Goal: Task Accomplishment & Management: Complete application form

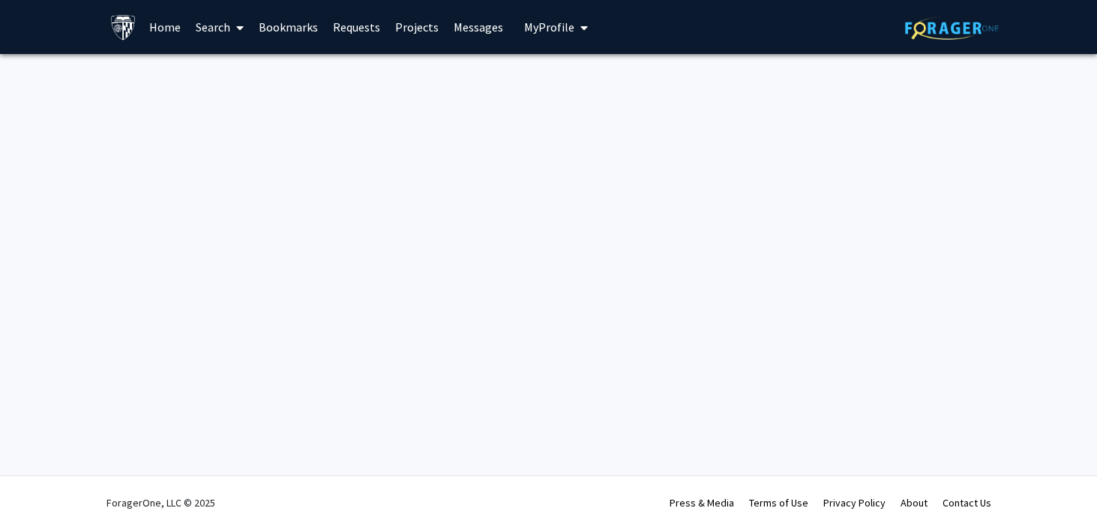
click at [915, 23] on img at bounding box center [952, 27] width 94 height 23
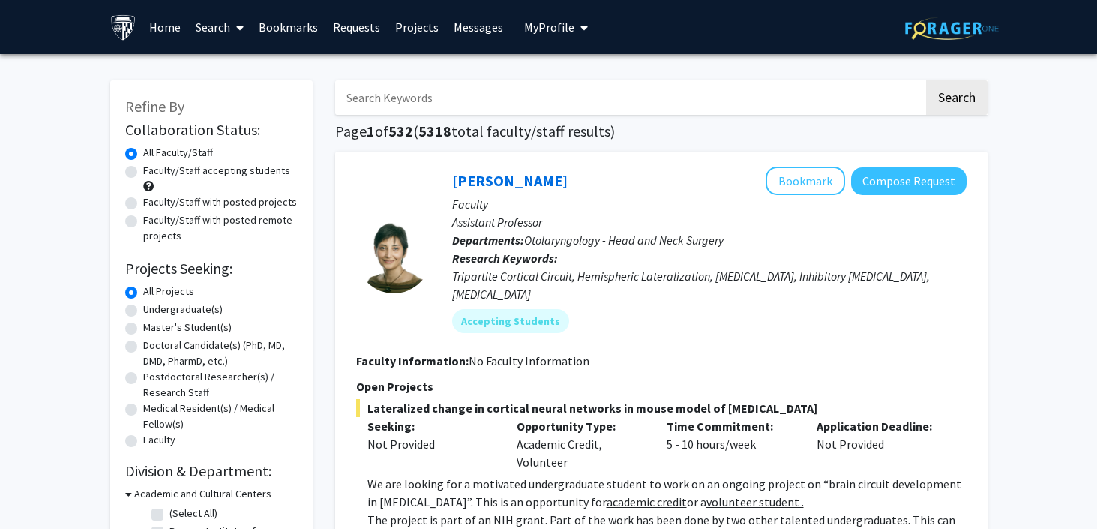
click at [427, 97] on input "Search Keywords" at bounding box center [629, 97] width 589 height 34
type input "[MEDICAL_DATA]"
click at [926, 80] on button "Search" at bounding box center [956, 97] width 61 height 34
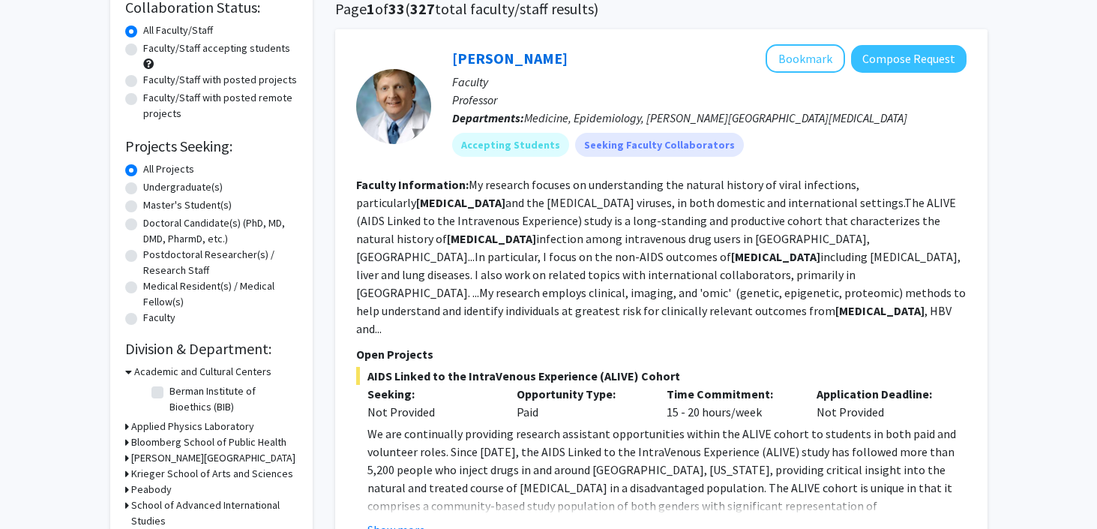
scroll to position [196, 0]
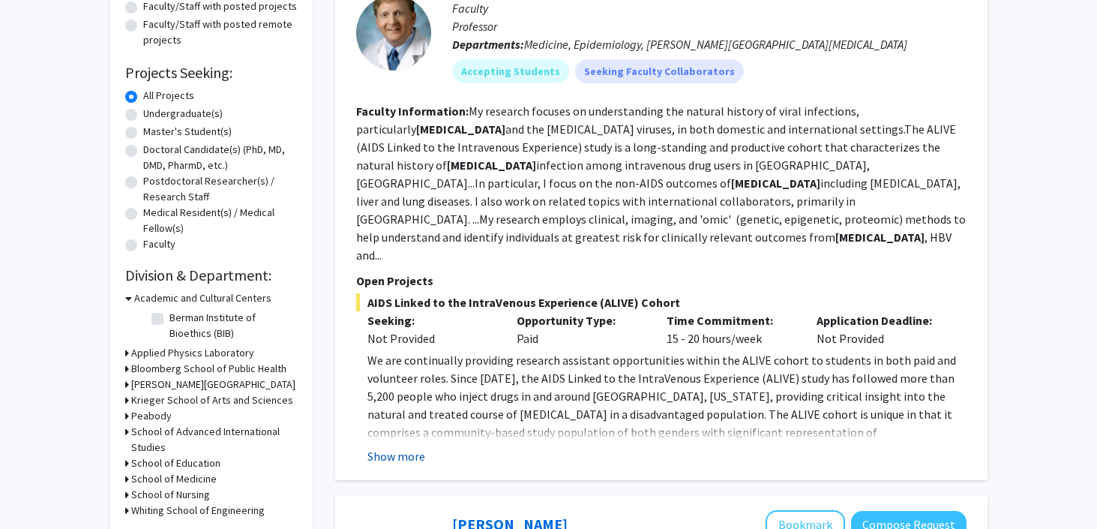
click at [386, 447] on button "Show more" at bounding box center [396, 456] width 58 height 18
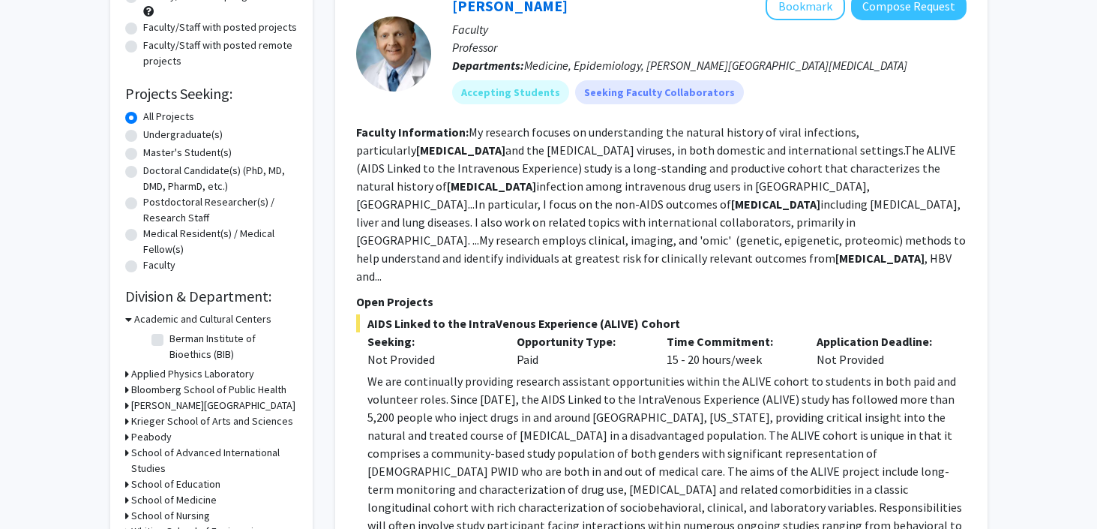
scroll to position [130, 0]
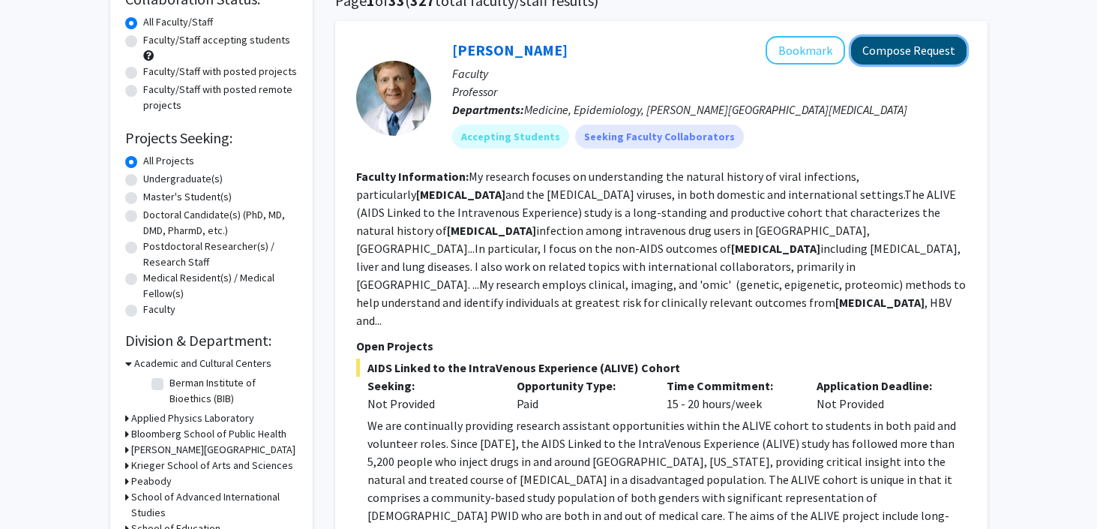
click at [873, 46] on button "Compose Request" at bounding box center [908, 51] width 115 height 28
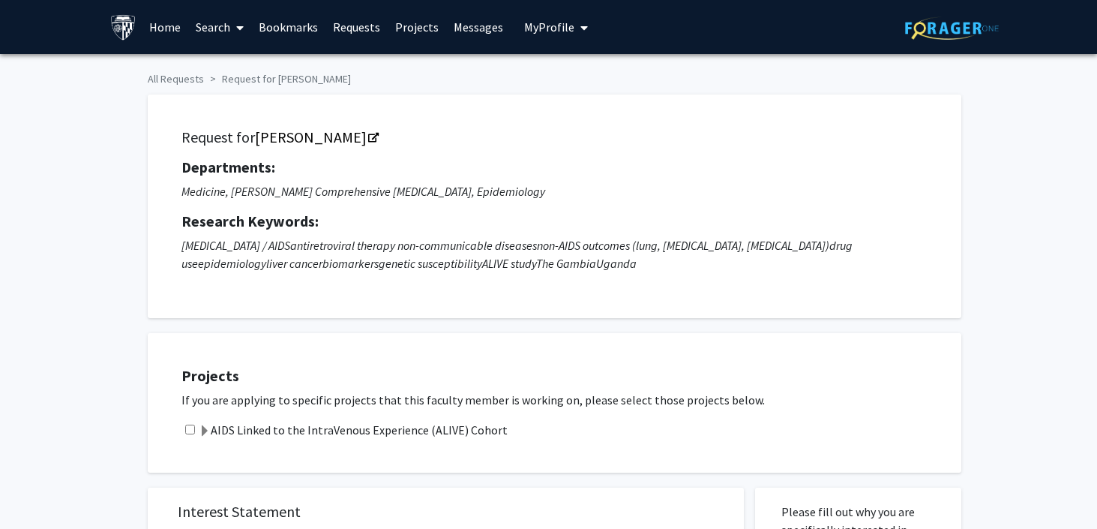
scroll to position [514, 0]
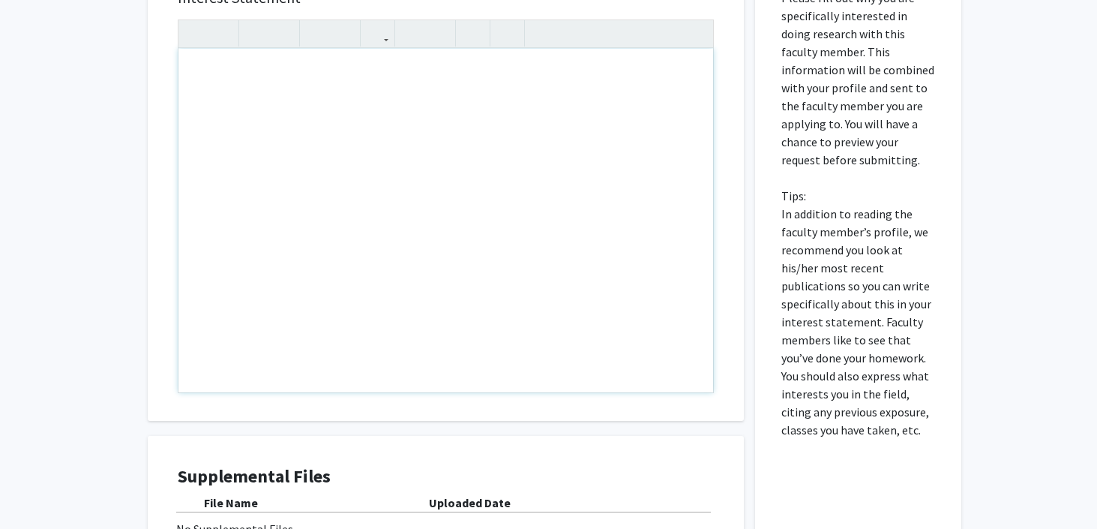
click at [351, 140] on div "Note to users with screen readers: Please press Alt+0 or Option+0 to deactivate…" at bounding box center [445, 220] width 535 height 343
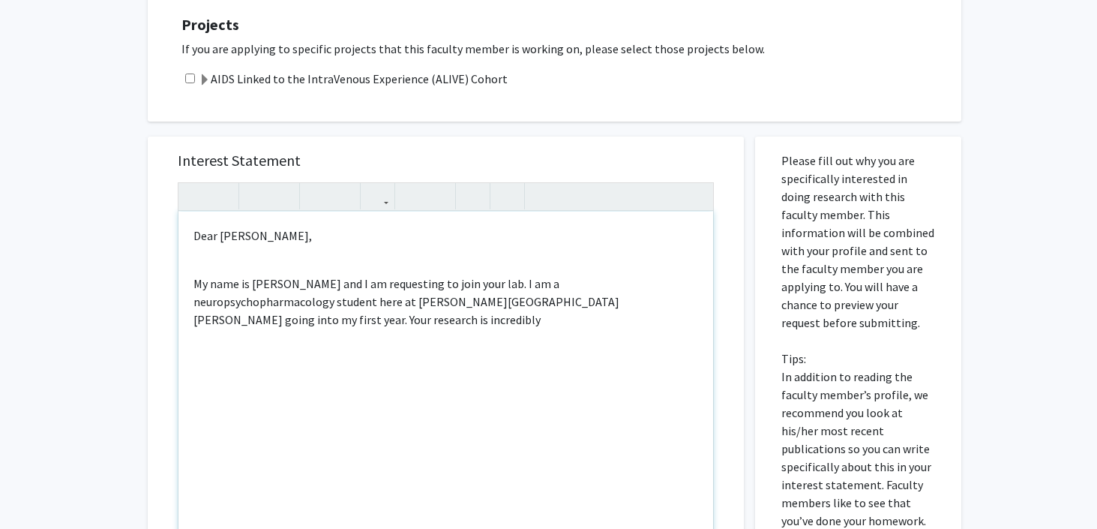
scroll to position [352, 0]
click at [378, 321] on p "My name is Pukar Lund and I am requesting to join your lab. I am a neuropsychop…" at bounding box center [445, 309] width 505 height 72
click at [485, 318] on p "My name is Pukar Lund and I am requesting to join your lab. I am a neuropsychop…" at bounding box center [445, 309] width 505 height 72
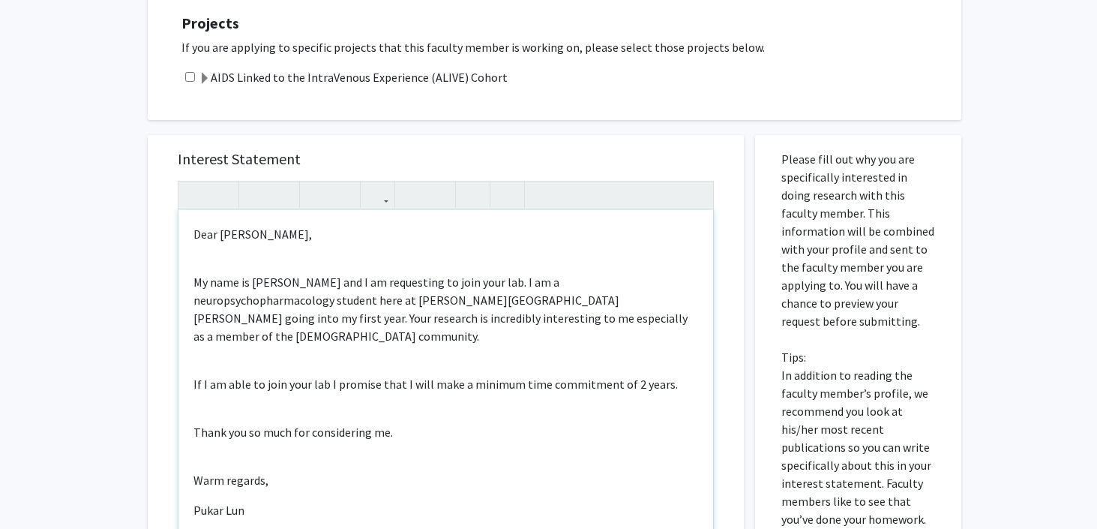
type textarea "<p>Dear Gregory Kirk,</p><br><p>My name is Pukar Lund and I am requesting to jo…"
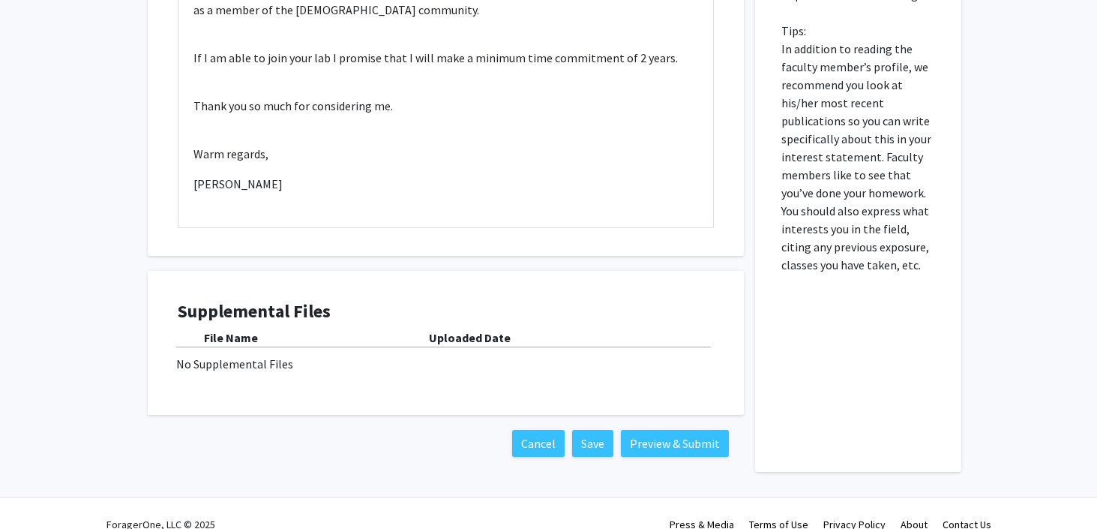
click at [244, 364] on div "No Supplemental Files" at bounding box center [445, 364] width 539 height 18
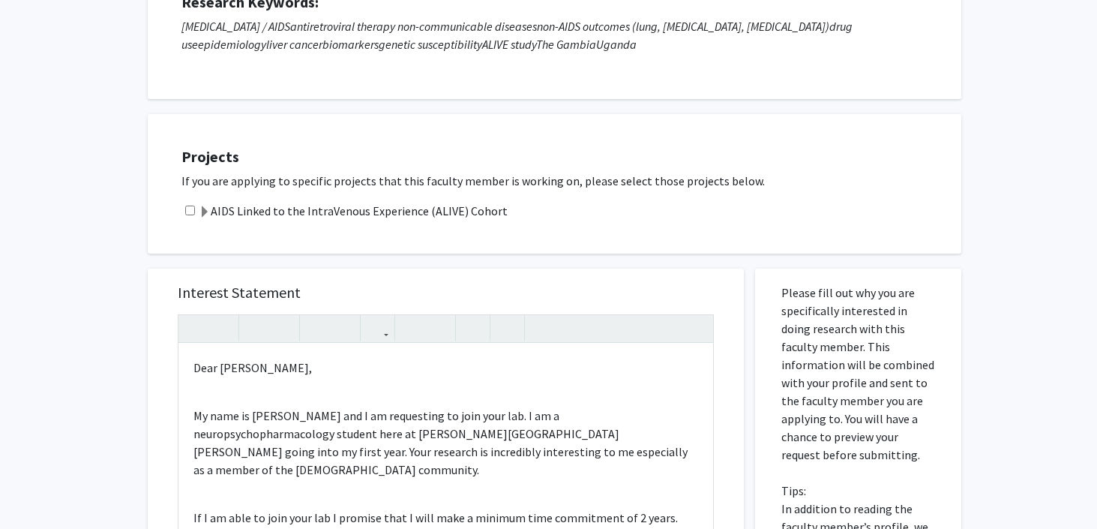
scroll to position [220, 0]
click at [190, 209] on input "checkbox" at bounding box center [190, 210] width 10 height 10
checkbox input "true"
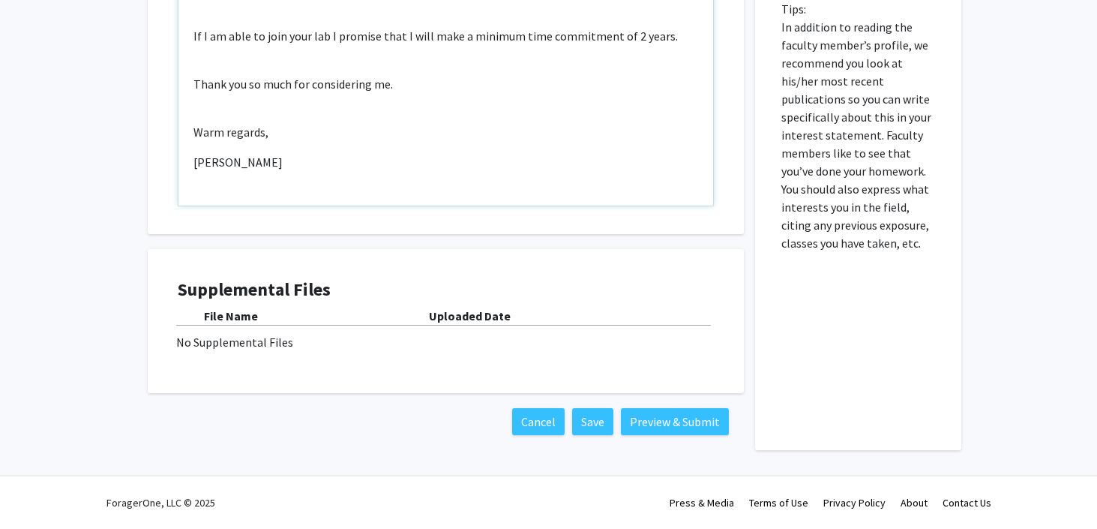
scroll to position [693, 0]
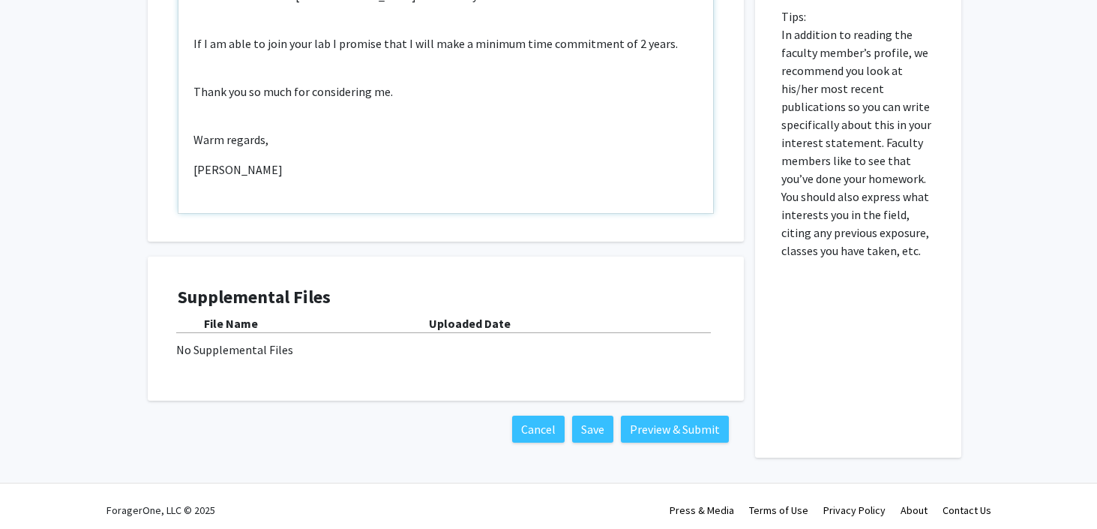
click at [383, 178] on div "Dear Gregory Kirk, My name is Pukar Lund and I am requesting to join your lab. …" at bounding box center [445, 41] width 535 height 343
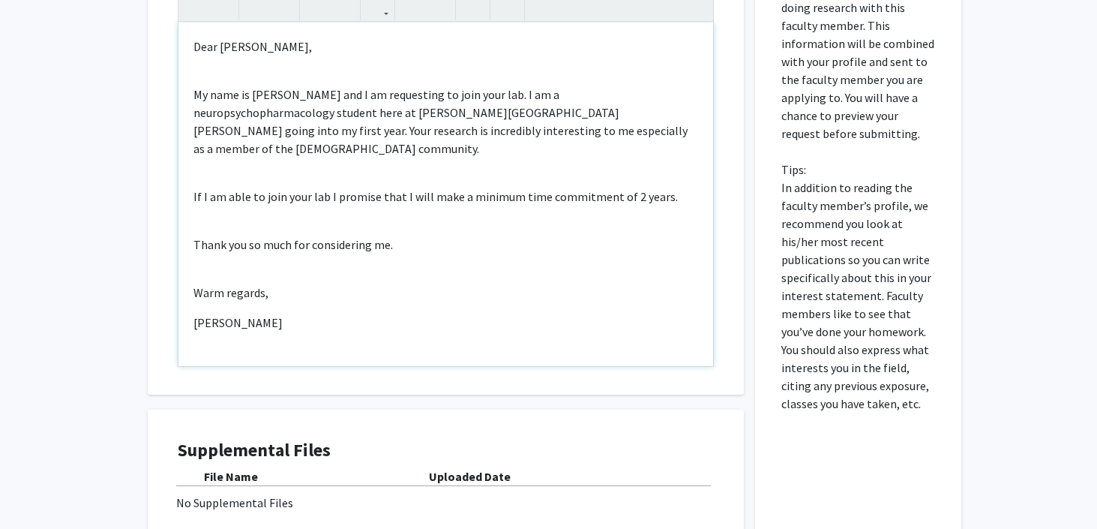
scroll to position [700, 0]
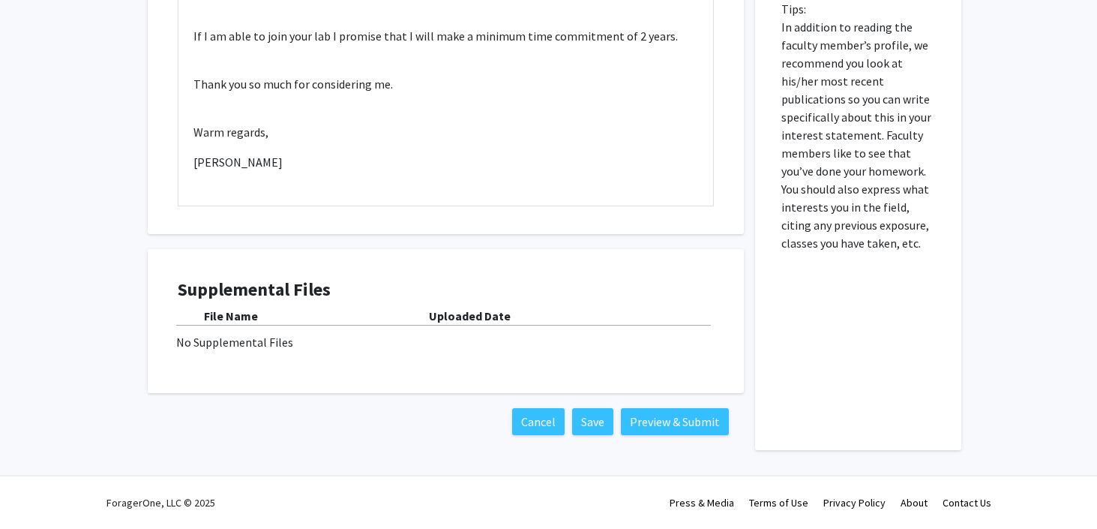
click at [256, 342] on div "No Supplemental Files" at bounding box center [445, 342] width 539 height 18
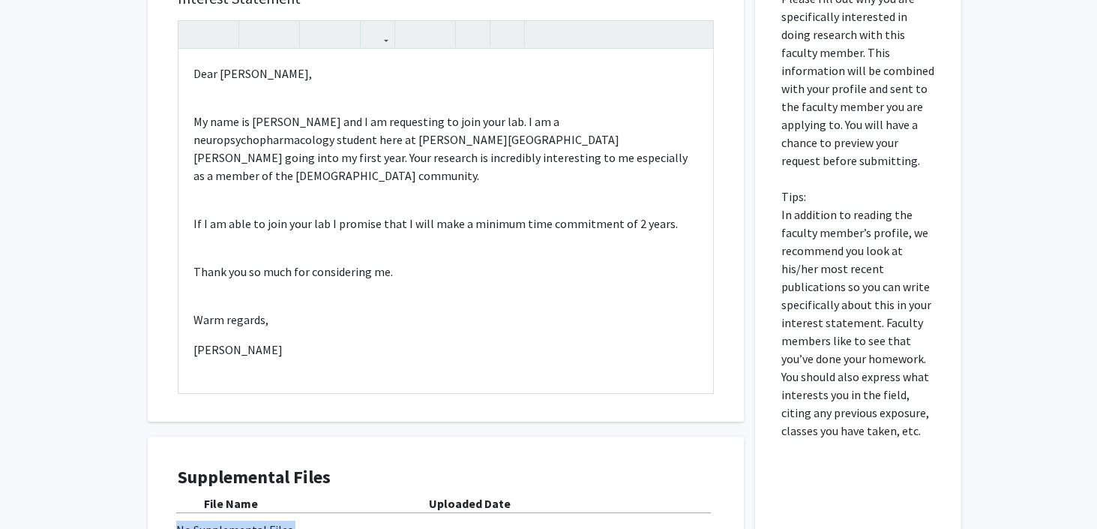
scroll to position [503, 0]
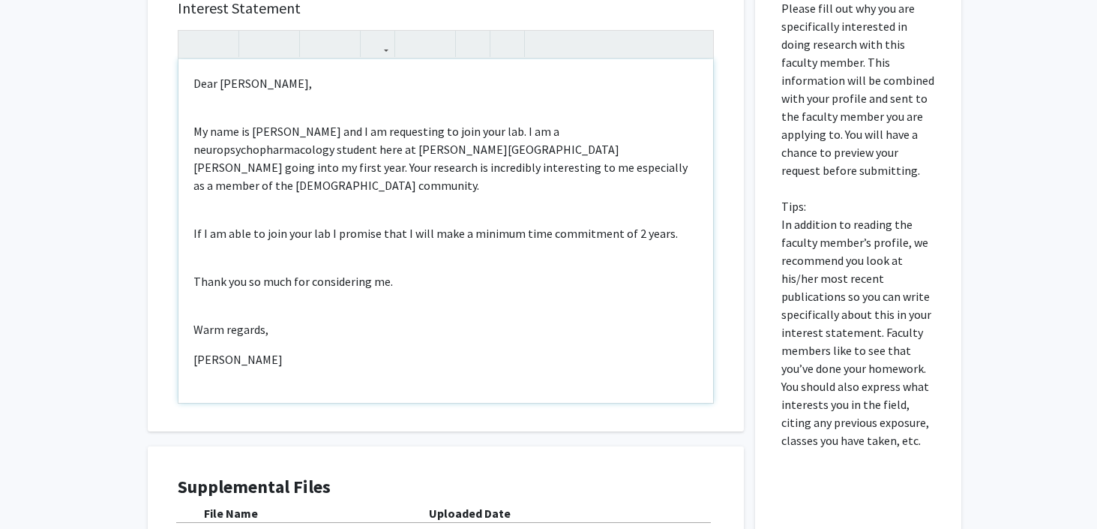
click at [493, 320] on p "Warm regards," at bounding box center [445, 329] width 505 height 18
click at [476, 350] on p "[PERSON_NAME]" at bounding box center [445, 359] width 505 height 18
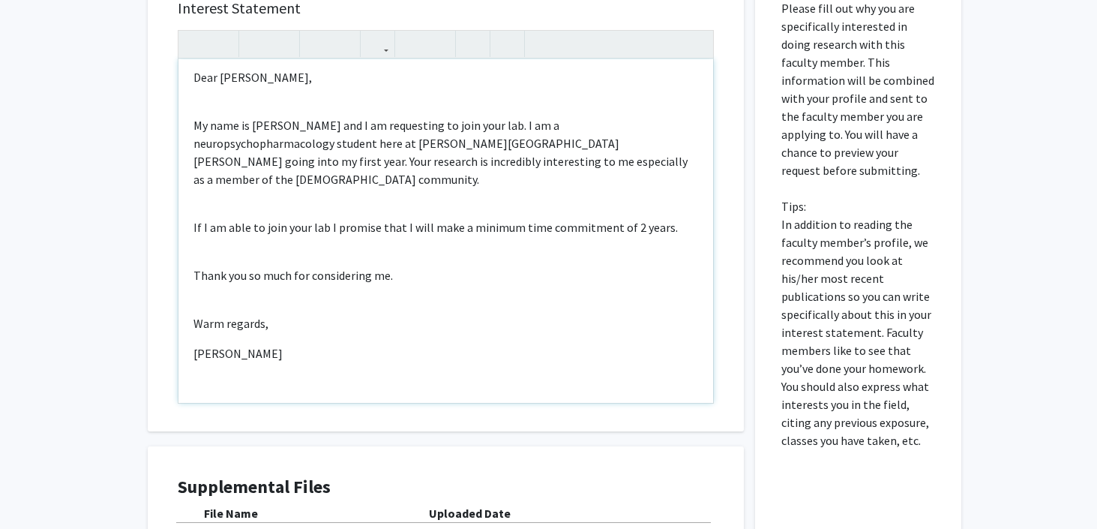
scroll to position [4, 0]
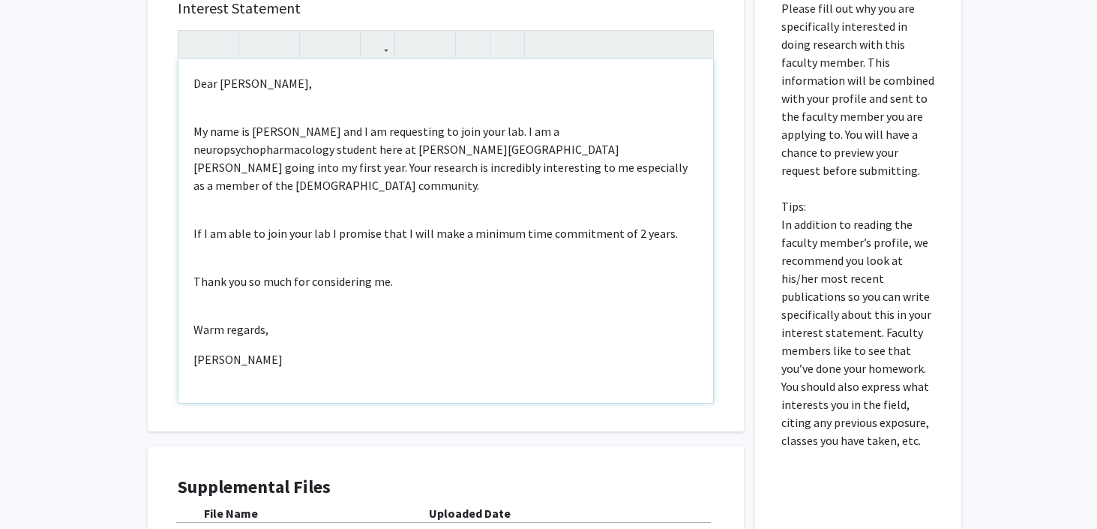
type textarea "<p>Dear Gregory Kirk,</p><br><p>My name is Pukar Lund and I am requesting to jo…"
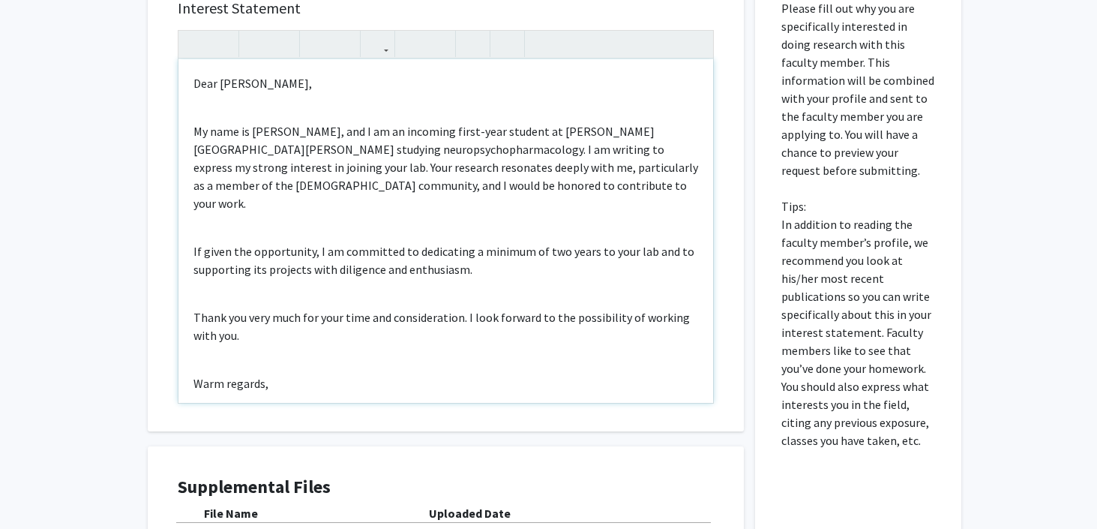
click at [494, 144] on p "My name is Pukar Lund, and I am an incoming first-year student at Johns Hopkins…" at bounding box center [445, 167] width 505 height 90
click at [272, 165] on p "My name is Pukar Lund, and I am an incoming first-year student at Johns Hopkins…" at bounding box center [445, 167] width 505 height 90
click at [307, 166] on p "My name is Pukar Lund, and I am an incoming first-year student at Johns Hopkins…" at bounding box center [445, 167] width 505 height 90
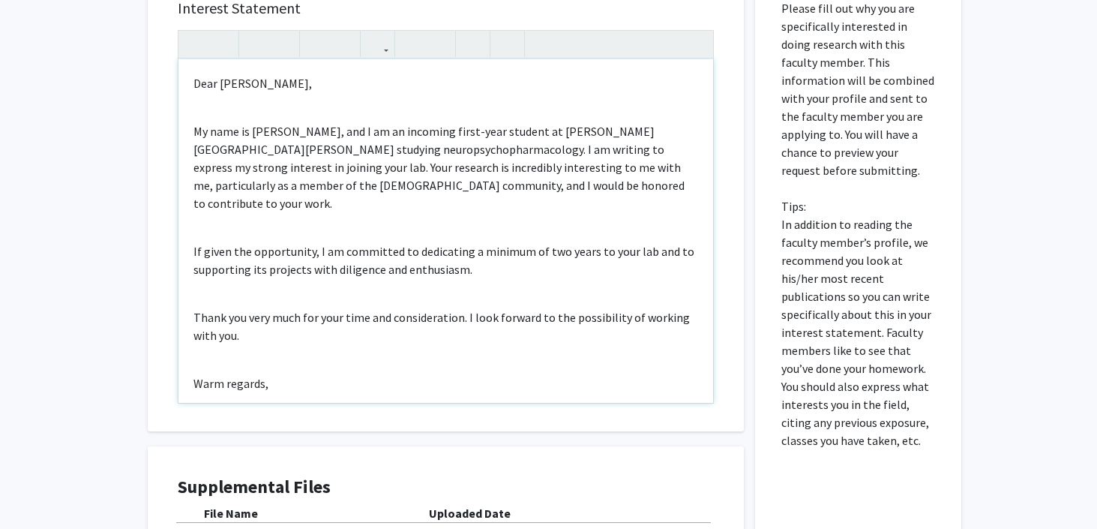
click at [429, 172] on p "My name is Pukar Lund, and I am an incoming first-year student at Johns Hopkins…" at bounding box center [445, 167] width 505 height 90
type textarea "<p>Dear Dr. Kirk,</p><br><p>My name is Pukar Lund, and I am an incoming first-y…"
click at [511, 185] on p "My name is [PERSON_NAME], and I am an incoming first-year student at [PERSON_NA…" at bounding box center [445, 167] width 505 height 90
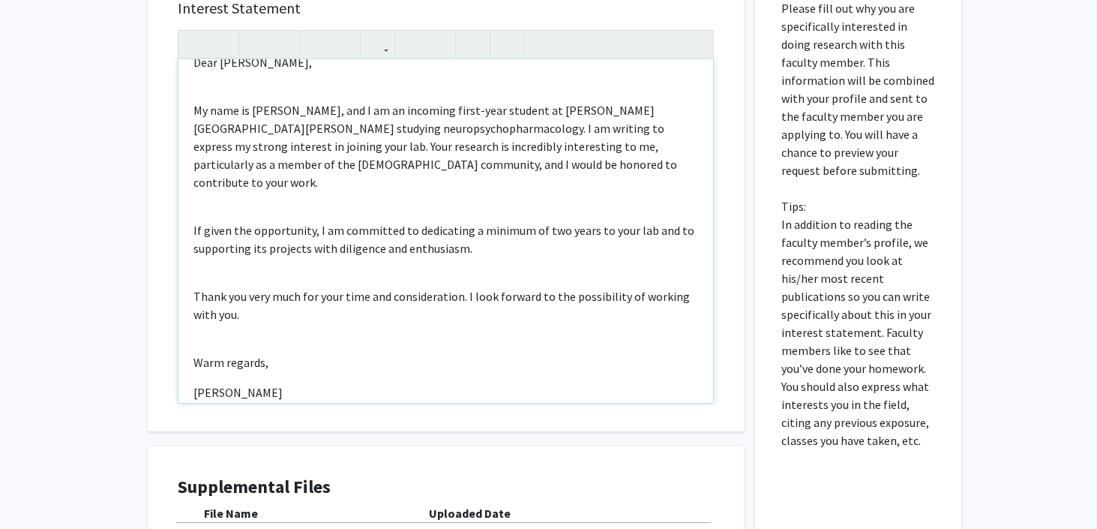
scroll to position [28, 0]
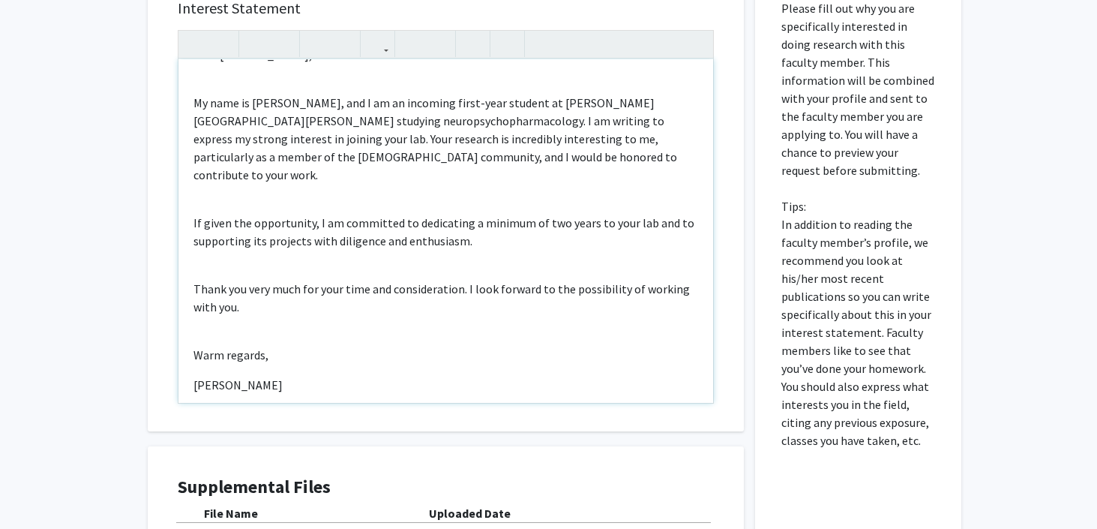
click at [439, 286] on p "Thank you very much for your time and consideration. I look forward to the poss…" at bounding box center [445, 298] width 505 height 36
click at [331, 376] on p "[PERSON_NAME]" at bounding box center [445, 385] width 505 height 18
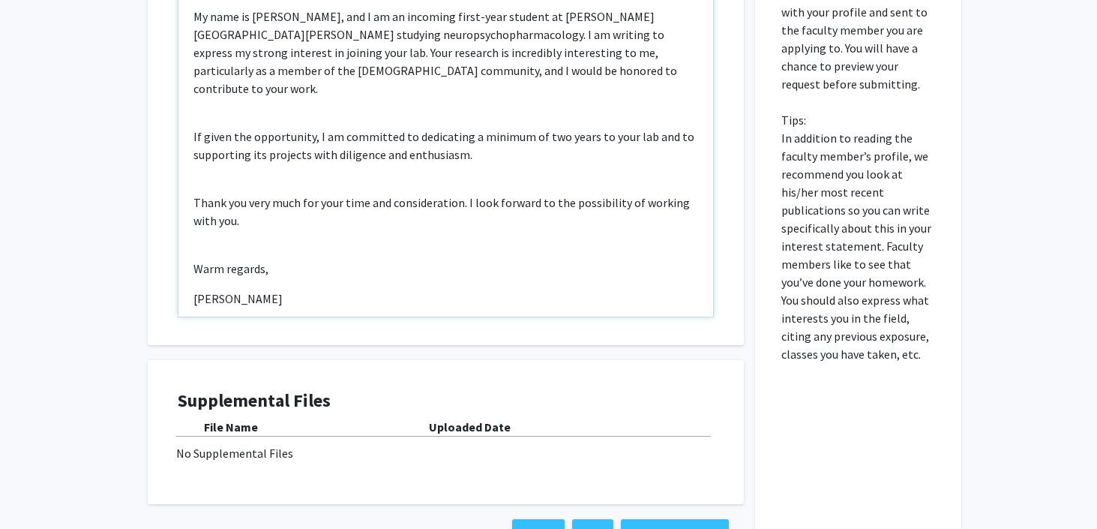
scroll to position [700, 0]
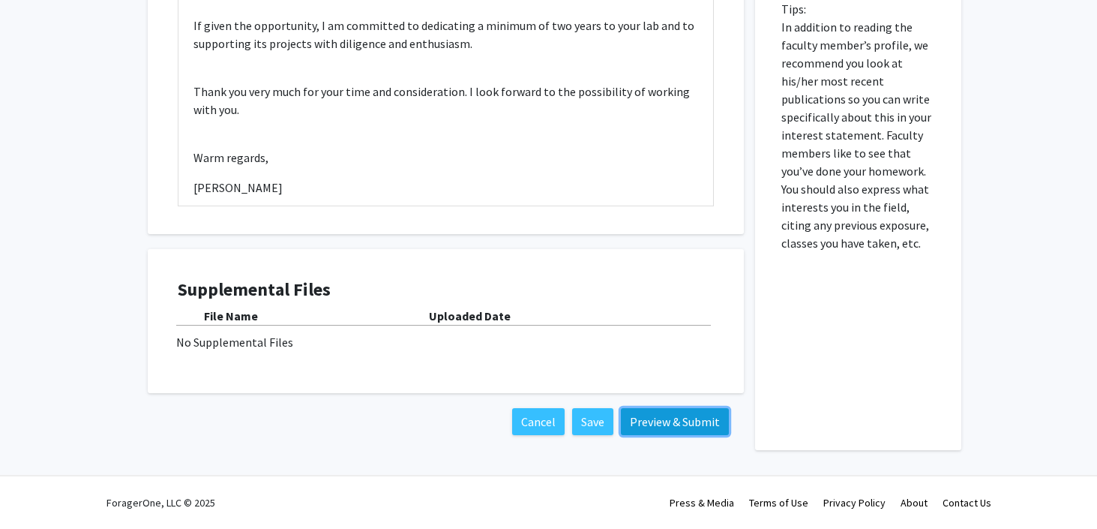
click at [661, 427] on button "Preview & Submit" at bounding box center [675, 421] width 108 height 27
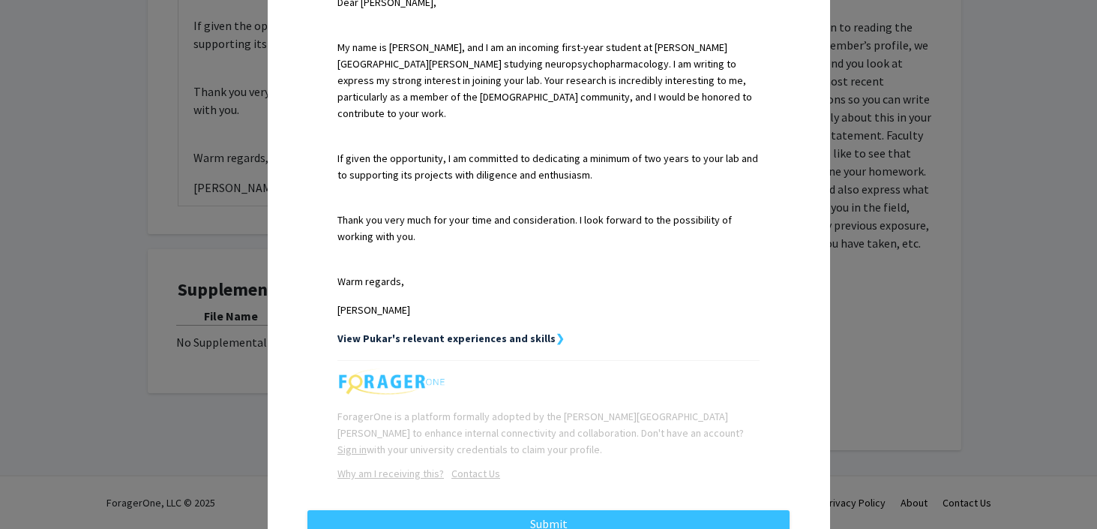
scroll to position [464, 0]
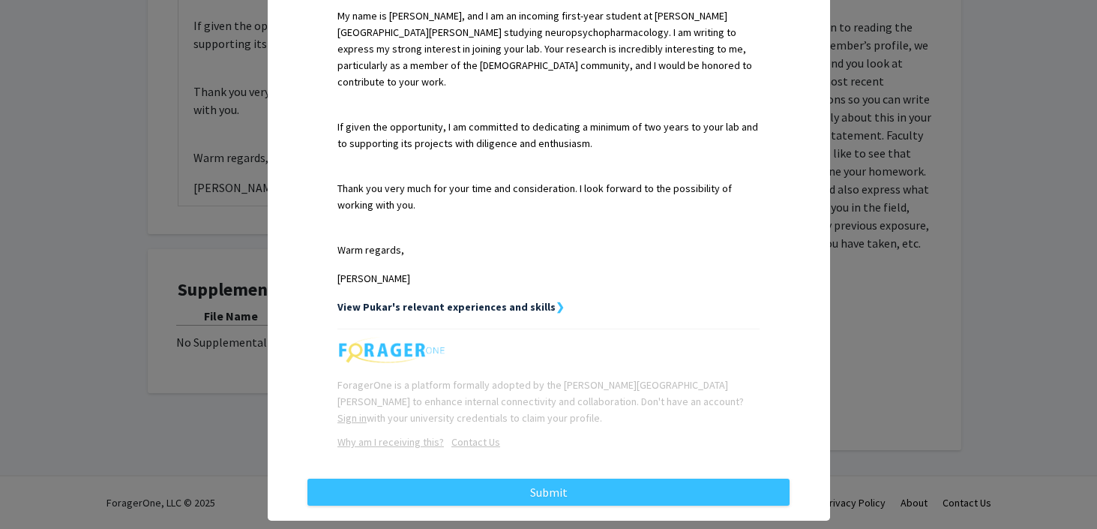
click at [533, 300] on strong "View Pukar's relevant experiences and skills" at bounding box center [446, 306] width 218 height 13
click at [541, 300] on strong "View Pukar's relevant experiences and skills" at bounding box center [446, 306] width 218 height 13
click at [556, 300] on strong "❯" at bounding box center [560, 306] width 9 height 13
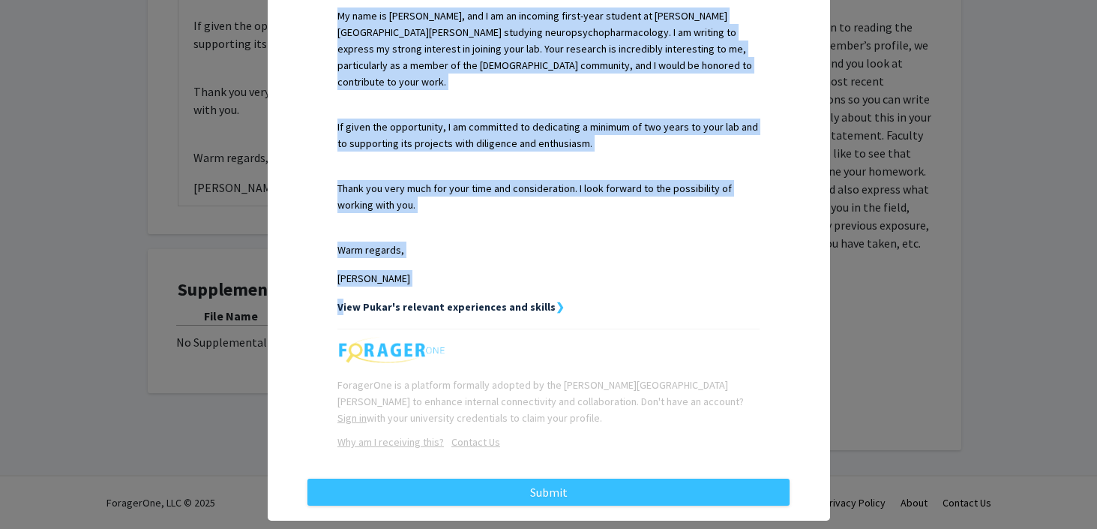
click at [556, 300] on strong "❯" at bounding box center [560, 306] width 9 height 13
click at [540, 300] on strong "View Pukar's relevant experiences and skills" at bounding box center [446, 306] width 218 height 13
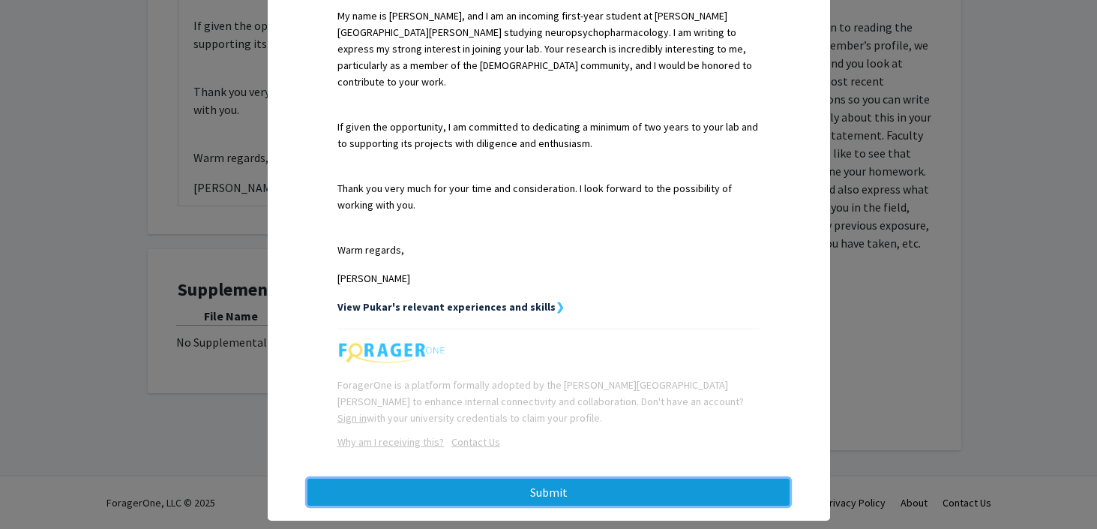
click at [535, 478] on button "Submit" at bounding box center [548, 491] width 482 height 27
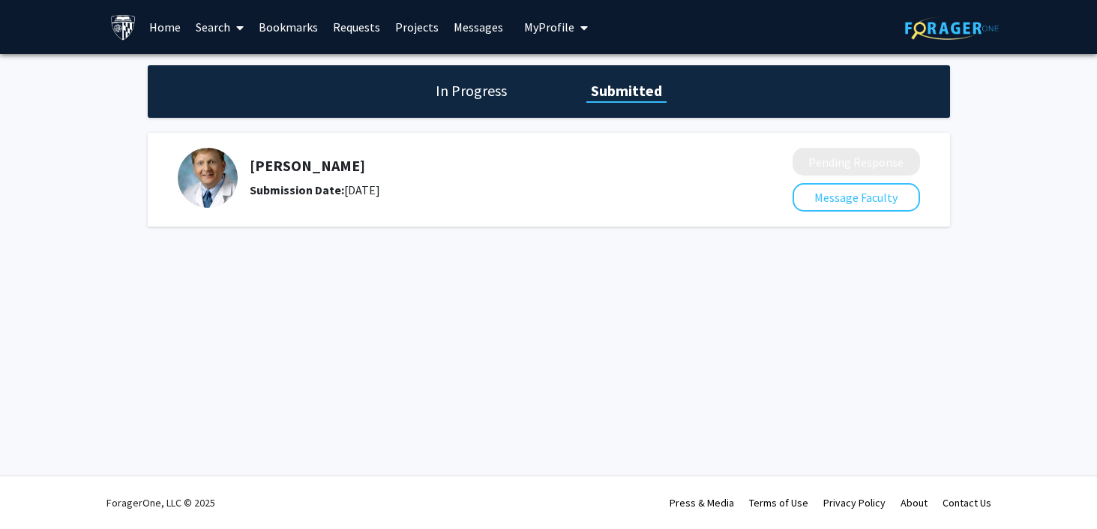
click at [949, 32] on img at bounding box center [952, 27] width 94 height 23
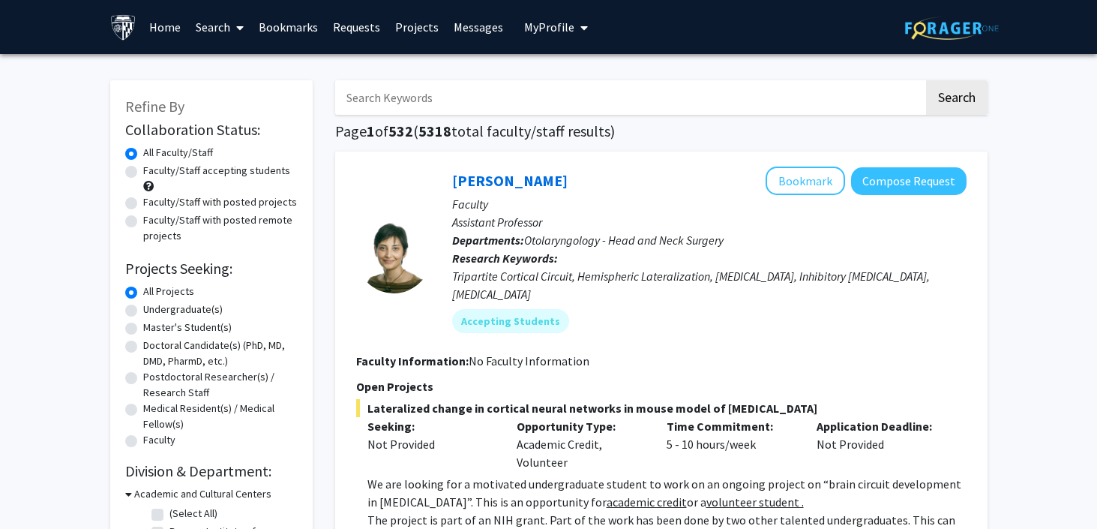
click at [526, 17] on button "My Profile" at bounding box center [556, 27] width 73 height 54
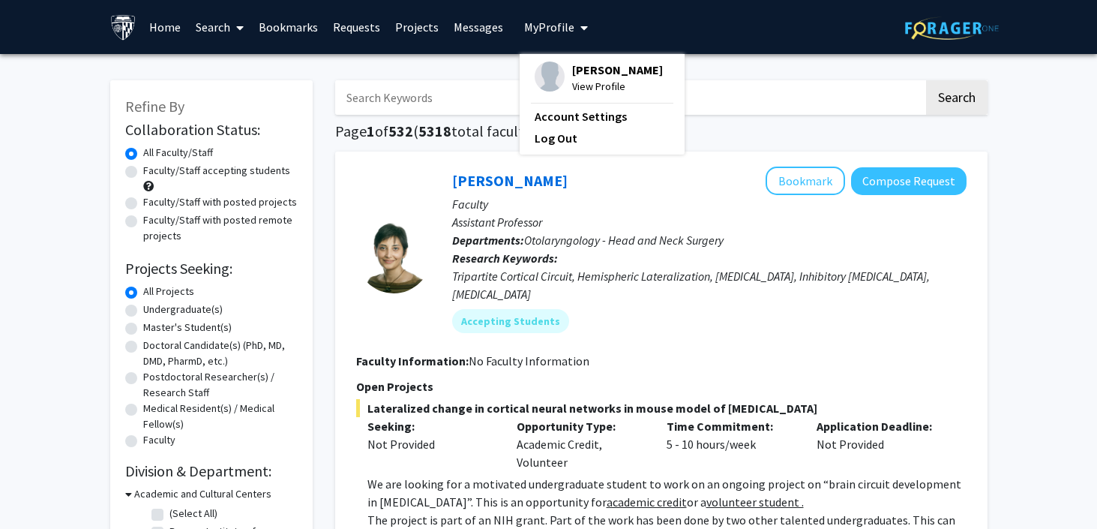
click at [596, 87] on span "View Profile" at bounding box center [617, 86] width 91 height 16
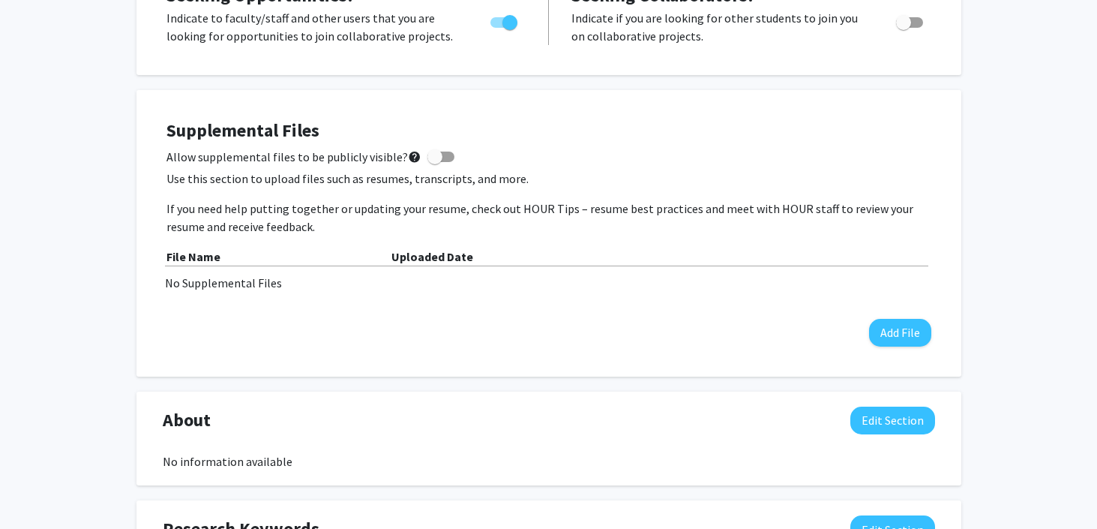
scroll to position [331, 0]
click at [890, 347] on div "Supplemental Files Allow supplemental files to be publicly visible? help Use th…" at bounding box center [548, 232] width 795 height 256
click at [890, 342] on button "Add File" at bounding box center [900, 332] width 62 height 28
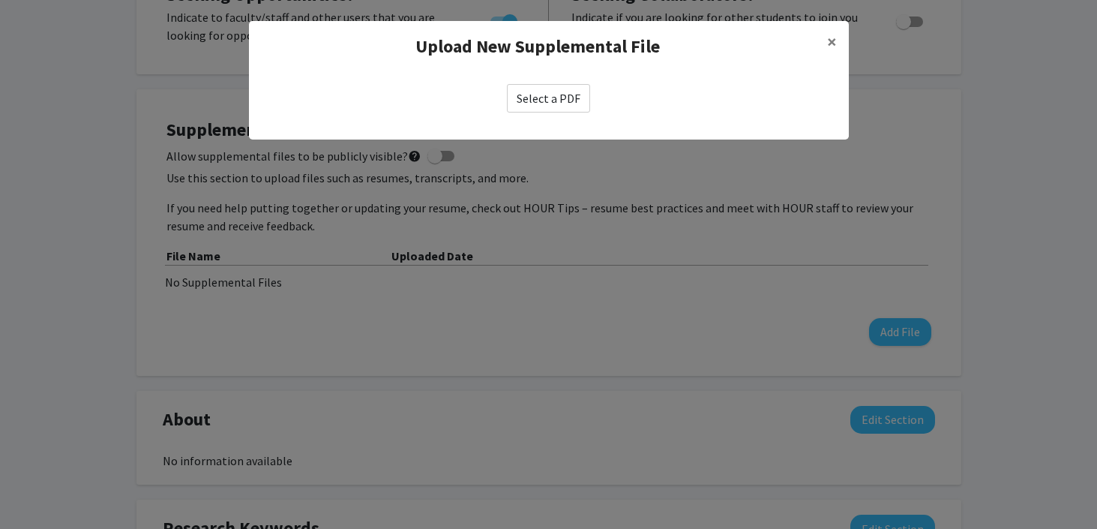
click at [556, 87] on label "Select a PDF" at bounding box center [548, 98] width 83 height 28
click at [0, 0] on input "Select a PDF" at bounding box center [0, 0] width 0 height 0
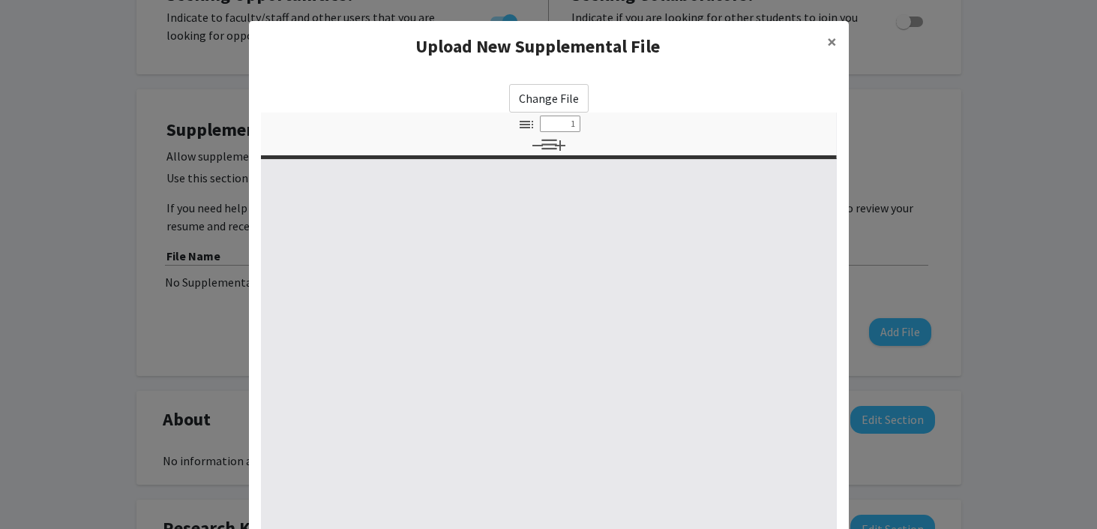
select select "custom"
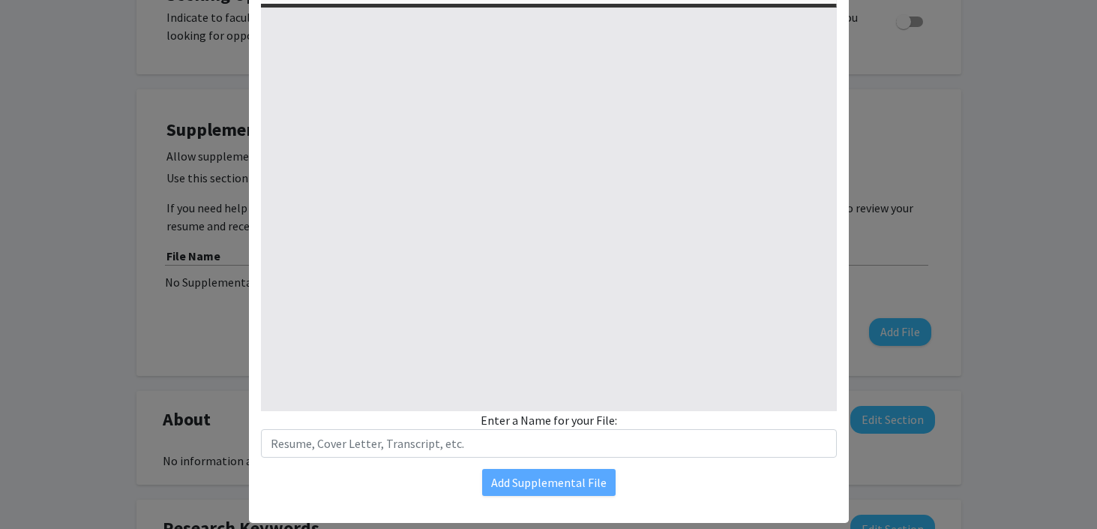
type input "0"
select select "custom"
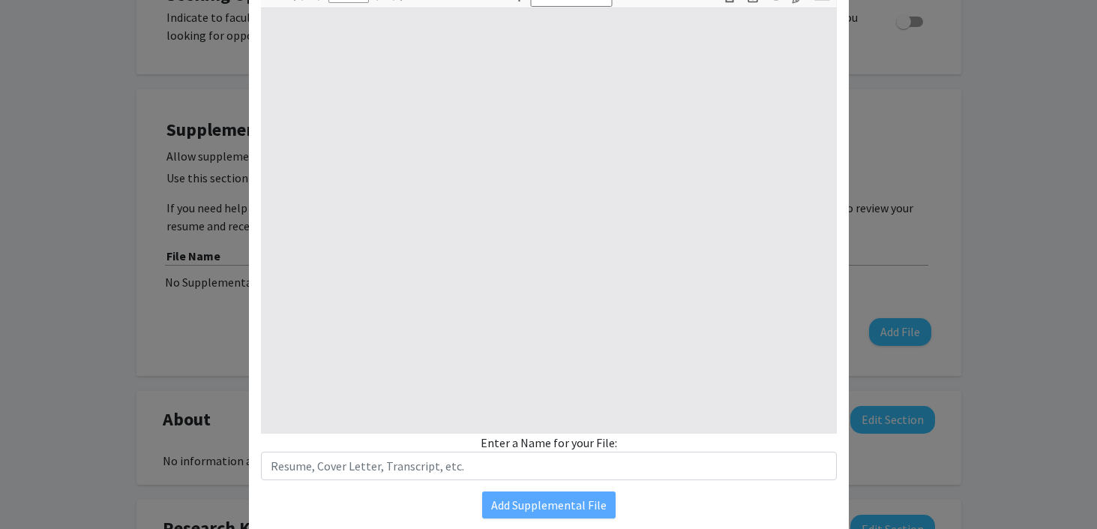
type input "1"
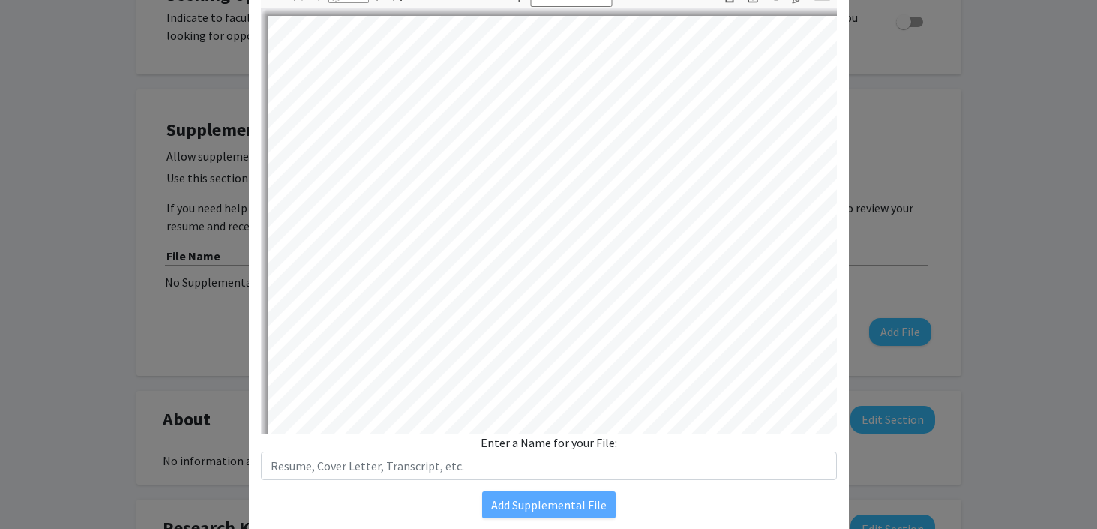
select select "auto"
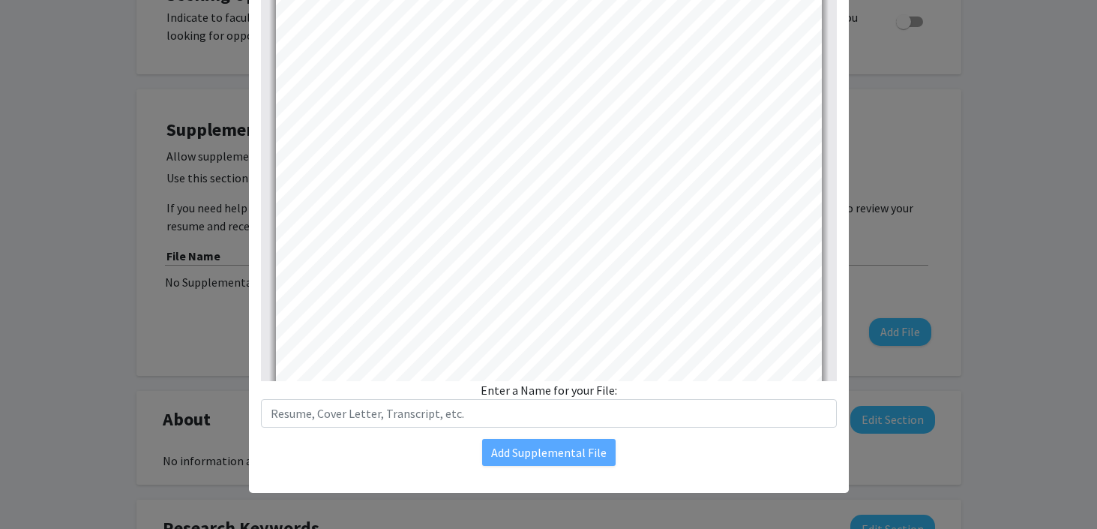
scroll to position [2439, 0]
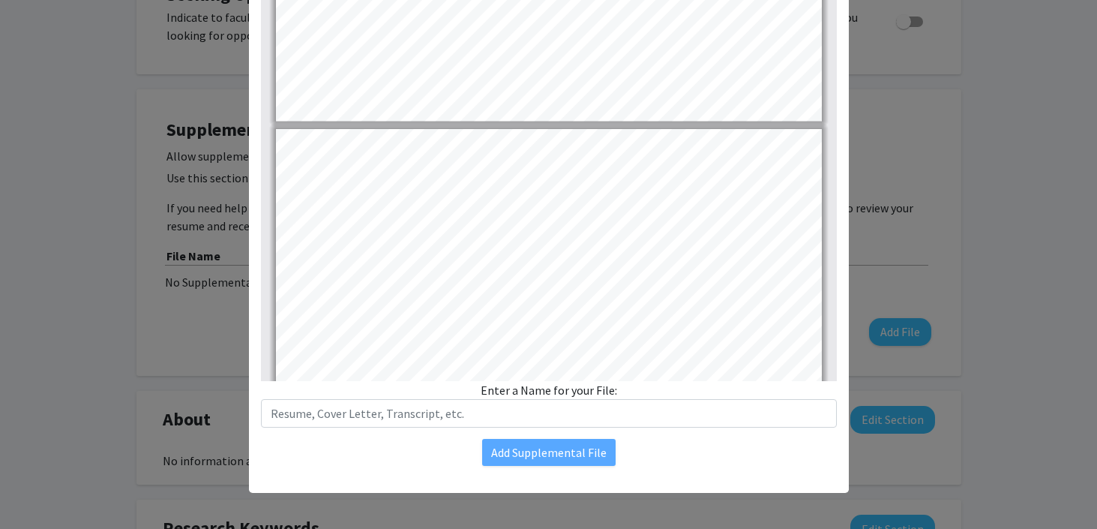
type input "2"
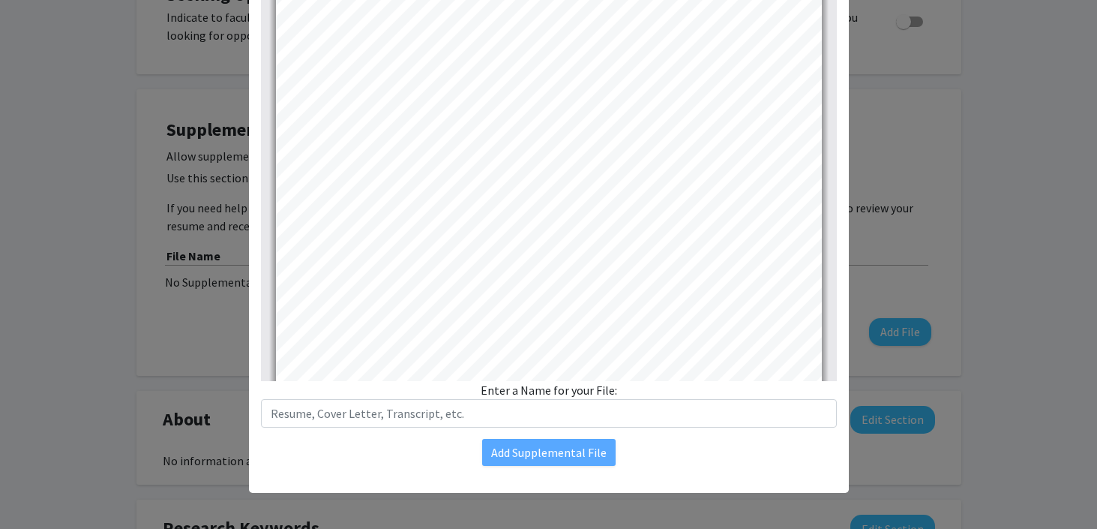
scroll to position [730, 0]
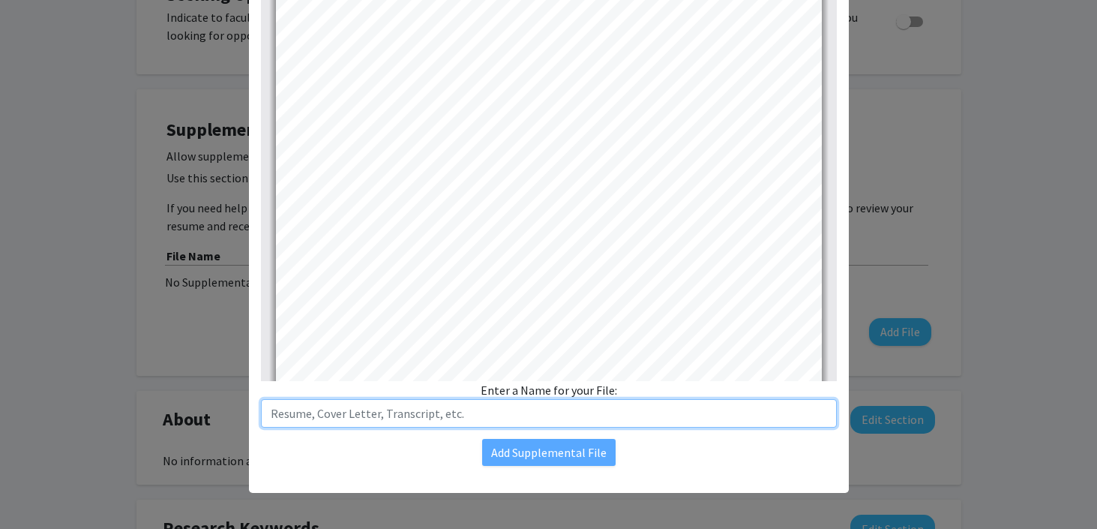
click at [705, 409] on input "text" at bounding box center [549, 413] width 576 height 28
type input "Resume"
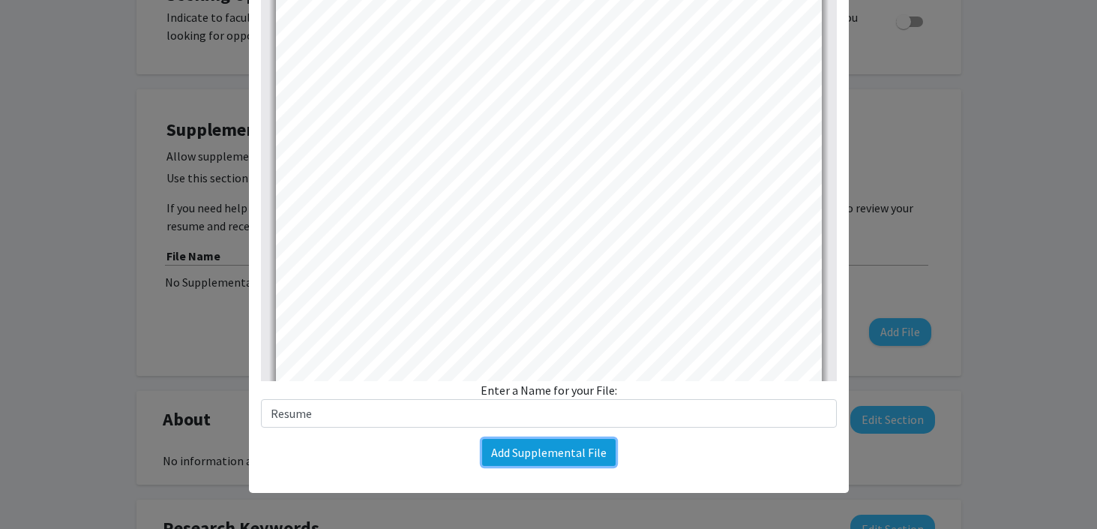
click at [605, 449] on button "Add Supplemental File" at bounding box center [548, 452] width 133 height 27
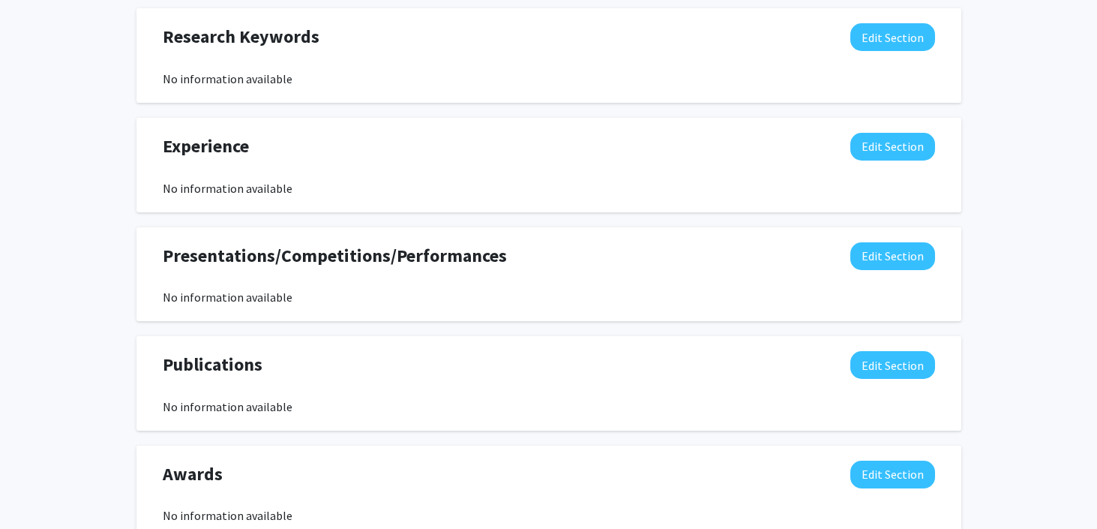
scroll to position [951, 0]
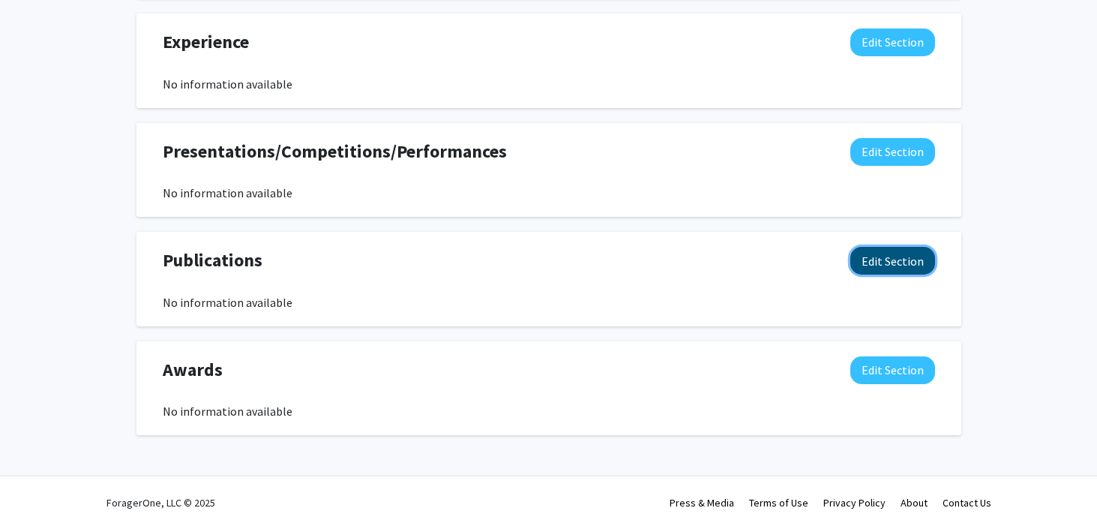
click at [915, 250] on button "Edit Section" at bounding box center [892, 261] width 85 height 28
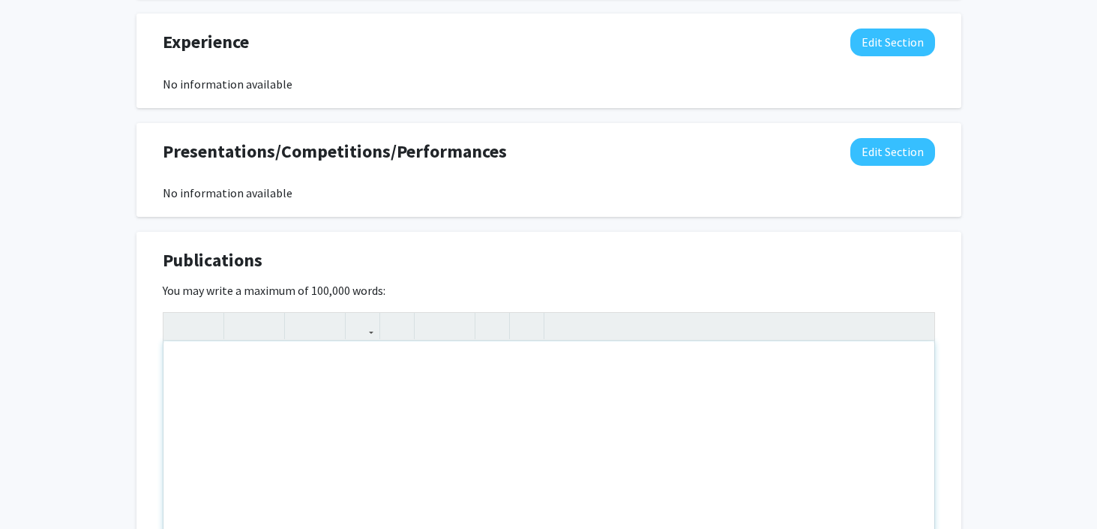
click at [545, 381] on div "Note to users with screen readers: Please deactivate our accessibility plugin f…" at bounding box center [548, 453] width 771 height 225
type textarea "N"
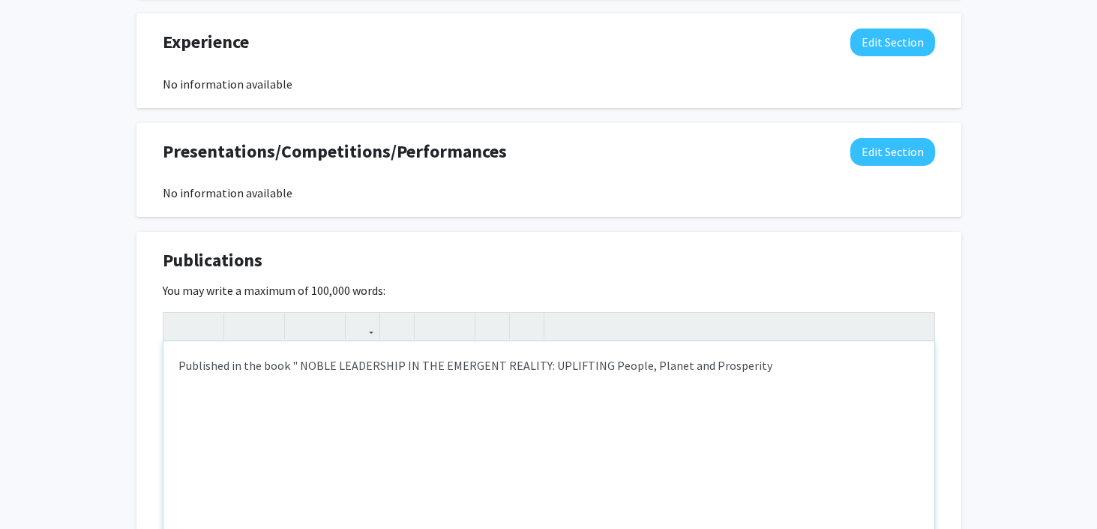
click at [298, 369] on p "Published in the book " NOBLE LEADERSHIP IN THE EMERGENT REALITY: UPLIFTING Peo…" at bounding box center [548, 365] width 741 height 18
click at [856, 361] on p "Published in the book "NOBLE LEADERSHIP IN THE EMERGENT REALITY: UPLIFTING Peop…" at bounding box center [548, 365] width 741 height 18
type textarea "<p>Published in the book "NOBLE LEADERSHIP IN THE EMERGENT REALITY: UPLIFTING P…"
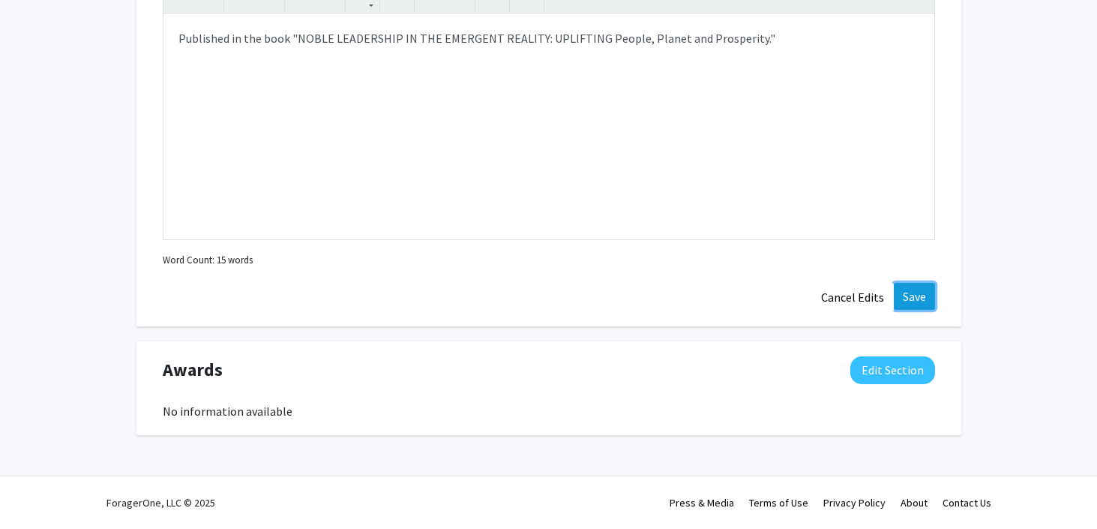
click at [919, 298] on button "Save" at bounding box center [914, 296] width 41 height 27
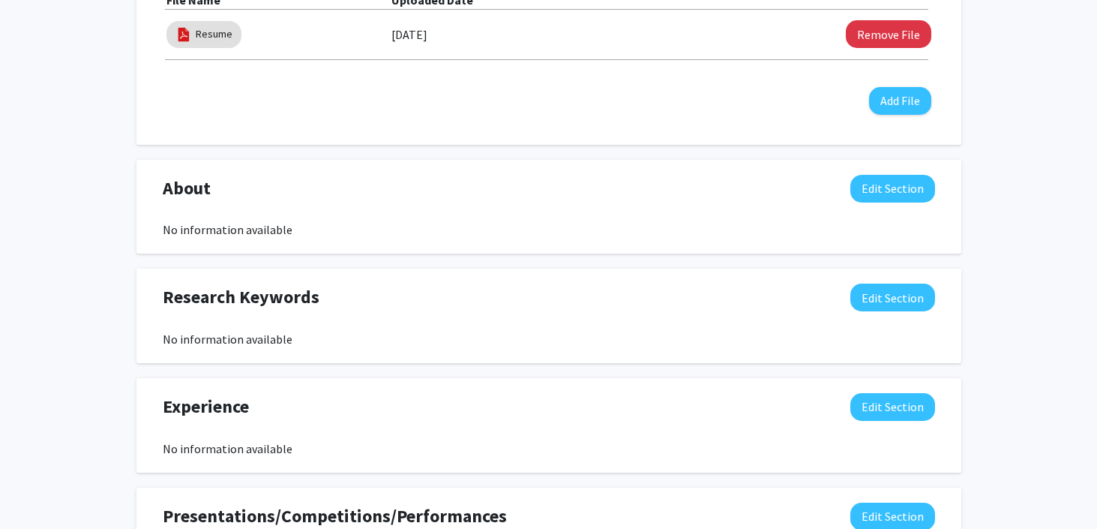
scroll to position [0, 0]
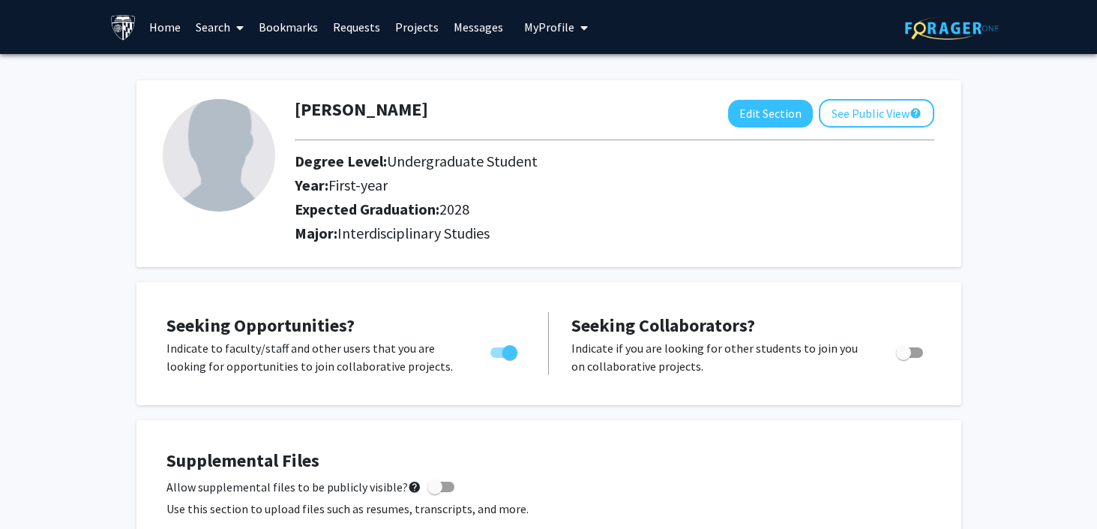
click at [812, 123] on div "Edit Section See Public View help" at bounding box center [831, 113] width 206 height 28
click at [845, 123] on button "See Public View help" at bounding box center [876, 113] width 115 height 28
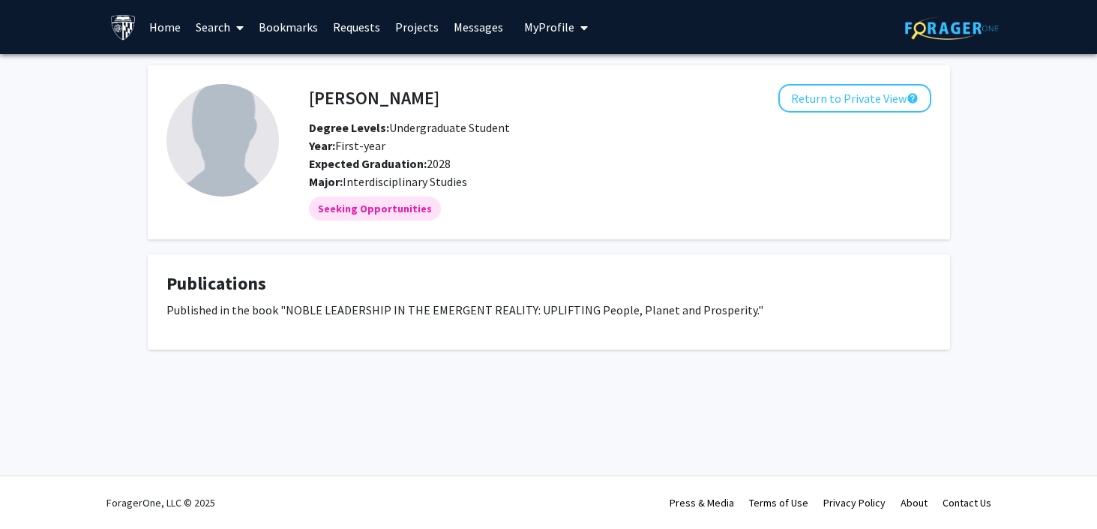
click at [242, 154] on img at bounding box center [222, 140] width 112 height 112
click at [169, 28] on link "Home" at bounding box center [165, 27] width 46 height 52
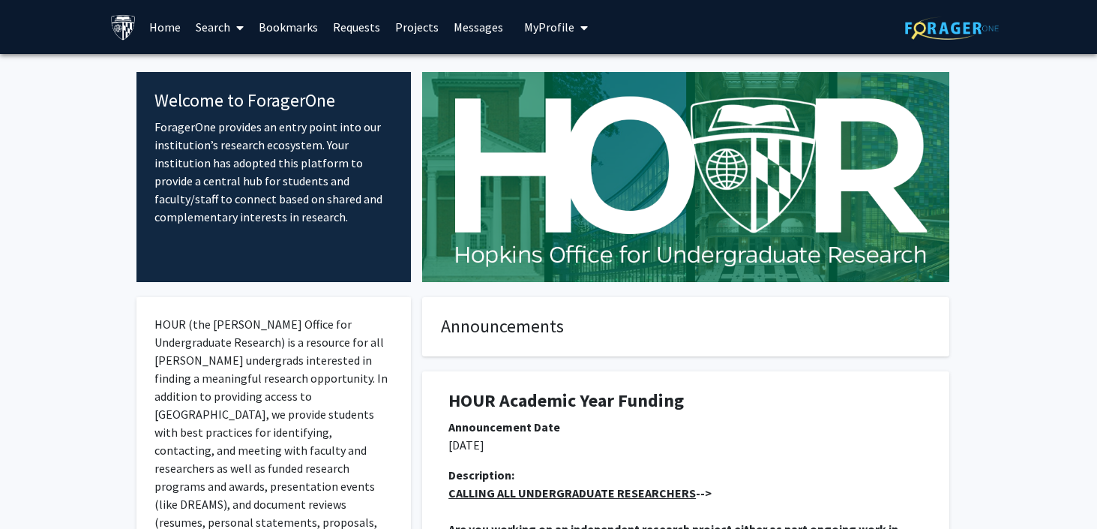
click at [214, 21] on link "Search" at bounding box center [219, 27] width 63 height 52
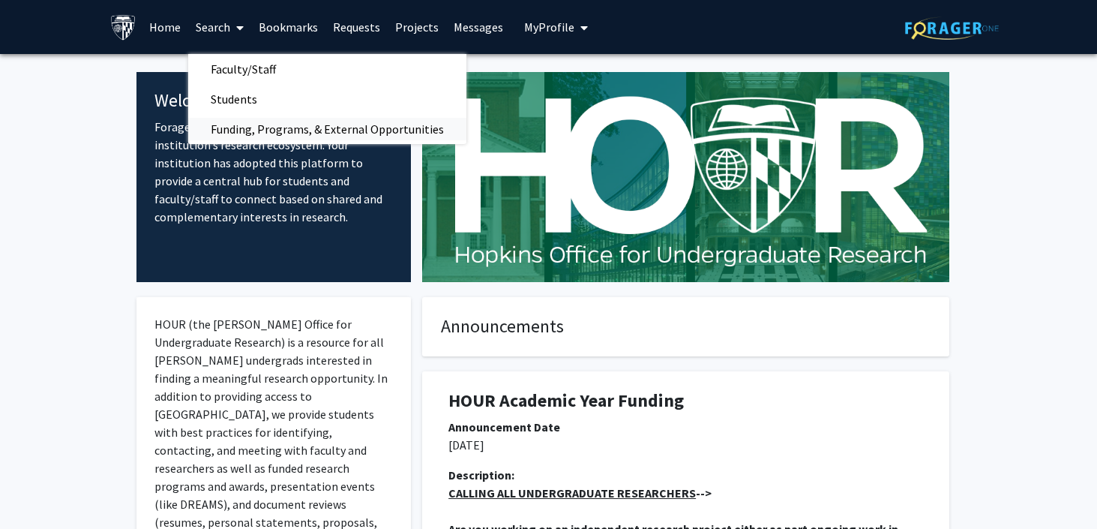
click at [256, 118] on span "Funding, Programs, & External Opportunities" at bounding box center [327, 129] width 278 height 30
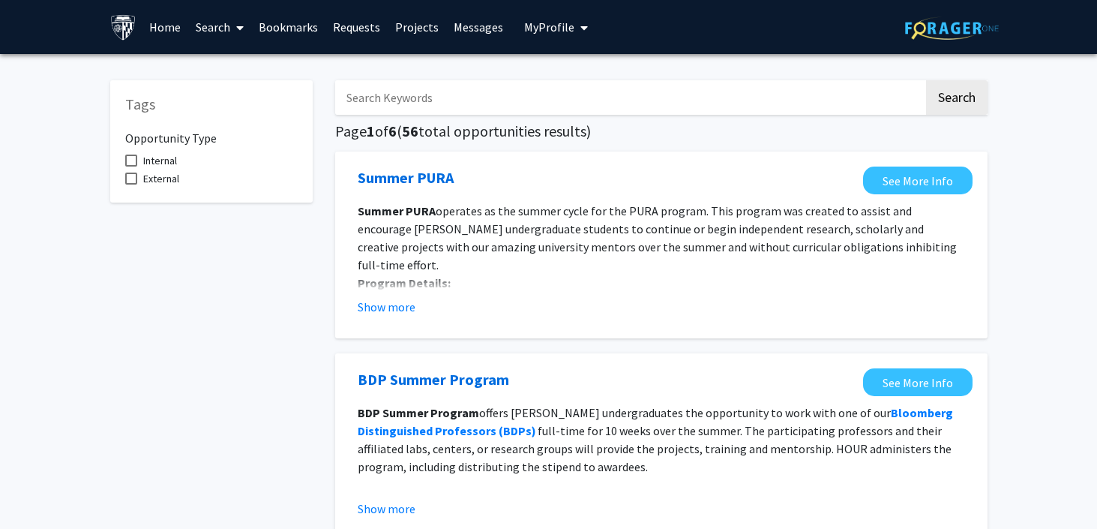
click at [196, 35] on link "Search" at bounding box center [219, 27] width 63 height 52
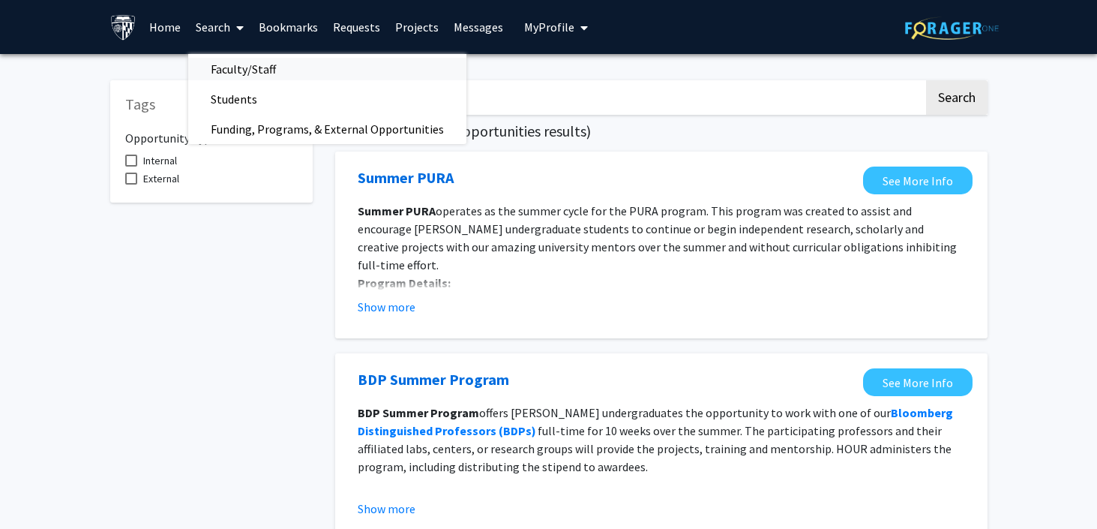
click at [245, 69] on span "Faculty/Staff" at bounding box center [243, 69] width 110 height 30
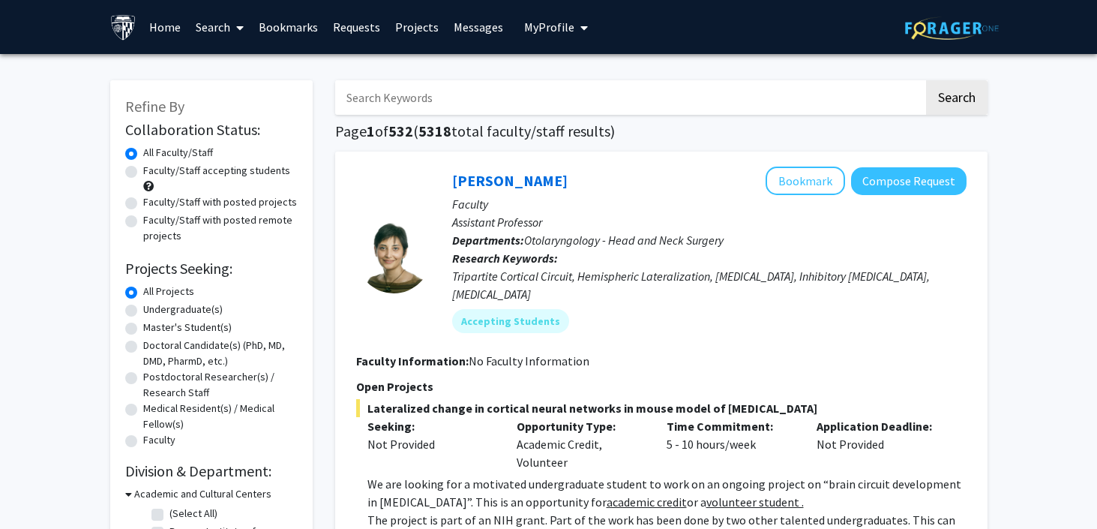
click at [418, 89] on input "Search Keywords" at bounding box center [629, 97] width 589 height 34
click at [143, 313] on label "Undergraduate(s)" at bounding box center [182, 309] width 79 height 16
click at [143, 311] on input "Undergraduate(s)" at bounding box center [148, 306] width 10 height 10
radio input "true"
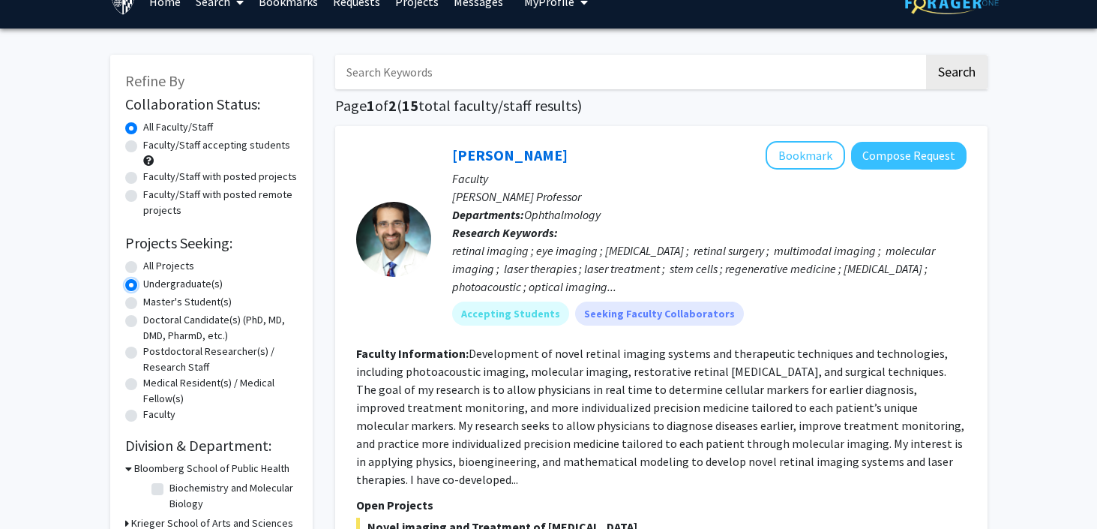
scroll to position [23, 0]
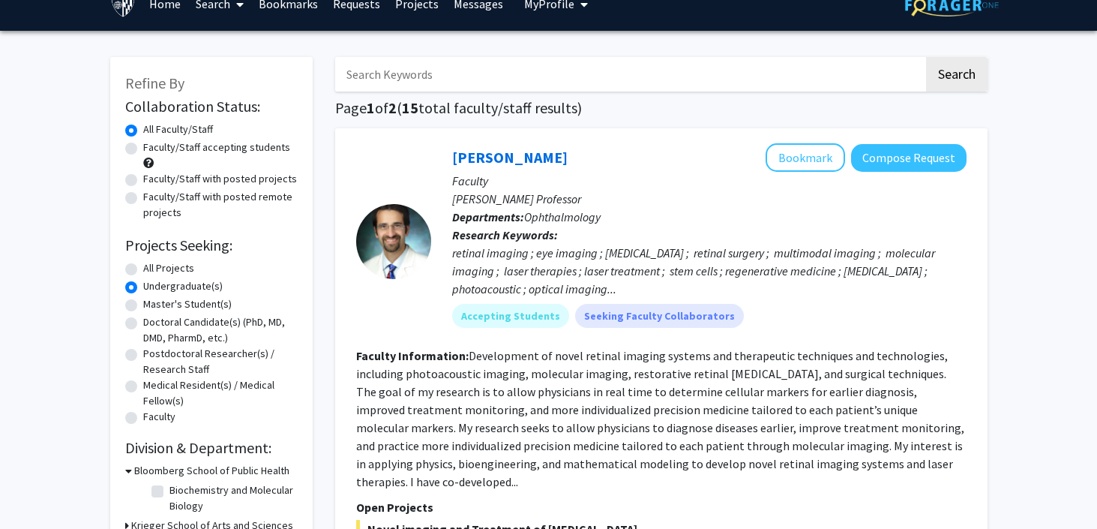
click at [493, 79] on input "Search Keywords" at bounding box center [629, 74] width 589 height 34
type input "HIV"
click at [926, 57] on button "Search" at bounding box center [956, 74] width 61 height 34
radio input "true"
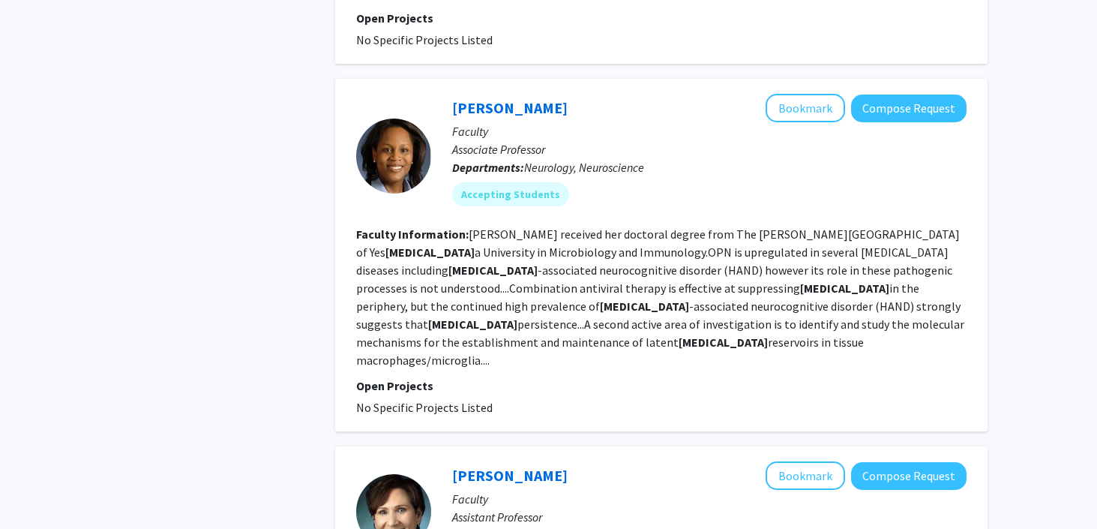
scroll to position [939, 0]
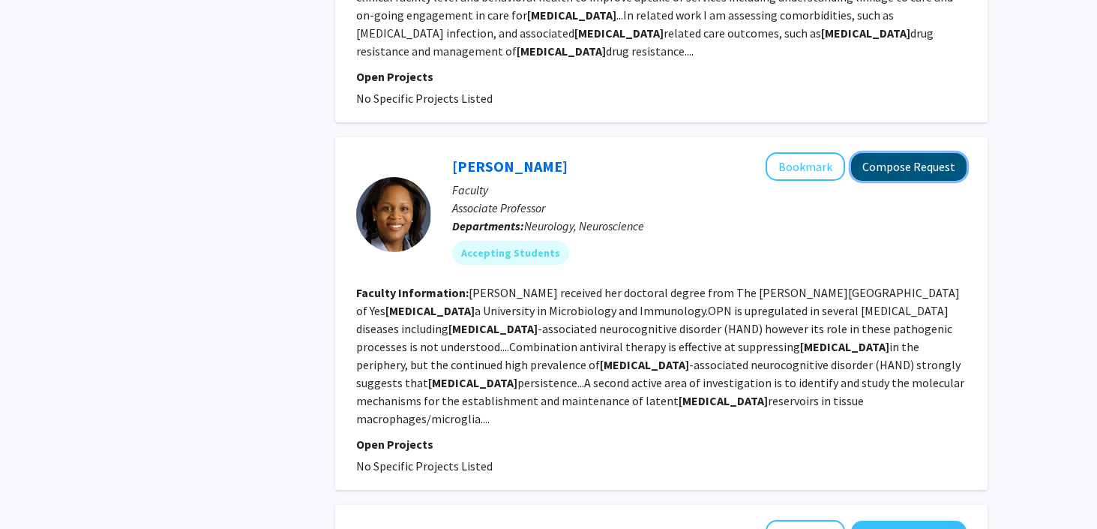
click at [913, 153] on button "Compose Request" at bounding box center [908, 167] width 115 height 28
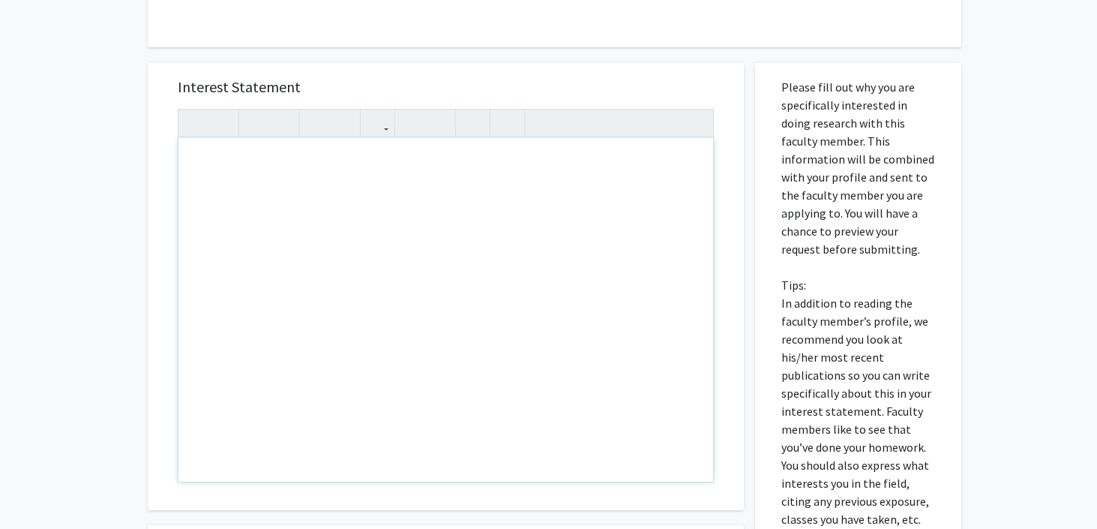
scroll to position [618, 0]
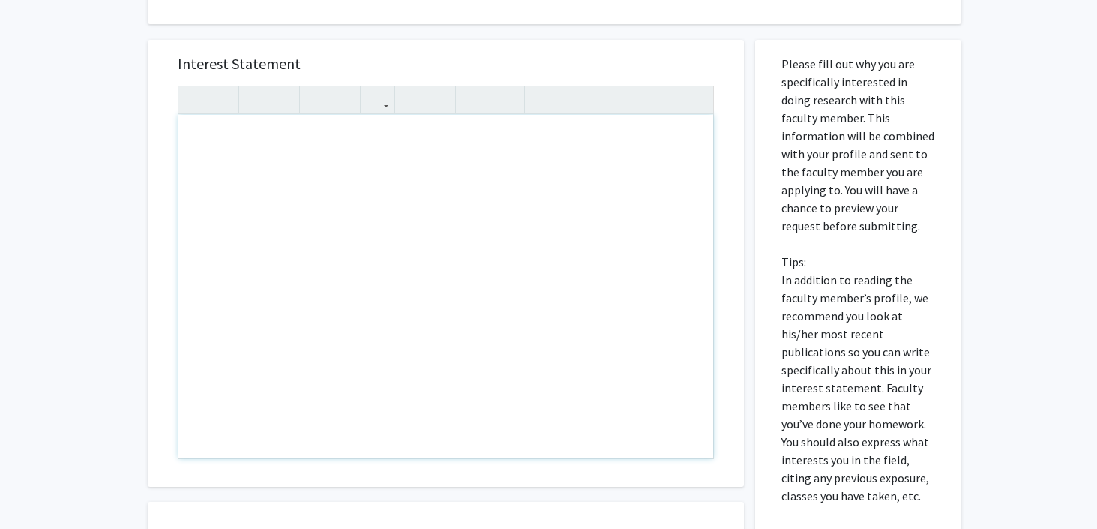
click at [407, 85] on div "Insert link Remove link" at bounding box center [446, 271] width 536 height 373
click at [396, 148] on div "Note to users with screen readers: Please press Alt+0 or Option+0 to deactivate…" at bounding box center [445, 286] width 535 height 343
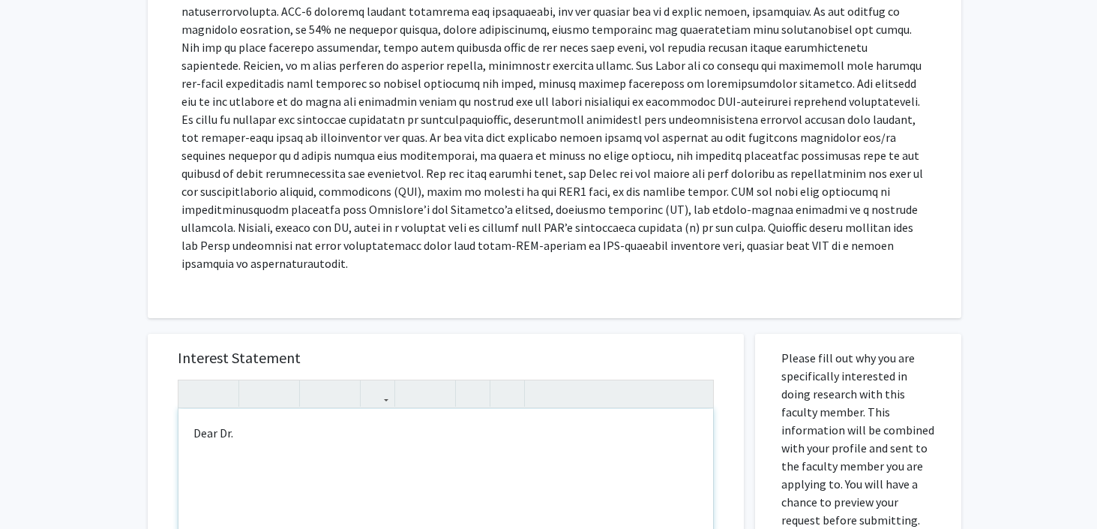
scroll to position [395, 0]
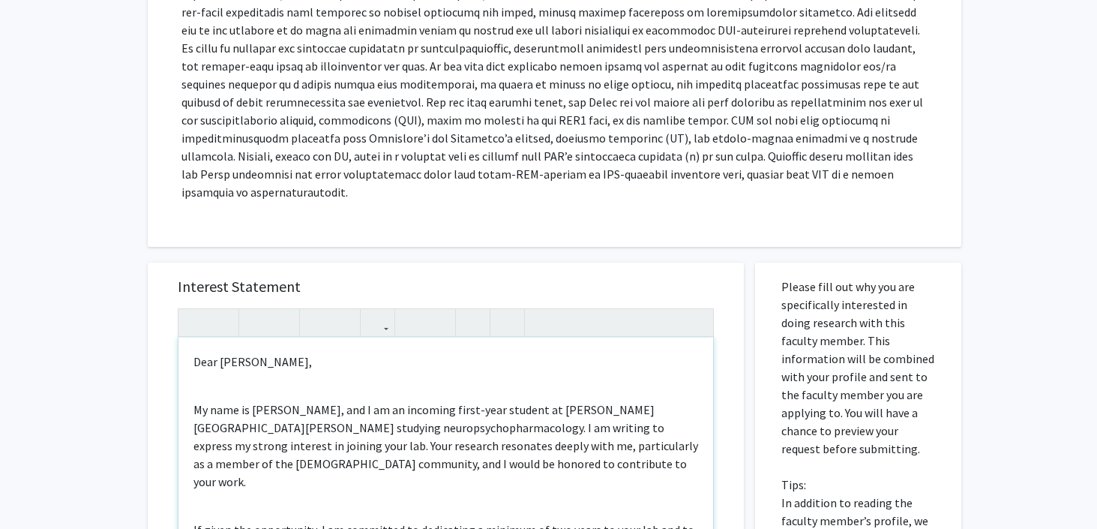
click at [193, 400] on p "My name is Pukar Lund, and I am an incoming first-year student at Johns Hopkins…" at bounding box center [445, 445] width 505 height 90
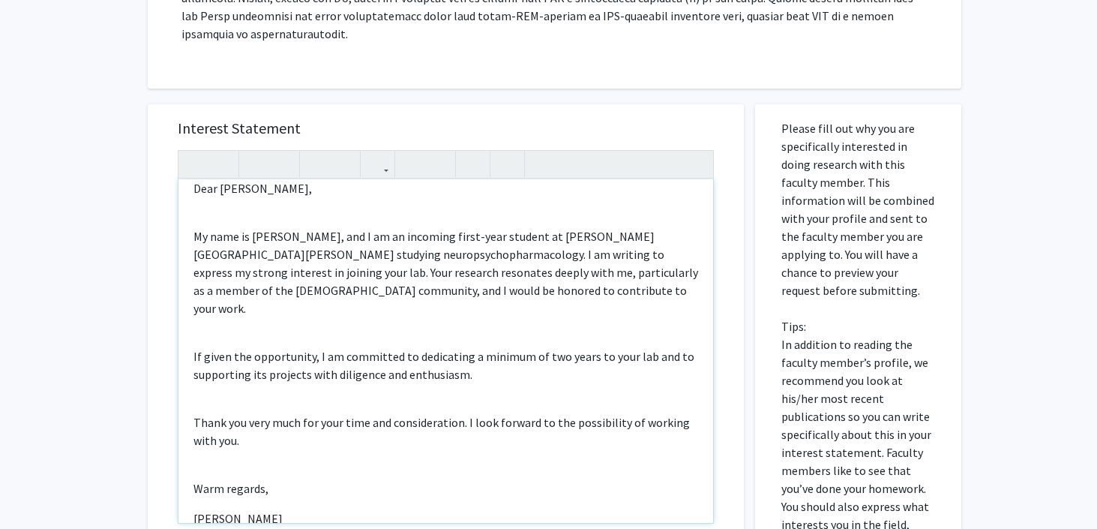
scroll to position [16, 0]
click at [432, 268] on p "My name is Pukar Lund, and I am an incoming first-year student at Johns Hopkins…" at bounding box center [445, 271] width 505 height 90
click at [218, 254] on p "My name is Pukar Lund, and I am an incoming first-year student at Johns Hopkins…" at bounding box center [445, 271] width 505 height 90
click at [256, 253] on p "My name is Pukar Lund, and I am an incoming first-year student at Johns Hopkins…" at bounding box center [445, 271] width 505 height 90
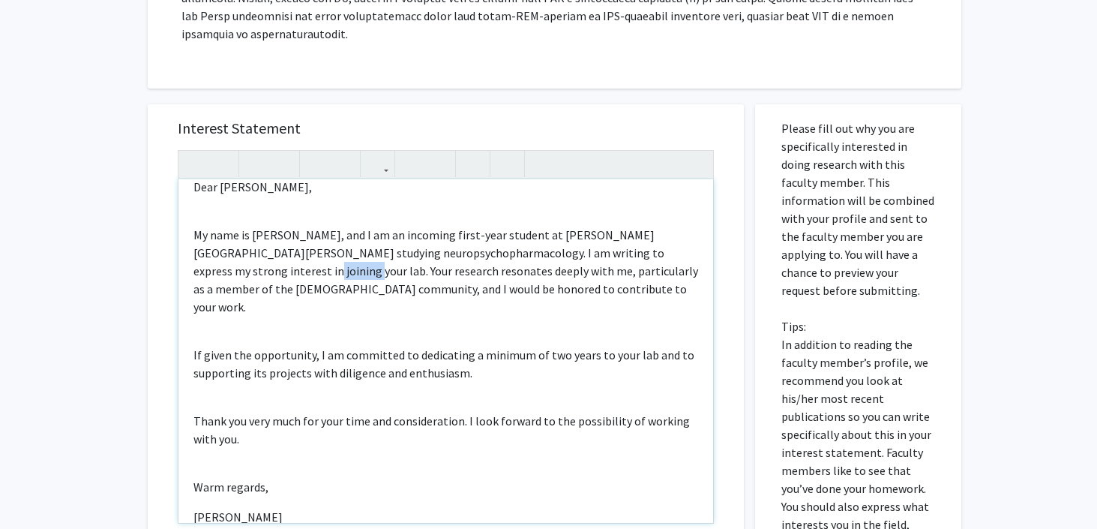
click at [256, 253] on p "My name is Pukar Lund, and I am an incoming first-year student at Johns Hopkins…" at bounding box center [445, 271] width 505 height 90
drag, startPoint x: 465, startPoint y: 256, endPoint x: 388, endPoint y: 259, distance: 77.3
click at [388, 259] on p "My name is Pukar Lund, and I am an incoming first-year student at Johns Hopkins…" at bounding box center [445, 271] width 505 height 90
type textarea "<p>Dear Dr. Brown,</p><br><p>My name is Pukar Lund, and I am an incoming first-…"
click at [447, 269] on p "My name is [PERSON_NAME], and I am an incoming first-year student at [PERSON_NA…" at bounding box center [445, 271] width 505 height 90
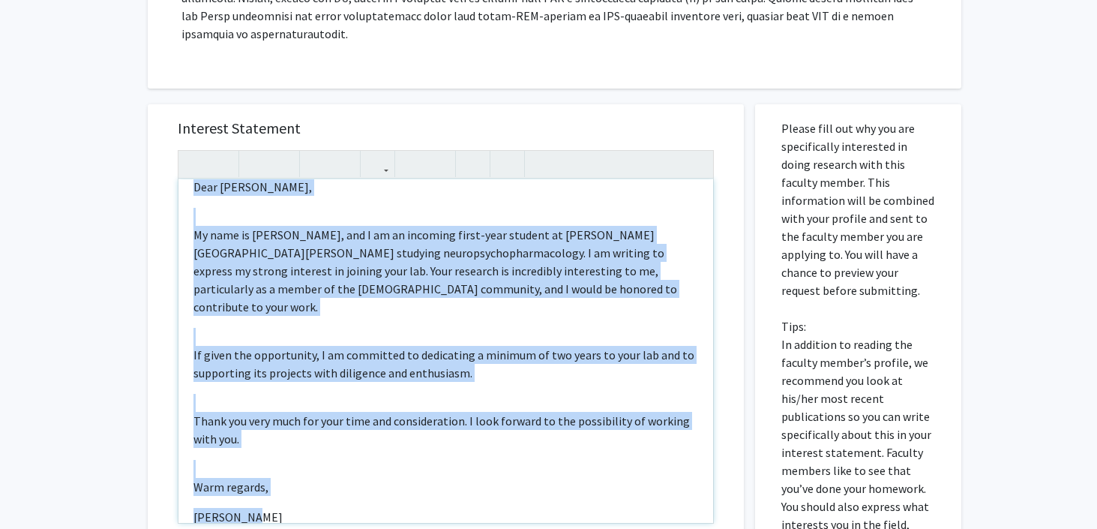
copy div "Dear Dr. Brown, My name is Pukar Lund, and I am an incoming first-year student …"
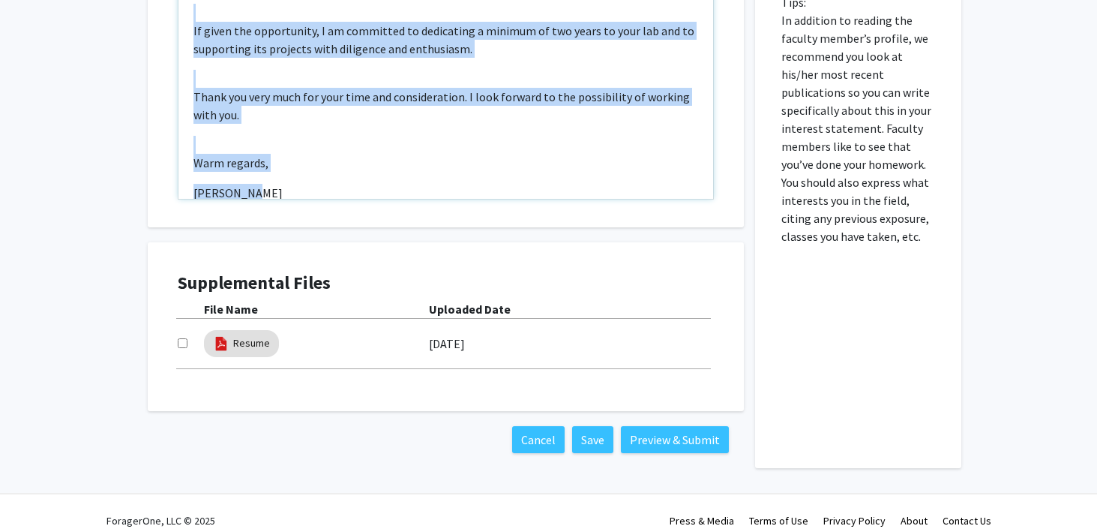
scroll to position [874, 0]
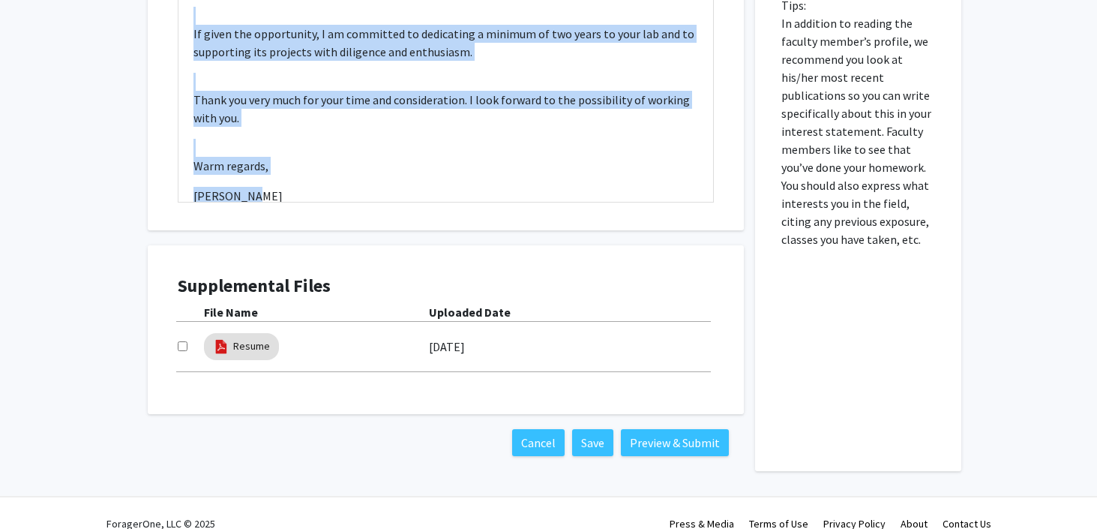
click at [179, 341] on input "checkbox" at bounding box center [183, 346] width 10 height 10
checkbox input "true"
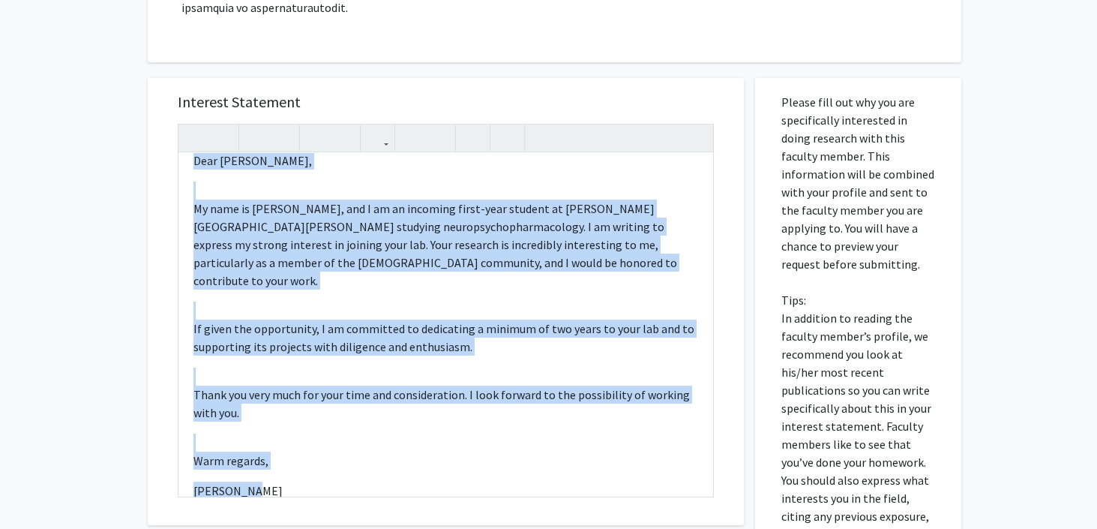
scroll to position [579, 0]
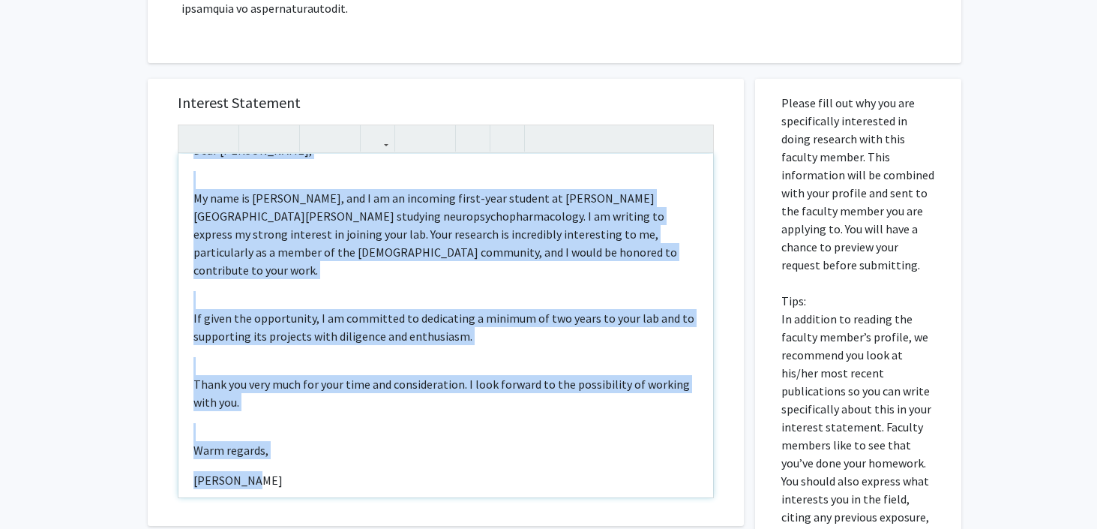
copy div "Dear Dr. Brown, My name is Pukar Lund, and I am an incoming first-year student …"
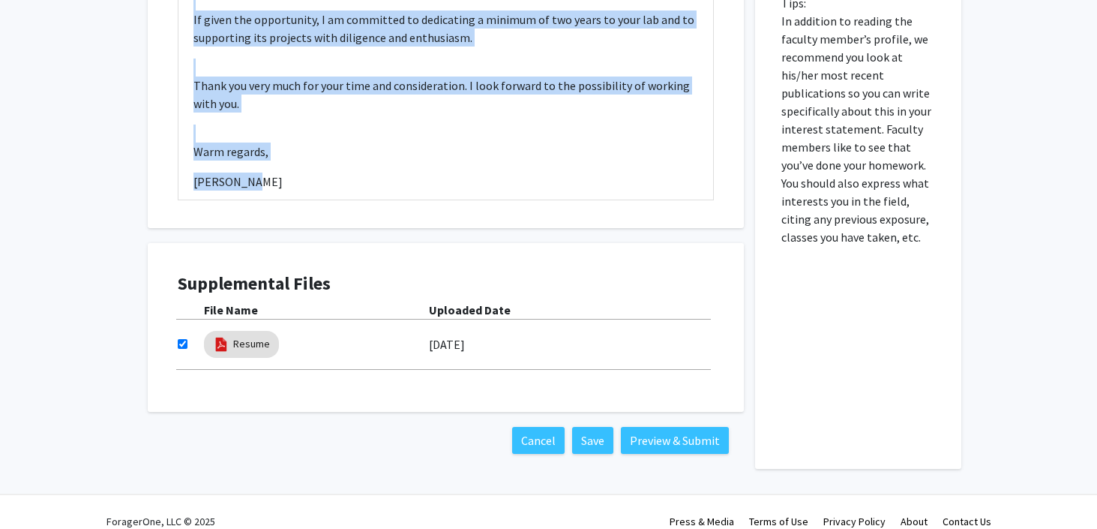
scroll to position [877, 0]
click at [703, 426] on button "Preview & Submit" at bounding box center [675, 439] width 108 height 27
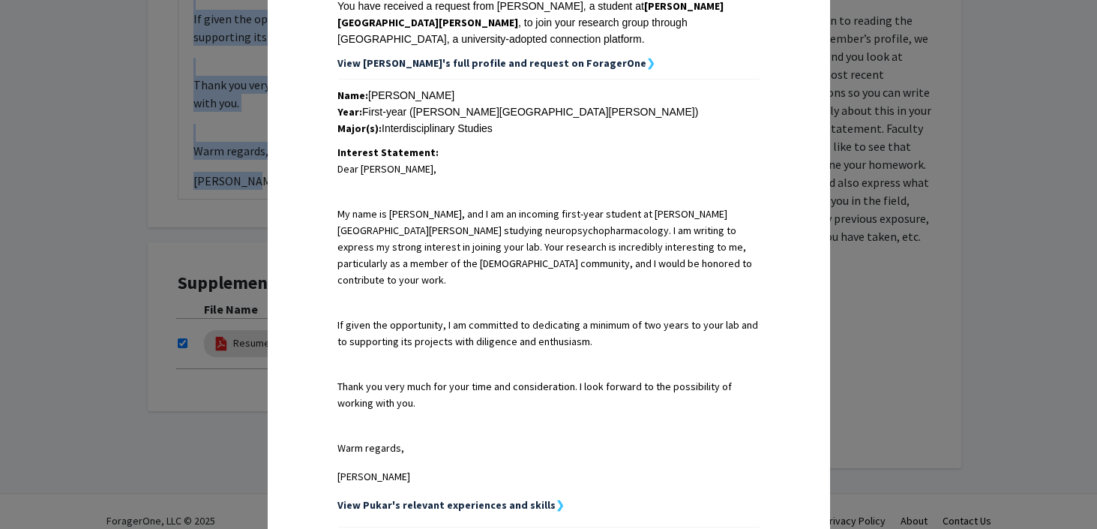
scroll to position [464, 0]
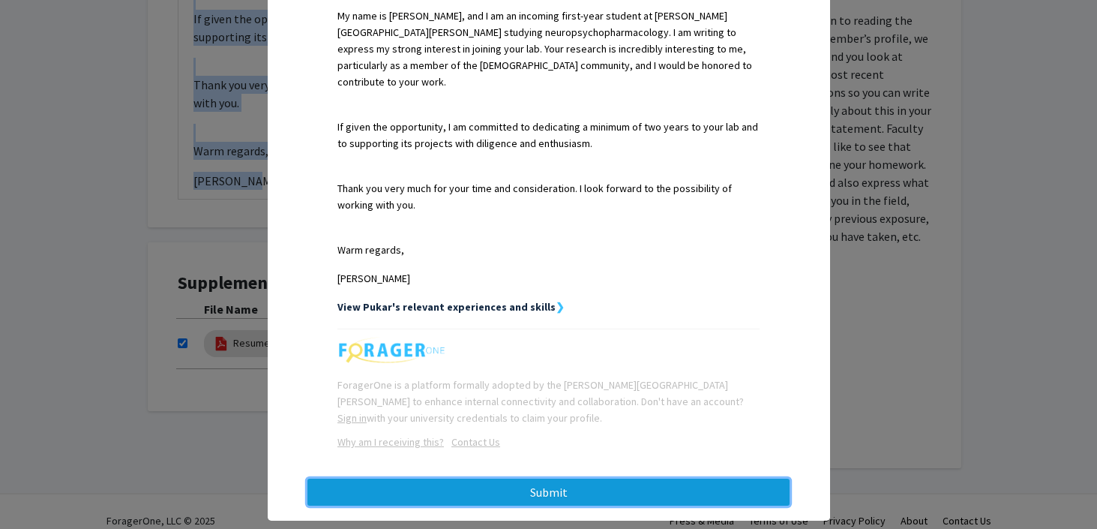
click at [606, 478] on button "Submit" at bounding box center [548, 491] width 482 height 27
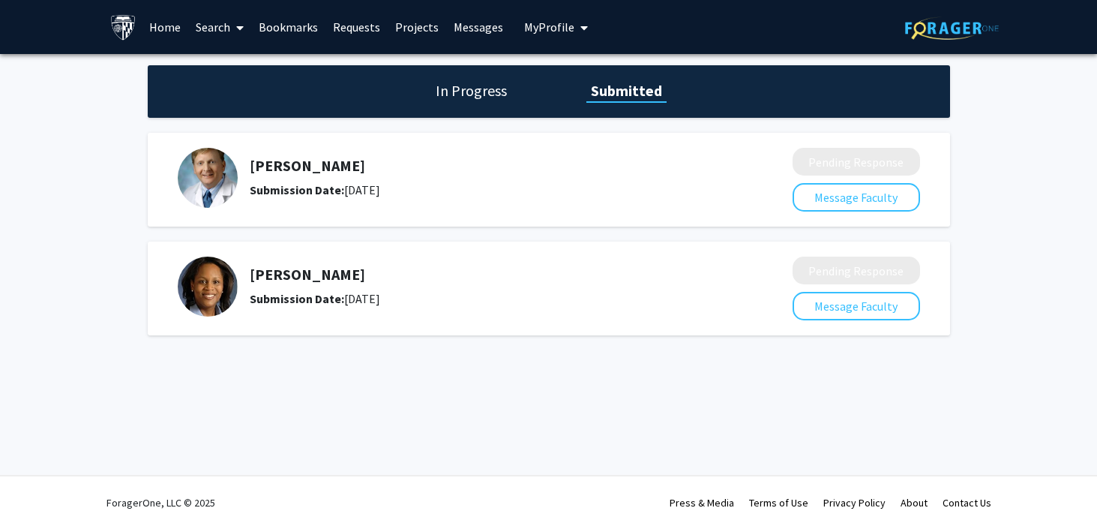
click at [205, 28] on link "Search" at bounding box center [219, 27] width 63 height 52
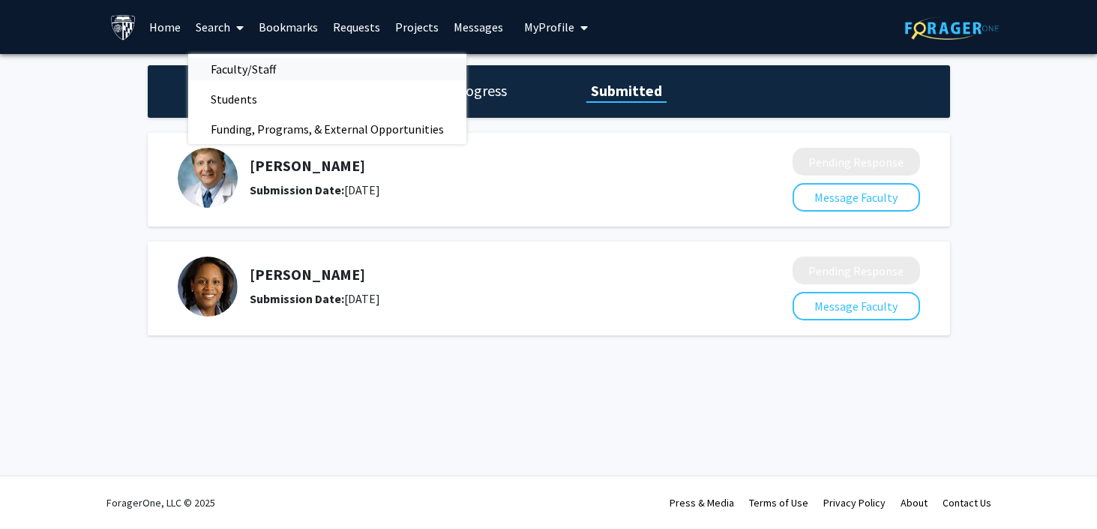
click at [238, 61] on span "Faculty/Staff" at bounding box center [243, 69] width 110 height 30
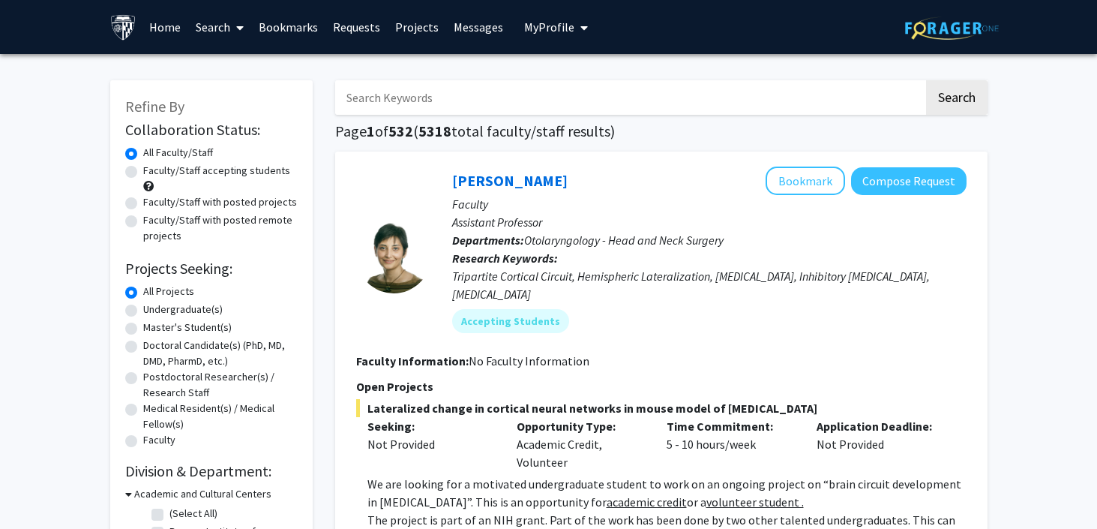
click at [179, 305] on label "Undergraduate(s)" at bounding box center [182, 309] width 79 height 16
click at [153, 305] on input "Undergraduate(s)" at bounding box center [148, 306] width 10 height 10
radio input "true"
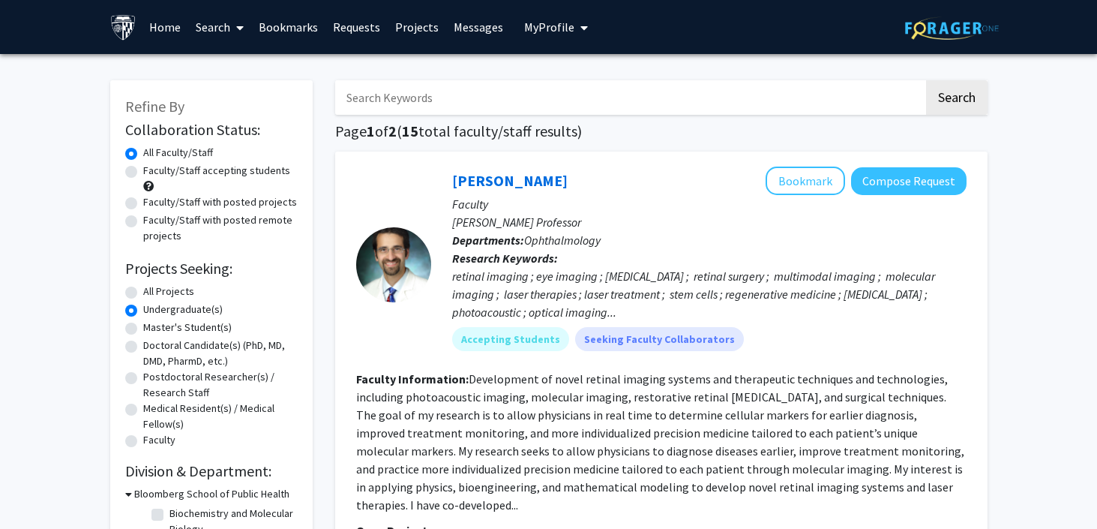
click at [493, 88] on input "Search Keywords" at bounding box center [629, 97] width 589 height 34
type input "HIB"
click at [926, 80] on button "Search" at bounding box center [956, 97] width 61 height 34
radio input "true"
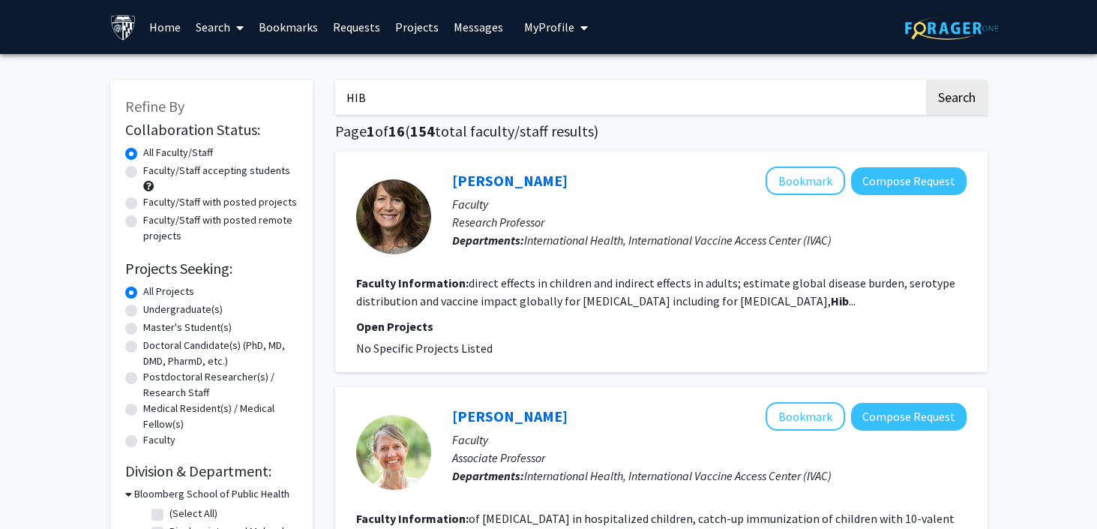
click at [527, 97] on input "HIB" at bounding box center [629, 97] width 589 height 34
type input "HIV"
click at [926, 80] on button "Search" at bounding box center [956, 97] width 61 height 34
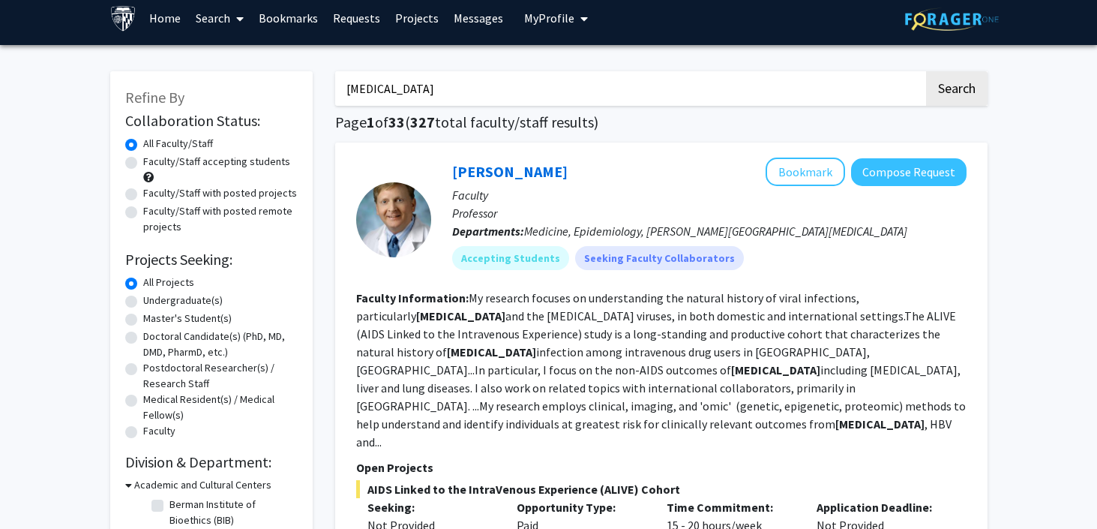
scroll to position [12, 0]
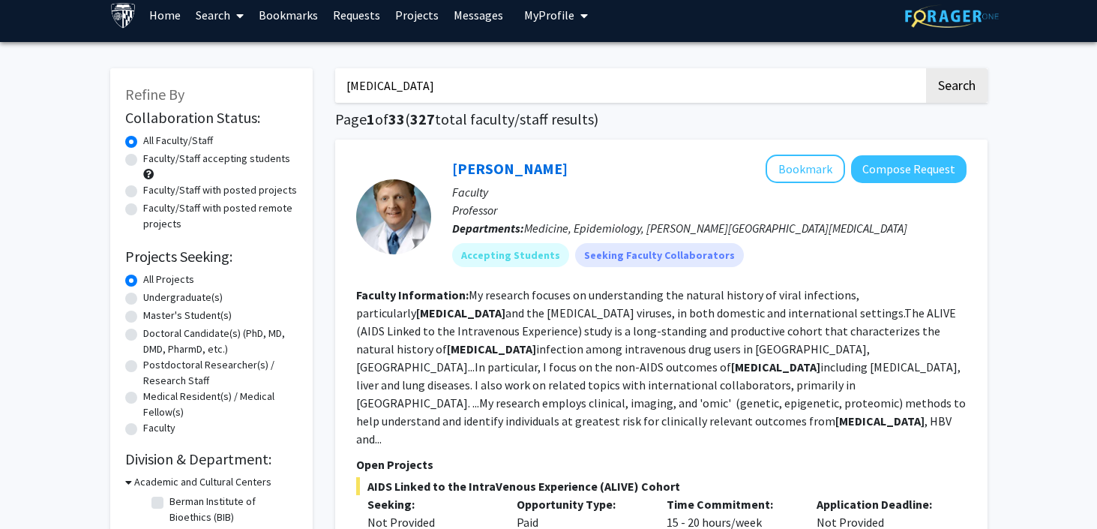
click at [143, 296] on label "Undergraduate(s)" at bounding box center [182, 297] width 79 height 16
click at [143, 296] on input "Undergraduate(s)" at bounding box center [148, 294] width 10 height 10
radio input "true"
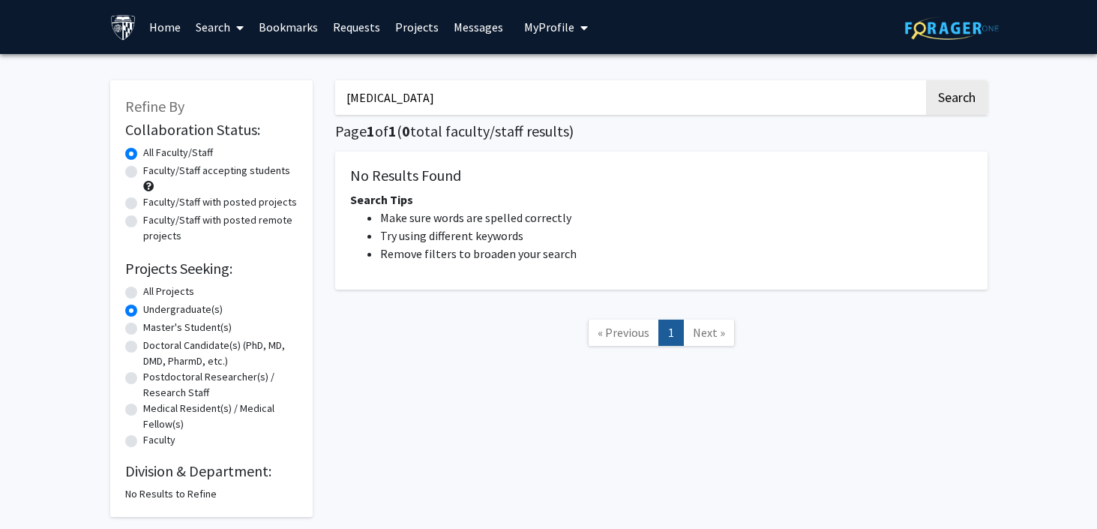
click at [143, 289] on label "All Projects" at bounding box center [168, 291] width 51 height 16
click at [143, 289] on input "All Projects" at bounding box center [148, 288] width 10 height 10
radio input "true"
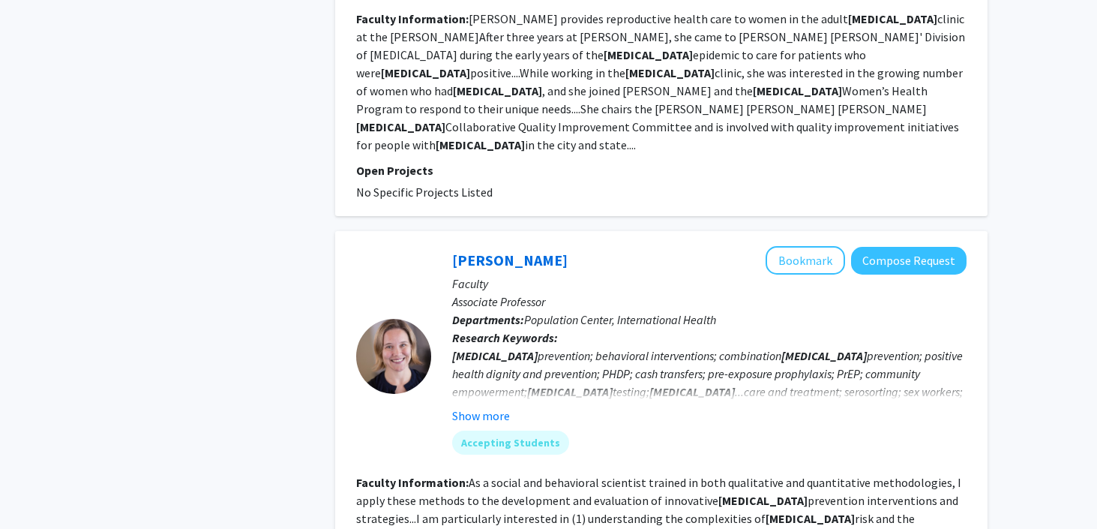
scroll to position [1557, 0]
click at [892, 246] on button "Compose Request" at bounding box center [908, 260] width 115 height 28
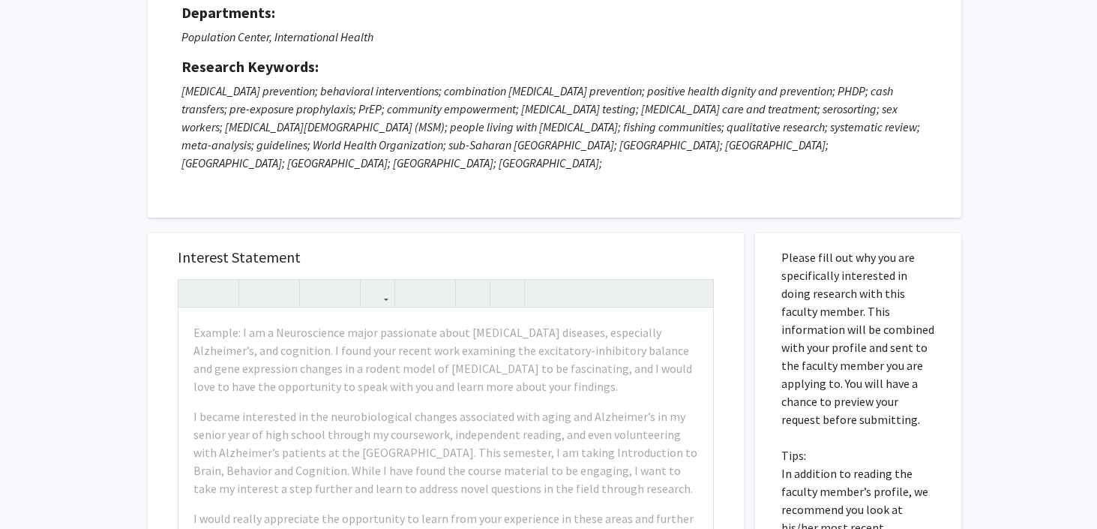
scroll to position [231, 0]
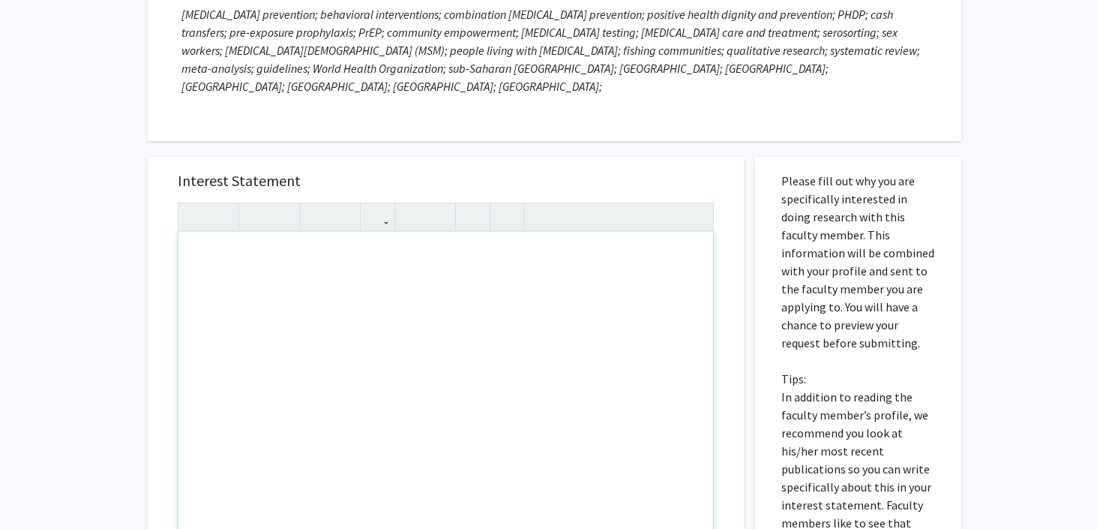
click at [441, 277] on div "Note to users with screen readers: Please press Alt+0 or Option+0 to deactivate…" at bounding box center [445, 403] width 535 height 343
paste div "Note to users with screen readers: Please press Alt+0 or Option+0 to deactivate…"
type textarea "<p>Dear Dr. Todd Brown,</p><br><br><br><p>My name is Pukar Lund, and I am an in…"
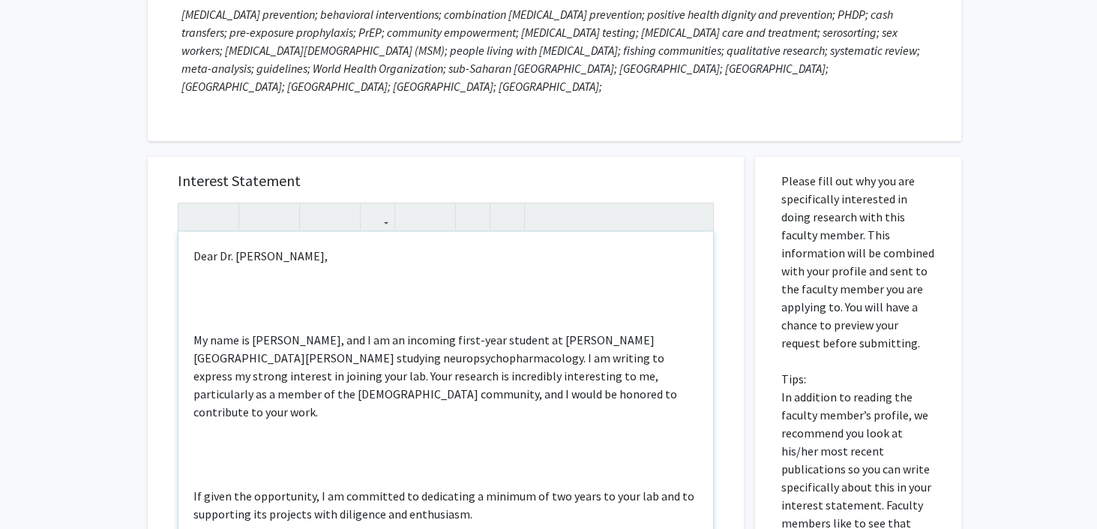
click at [308, 301] on div "Dear Dr. Todd Brown, My name is Pukar Lund, and I am an incoming first-year stu…" at bounding box center [445, 403] width 535 height 343
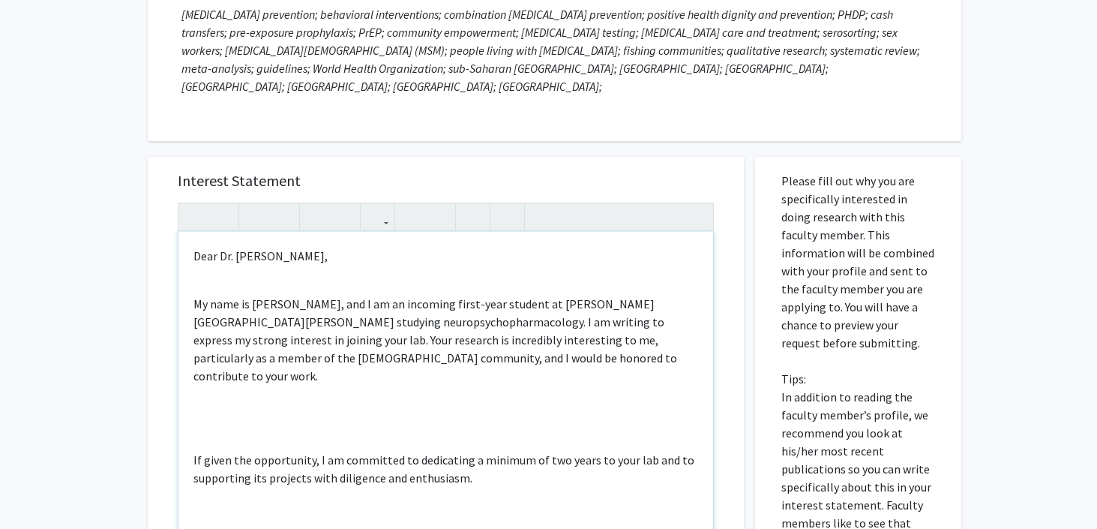
click at [246, 385] on div "Dear Dr. Todd Brown, My name is Pukar Lund, and I am an incoming first-year stu…" at bounding box center [445, 403] width 535 height 343
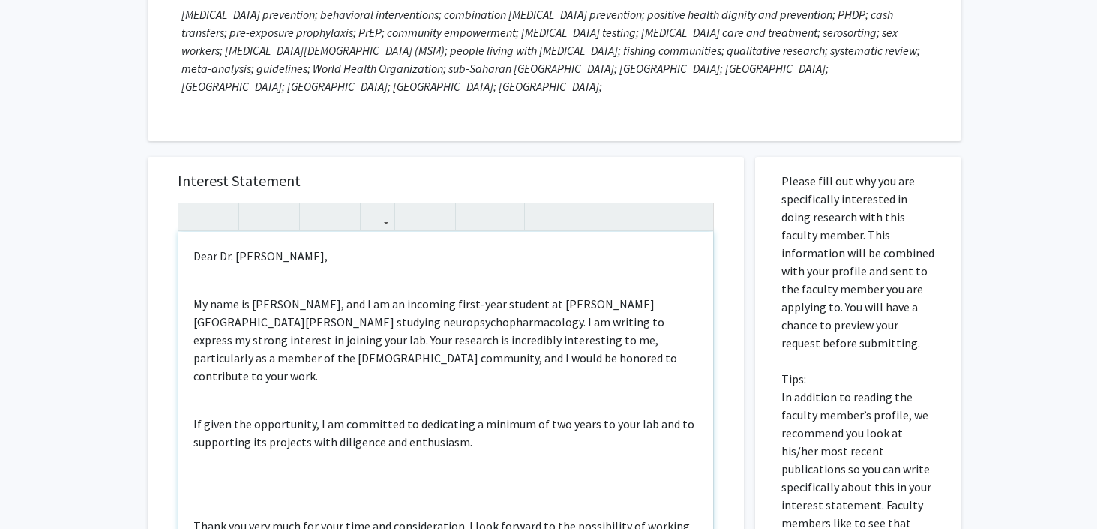
click at [193, 460] on div "Dear Dr. Todd Brown, My name is Pukar Lund, and I am an incoming first-year stu…" at bounding box center [445, 403] width 535 height 343
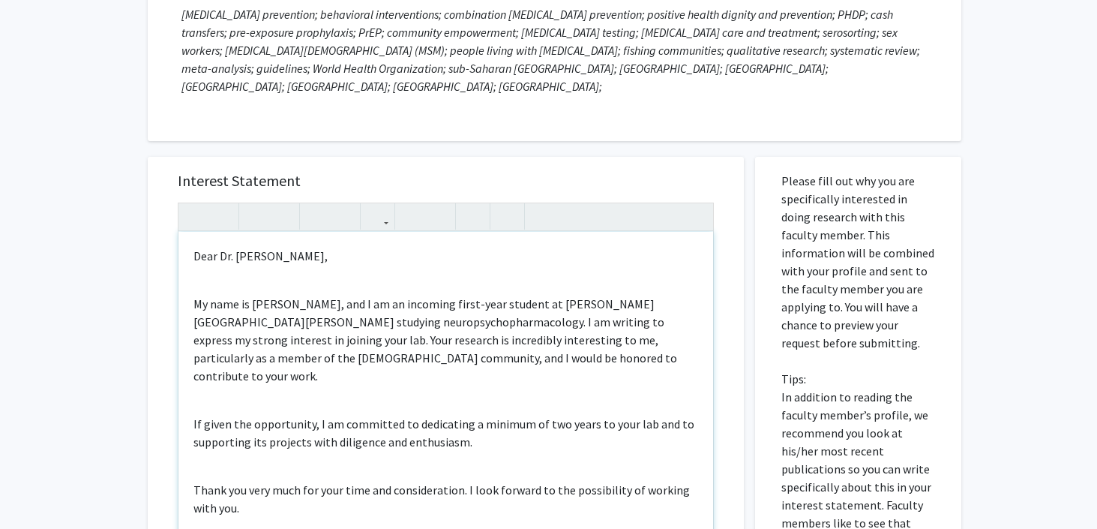
scroll to position [100, 0]
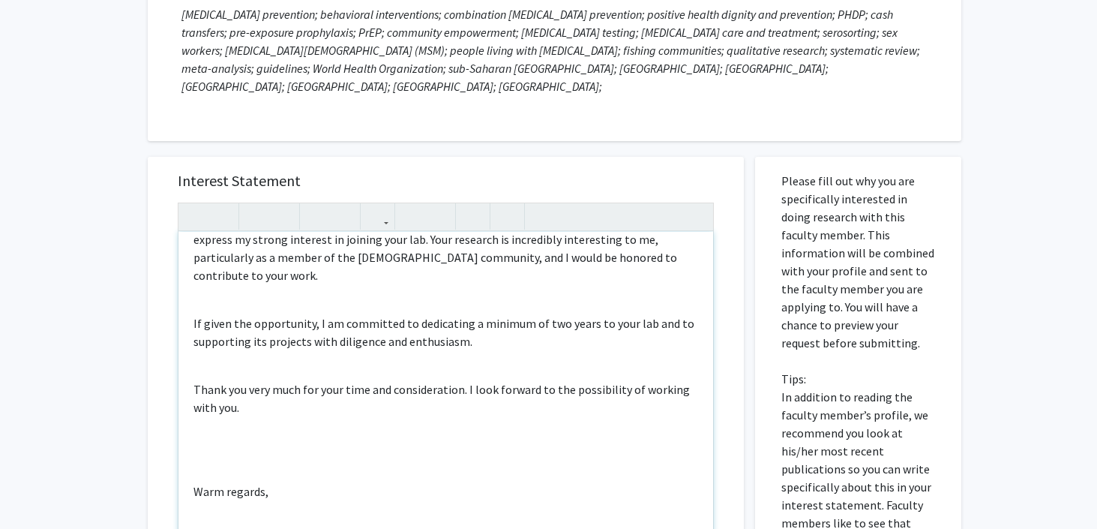
click at [193, 439] on div "Dear Dr. Todd Brown, My name is Pukar Lund, and I am an incoming first-year stu…" at bounding box center [445, 403] width 535 height 343
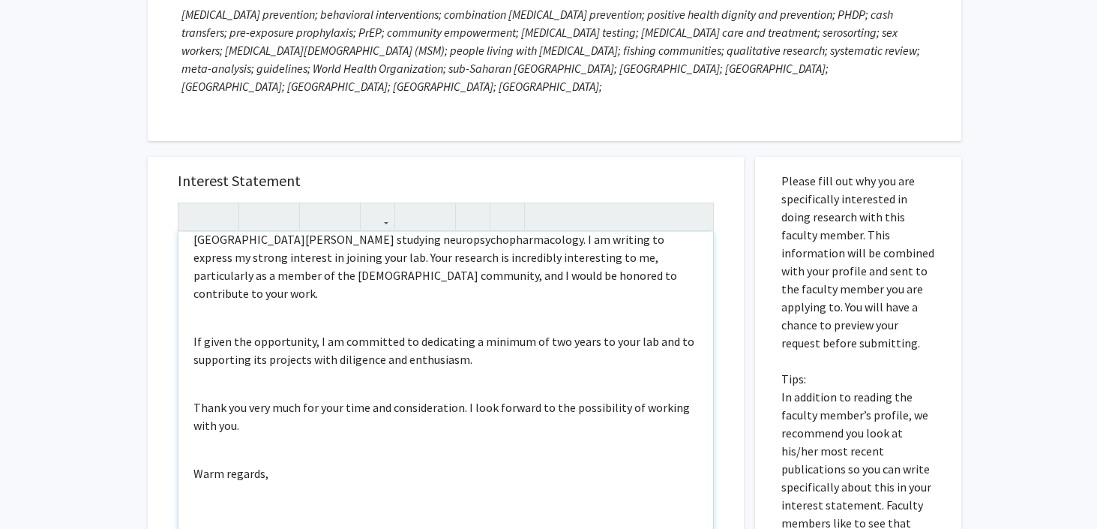
scroll to position [64, 0]
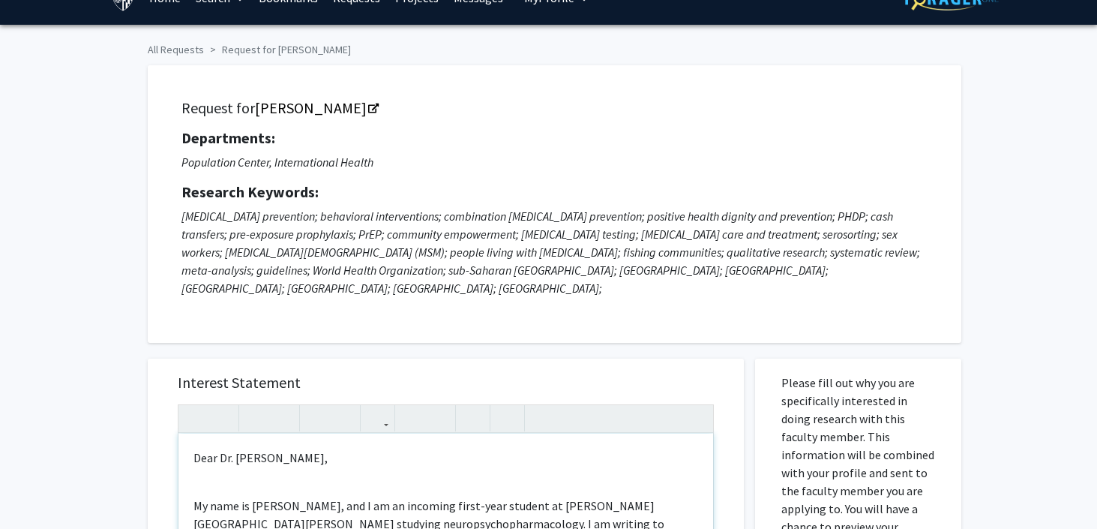
scroll to position [0, 0]
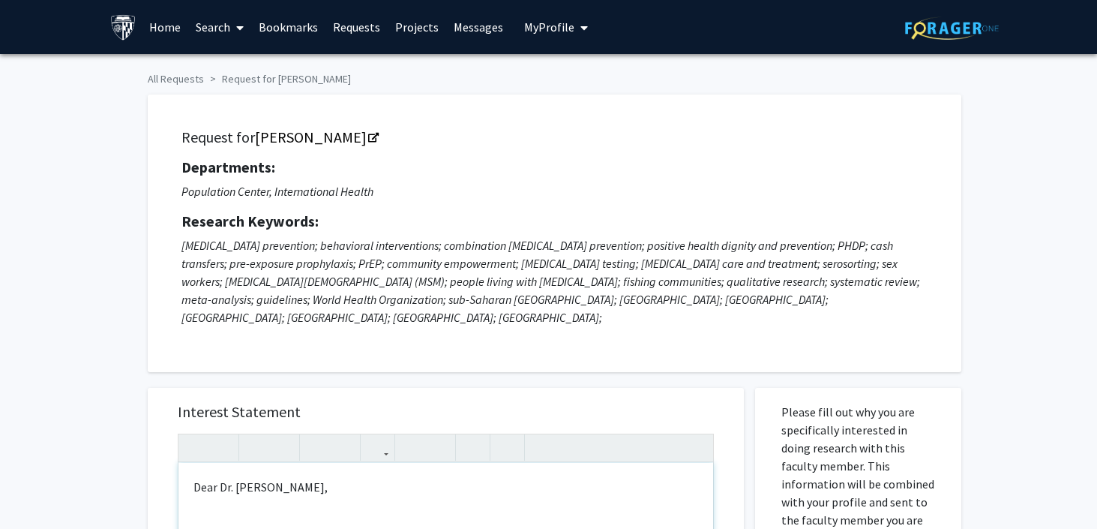
click at [244, 478] on p "Dear Dr. Todd Brown," at bounding box center [445, 487] width 505 height 18
click at [286, 478] on p "Dear Dr. Caitlin Brown," at bounding box center [445, 487] width 505 height 18
type textarea "<p>Dear Dr. Caitlin Kennedy,</p><br><p>My name is Pukar Lund, and I am an incom…"
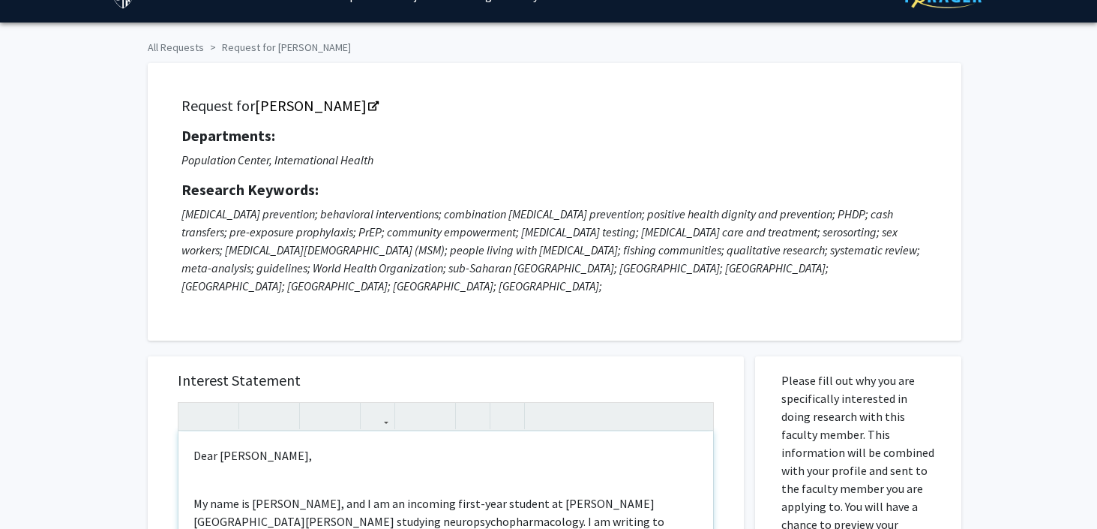
scroll to position [607, 0]
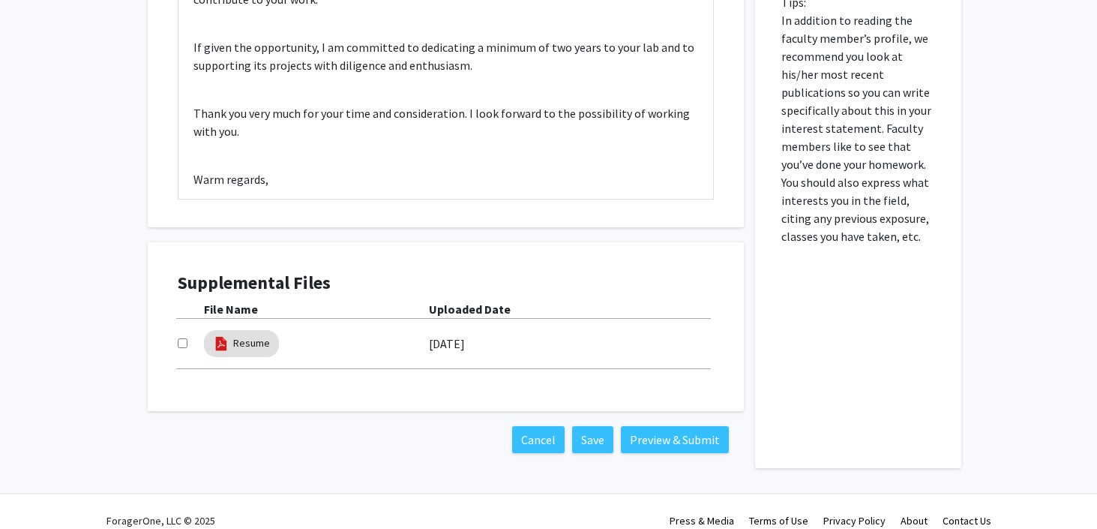
click at [181, 338] on input "checkbox" at bounding box center [183, 343] width 10 height 10
checkbox input "true"
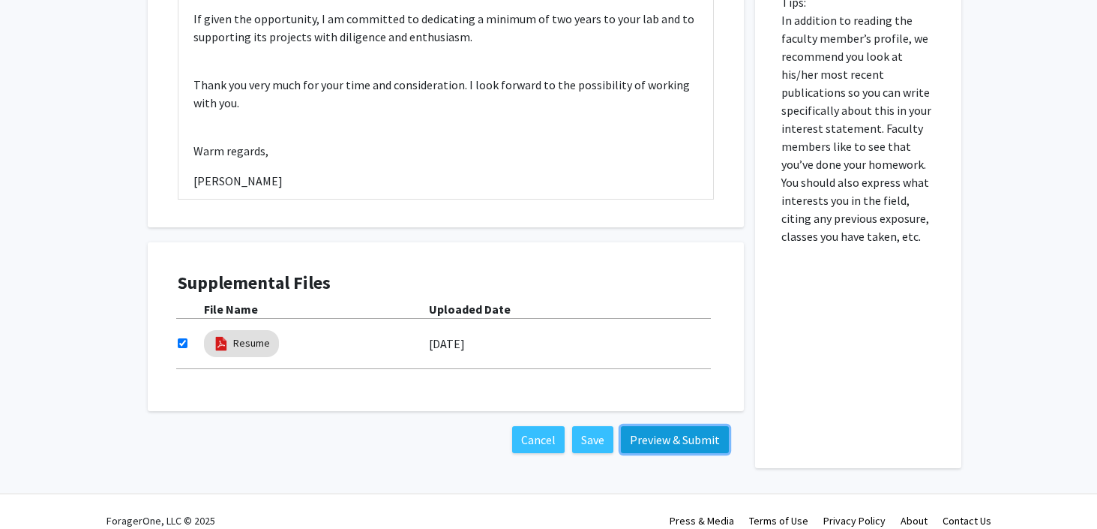
click at [661, 426] on button "Preview & Submit" at bounding box center [675, 439] width 108 height 27
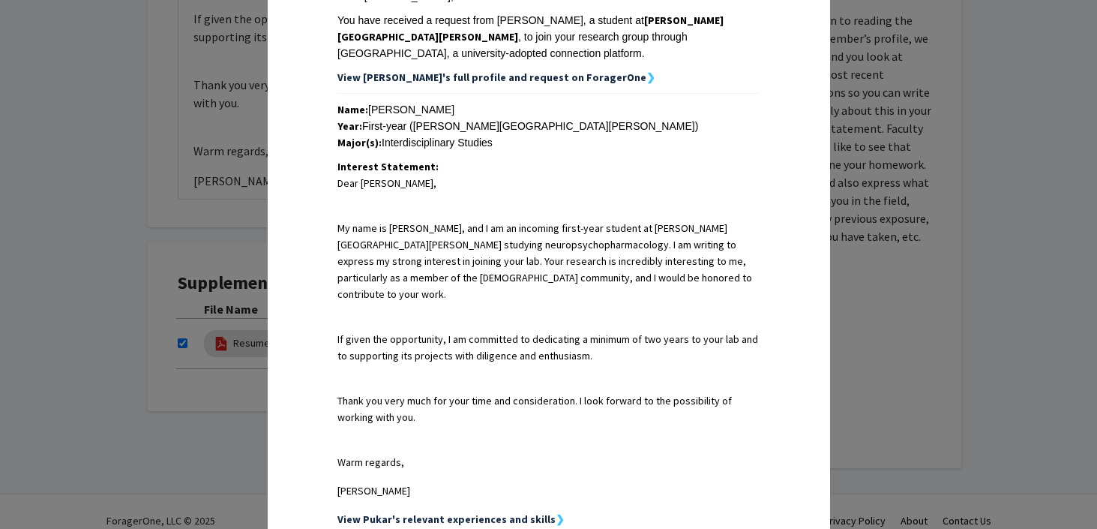
scroll to position [464, 0]
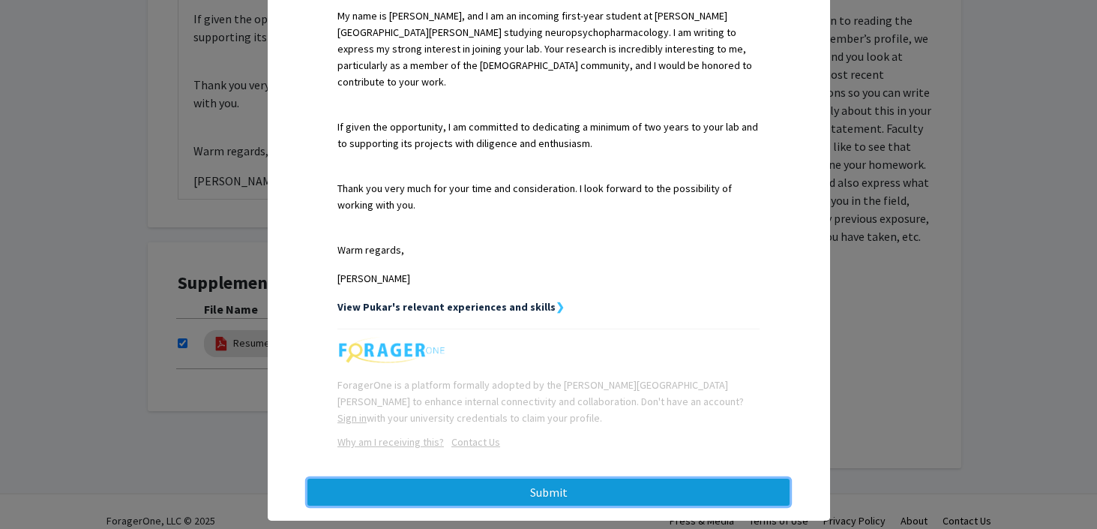
click at [614, 478] on button "Submit" at bounding box center [548, 491] width 482 height 27
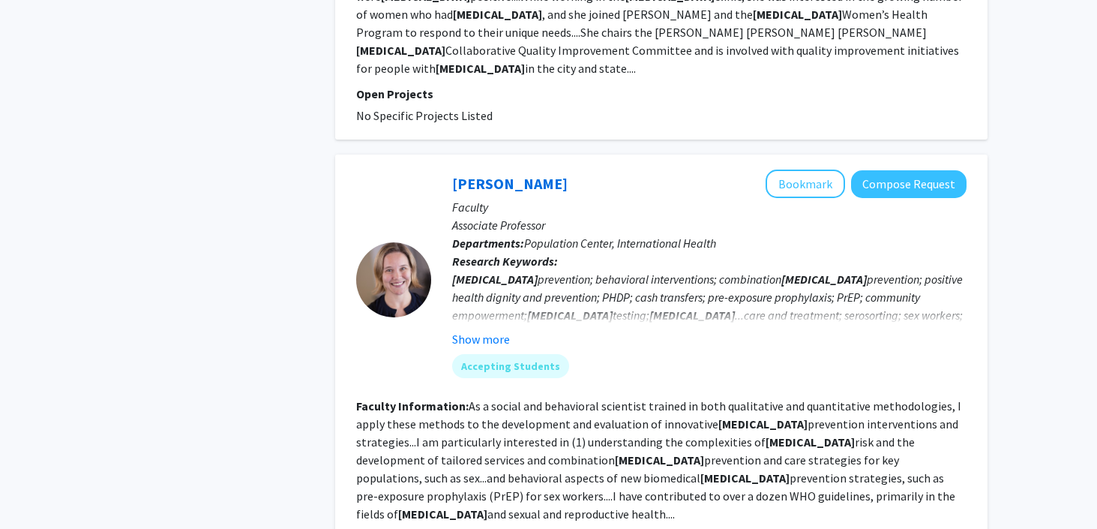
scroll to position [1781, 0]
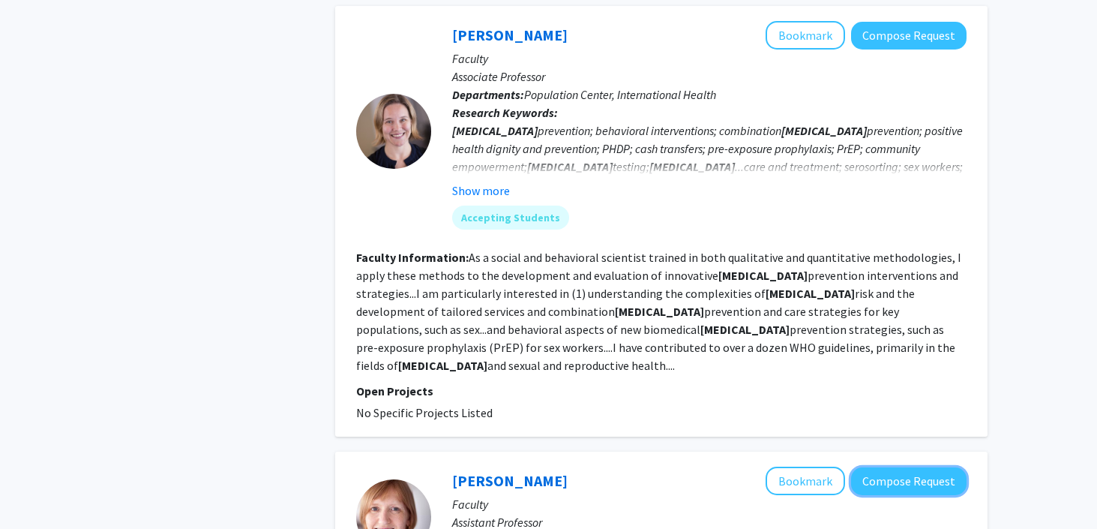
drag, startPoint x: 872, startPoint y: 353, endPoint x: 1022, endPoint y: 20, distance: 365.2
click at [1022, 20] on div "Refine By Collaboration Status: Collaboration Status All Faculty/Staff Collabor…" at bounding box center [548, 250] width 1097 height 3954
click at [906, 467] on button "Compose Request" at bounding box center [908, 481] width 115 height 28
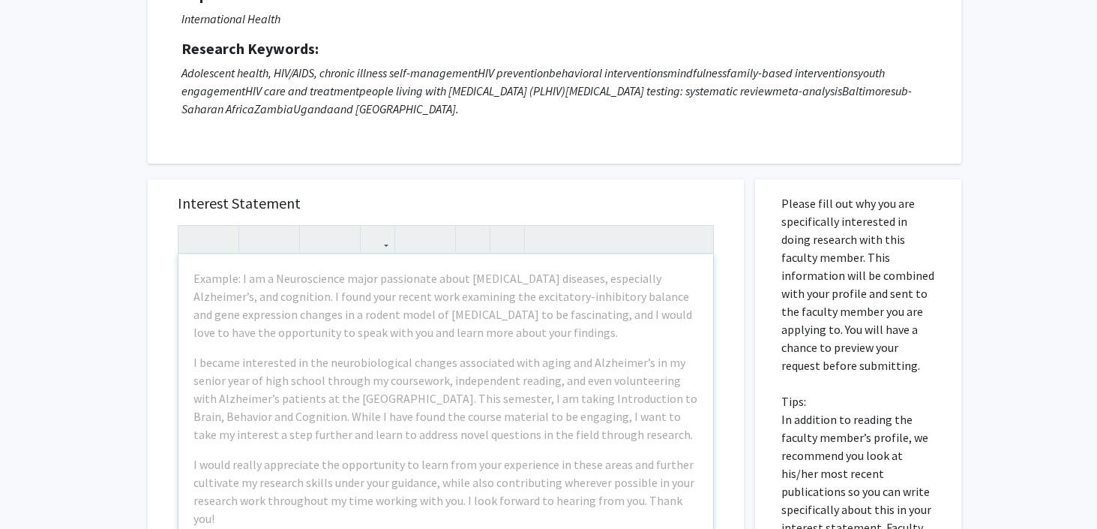
scroll to position [174, 0]
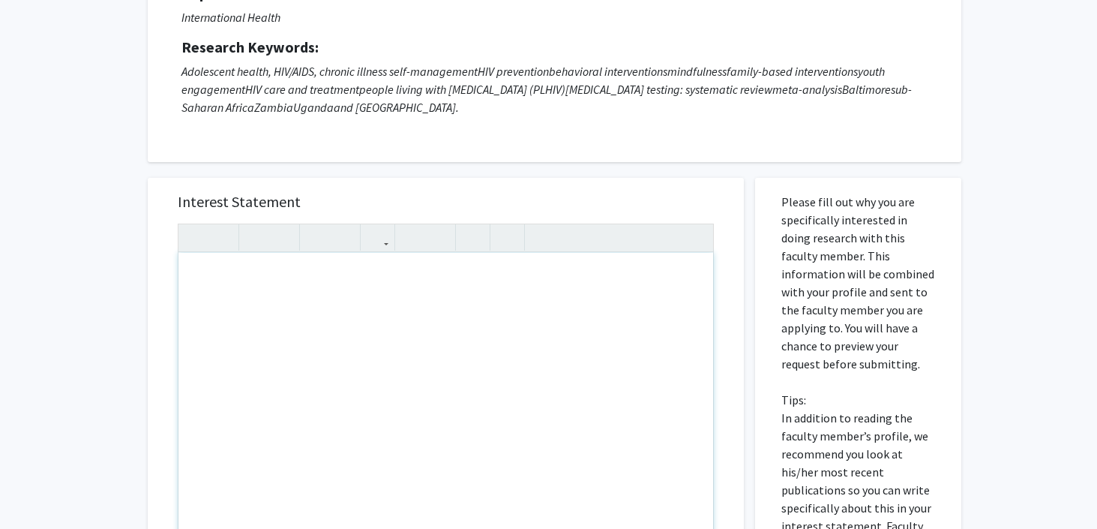
click at [372, 291] on div "Note to users with screen readers: Please press Alt+0 or Option+0 to deactivate…" at bounding box center [445, 424] width 535 height 343
paste div "Note to users with screen readers: Please press Alt+0 or Option+0 to deactivate…"
type textarea "<p>Dear Dr. [PERSON_NAME],</p><br><br><br><p>My name is [PERSON_NAME], and I am…"
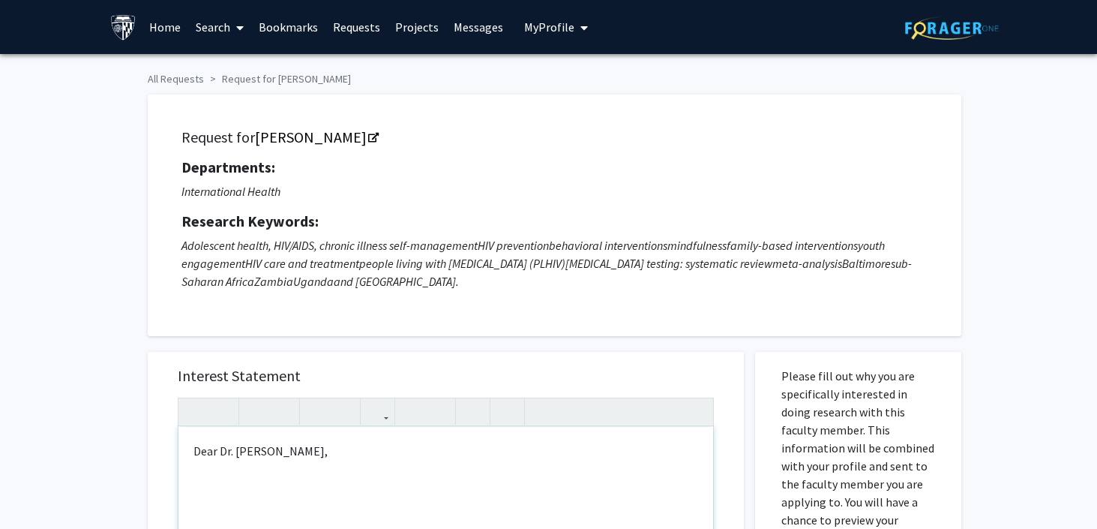
scroll to position [7, 0]
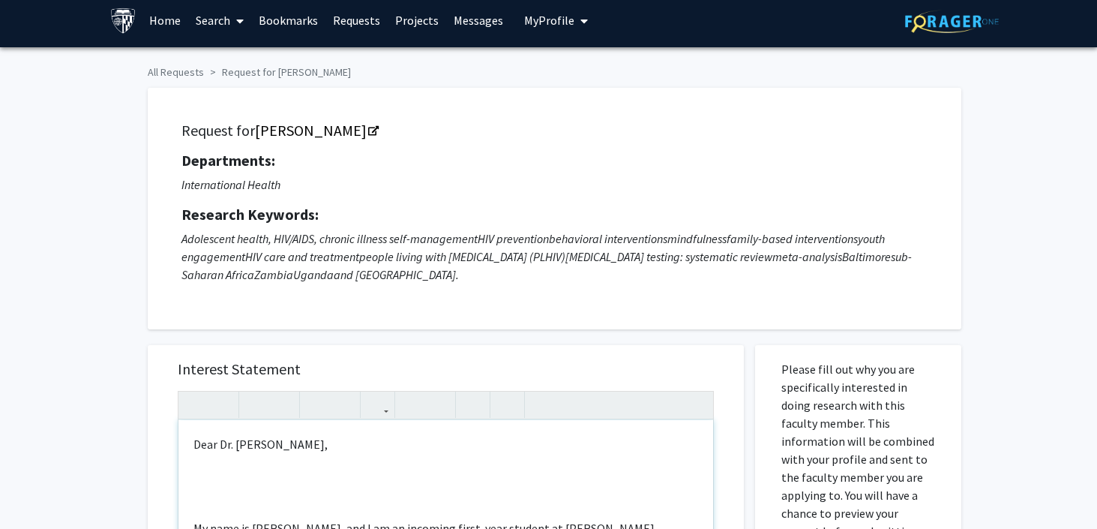
click at [253, 443] on p "Dear Dr. [PERSON_NAME]," at bounding box center [445, 444] width 505 height 18
click at [273, 447] on p "Dear Dr. Julie Brown," at bounding box center [445, 444] width 505 height 18
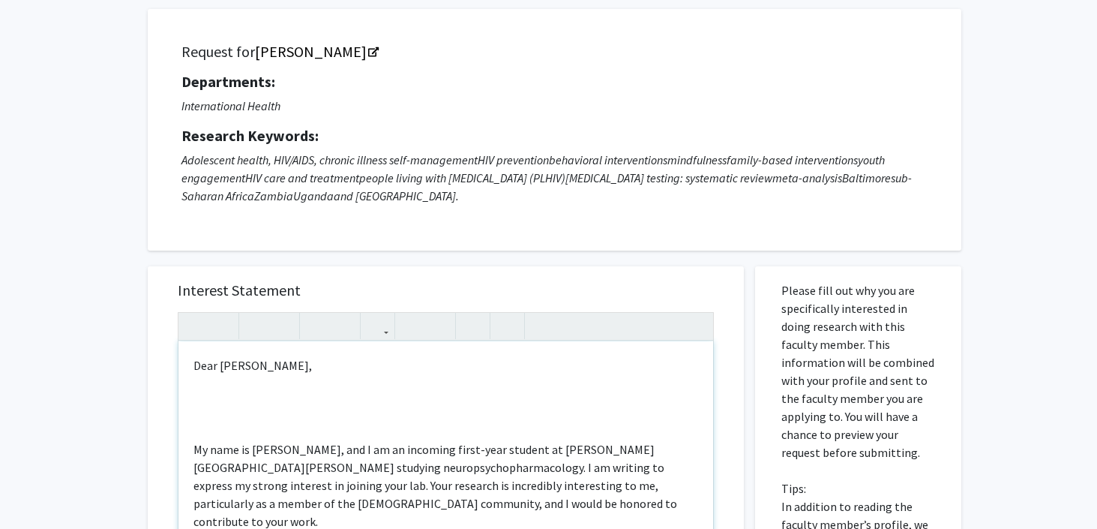
scroll to position [338, 0]
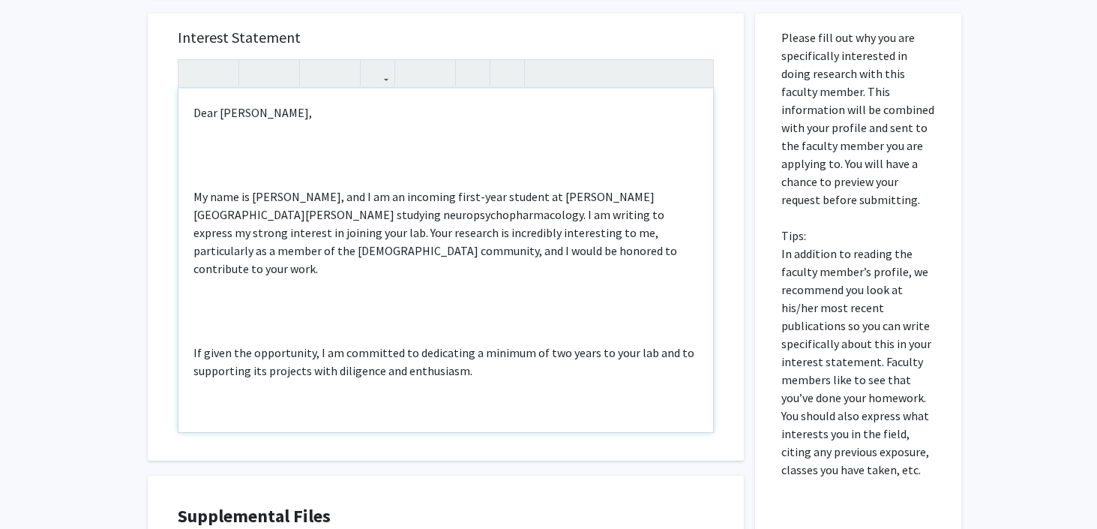
click at [281, 181] on div "Dear Dr. Julie Denison, My name is Pukar Lund, and I am an incoming first-year …" at bounding box center [445, 259] width 535 height 343
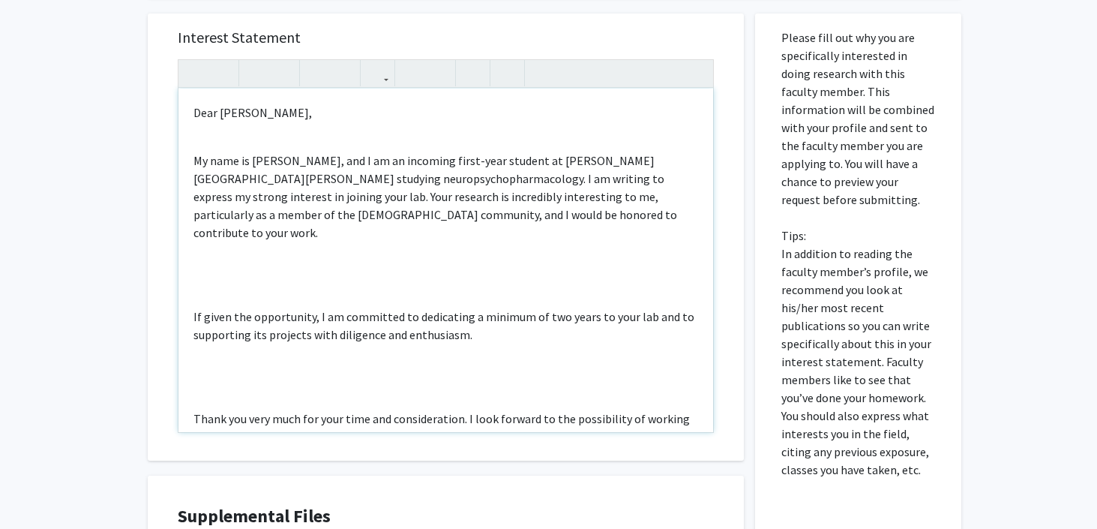
click at [247, 236] on div "Dear Dr. Julie Denison, My name is Pukar Lund, and I am an incoming first-year …" at bounding box center [445, 259] width 535 height 343
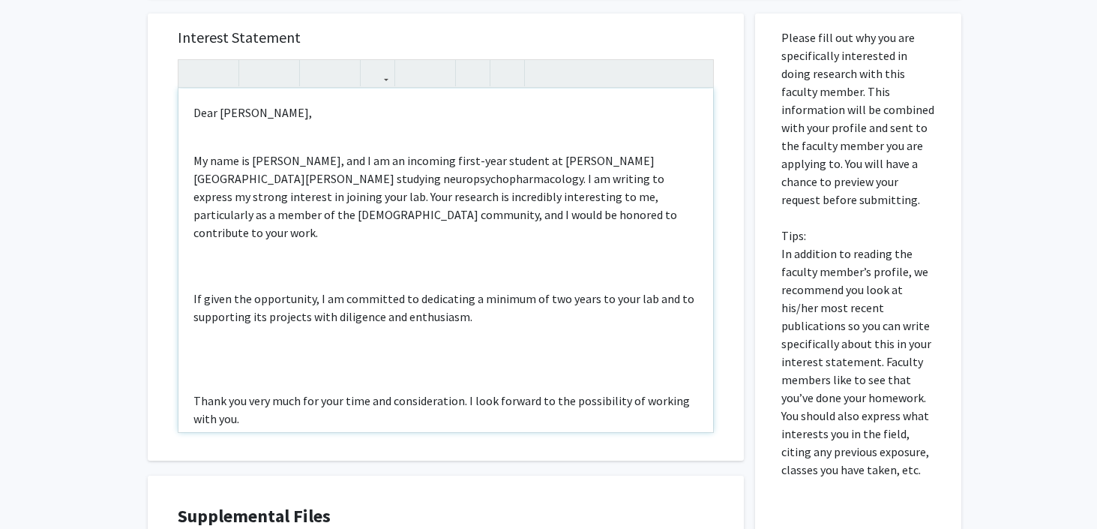
click at [235, 261] on div "Dear Dr. Julie Denison, My name is Pukar Lund, and I am an incoming first-year …" at bounding box center [445, 259] width 535 height 343
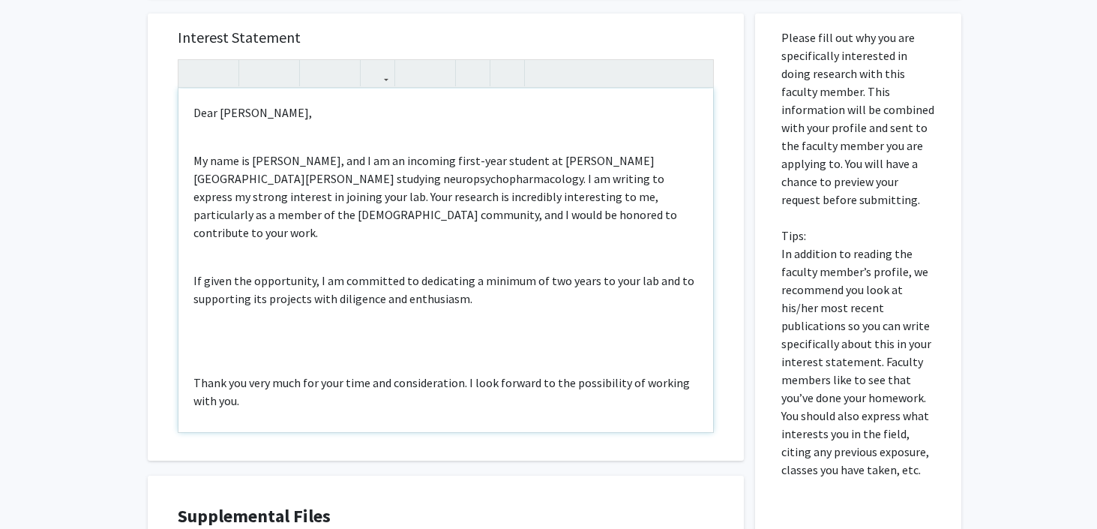
click at [235, 328] on div "Dear Dr. Julie Denison, My name is Pukar Lund, and I am an incoming first-year …" at bounding box center [445, 259] width 535 height 343
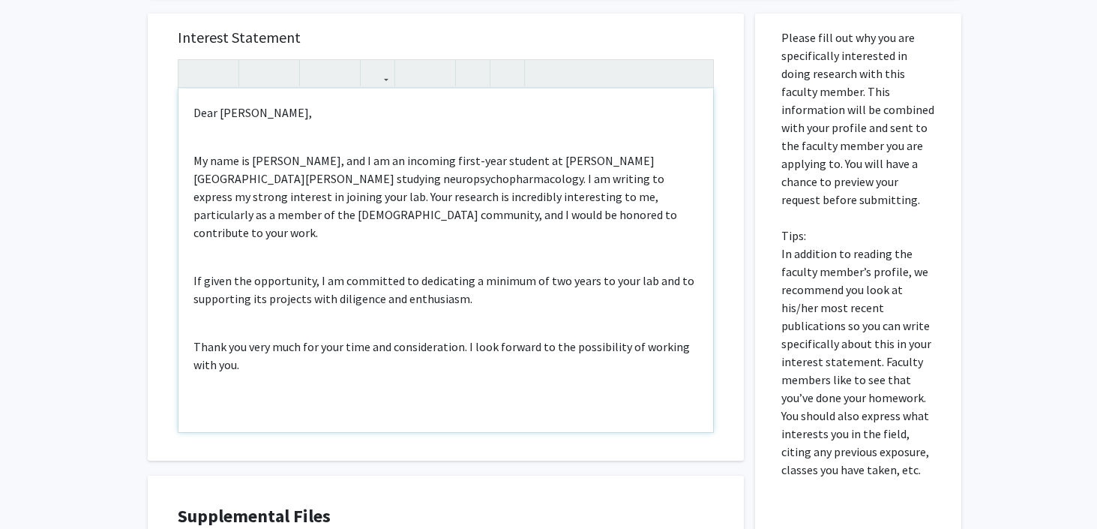
scroll to position [100, 0]
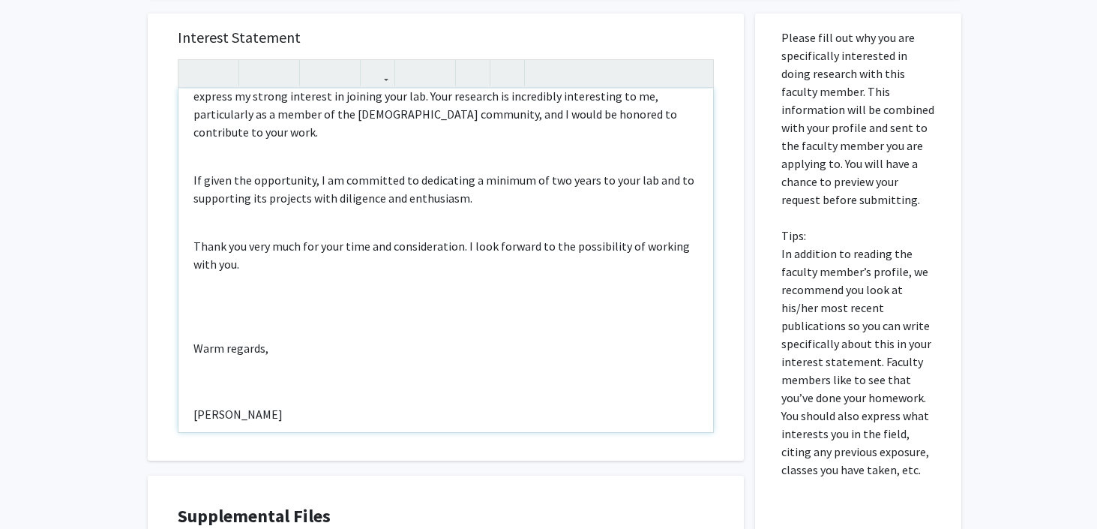
click at [206, 313] on div "Dear Dr. Julie Denison, My name is Pukar Lund, and I am an incoming first-year …" at bounding box center [445, 259] width 535 height 343
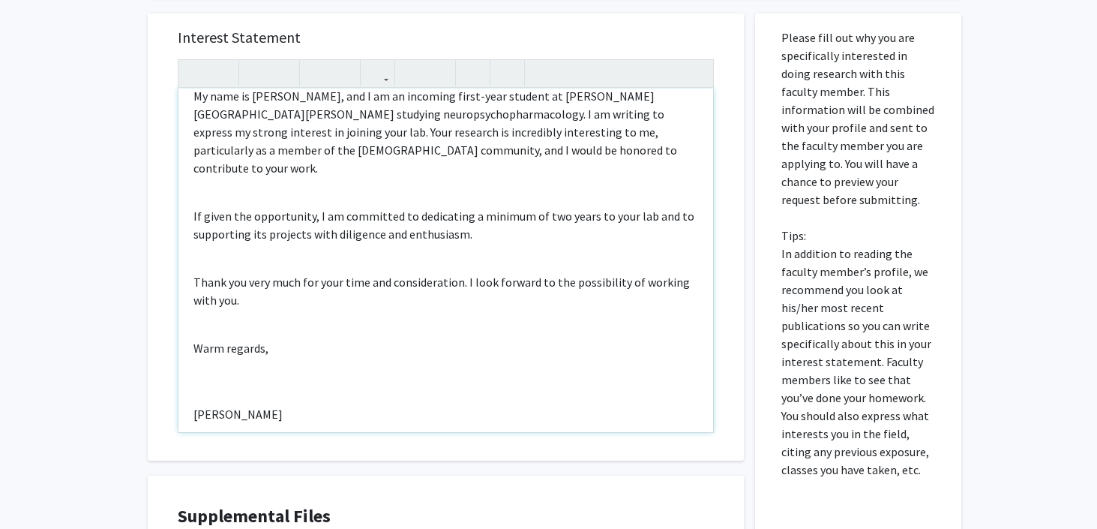
click at [211, 362] on div "Dear Dr. Julie Denison, My name is Pukar Lund, and I am an incoming first-year …" at bounding box center [445, 259] width 535 height 343
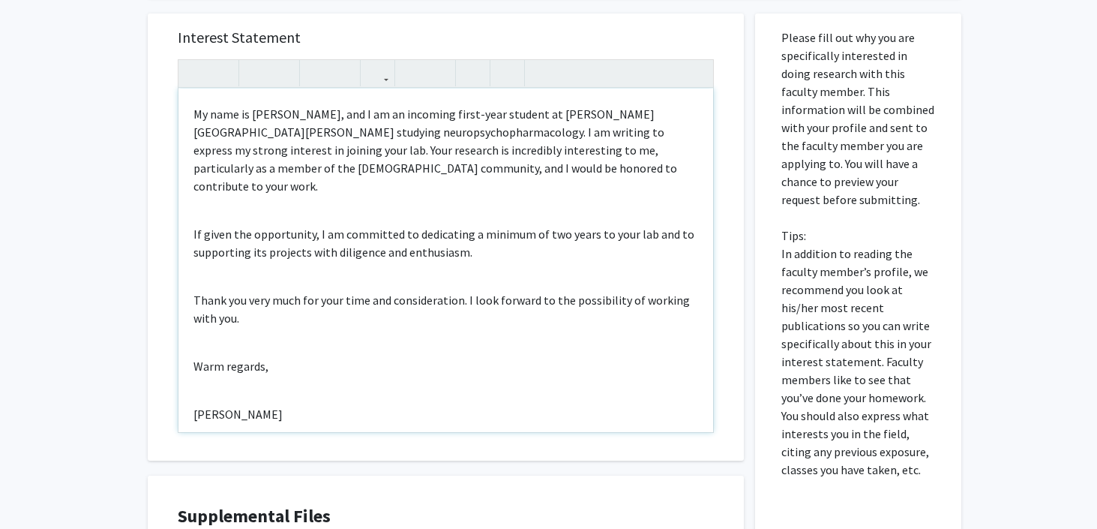
click at [200, 371] on div "Dear Dr. Julie Denison, My name is Pukar Lund, and I am an incoming first-year …" at bounding box center [445, 259] width 535 height 343
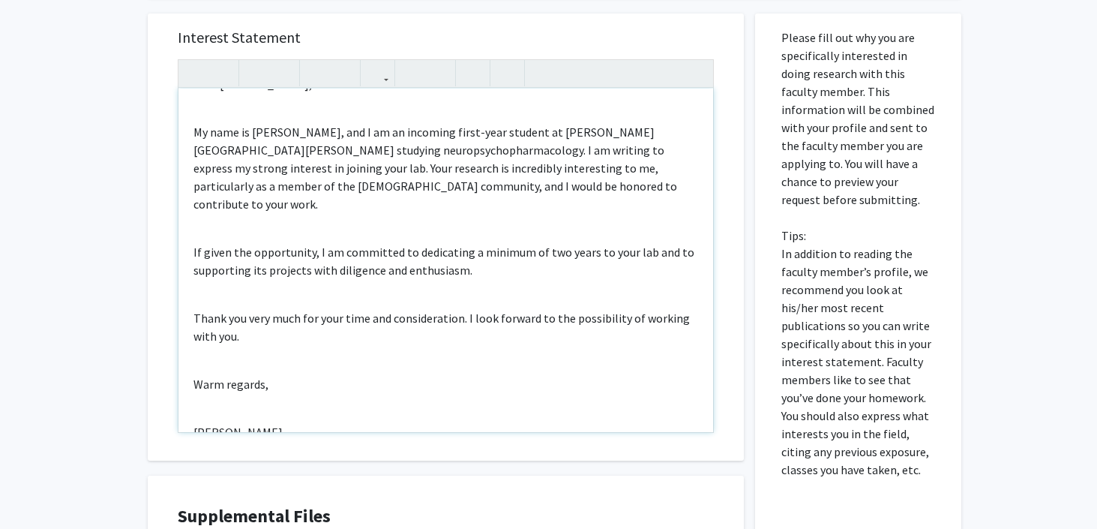
type textarea "<p>Dear Dr. Julie Denison,</p><br><p>My name is Pukar Lund, and I am an incomin…"
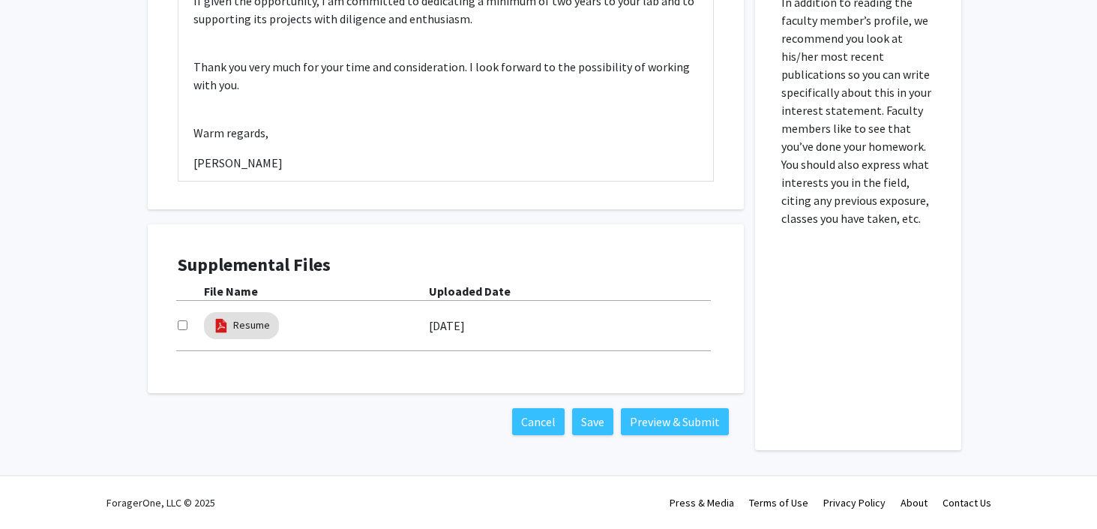
click at [180, 324] on input "checkbox" at bounding box center [183, 325] width 10 height 10
checkbox input "true"
click at [705, 422] on button "Preview & Submit" at bounding box center [675, 421] width 108 height 27
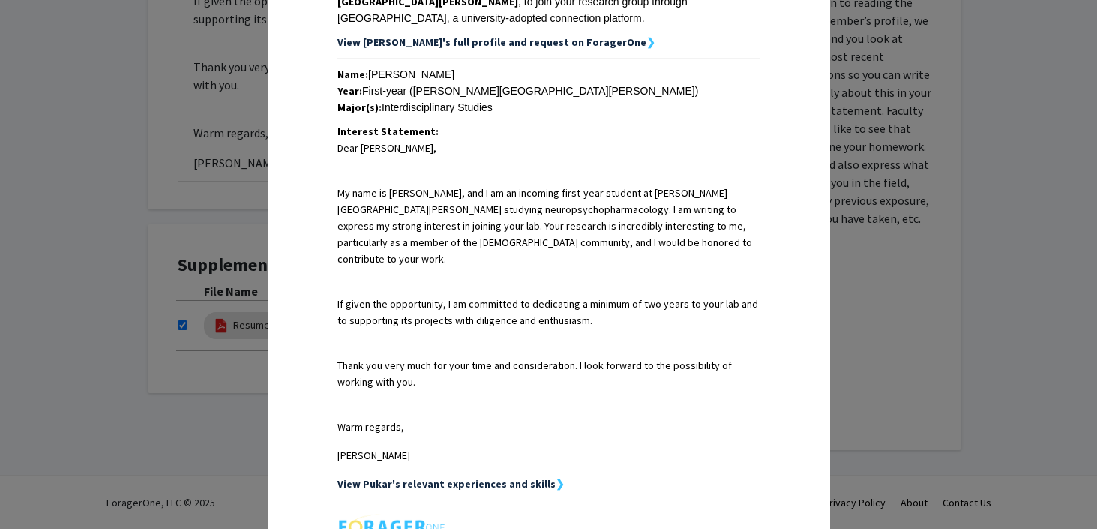
scroll to position [464, 0]
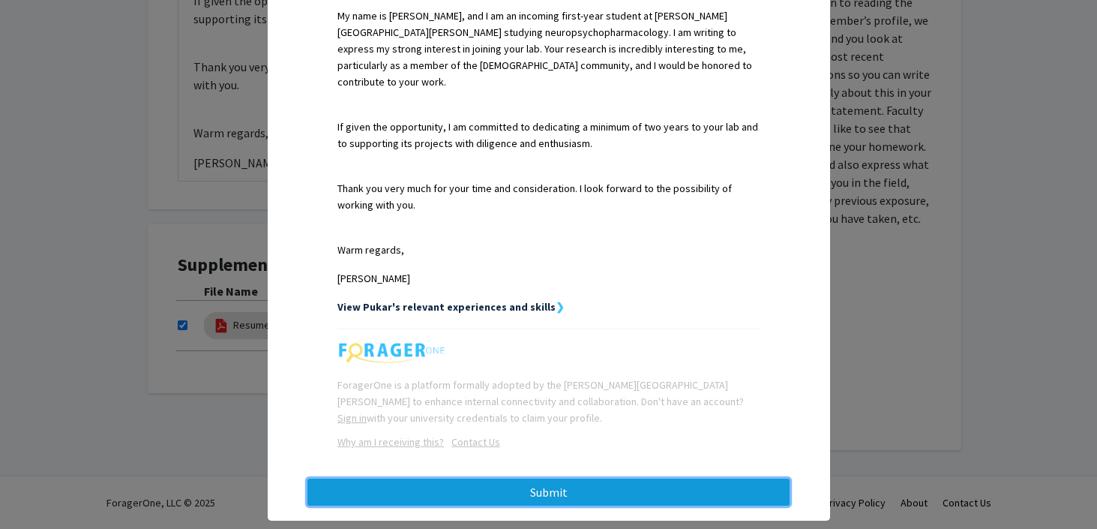
click at [619, 478] on button "Submit" at bounding box center [548, 491] width 482 height 27
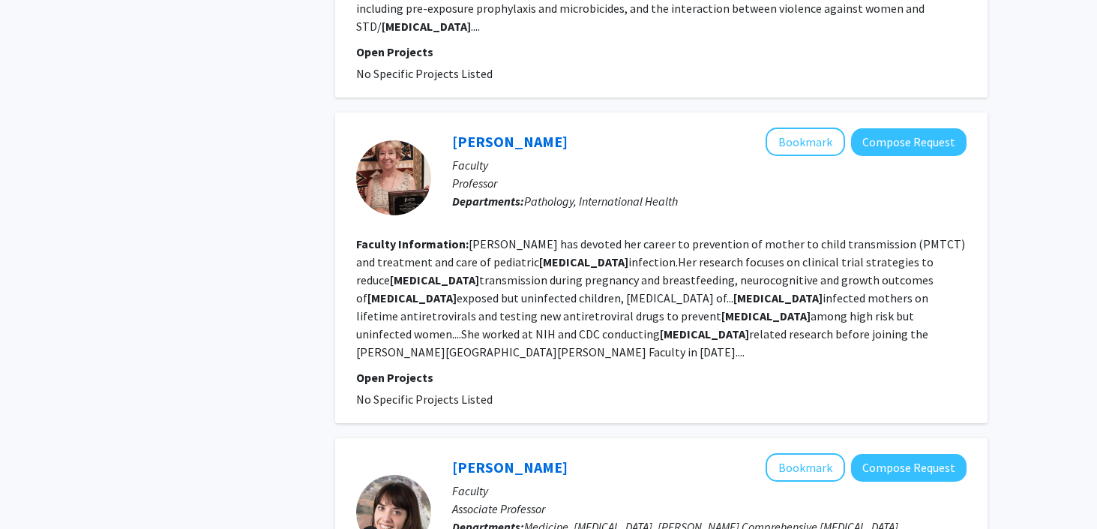
scroll to position [3308, 0]
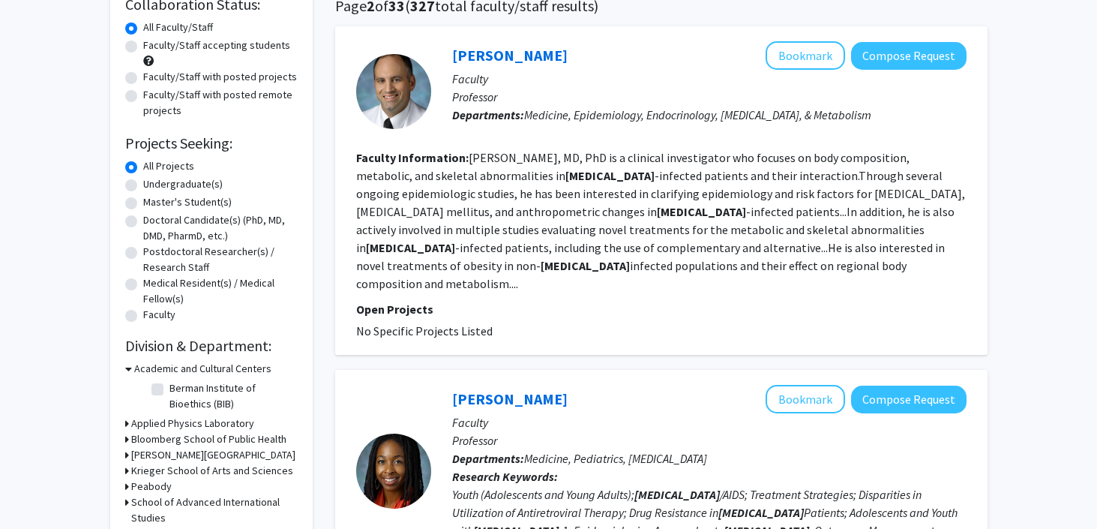
scroll to position [131, 0]
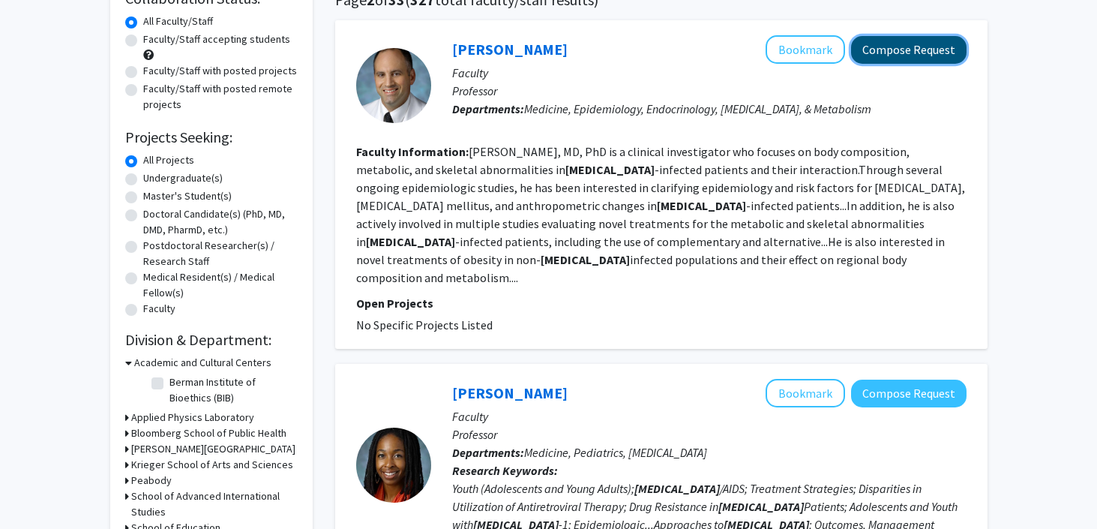
click at [908, 50] on button "Compose Request" at bounding box center [908, 50] width 115 height 28
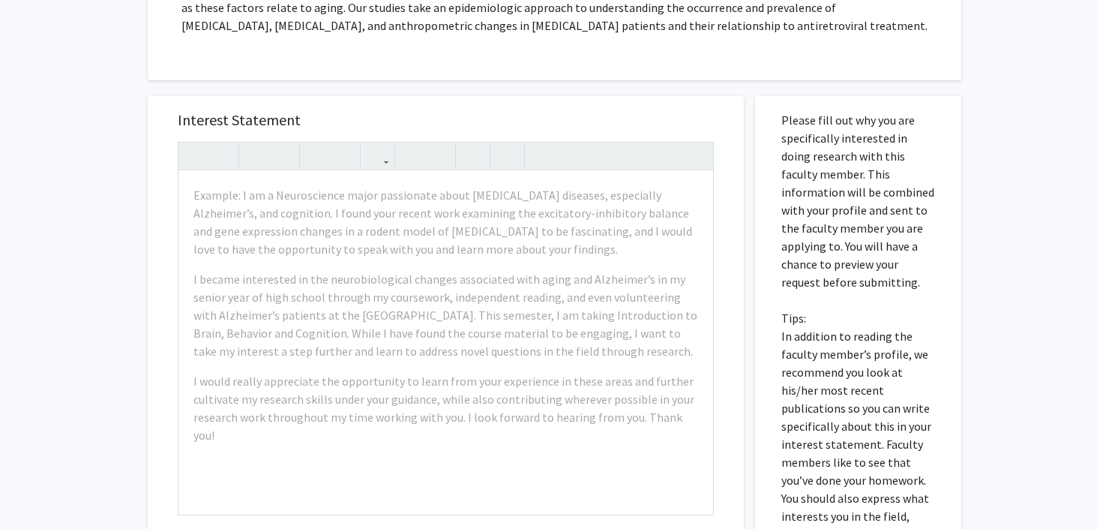
scroll to position [328, 0]
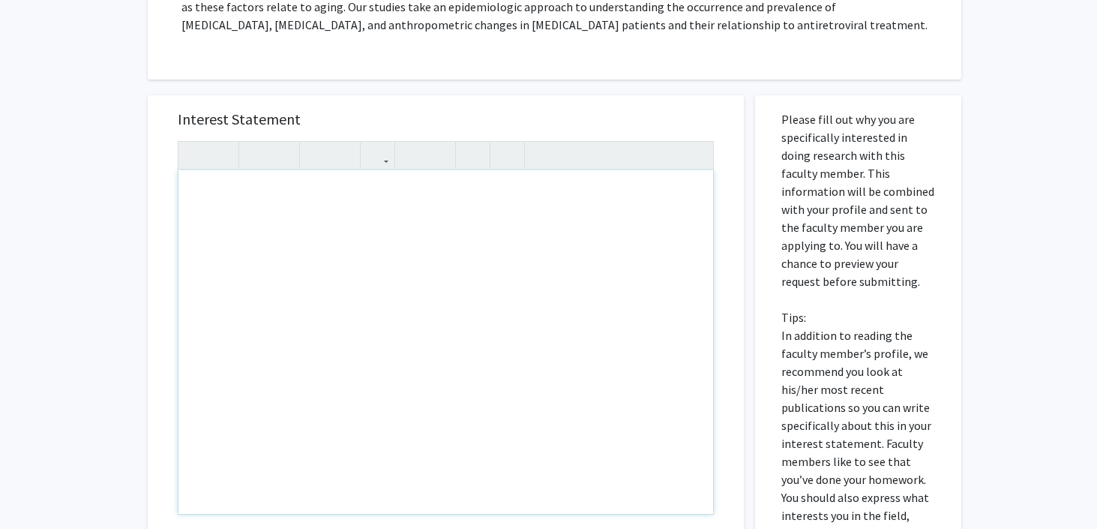
click at [402, 208] on div "Note to users with screen readers: Please press Alt+0 or Option+0 to deactivate…" at bounding box center [445, 341] width 535 height 343
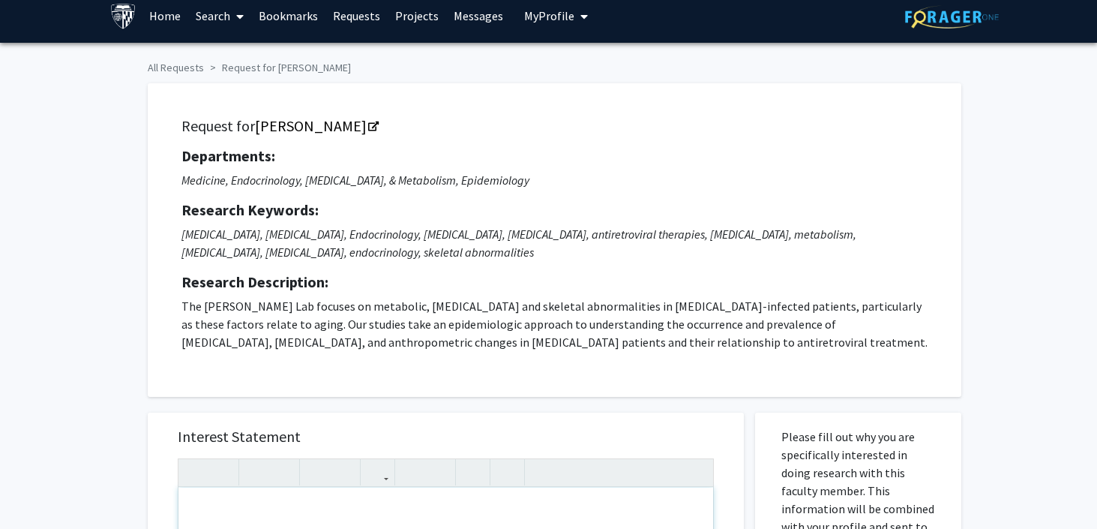
scroll to position [1, 0]
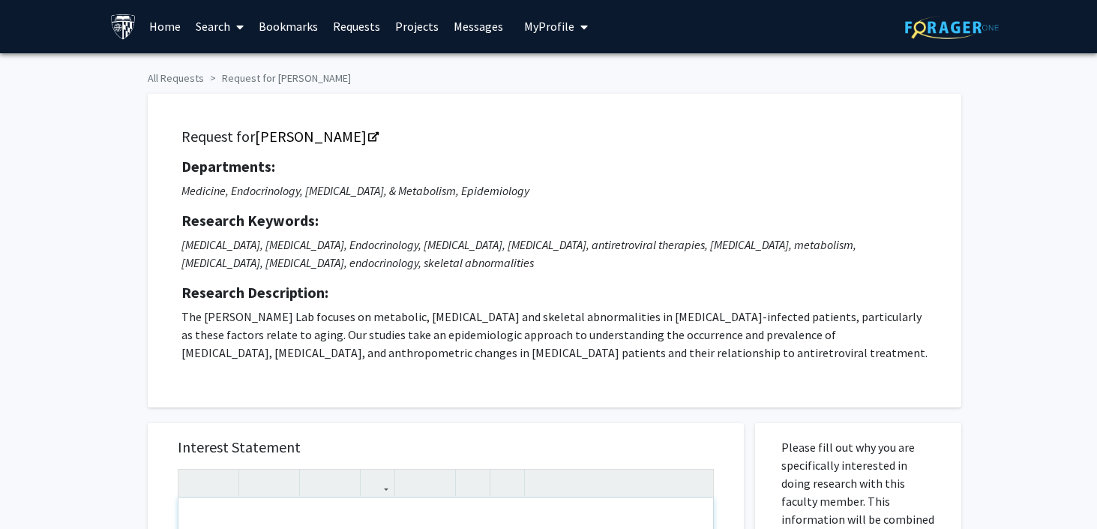
paste div "Note to users with screen readers: Please press Alt+0 or Option+0 to deactivate…"
type textarea "<p>Dear Dr. Brown,</p><br><br><p>My name is Pukar Lund, and I am an incoming fi…"
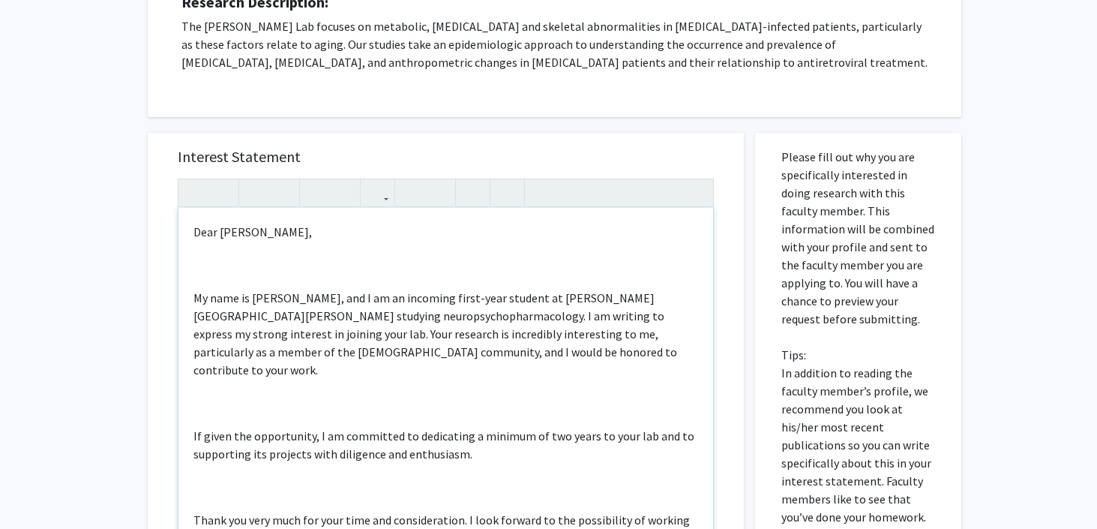
scroll to position [292, 0]
click at [256, 232] on p "Dear Dr. Brown," at bounding box center [445, 231] width 505 height 18
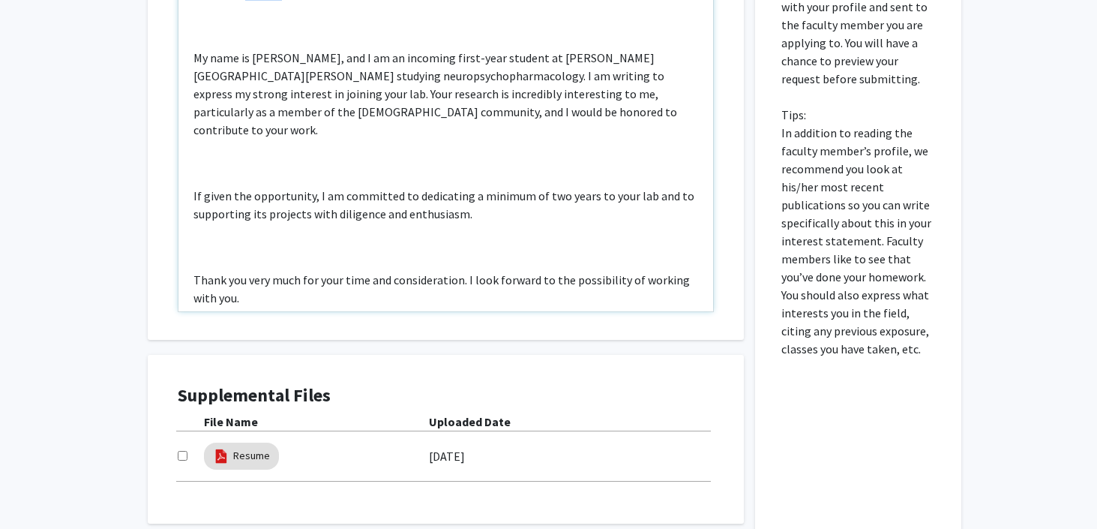
scroll to position [661, 0]
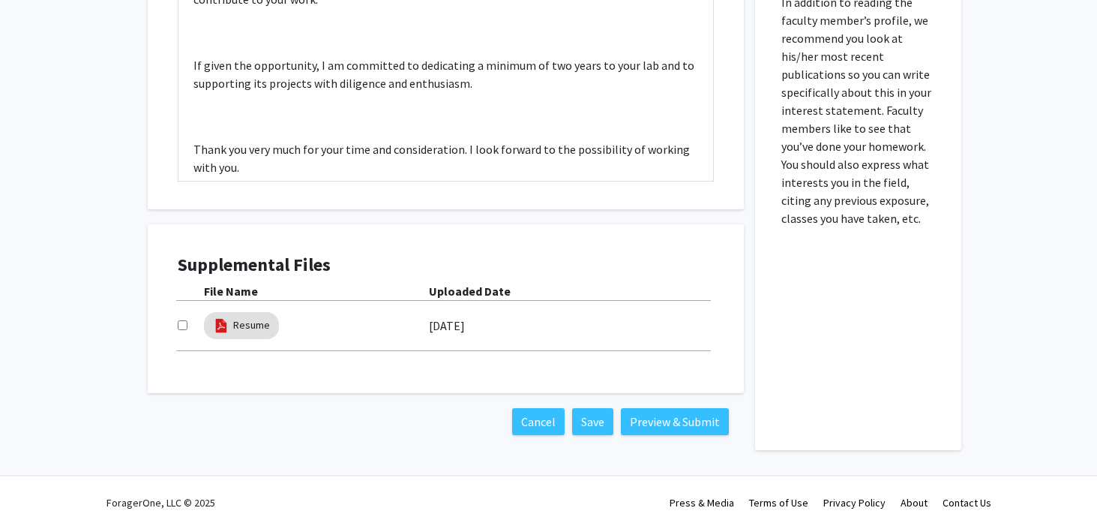
click at [188, 323] on div at bounding box center [191, 325] width 26 height 18
click at [180, 323] on input "checkbox" at bounding box center [183, 325] width 10 height 10
checkbox input "true"
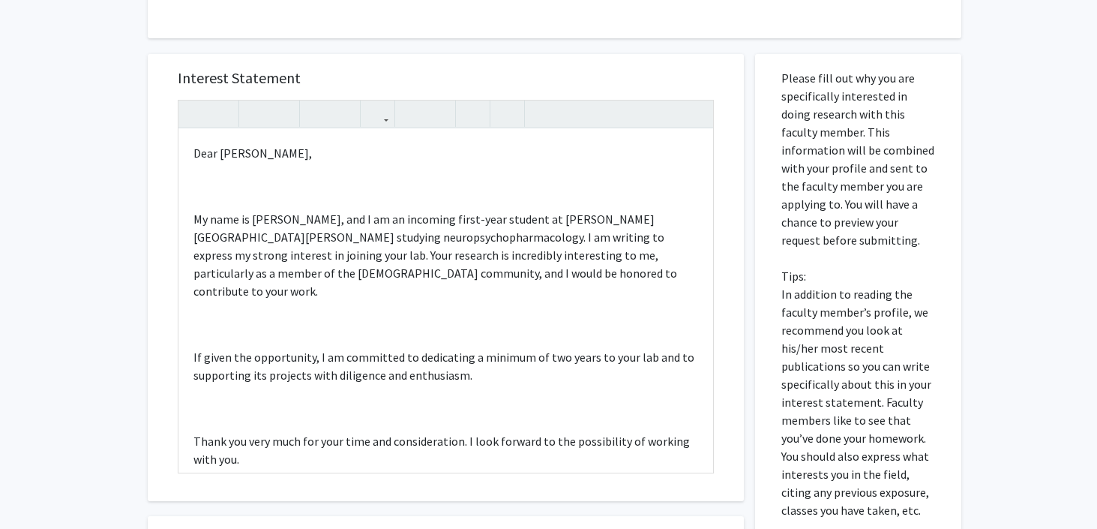
scroll to position [369, 0]
click at [235, 154] on p "Dear Dr. Brown," at bounding box center [445, 154] width 505 height 18
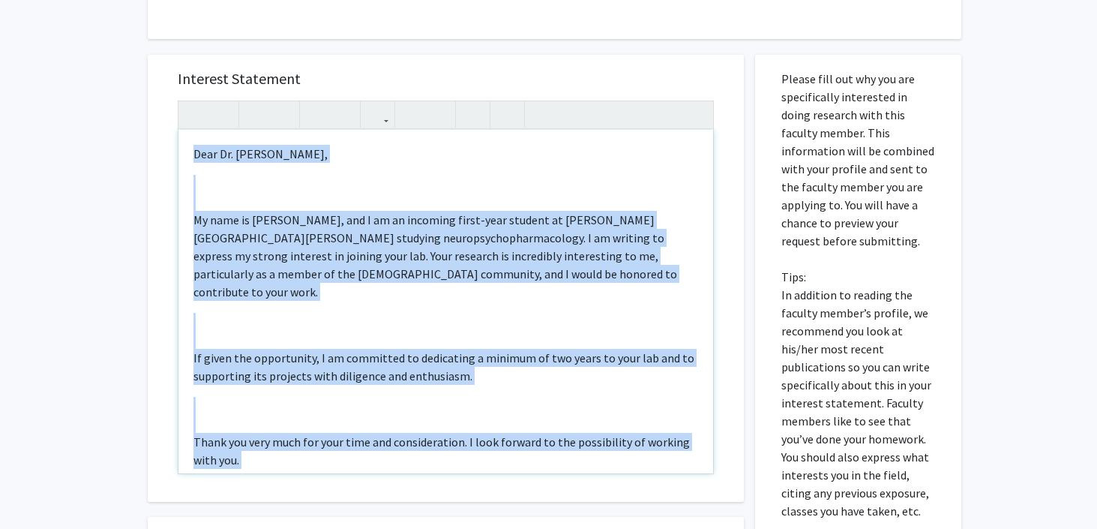
copy div "Dear Dr. Todd Brown, My name is Pukar Lund, and I am an incoming first-year stu…"
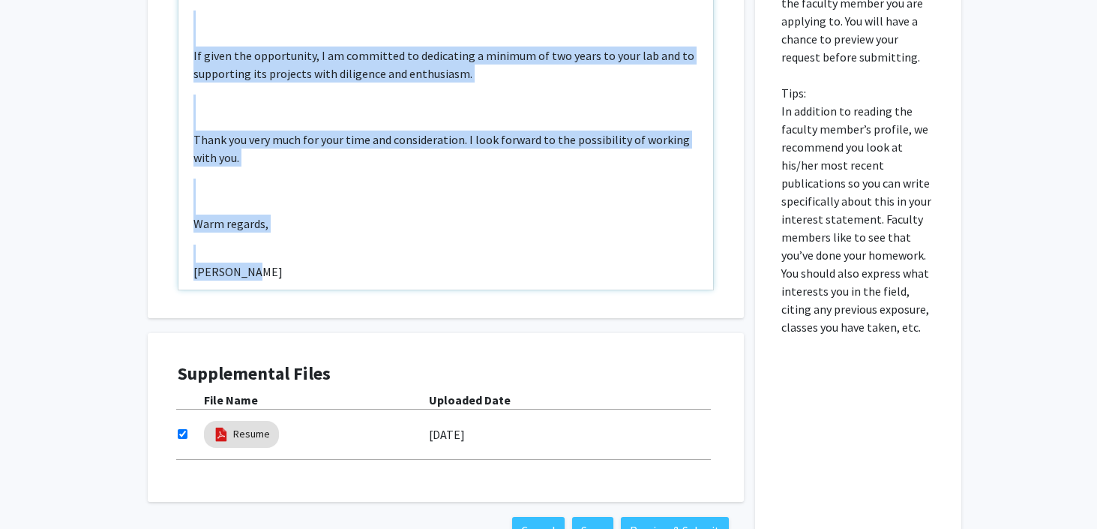
scroll to position [581, 0]
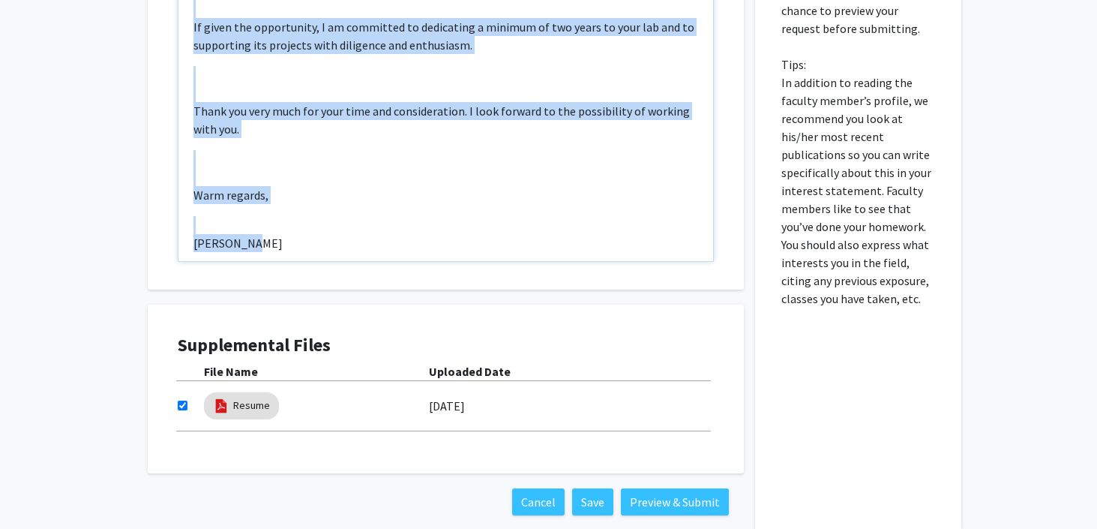
click at [196, 234] on p "[PERSON_NAME]" at bounding box center [445, 243] width 505 height 18
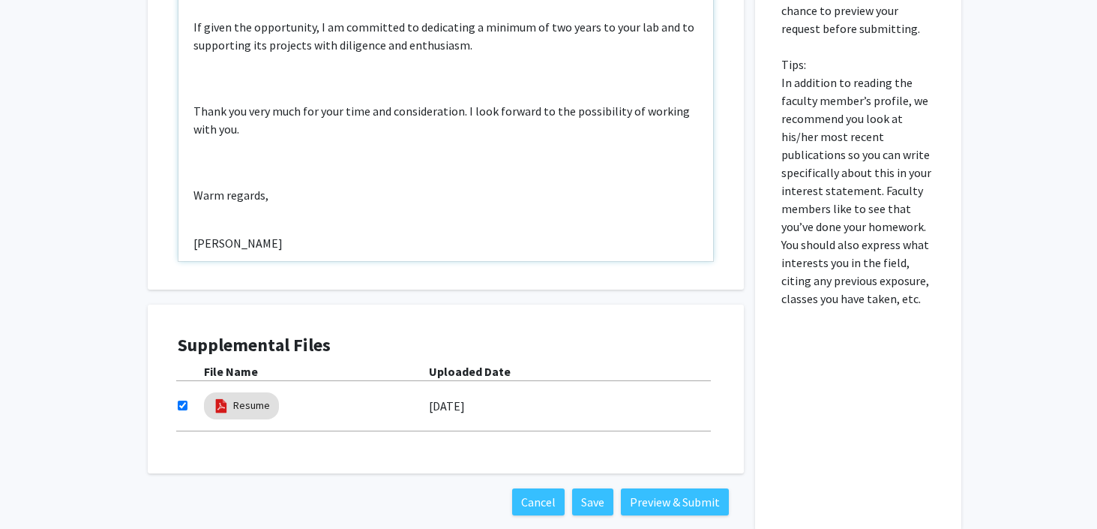
click at [193, 234] on p "[PERSON_NAME]" at bounding box center [445, 243] width 505 height 18
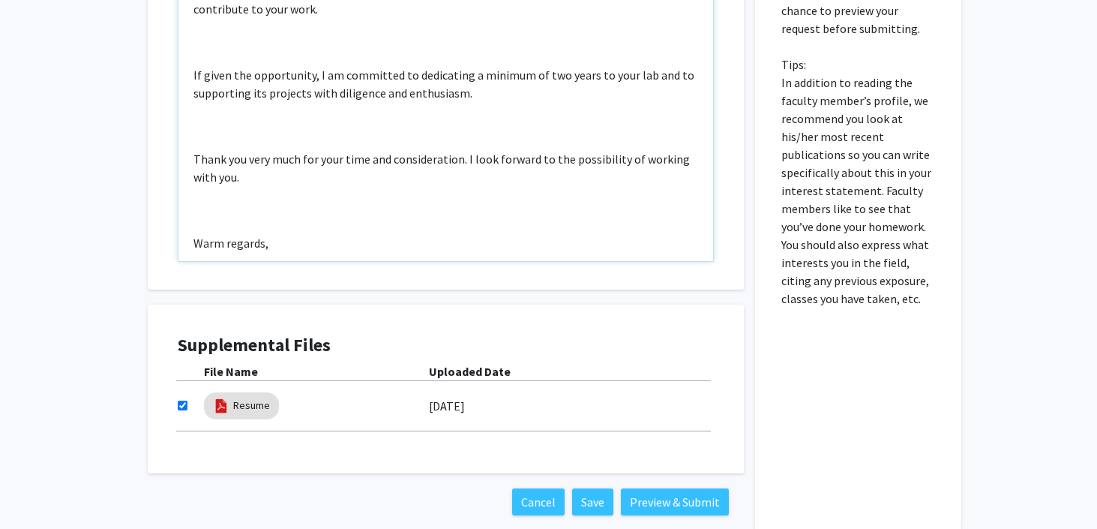
scroll to position [77, 0]
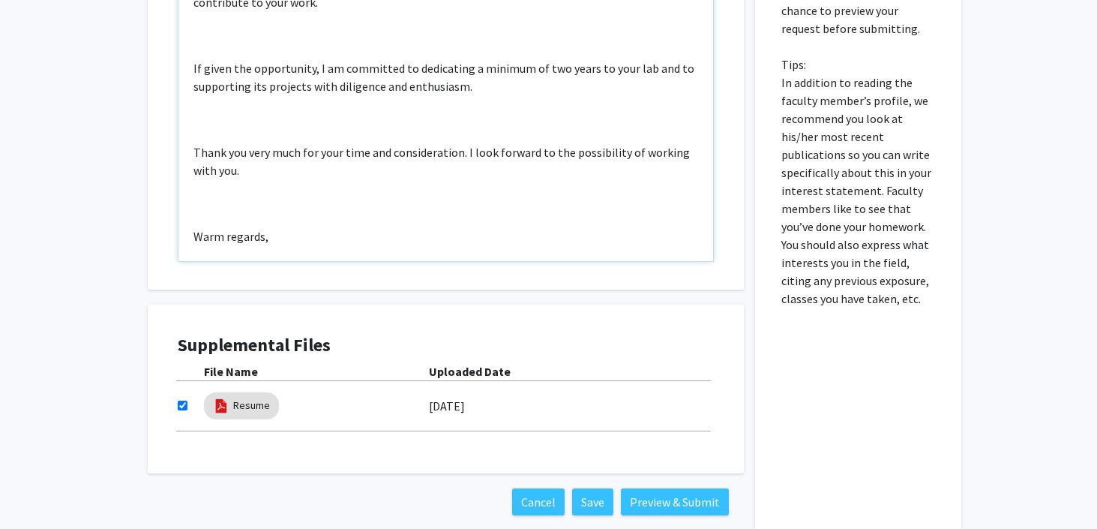
type textarea "<p>Dear Dr. Todd Brown,</p><br><br><p>My name is Pukar Lund, and I am an incomi…"
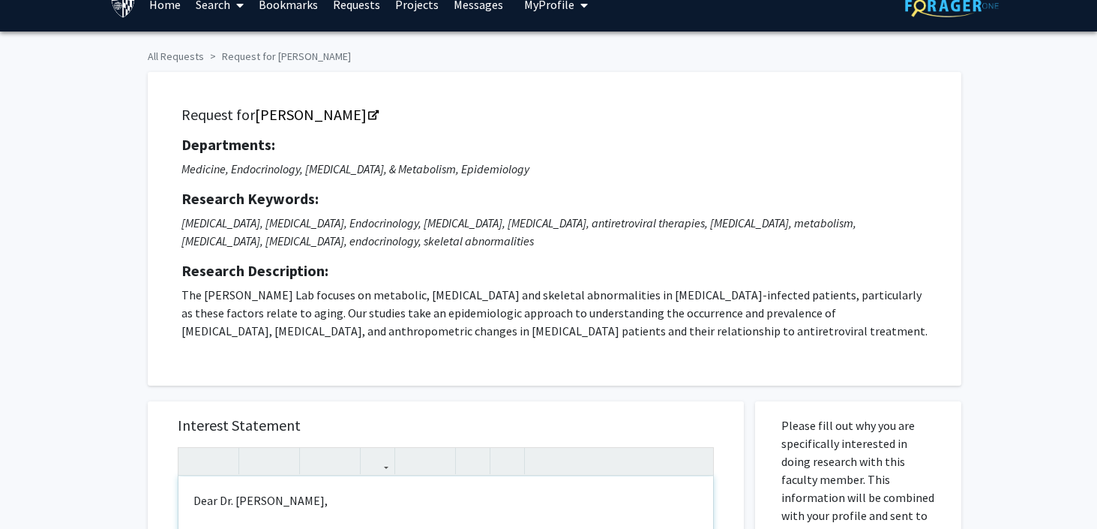
scroll to position [20, 0]
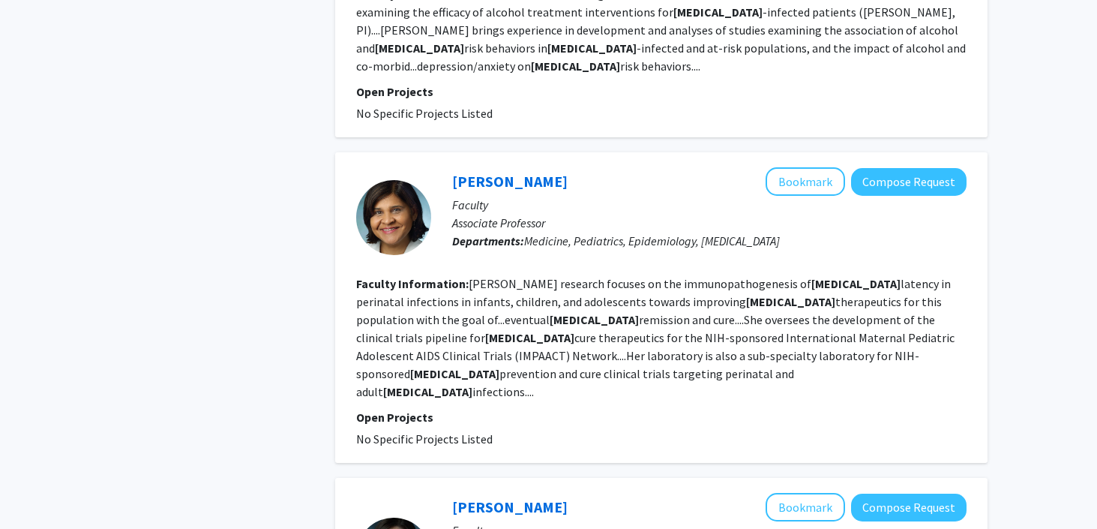
scroll to position [2872, 0]
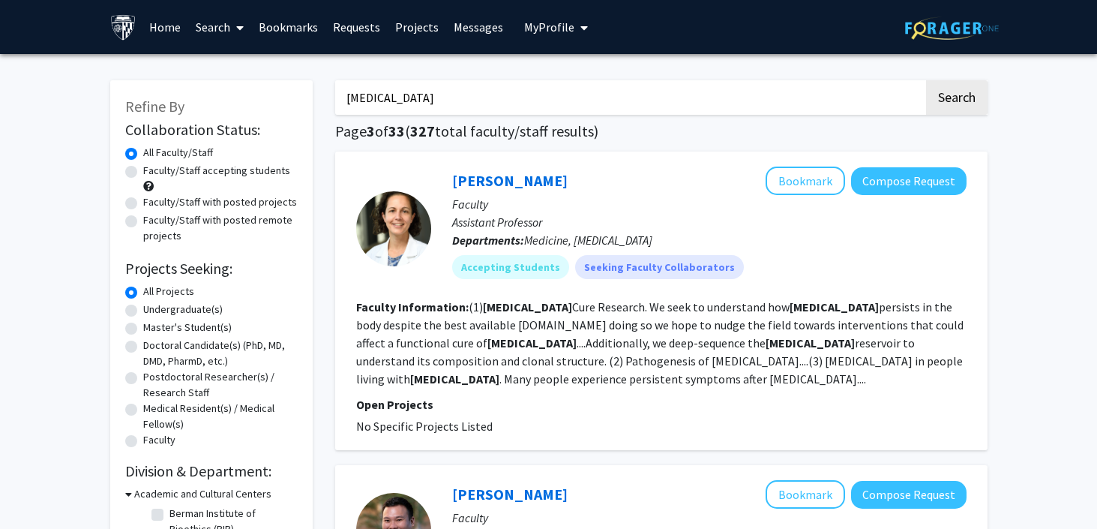
click at [444, 86] on input "[MEDICAL_DATA]" at bounding box center [629, 97] width 589 height 34
click at [926, 80] on button "Search" at bounding box center [956, 97] width 61 height 34
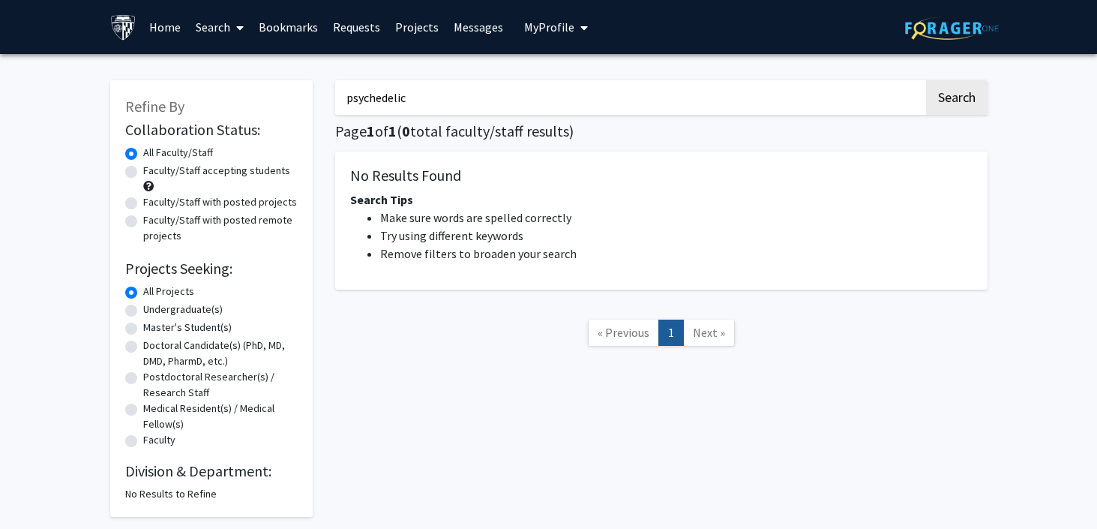
click at [926, 80] on button "Search" at bounding box center [956, 97] width 61 height 34
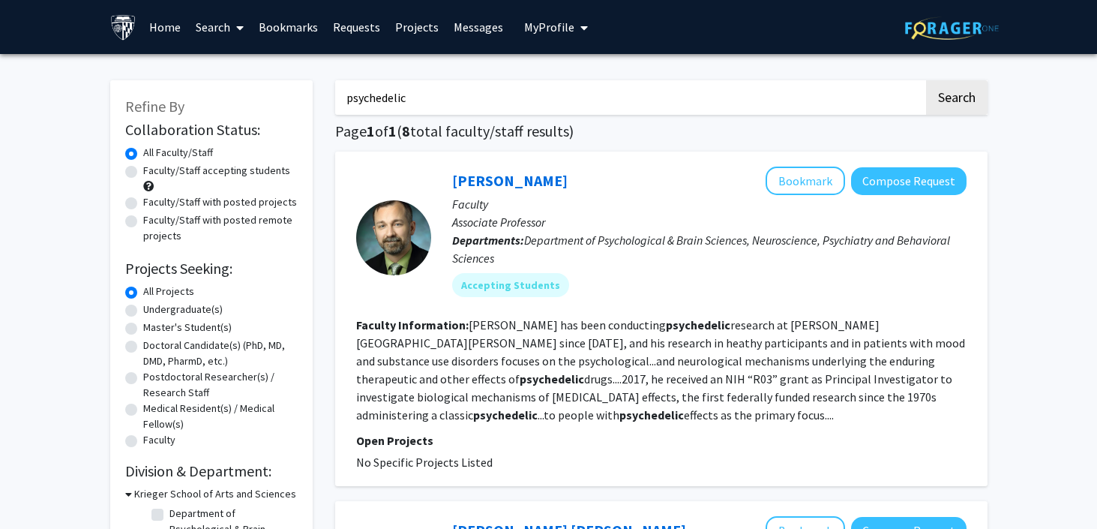
click at [529, 92] on input "psychedelic" at bounding box center [629, 97] width 589 height 34
click at [926, 80] on button "Search" at bounding box center [956, 97] width 61 height 34
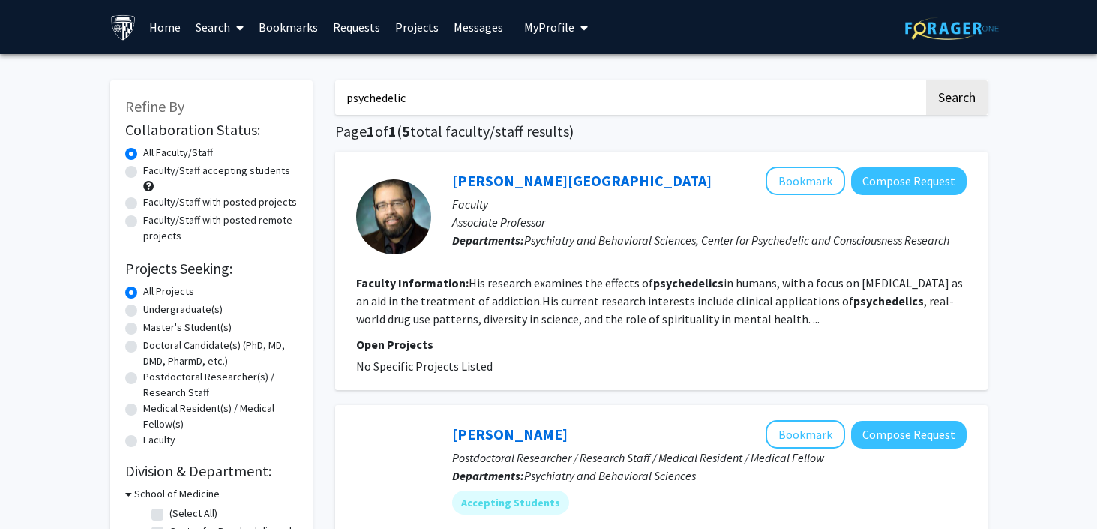
type input "psychedelic"
click at [926, 80] on button "Search" at bounding box center [956, 97] width 61 height 34
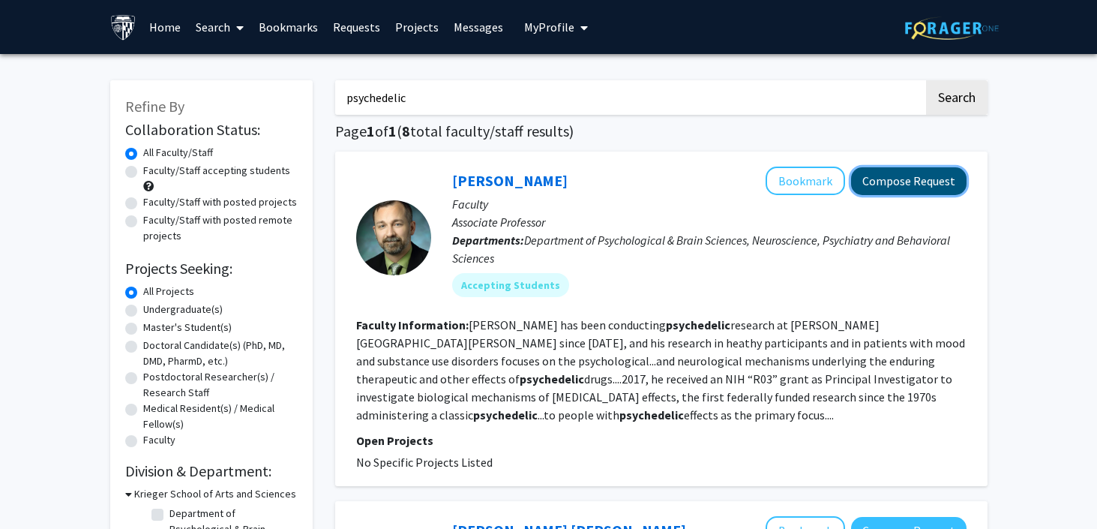
click at [902, 181] on button "Compose Request" at bounding box center [908, 181] width 115 height 28
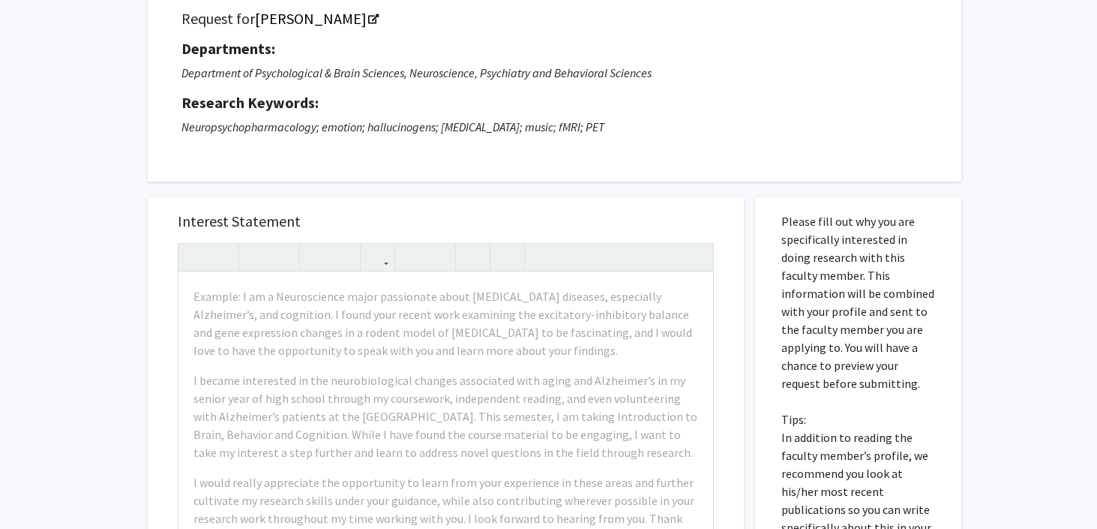
scroll to position [125, 0]
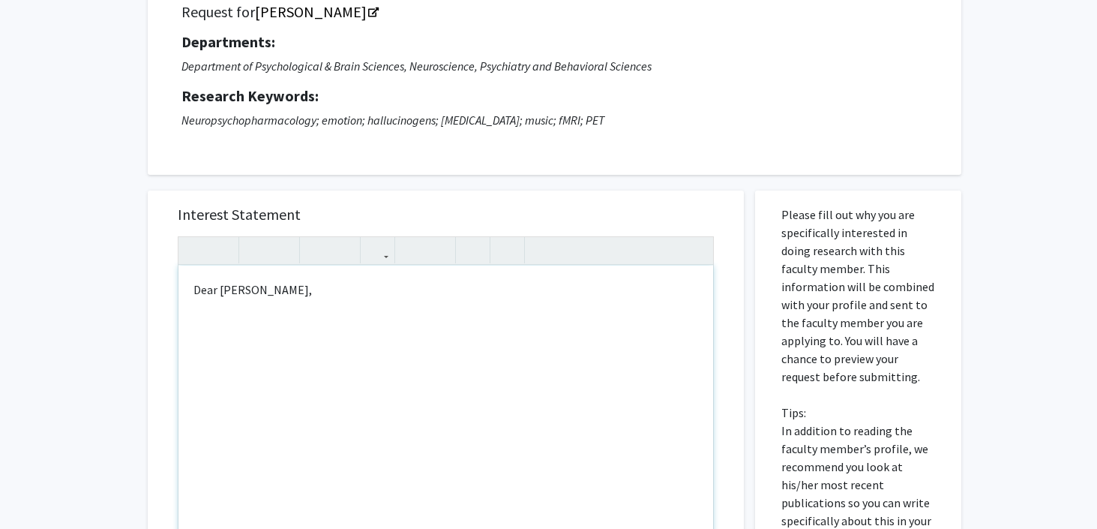
click at [217, 293] on div "Dear Frederick Barrett," at bounding box center [445, 436] width 535 height 343
click at [337, 294] on div "Dear Dr Frederick Barrett," at bounding box center [445, 436] width 535 height 343
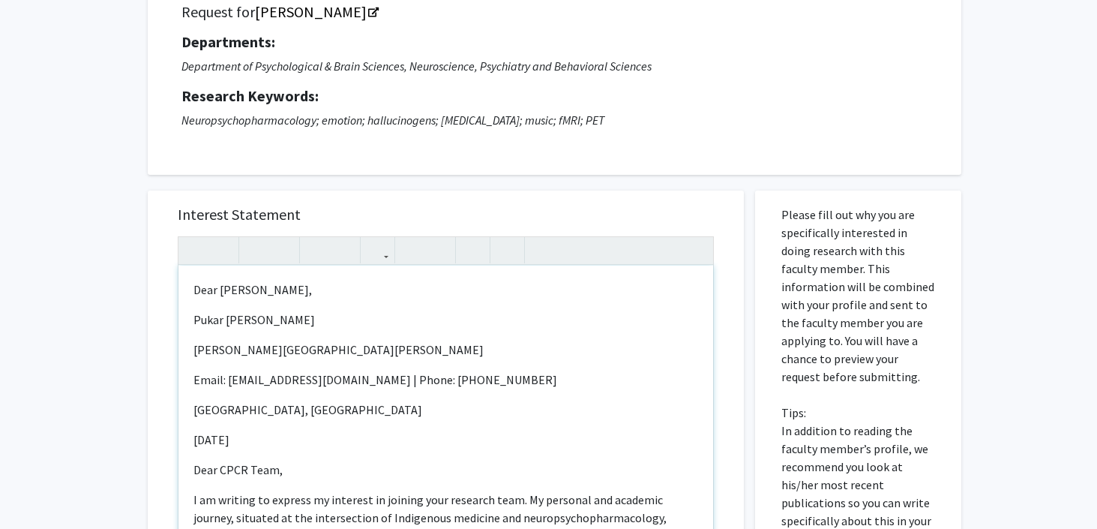
click at [197, 340] on div "Dear Dr Frederick Barrett, Pukar Makani Lund Johns Hopkins University Email: pl…" at bounding box center [445, 436] width 535 height 343
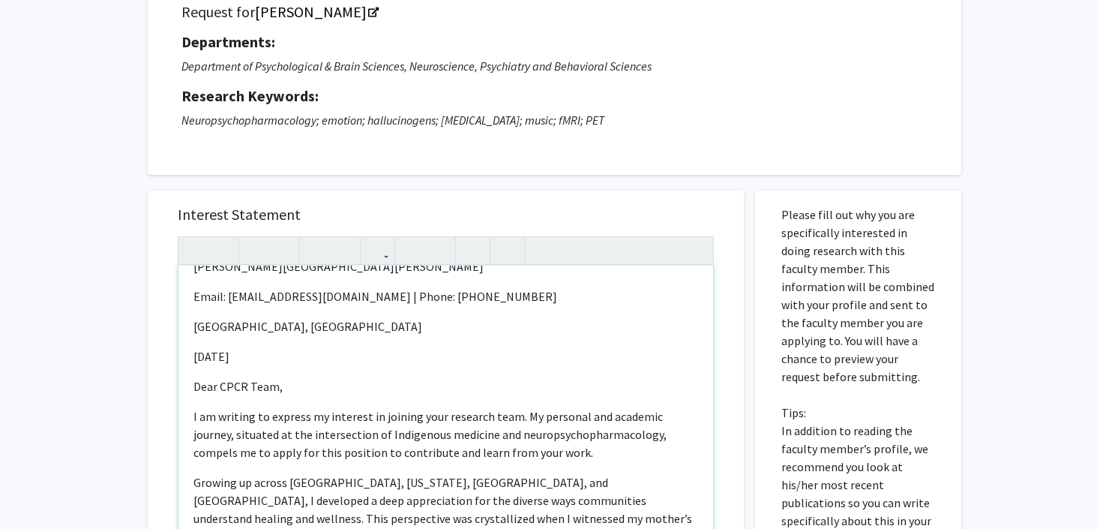
scroll to position [115, 0]
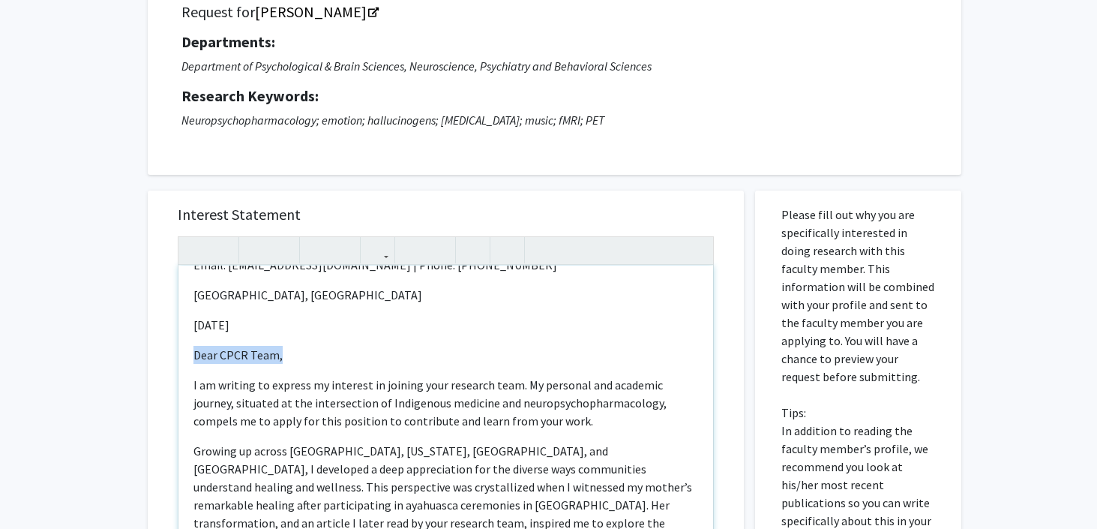
drag, startPoint x: 286, startPoint y: 358, endPoint x: 187, endPoint y: 358, distance: 99.0
click at [187, 358] on div "Dear Dr Frederick Barrett, Pukar Makani Lund Johns Hopkins University Email: pl…" at bounding box center [445, 436] width 535 height 343
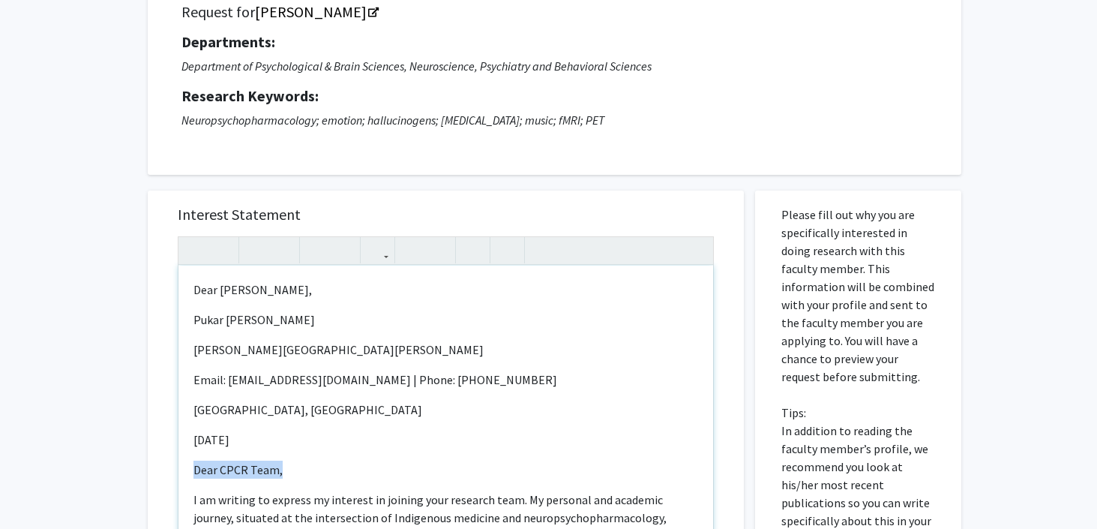
drag, startPoint x: 346, startPoint y: 286, endPoint x: 165, endPoint y: 286, distance: 181.5
click at [165, 286] on div "Interest Statement Dear Dr Frederick Barrett, Pukar Makani Lund Johns Hopkins U…" at bounding box center [446, 413] width 566 height 447
click at [192, 316] on div "Pukar Makani Lund Johns Hopkins University Email: plund3@jh.edu | Phone: +1 (20…" at bounding box center [445, 436] width 535 height 343
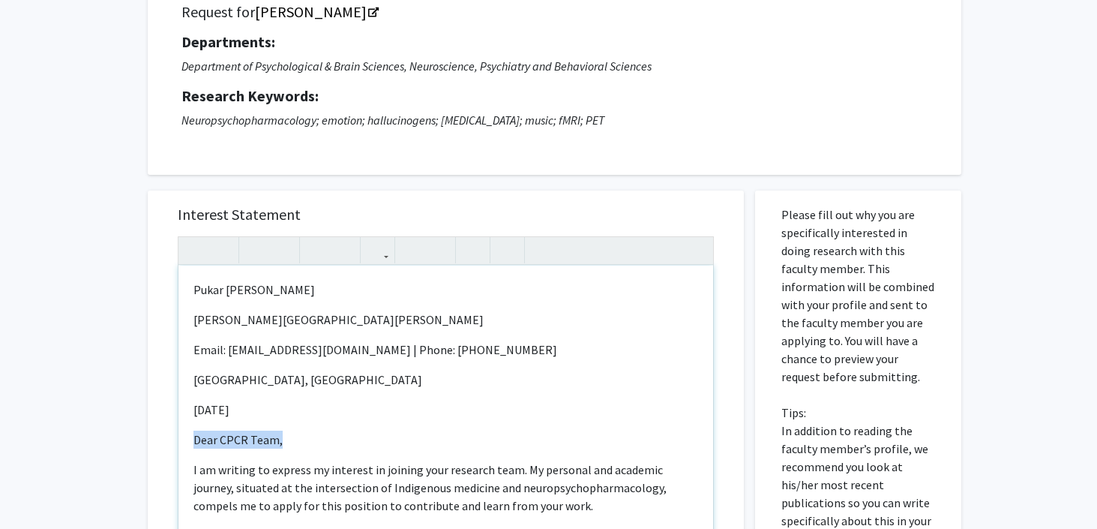
drag, startPoint x: 281, startPoint y: 442, endPoint x: 146, endPoint y: 442, distance: 135.0
click at [146, 442] on div "Interest Statement Pukar Makani Lund Johns Hopkins University Email: plund3@jh.…" at bounding box center [445, 526] width 619 height 703
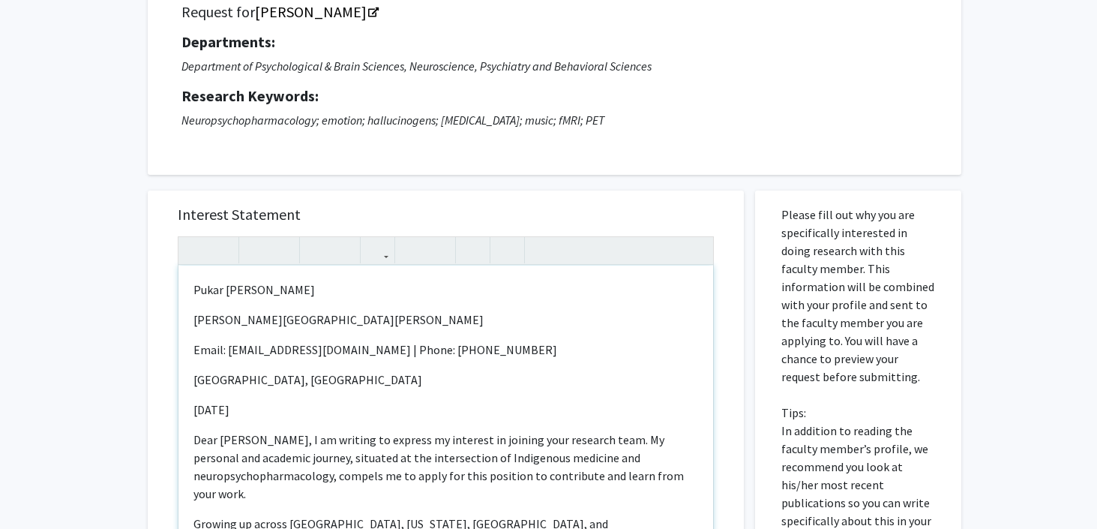
type textarea "<p><span style="font-size: 1rem;">Pukar Makani Lund</span></p><p>Johns Hopkins …"
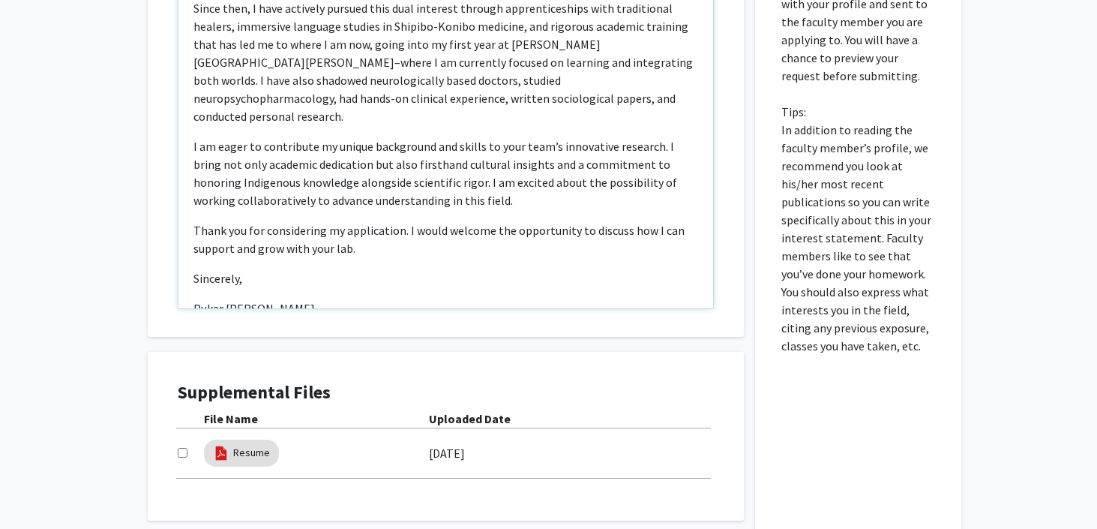
scroll to position [451, 0]
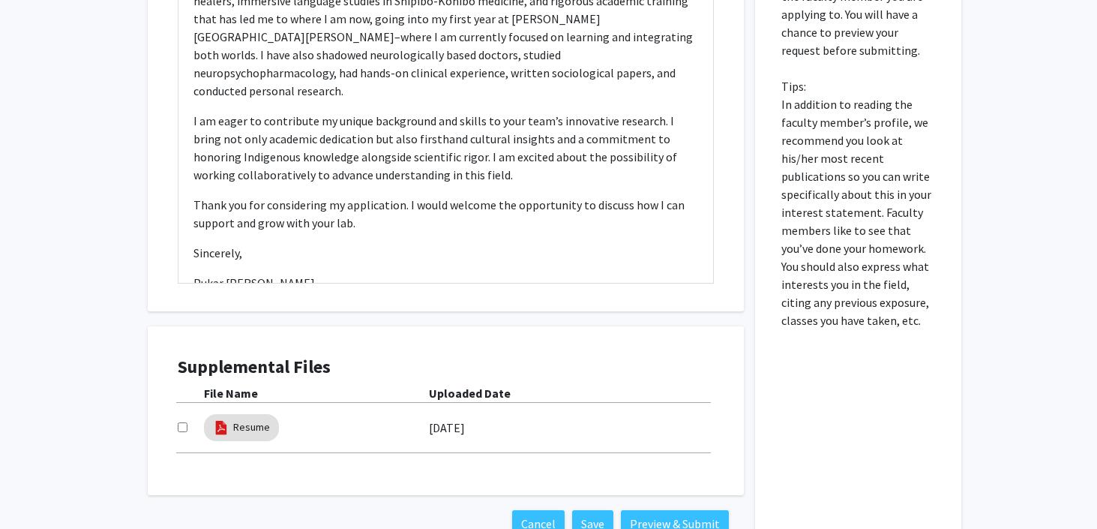
click at [179, 429] on input "checkbox" at bounding box center [183, 427] width 10 height 10
checkbox input "true"
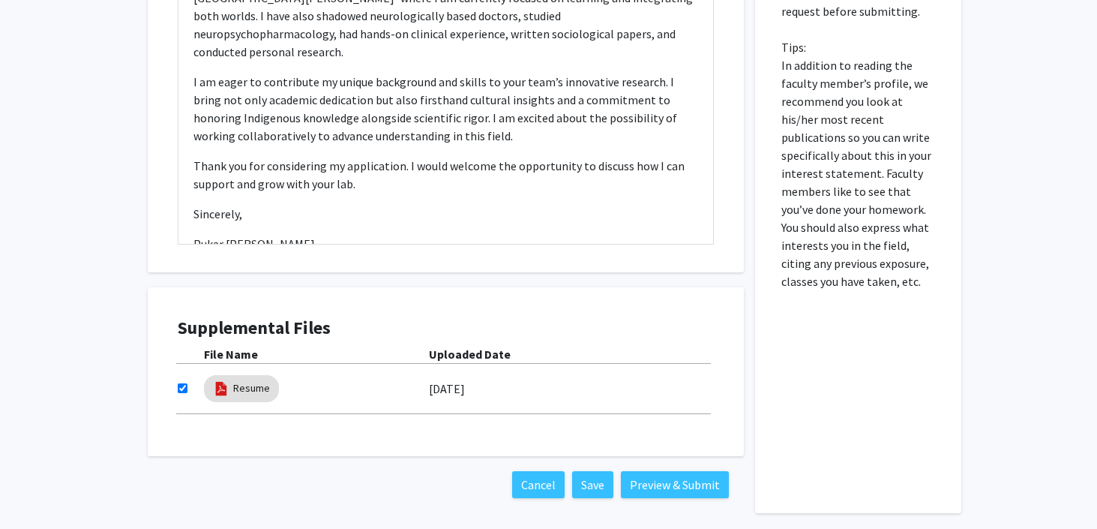
scroll to position [491, 0]
click at [663, 493] on button "Preview & Submit" at bounding box center [675, 483] width 108 height 27
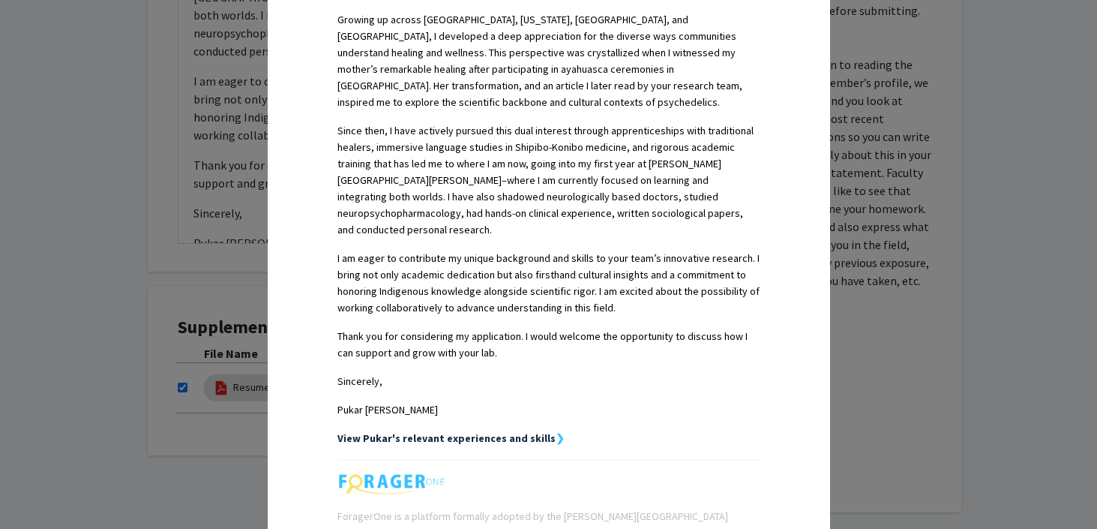
scroll to position [761, 0]
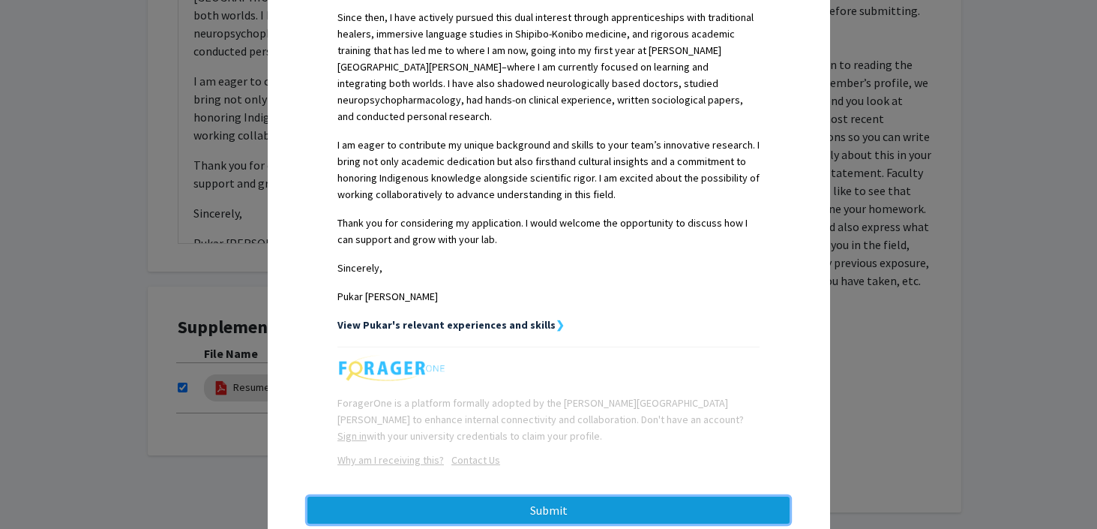
click at [594, 496] on button "Submit" at bounding box center [548, 509] width 482 height 27
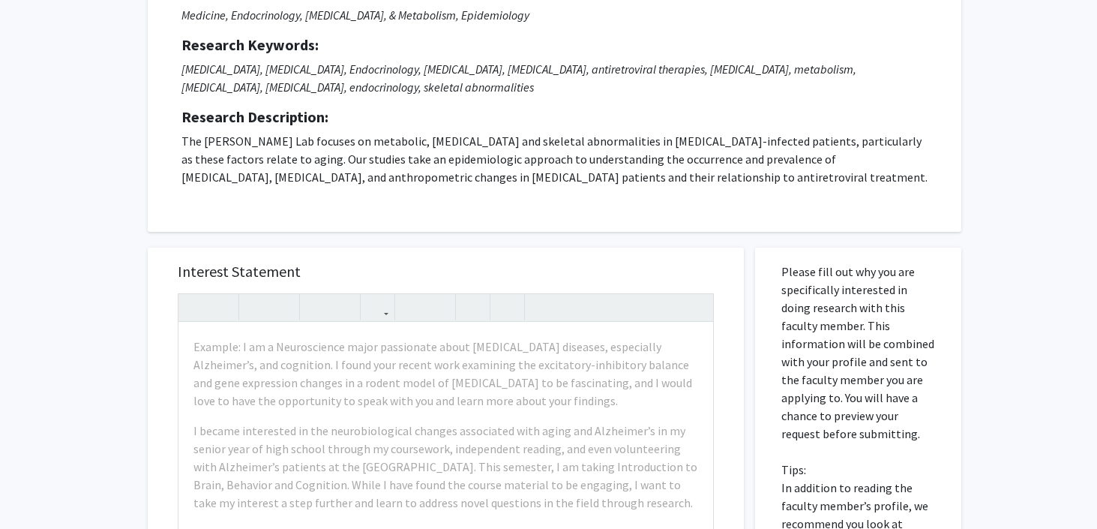
scroll to position [177, 0]
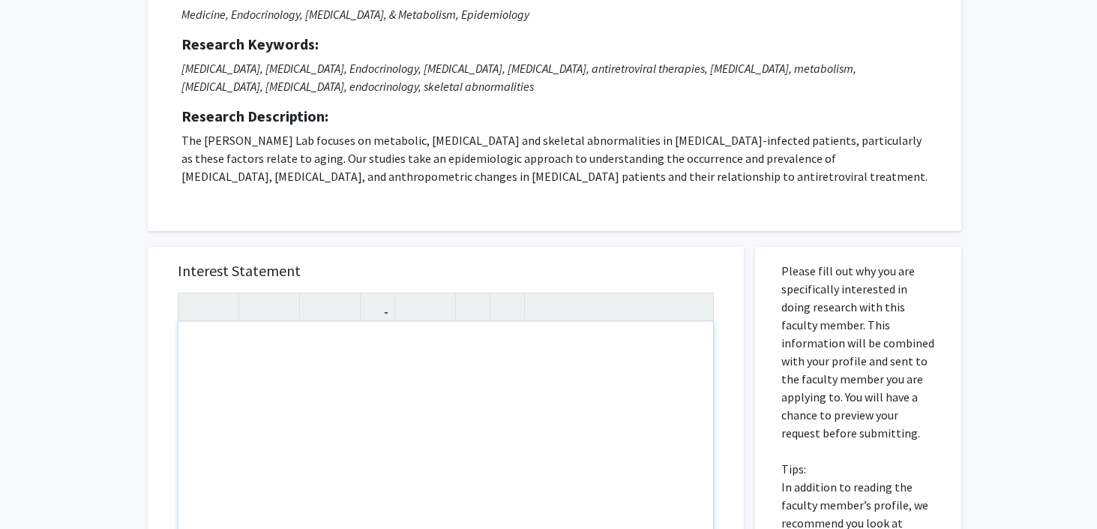
paste div "Note to users with screen readers: Please press Alt+0 or Option+0 to deactivate…"
type textarea "<p>Dear Dr. [PERSON_NAME],</p><br><br><br><p>My name is [PERSON_NAME], and I am…"
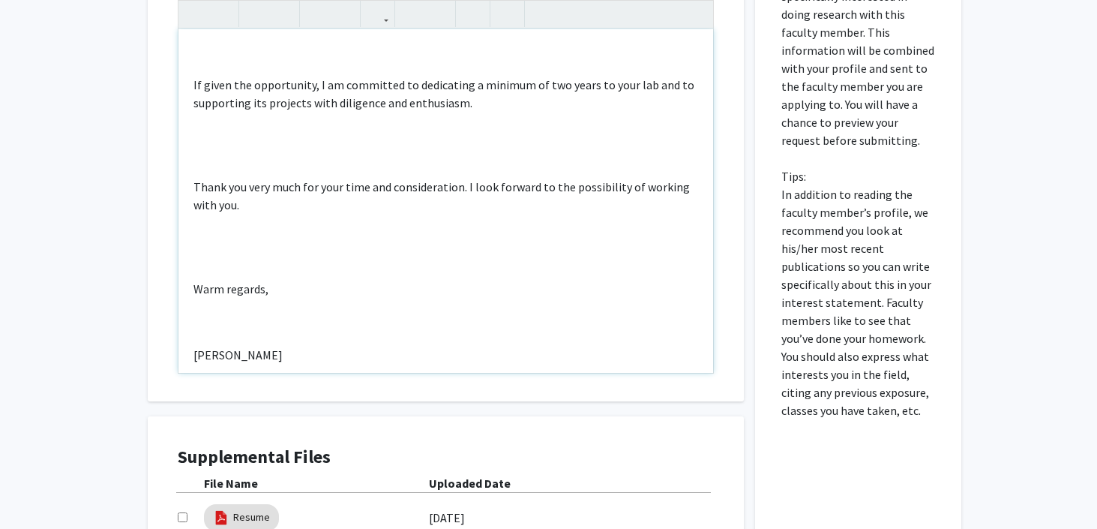
scroll to position [529, 0]
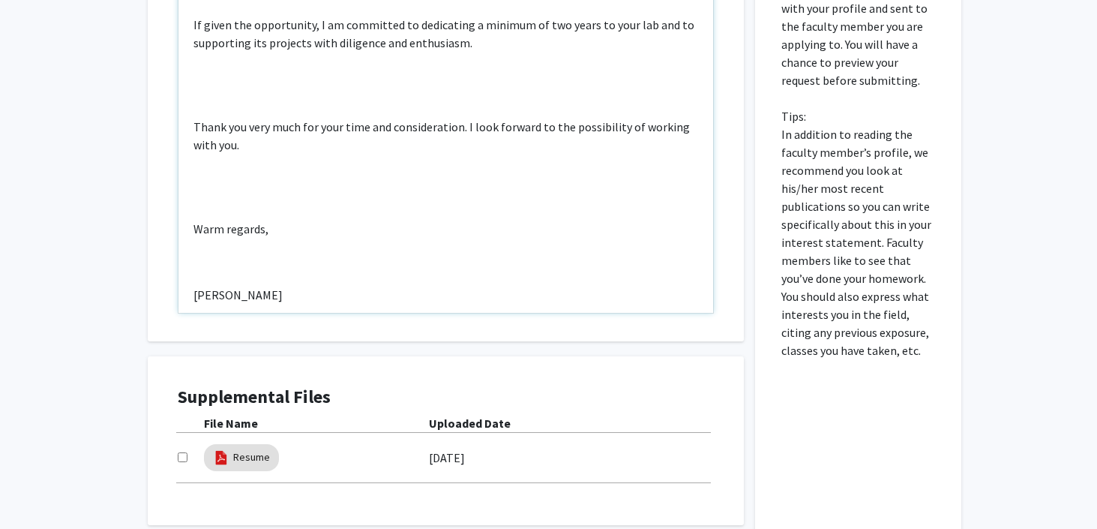
click at [193, 286] on p "[PERSON_NAME]" at bounding box center [445, 295] width 505 height 18
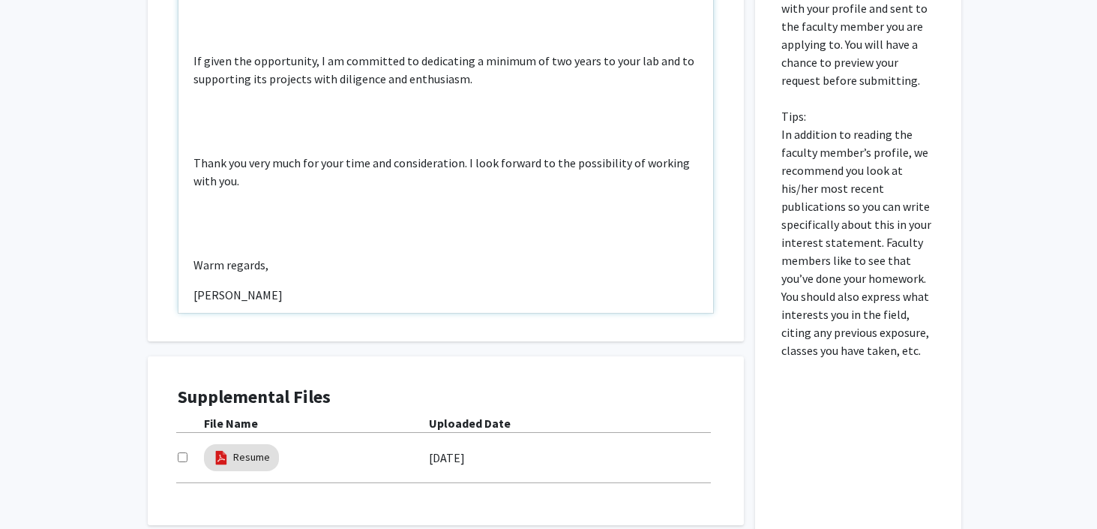
click at [202, 220] on div "Dear Dr. [PERSON_NAME], My name is [PERSON_NAME], and I am an incoming first-ye…" at bounding box center [445, 140] width 535 height 343
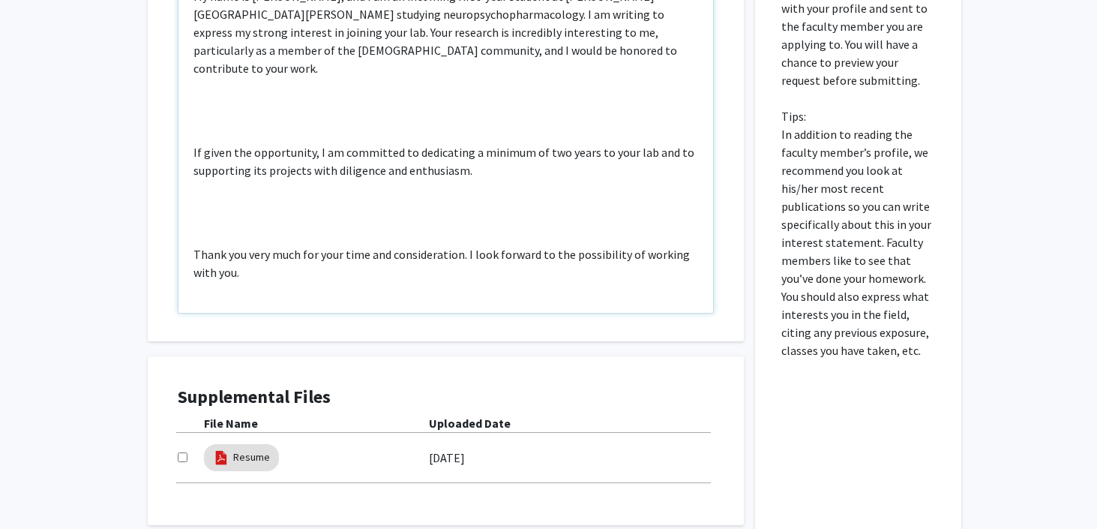
scroll to position [73, 0]
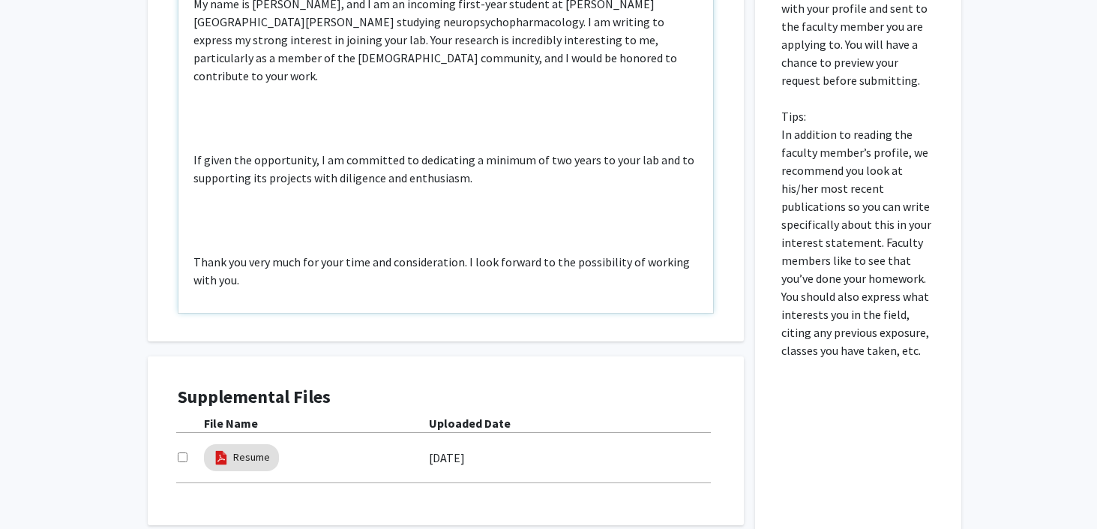
click at [205, 222] on div "Dear Dr. [PERSON_NAME], My name is [PERSON_NAME], and I am an incoming first-ye…" at bounding box center [445, 140] width 535 height 343
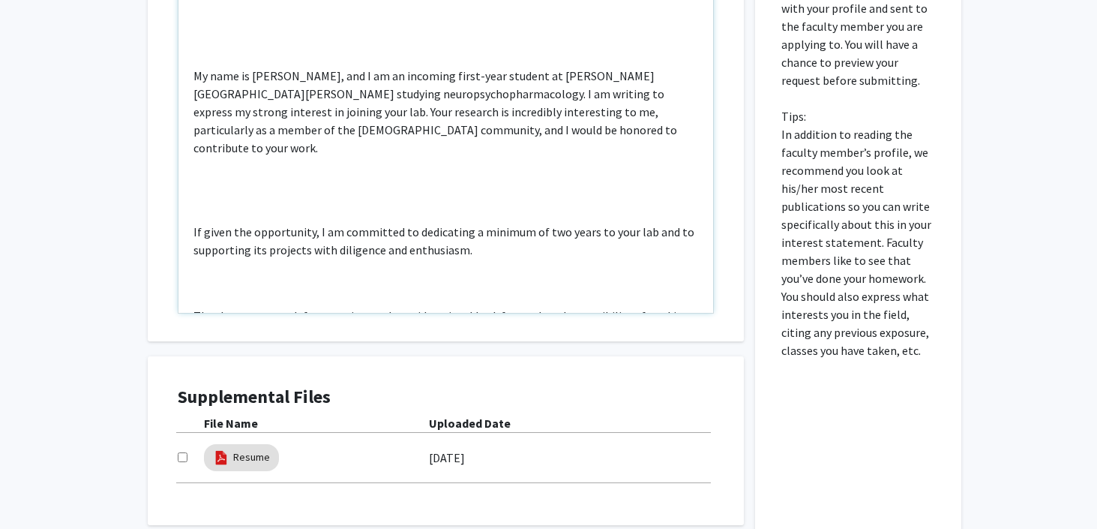
scroll to position [0, 0]
click at [208, 184] on div "Dear Dr. [PERSON_NAME], My name is [PERSON_NAME], and I am an incoming first-ye…" at bounding box center [445, 140] width 535 height 343
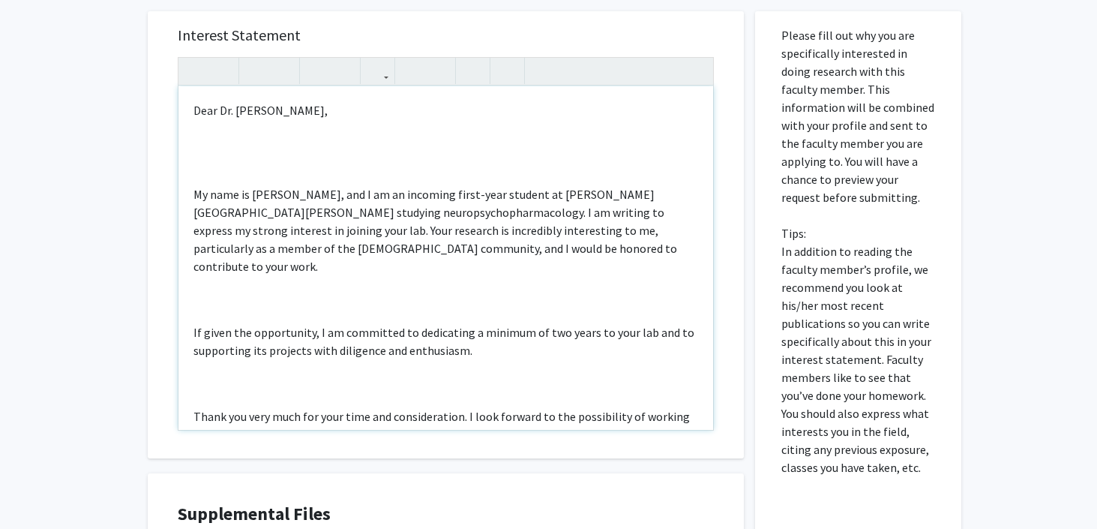
scroll to position [395, 0]
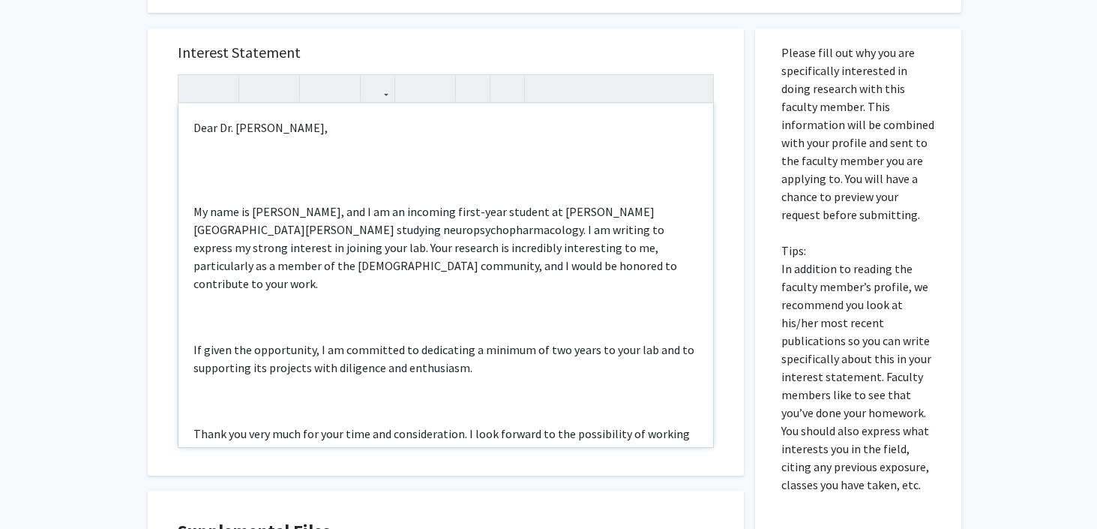
click at [224, 199] on div "Dear Dr. [PERSON_NAME], My name is [PERSON_NAME], and I am an incoming first-ye…" at bounding box center [445, 274] width 535 height 343
type textarea "<p>Dear Dr. [PERSON_NAME],</p><br><br><p>My name is [PERSON_NAME], and I am an …"
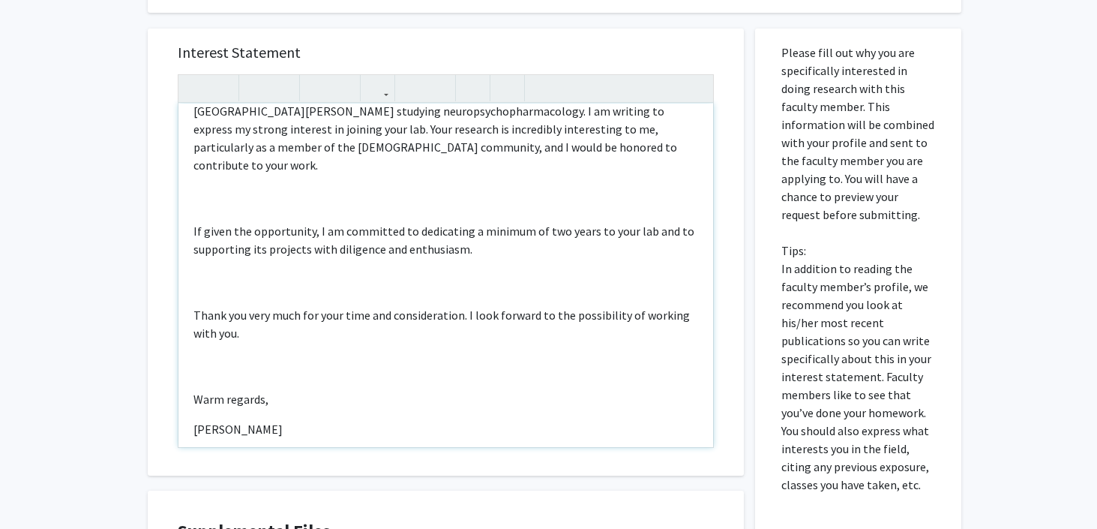
scroll to position [645, 0]
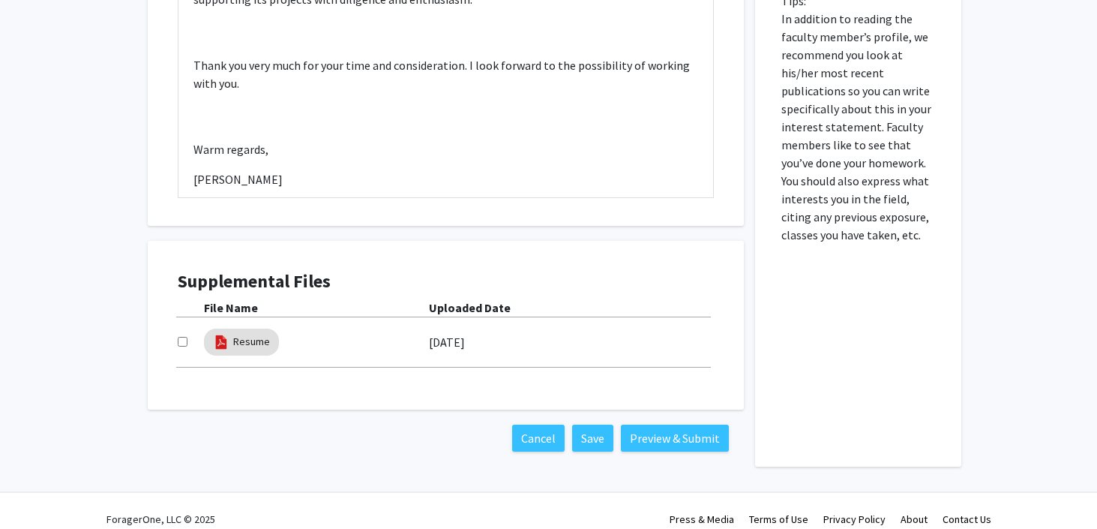
click at [181, 342] on input "checkbox" at bounding box center [183, 342] width 10 height 10
checkbox input "true"
click at [672, 441] on button "Preview & Submit" at bounding box center [675, 437] width 108 height 27
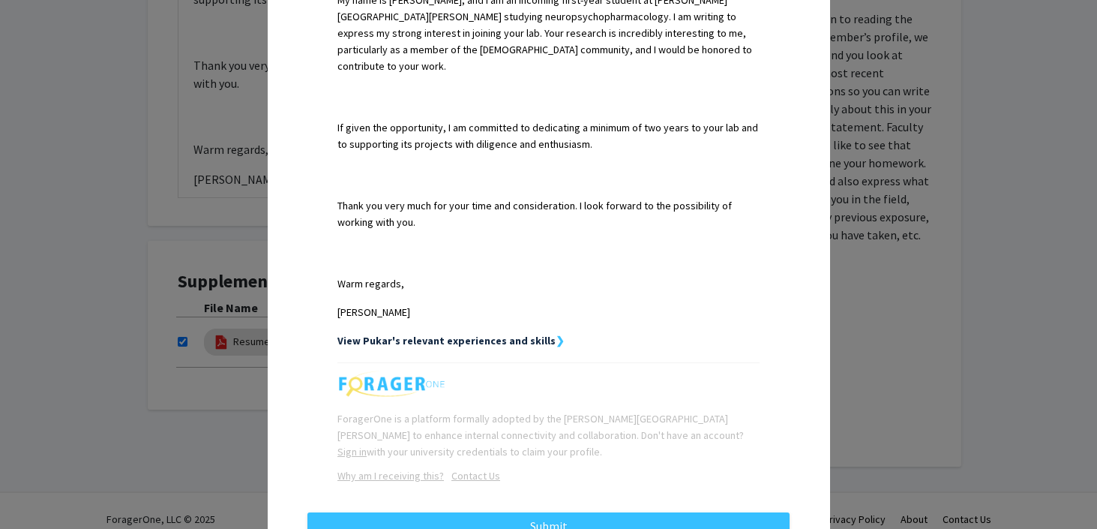
scroll to position [532, 0]
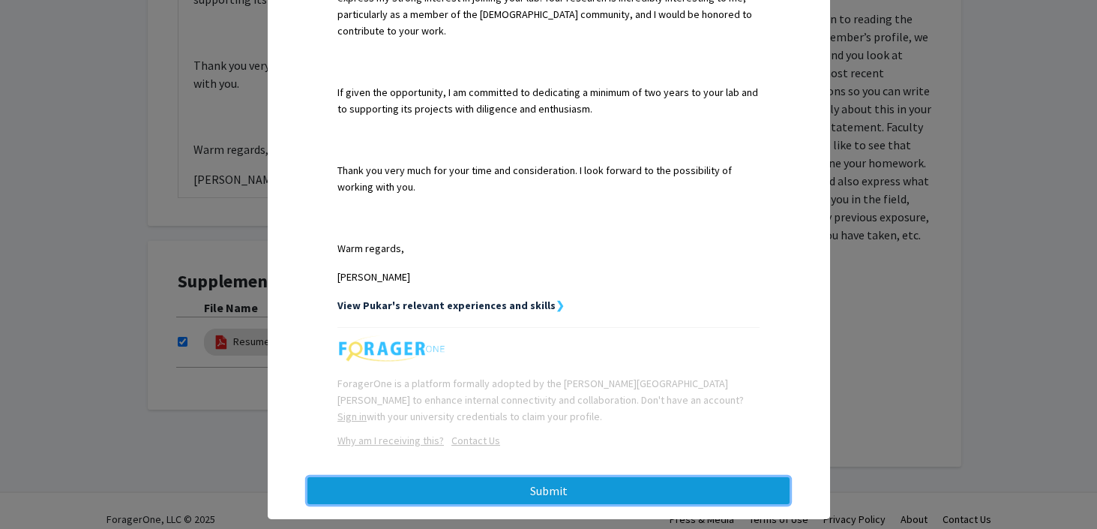
click at [592, 477] on button "Submit" at bounding box center [548, 490] width 482 height 27
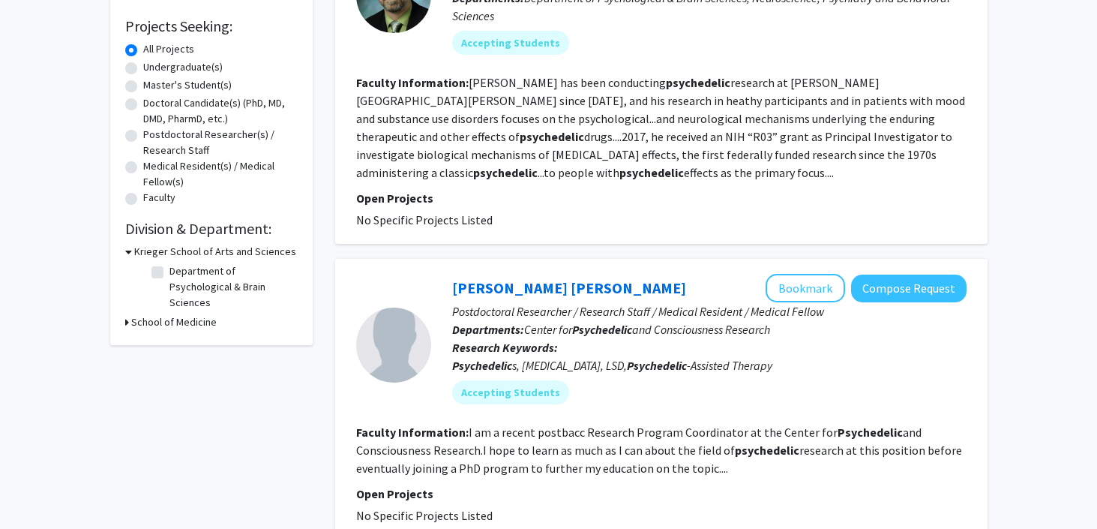
scroll to position [241, 0]
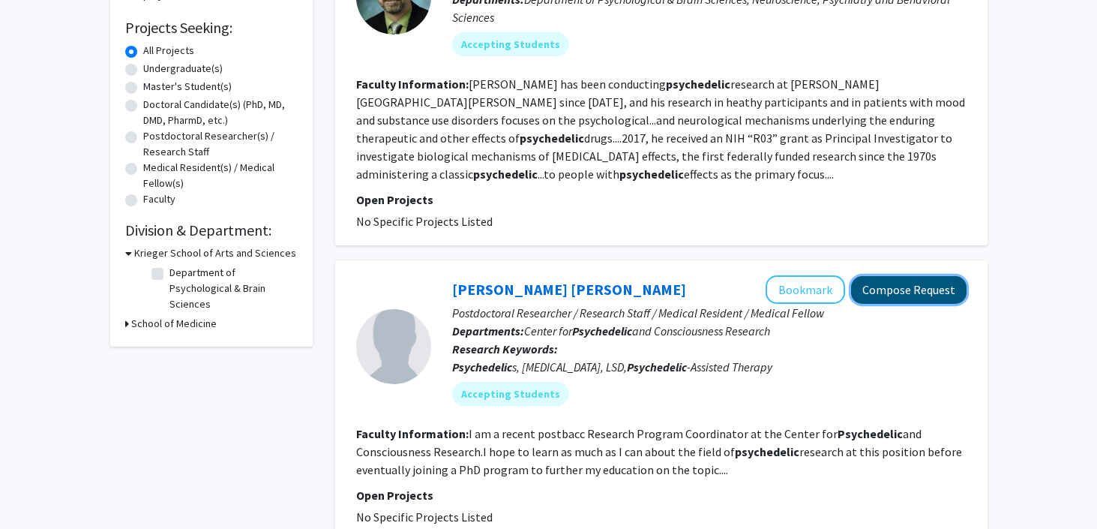
click at [883, 294] on button "Compose Request" at bounding box center [908, 290] width 115 height 28
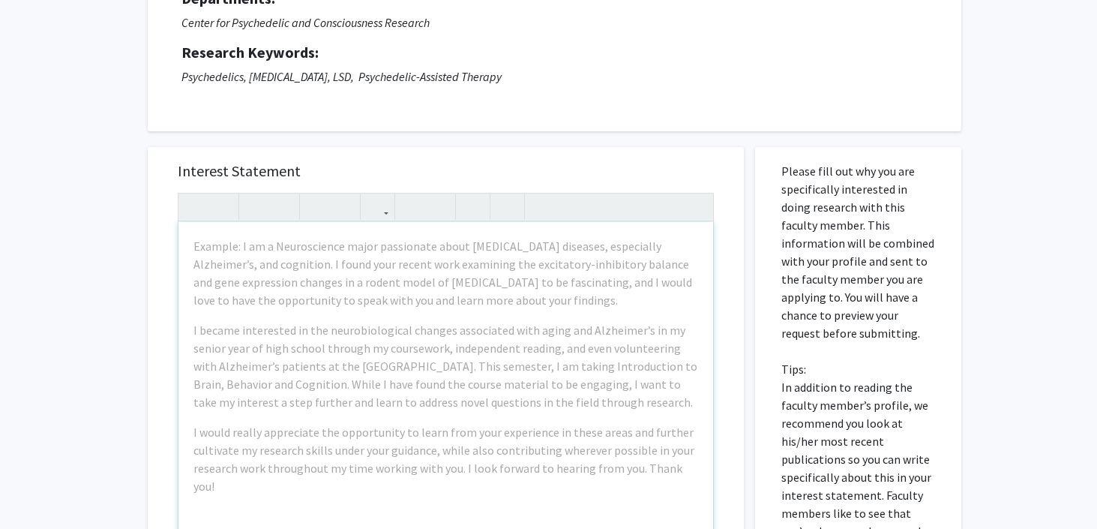
scroll to position [172, 0]
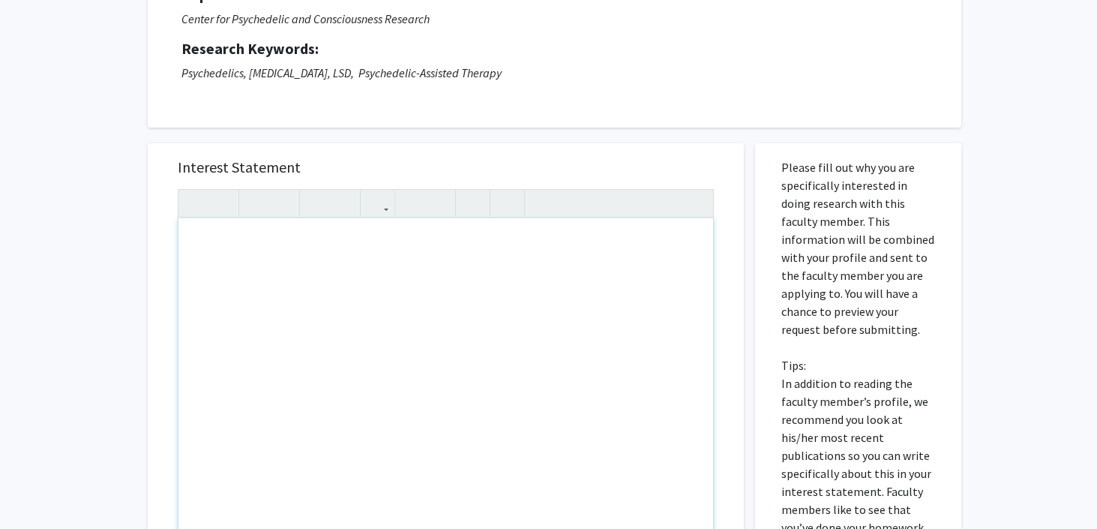
click at [313, 266] on div "Note to users with screen readers: Please press Alt+0 or Option+0 to deactivate…" at bounding box center [445, 389] width 535 height 343
paste div "Note to users with screen readers: Please press Alt+0 or Option+0 to deactivate…"
type textarea "<p>Dear [PERSON_NAME],&nbsp;</p>"
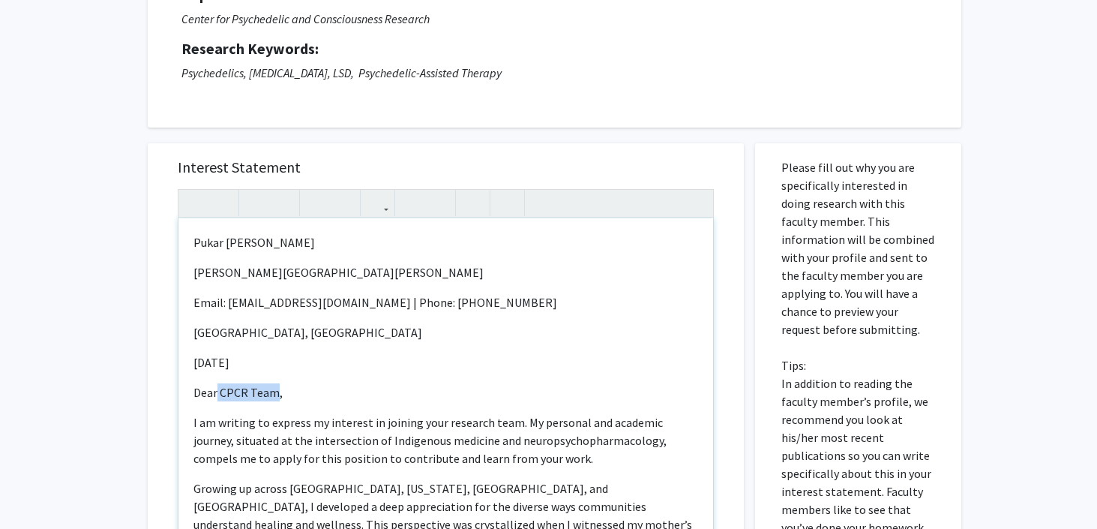
drag, startPoint x: 277, startPoint y: 397, endPoint x: 215, endPoint y: 397, distance: 61.5
click at [215, 397] on p "Dear CPCR Team," at bounding box center [445, 392] width 505 height 18
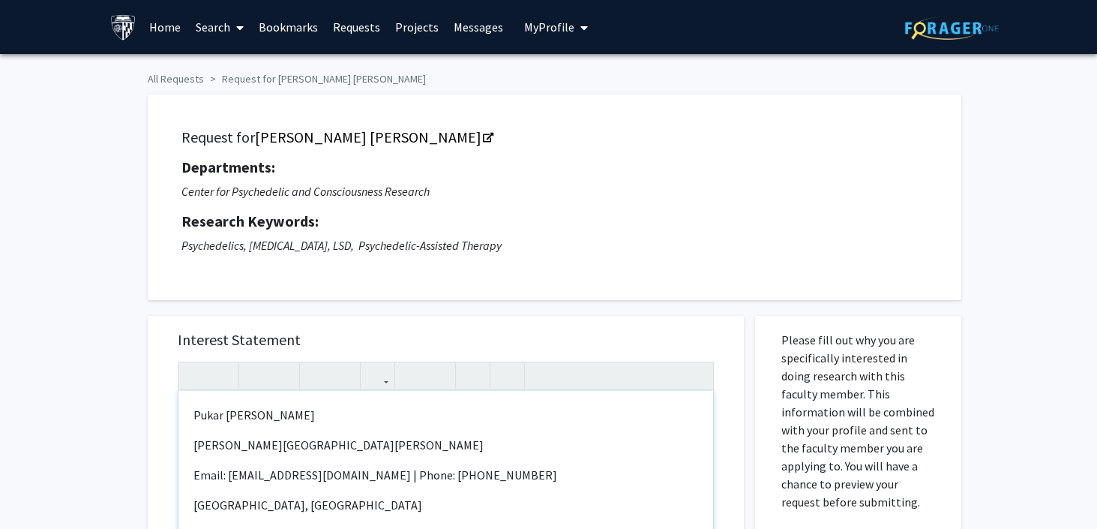
scroll to position [43, 0]
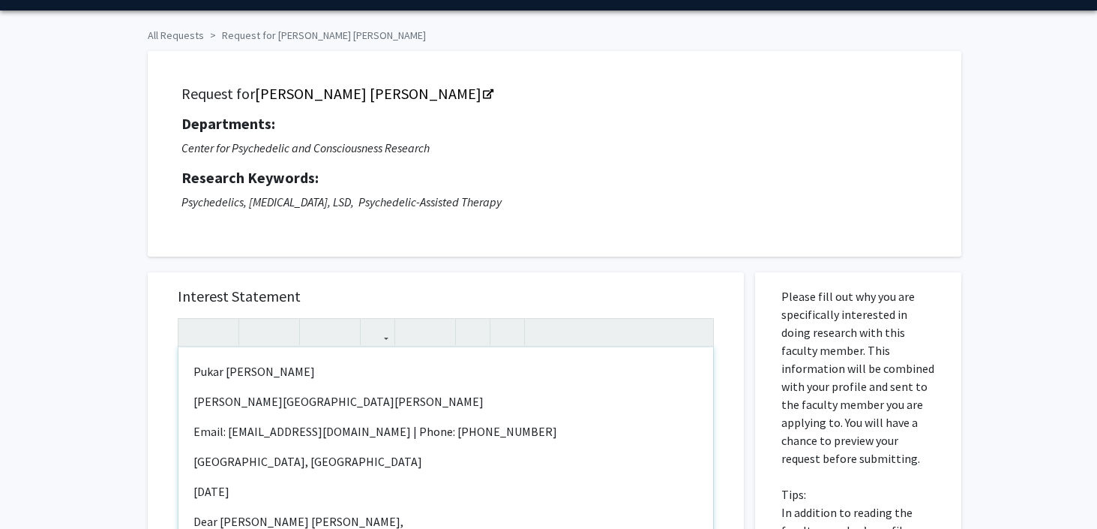
type textarea "<l>Ipsum Dolors Amet</c><a>Elits Doeiusm Temporinci</u><l>Etdol: magna8@al.eni …"
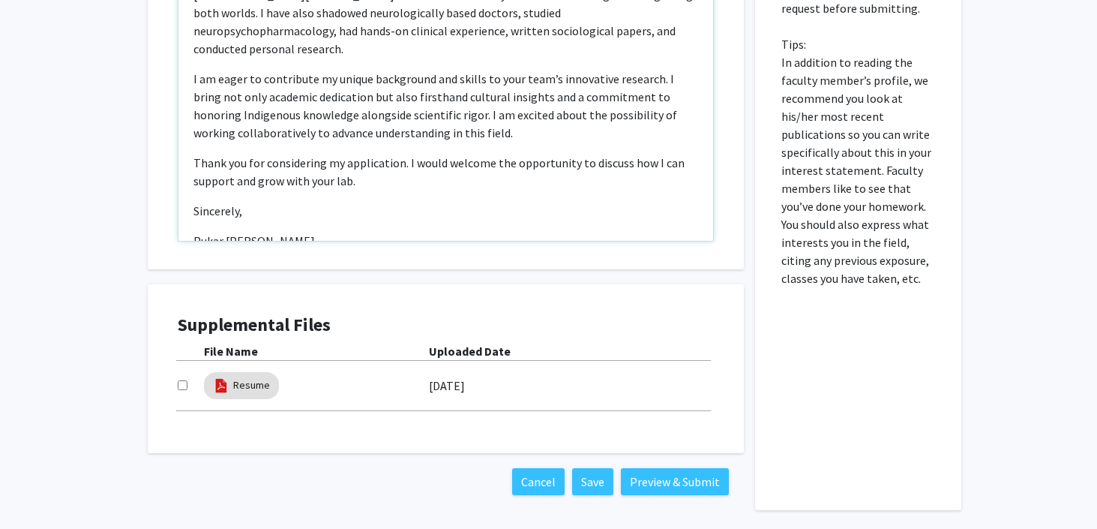
scroll to position [553, 0]
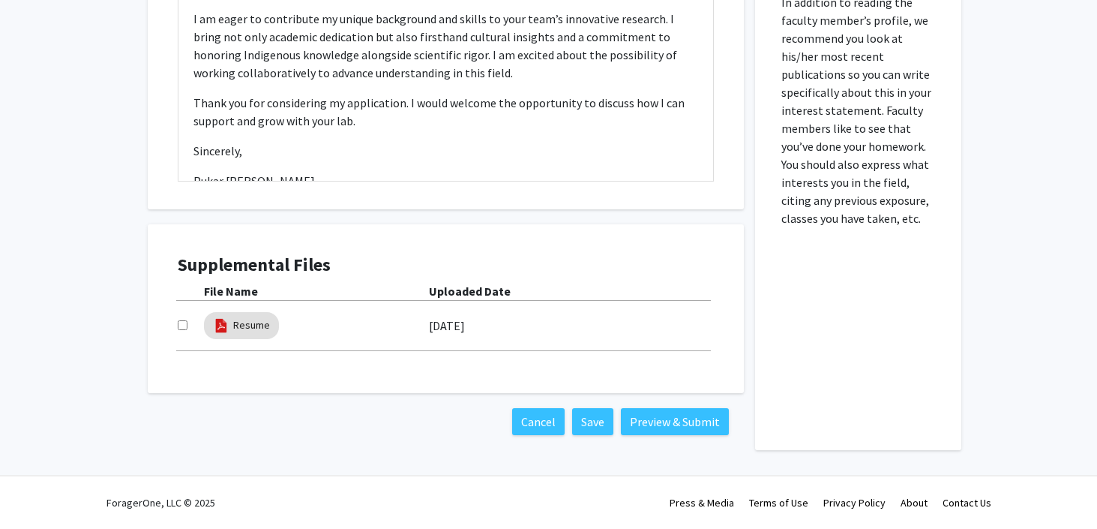
click at [182, 328] on input "checkbox" at bounding box center [183, 325] width 10 height 10
checkbox input "true"
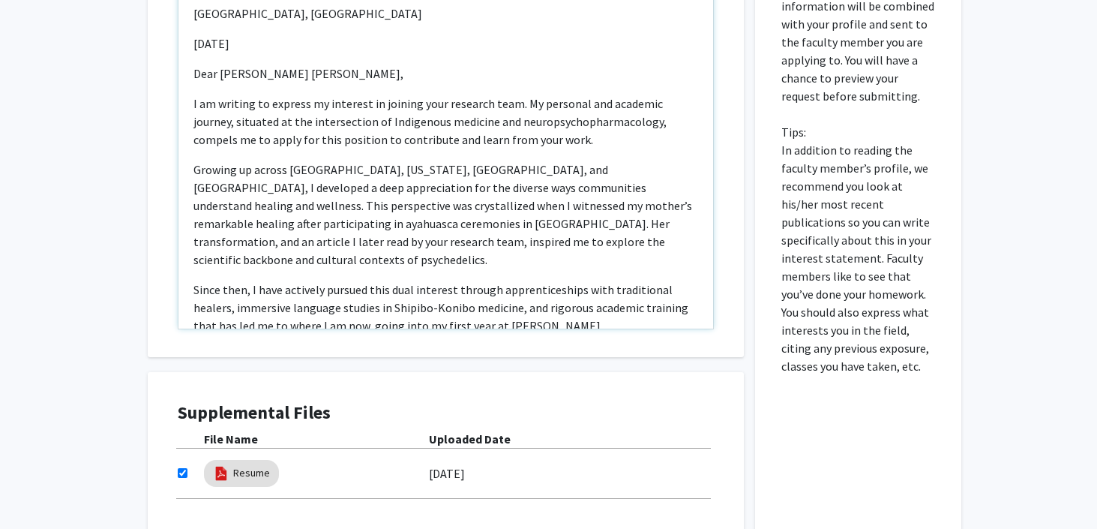
scroll to position [88, 0]
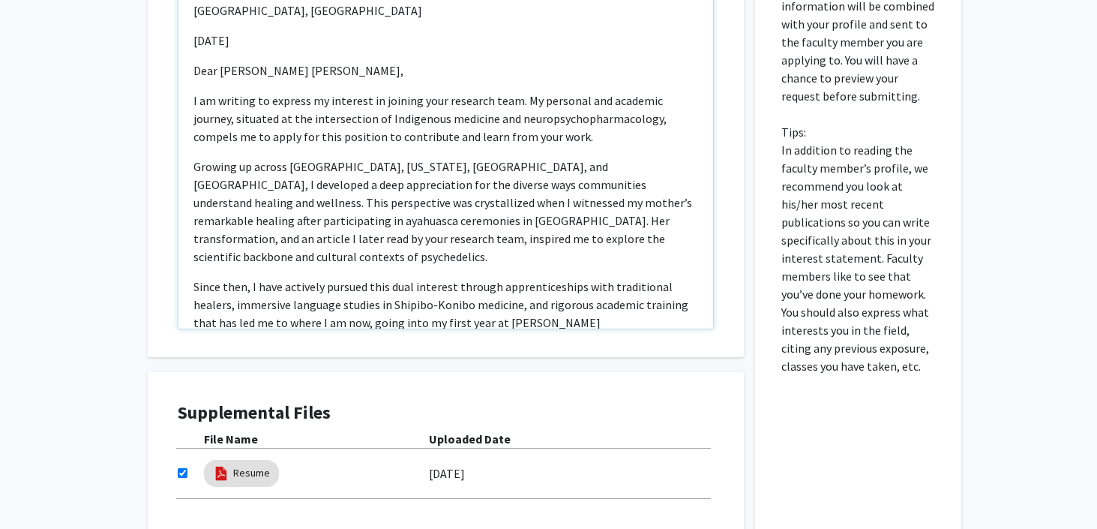
click at [493, 221] on p "Growing up across [GEOGRAPHIC_DATA], [US_STATE], [GEOGRAPHIC_DATA], and [GEOGRA…" at bounding box center [445, 211] width 505 height 108
click at [522, 226] on p "Growing up across [GEOGRAPHIC_DATA], [US_STATE], [GEOGRAPHIC_DATA], and [GEOGRA…" at bounding box center [445, 211] width 505 height 108
click at [444, 220] on p "Growing up across [GEOGRAPHIC_DATA], [US_STATE], [GEOGRAPHIC_DATA], and [GEOGRA…" at bounding box center [445, 211] width 505 height 108
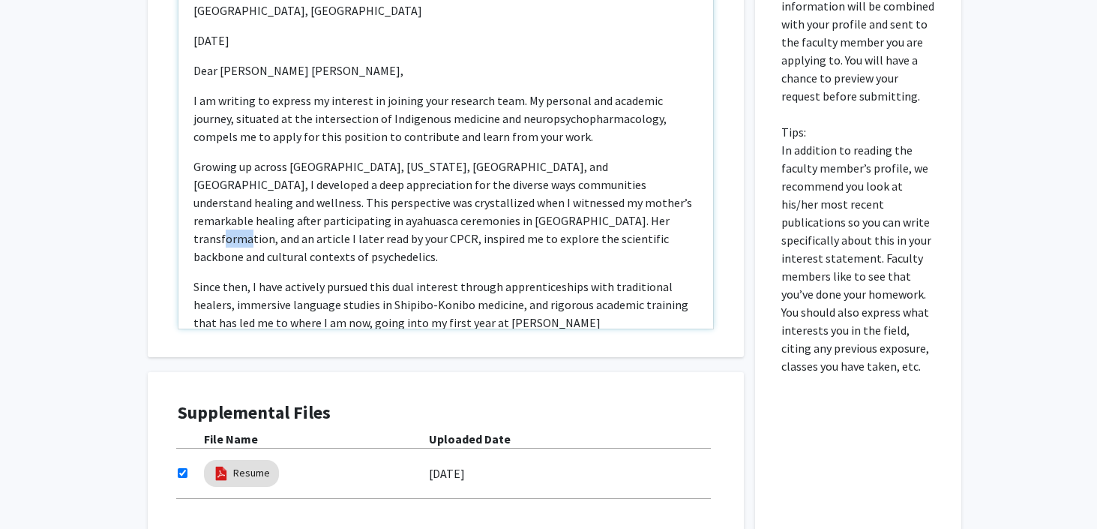
click at [444, 220] on p "Growing up across [GEOGRAPHIC_DATA], [US_STATE], [GEOGRAPHIC_DATA], and [GEOGRA…" at bounding box center [445, 211] width 505 height 108
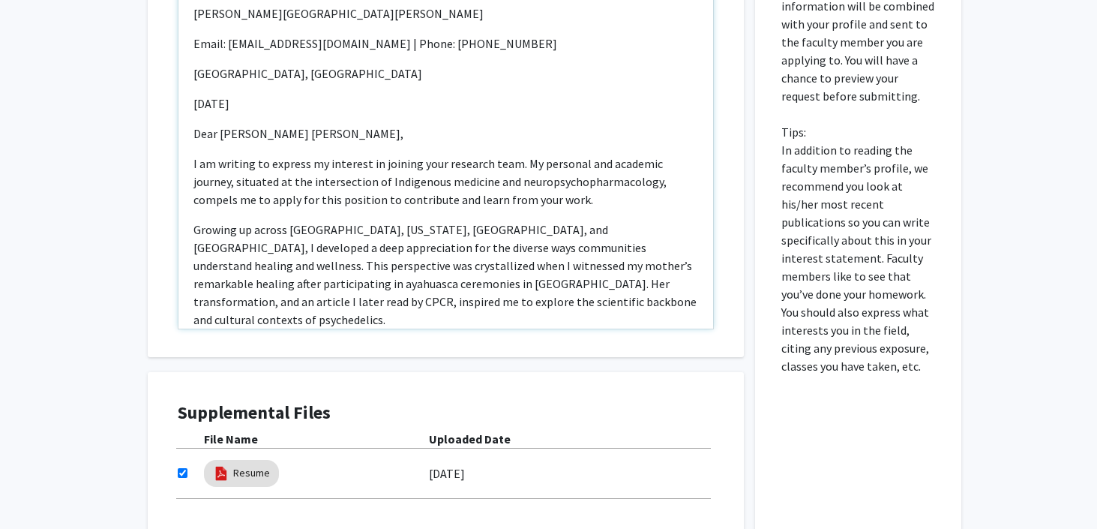
scroll to position [11, 0]
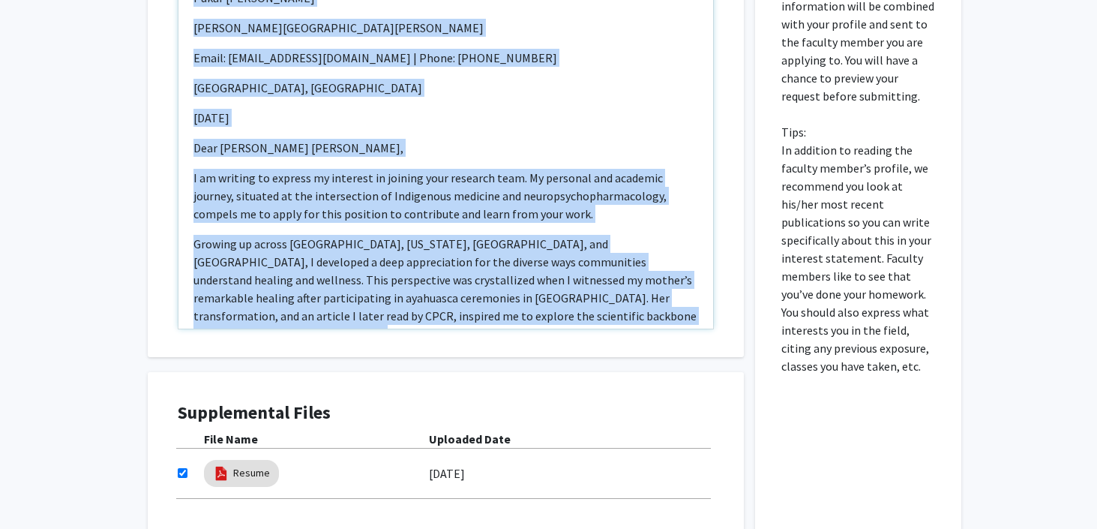
copy div "Lorem Ipsumd Sita Conse Adipisc Elitseddoe Tempo: incid4@ut.lab | Etdol: +0 (59…"
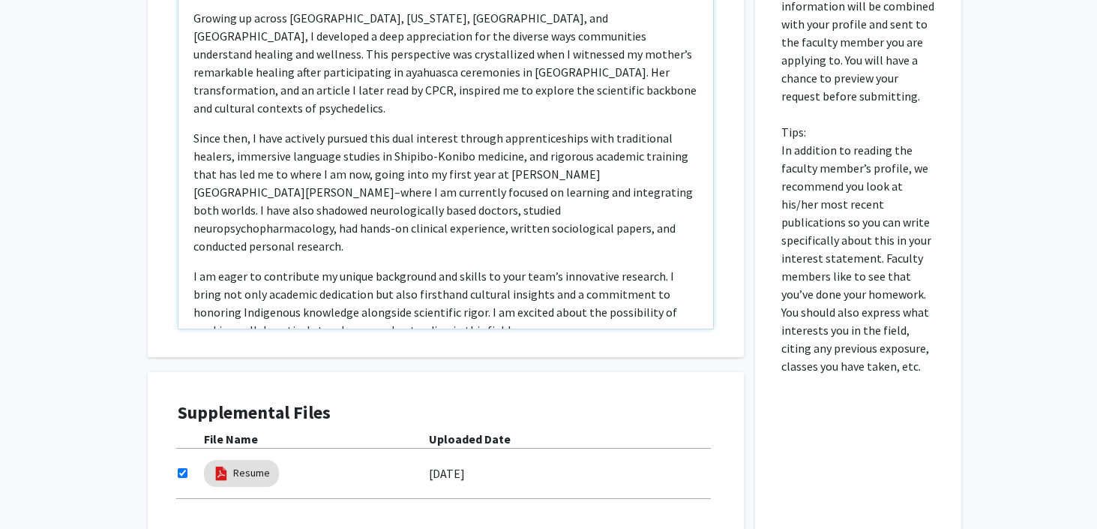
scroll to position [0, 0]
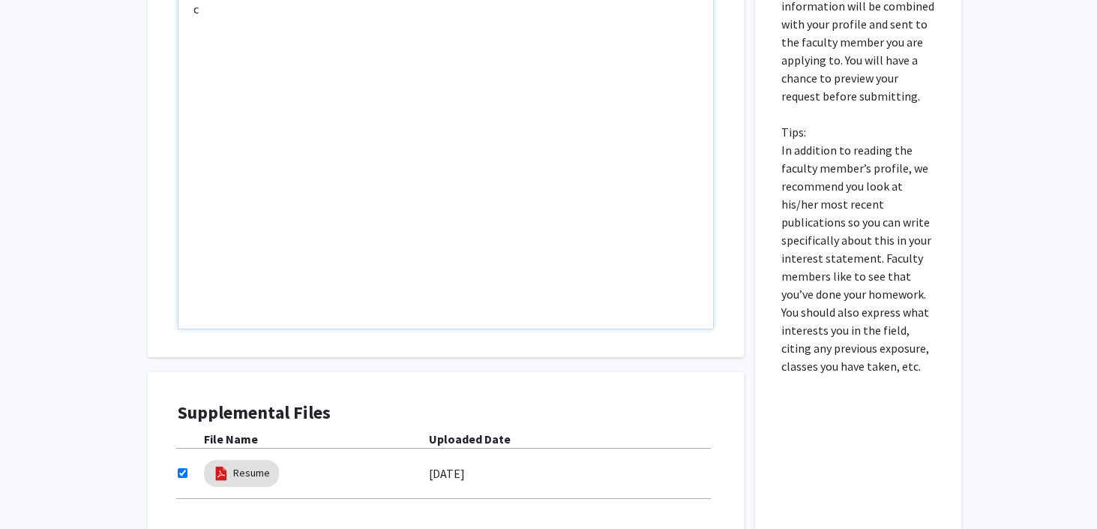
type textarea "<l>Ipsum Dolors Amet</c><a>Elits Doeiusm Temporinci</u><l>Etdol: magna7@al.eni …"
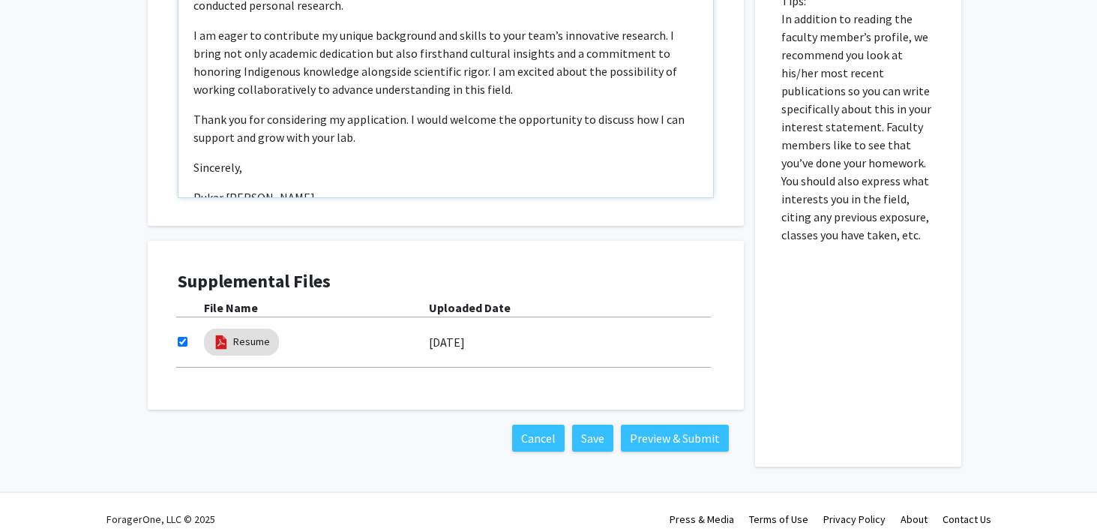
scroll to position [553, 0]
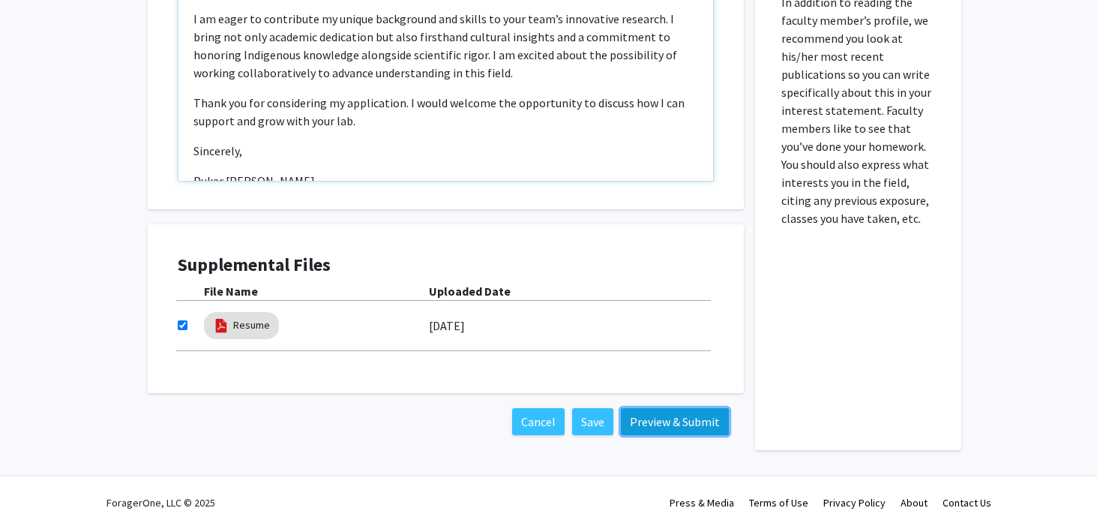
click at [657, 415] on button "Preview & Submit" at bounding box center [675, 421] width 108 height 27
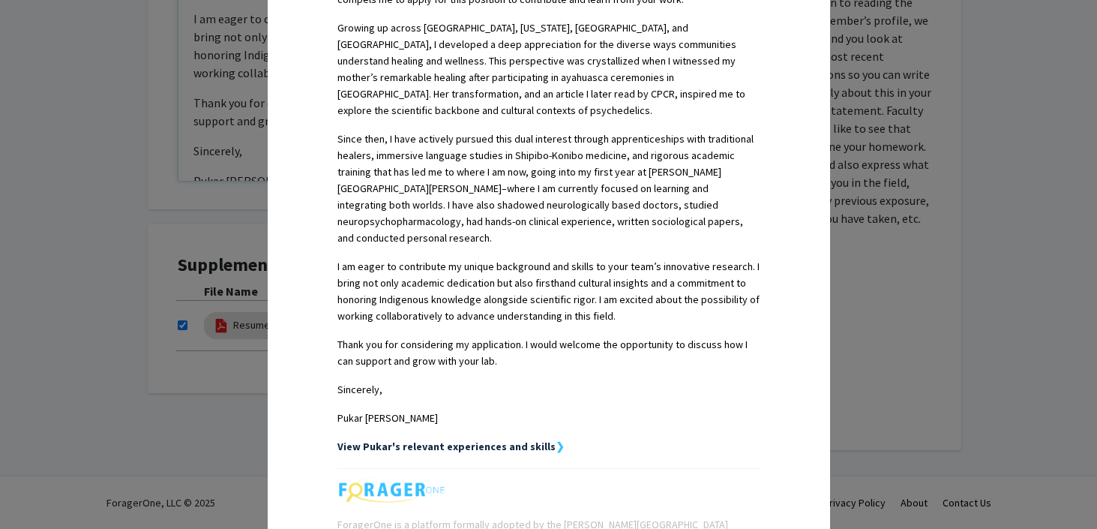
scroll to position [761, 0]
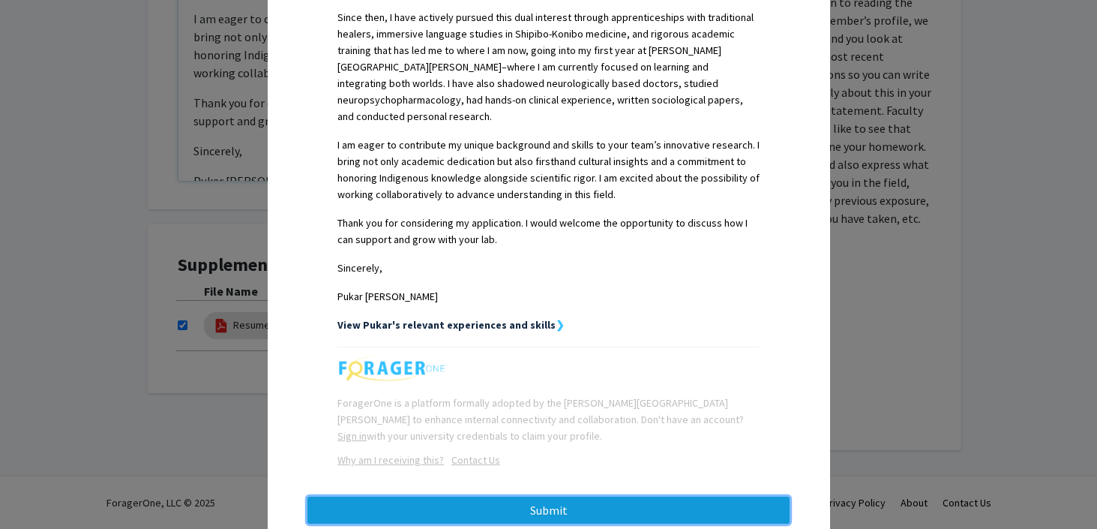
click at [619, 496] on button "Submit" at bounding box center [548, 509] width 482 height 27
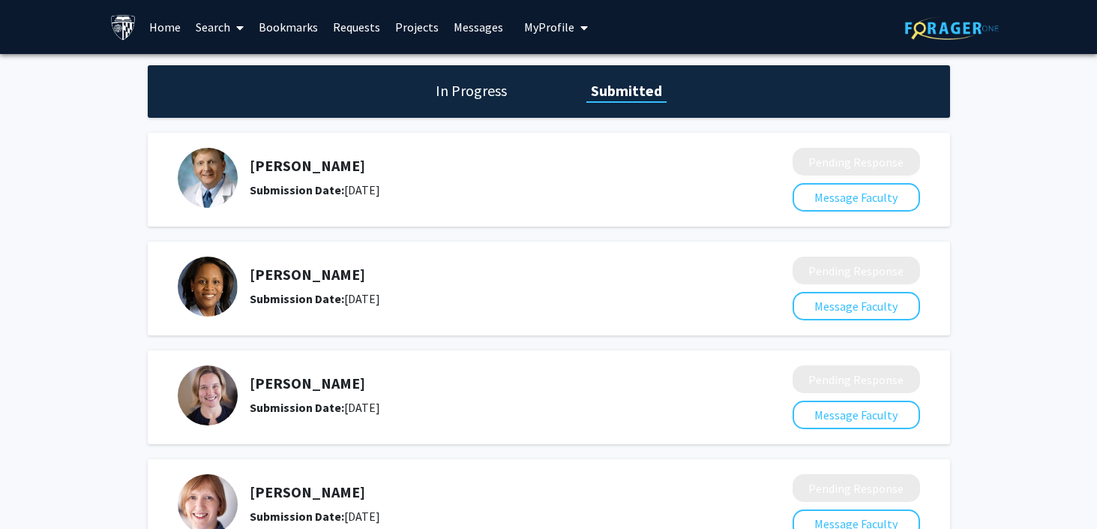
click at [223, 35] on link "Search" at bounding box center [219, 27] width 63 height 52
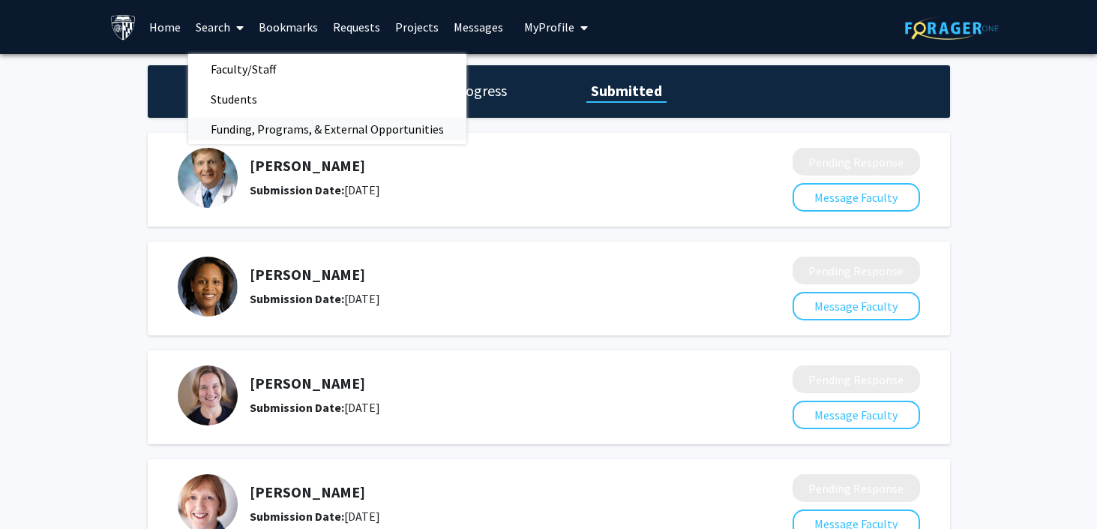
click at [271, 122] on span "Funding, Programs, & External Opportunities" at bounding box center [327, 129] width 278 height 30
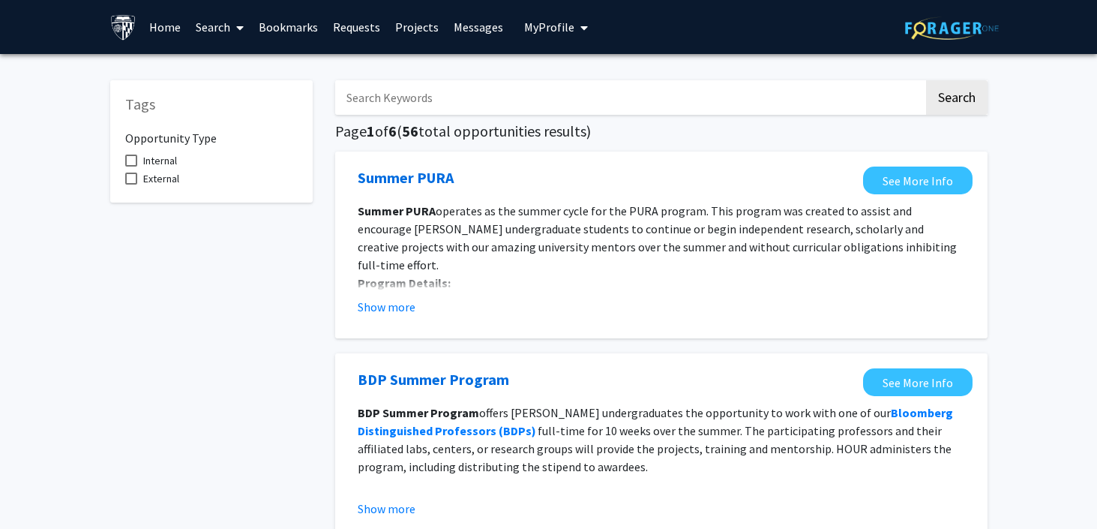
click at [424, 97] on input "Search Keywords" at bounding box center [629, 97] width 589 height 34
click at [223, 30] on link "Search" at bounding box center [219, 27] width 63 height 52
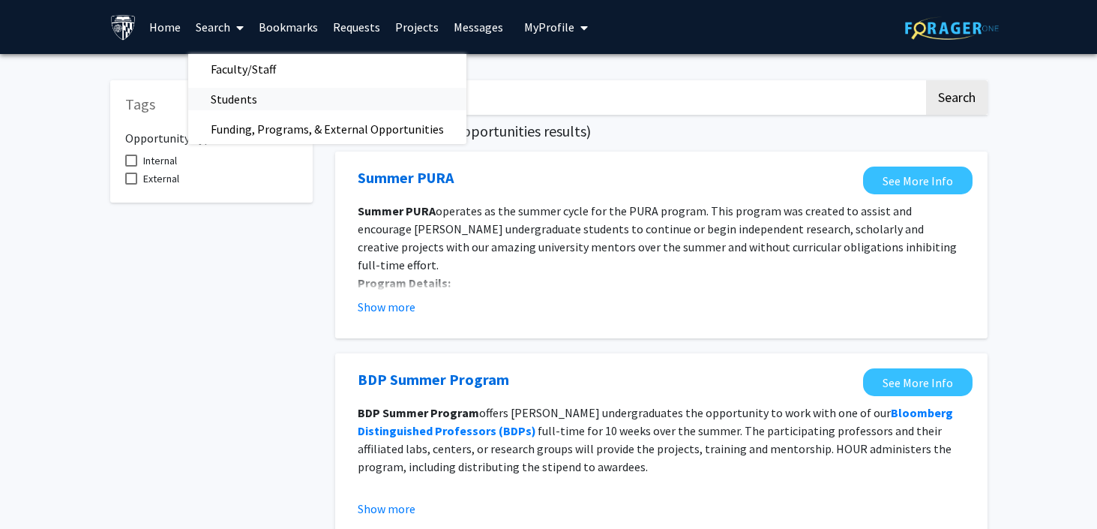
click at [231, 90] on span "Students" at bounding box center [233, 99] width 91 height 30
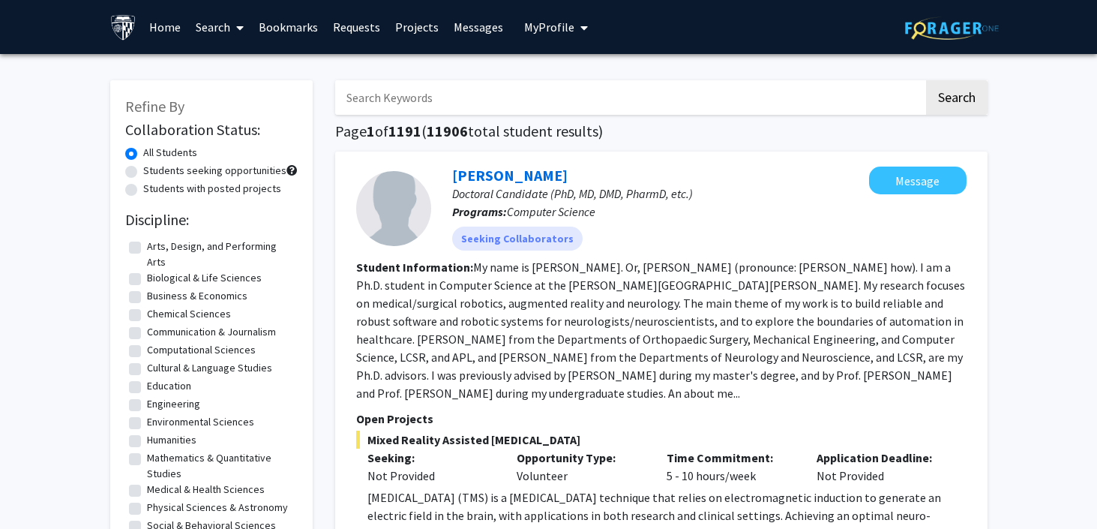
click at [438, 93] on input "Search Keywords" at bounding box center [629, 97] width 589 height 34
click at [926, 80] on button "Search" at bounding box center [956, 97] width 61 height 34
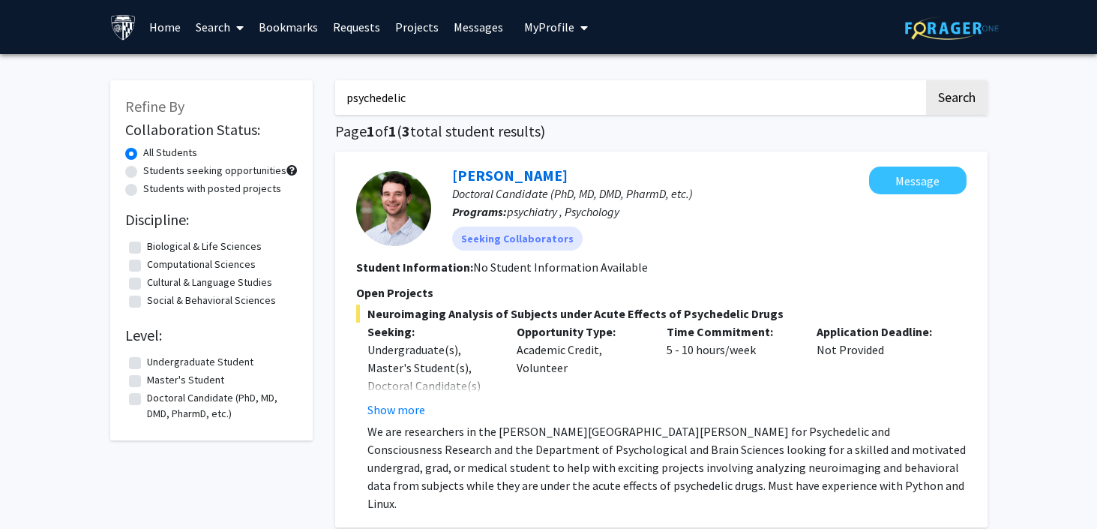
click at [926, 80] on button "Search" at bounding box center [956, 97] width 61 height 34
type input "Psychedelic"
click at [926, 80] on button "Search" at bounding box center [956, 97] width 61 height 34
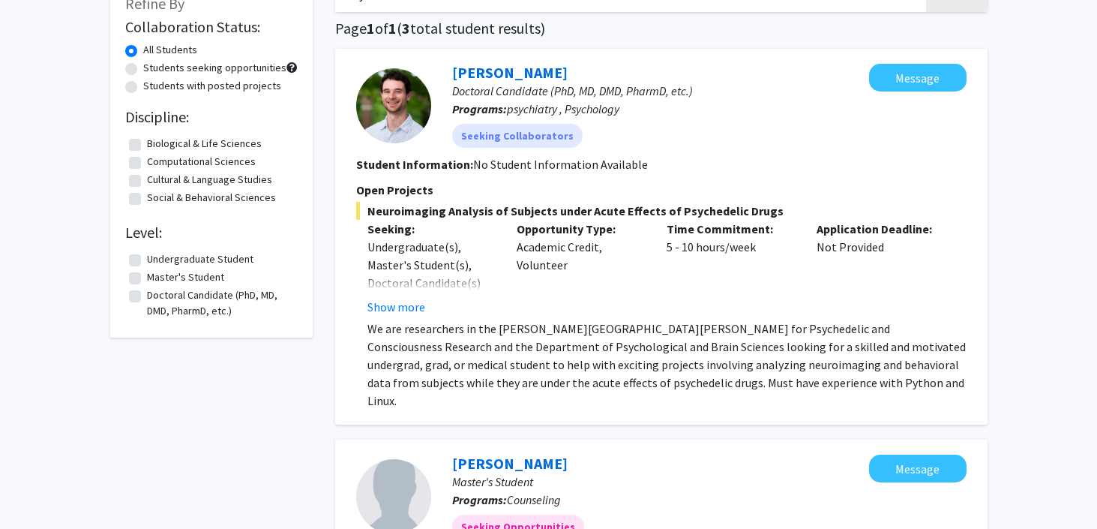
scroll to position [103, 0]
click at [902, 74] on button "Message" at bounding box center [917, 77] width 97 height 28
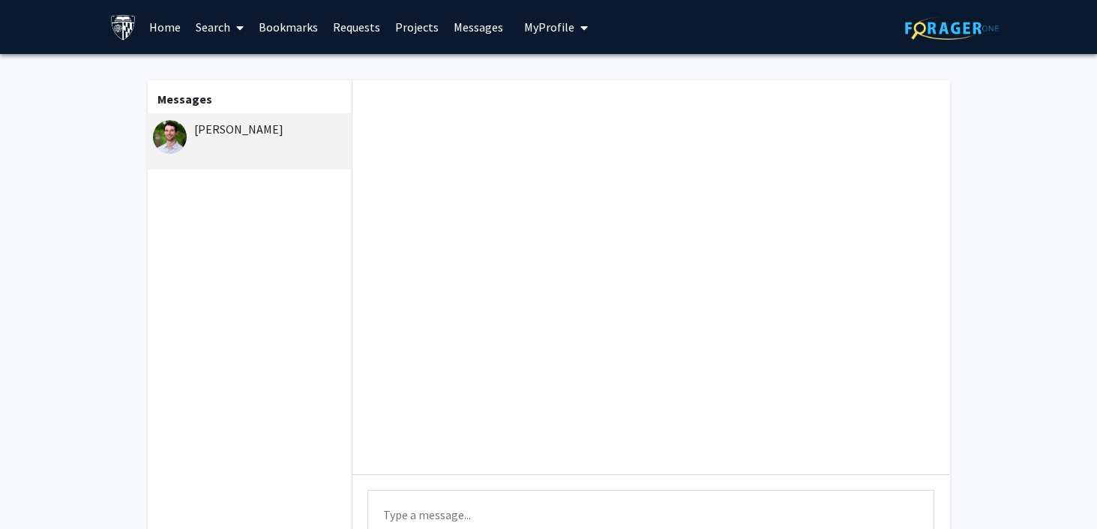
scroll to position [55, 0]
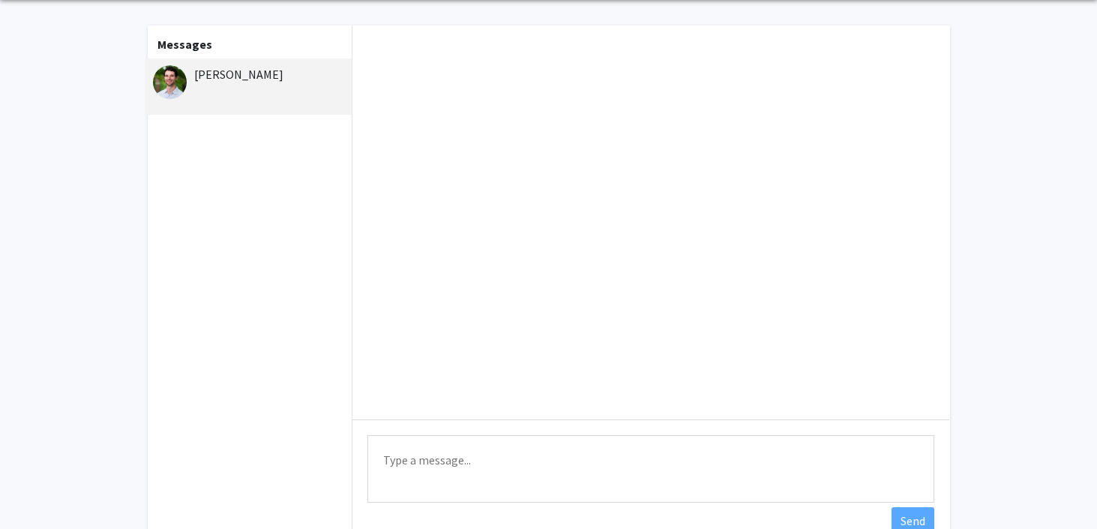
click at [404, 466] on textarea "Type a message" at bounding box center [650, 468] width 567 height 67
paste textarea "Pukar Makani Lund Johns Hopkins University Email: plund3@jh.edu | Phone: +1 (20…"
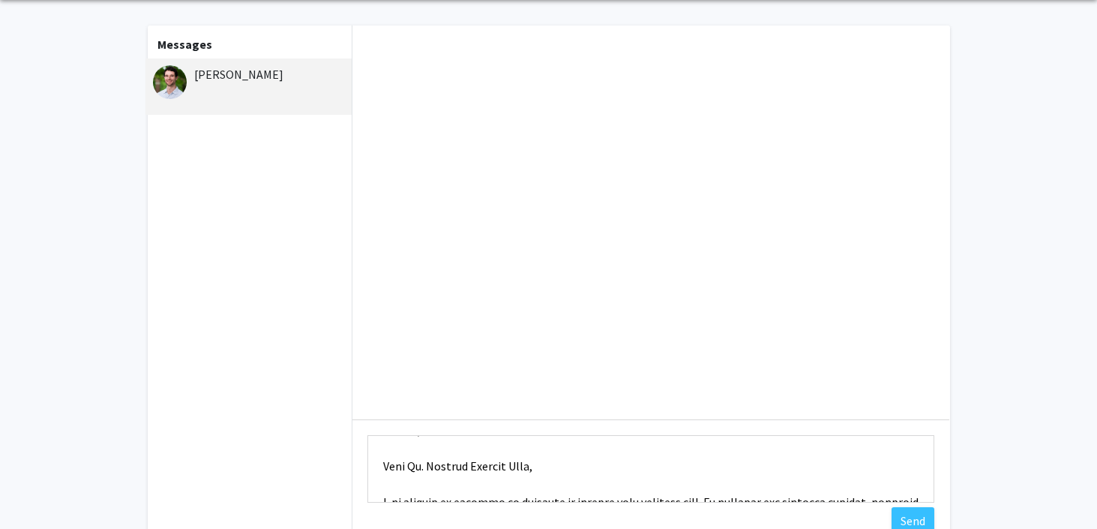
drag, startPoint x: 532, startPoint y: 468, endPoint x: 411, endPoint y: 471, distance: 121.5
click at [411, 471] on textarea "Type a message" at bounding box center [650, 468] width 567 height 67
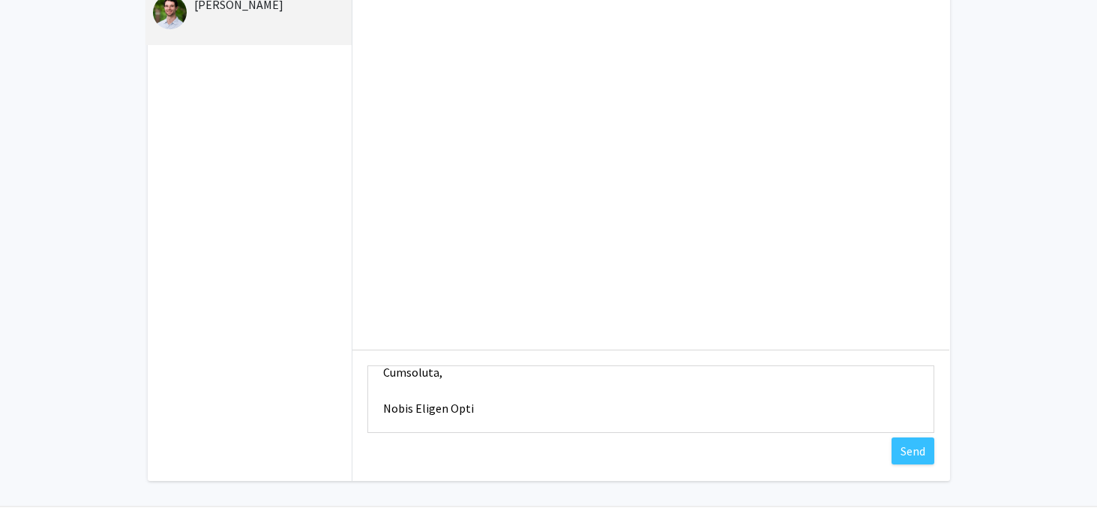
scroll to position [155, 0]
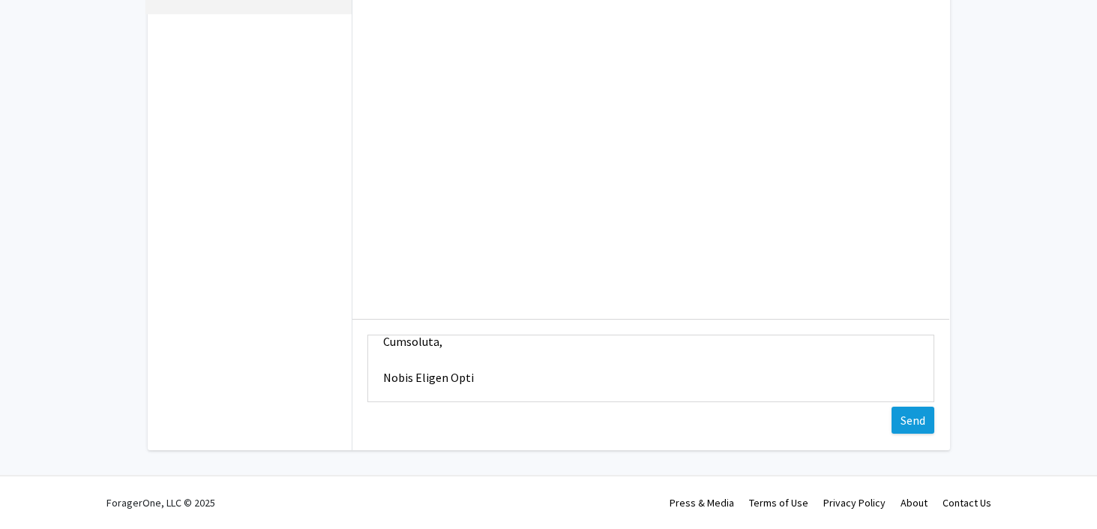
type textarea "Pukar Makani Lund Johns Hopkins University Email: plund3@jh.edu | Phone: +1 (20…"
click at [925, 423] on button "Send" at bounding box center [913, 419] width 43 height 27
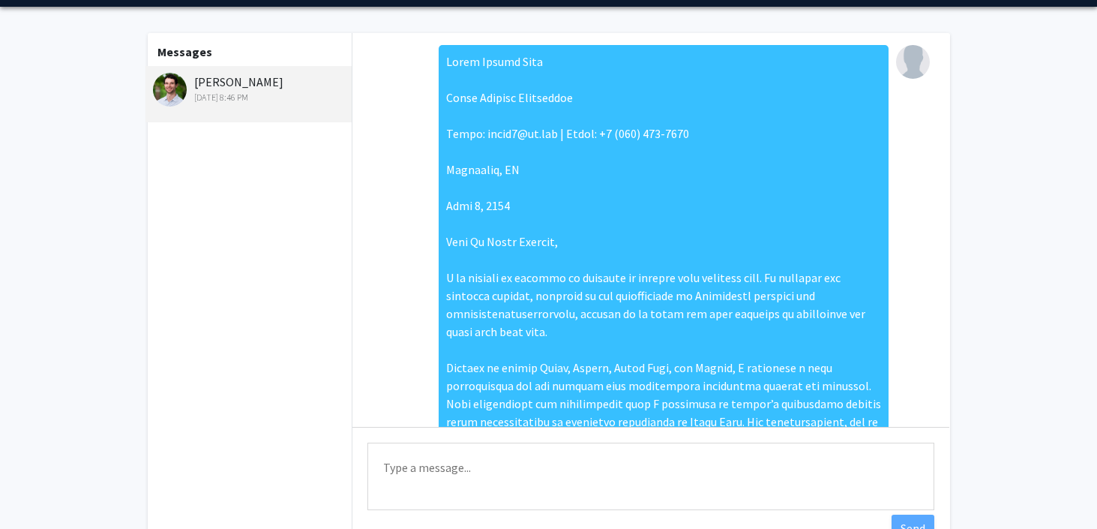
scroll to position [0, 0]
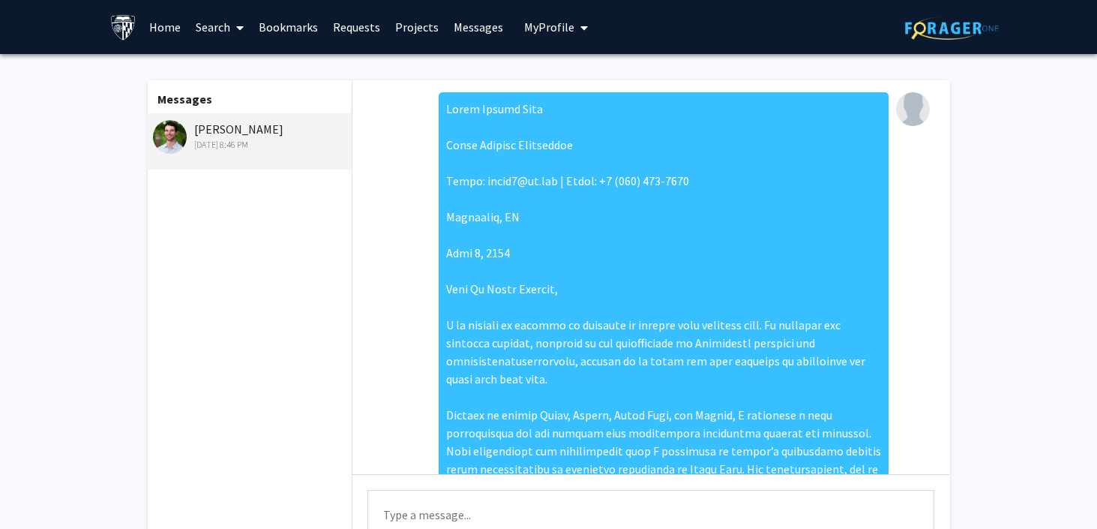
click at [218, 22] on link "Search" at bounding box center [219, 27] width 63 height 52
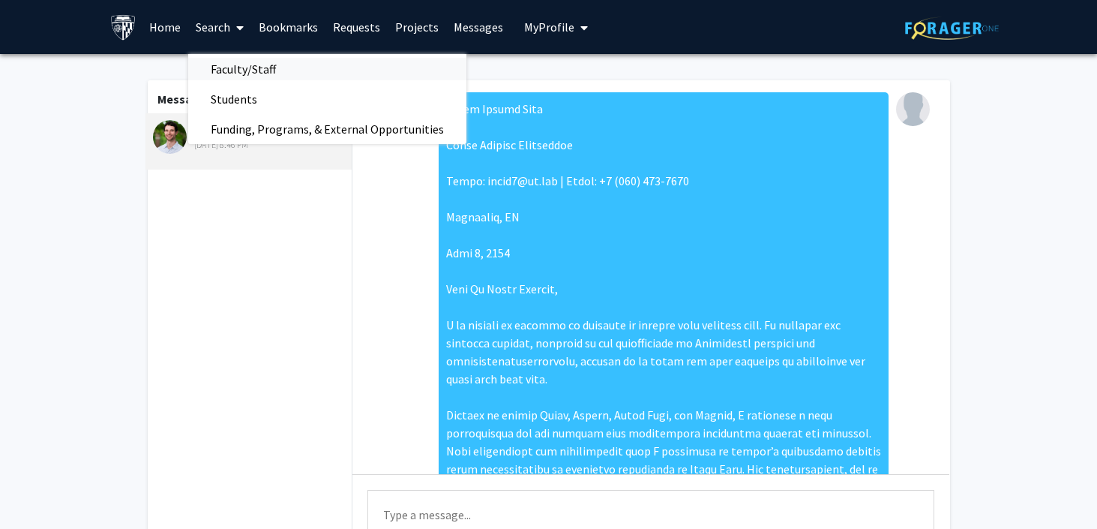
click at [236, 68] on span "Faculty/Staff" at bounding box center [243, 69] width 110 height 30
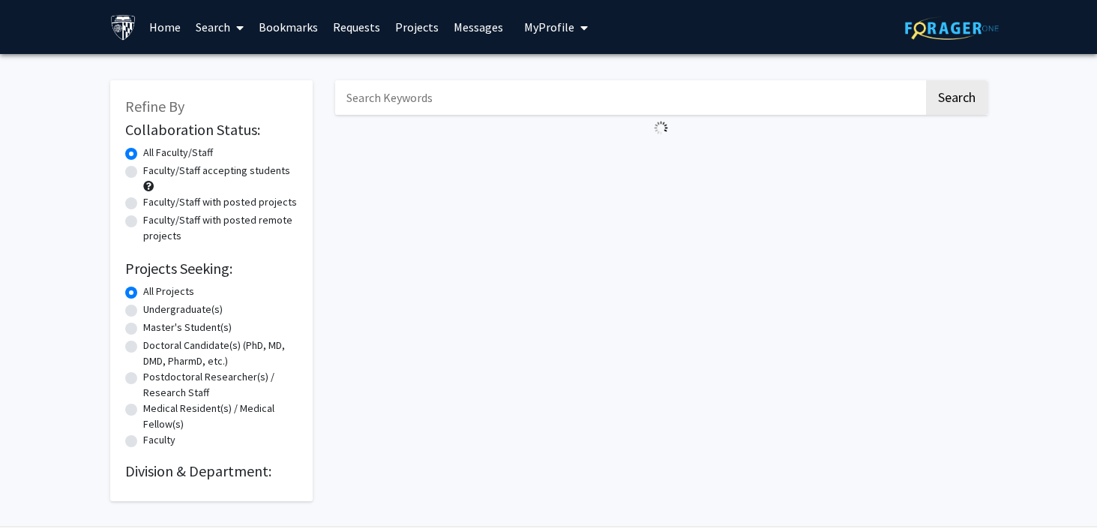
click at [500, 99] on input "Search Keywords" at bounding box center [629, 97] width 589 height 34
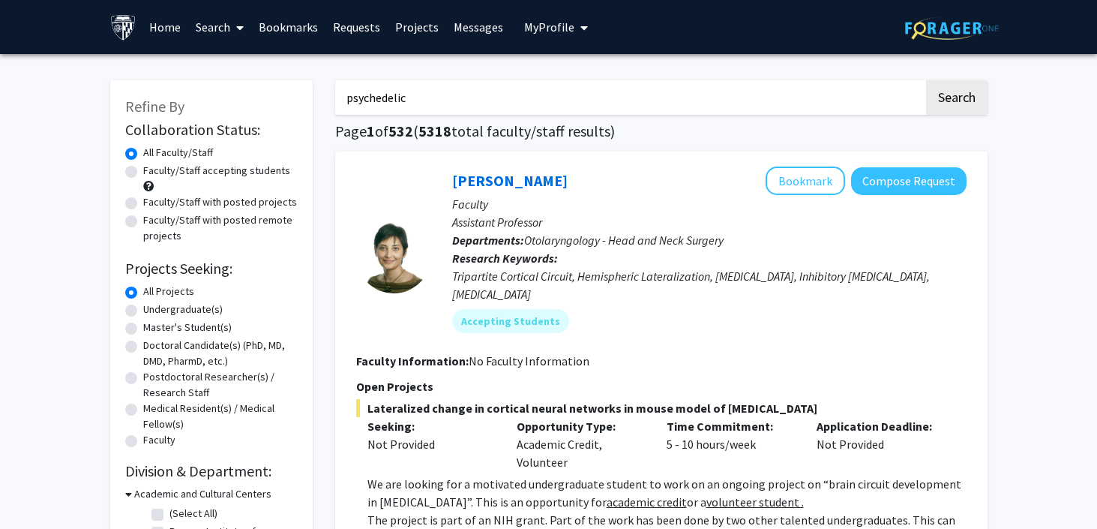
type input "psychedelic"
click at [926, 80] on button "Search" at bounding box center [956, 97] width 61 height 34
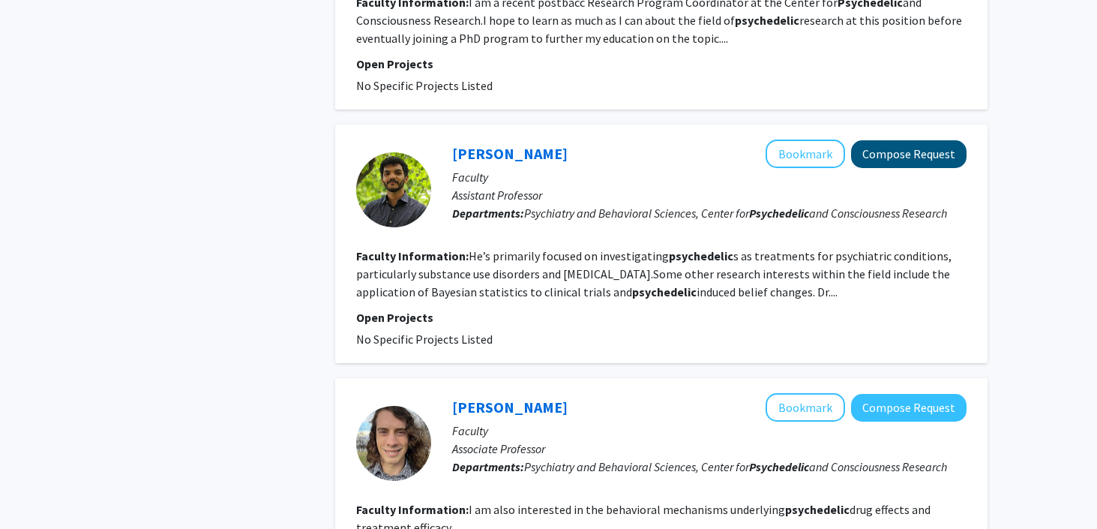
scroll to position [729, 0]
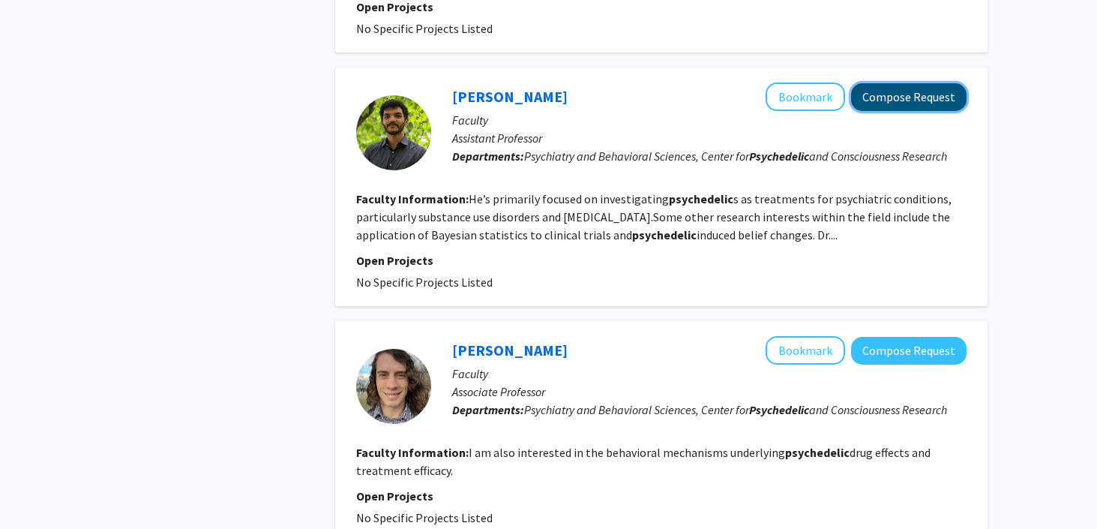
click at [898, 98] on button "Compose Request" at bounding box center [908, 97] width 115 height 28
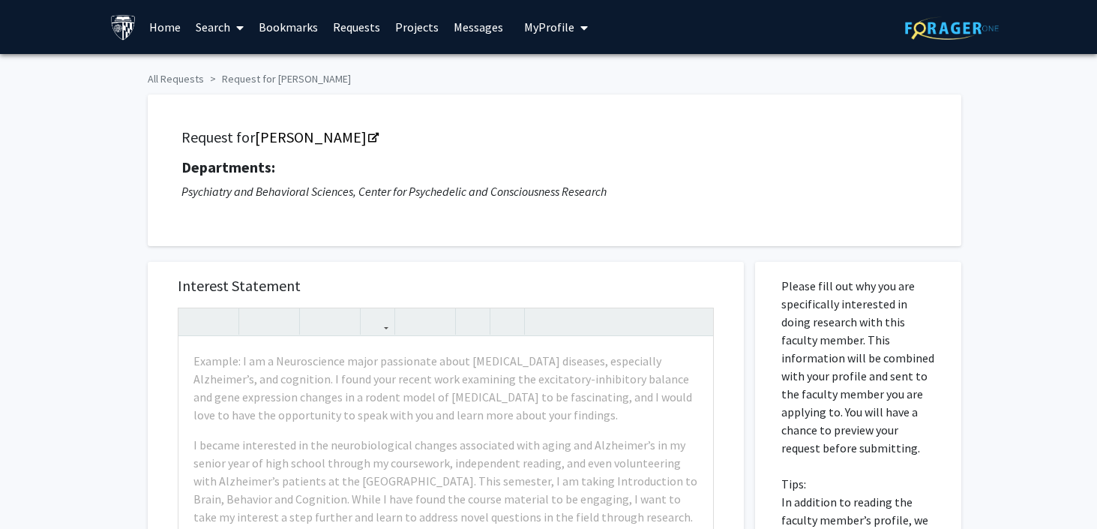
scroll to position [164, 0]
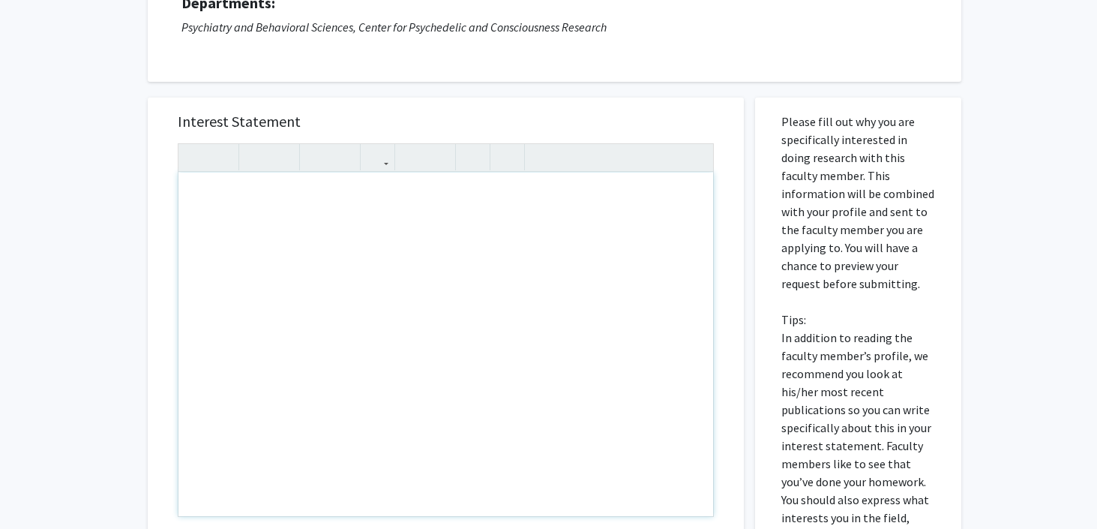
click at [413, 256] on div "Note to users with screen readers: Please press Alt+0 or Option+0 to deactivate…" at bounding box center [445, 343] width 535 height 343
paste div "Note to users with screen readers: Please press Alt+0 or Option+0 to deactivate…"
type textarea "<p>Pukar Makani Lund</p><br><p>Johns Hopkins University</p><br><p>Email: plund3…"
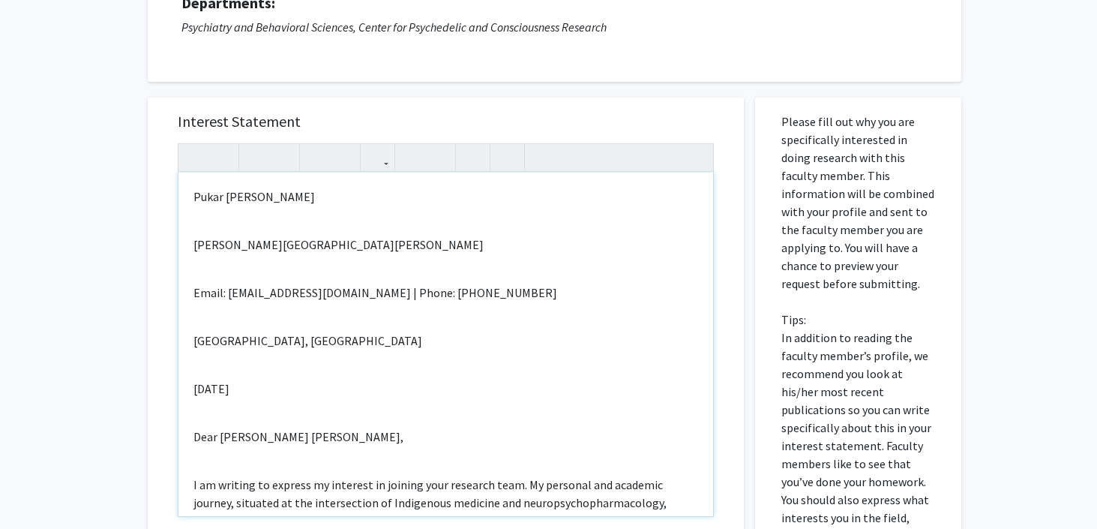
click at [256, 220] on div "Pukar Makani Lund Johns Hopkins University Email: plund3@jh.edu | Phone: +1 (20…" at bounding box center [445, 343] width 535 height 343
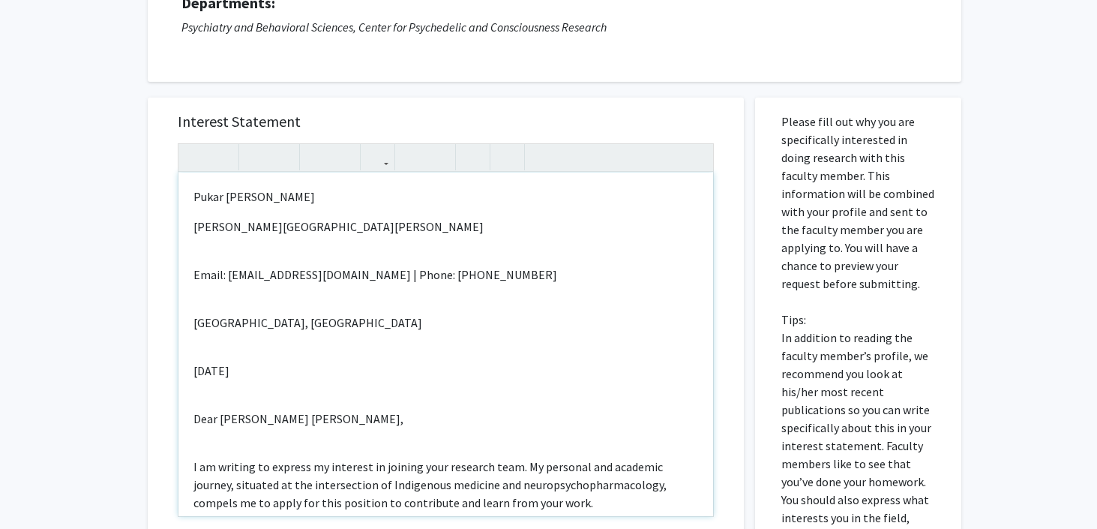
click at [230, 237] on div "Pukar Makani Lund Johns Hopkins University Email: plund3@jh.edu | Phone: +1 (20…" at bounding box center [445, 343] width 535 height 343
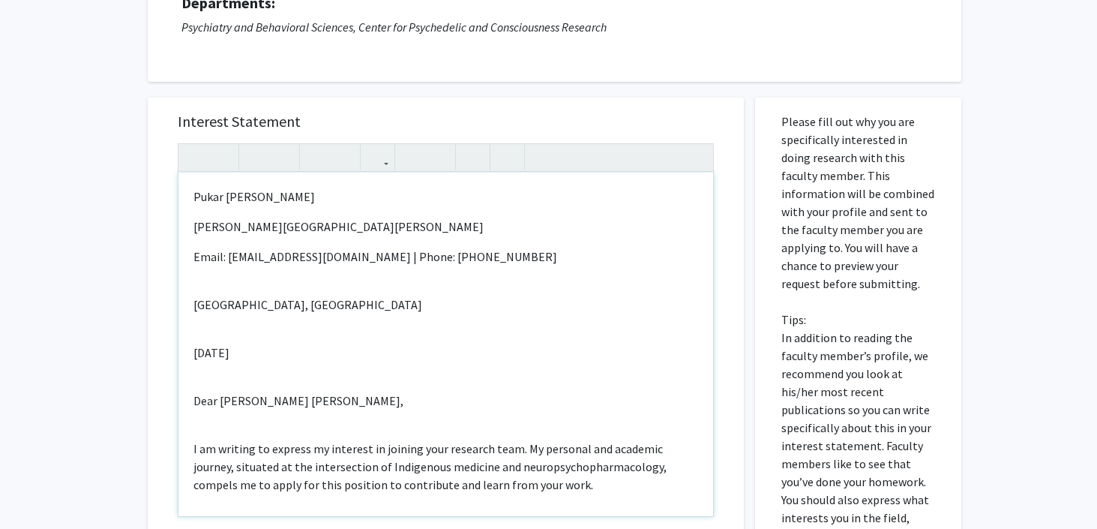
click at [231, 282] on div "Pukar Makani Lund Johns Hopkins University Email: plund3@jh.edu | Phone: +1 (20…" at bounding box center [445, 343] width 535 height 343
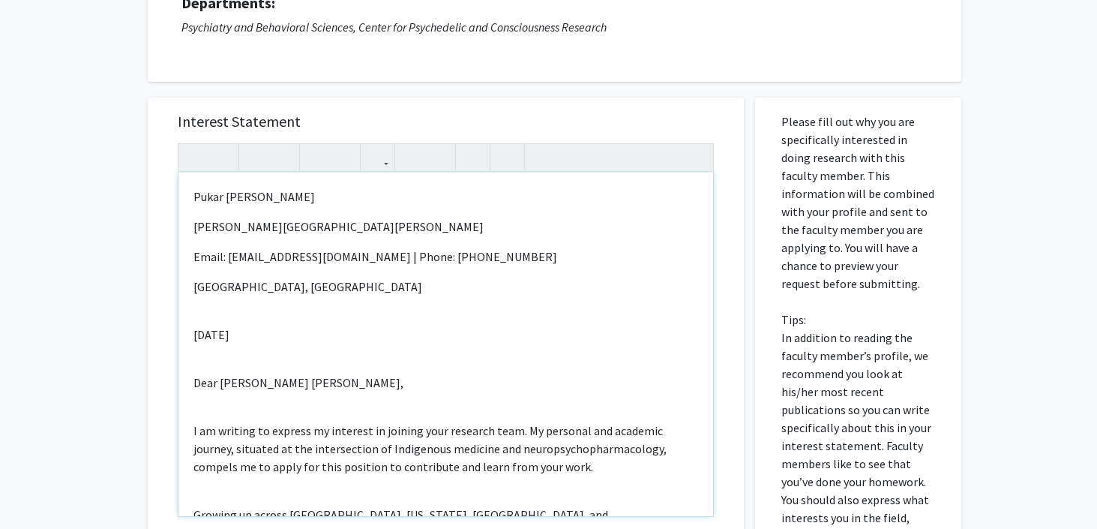
click at [215, 326] on p "July 7, 2025" at bounding box center [445, 334] width 505 height 18
click at [192, 335] on div "Pukar Makani Lund Johns Hopkins University Email: plund3@jh.edu | Phone: +1 (20…" at bounding box center [445, 343] width 535 height 343
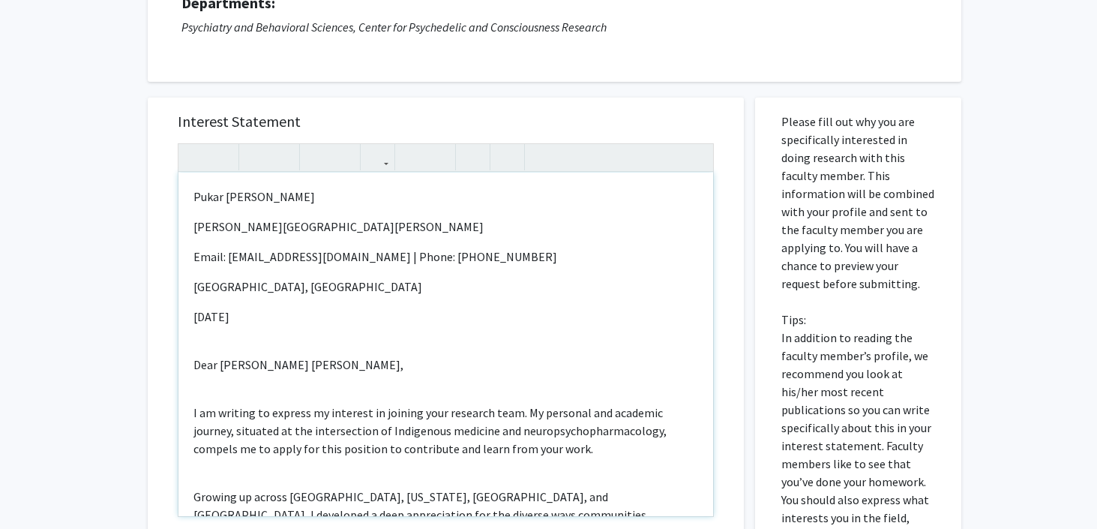
click at [195, 367] on p "Dear Dr. Matthew Nielsen Dick," at bounding box center [445, 364] width 505 height 18
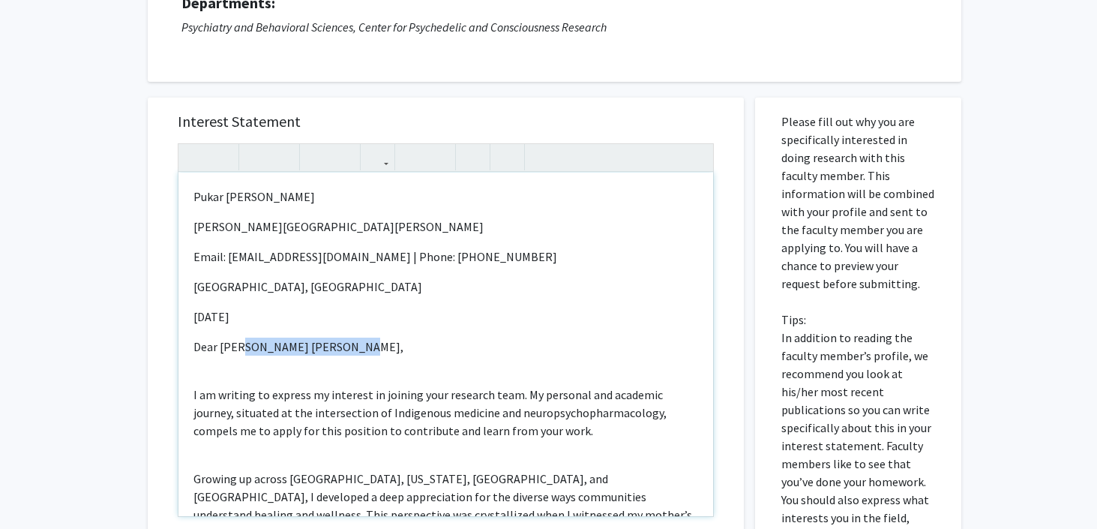
drag, startPoint x: 343, startPoint y: 352, endPoint x: 236, endPoint y: 354, distance: 106.5
click at [236, 354] on p "Dear Dr. Matthew Nielsen Dick," at bounding box center [445, 346] width 505 height 18
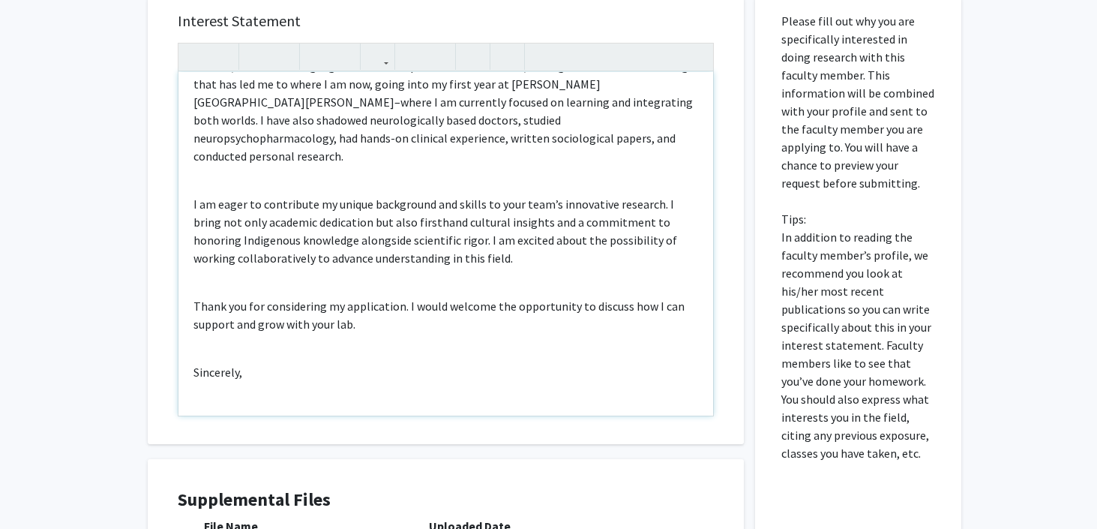
scroll to position [472, 0]
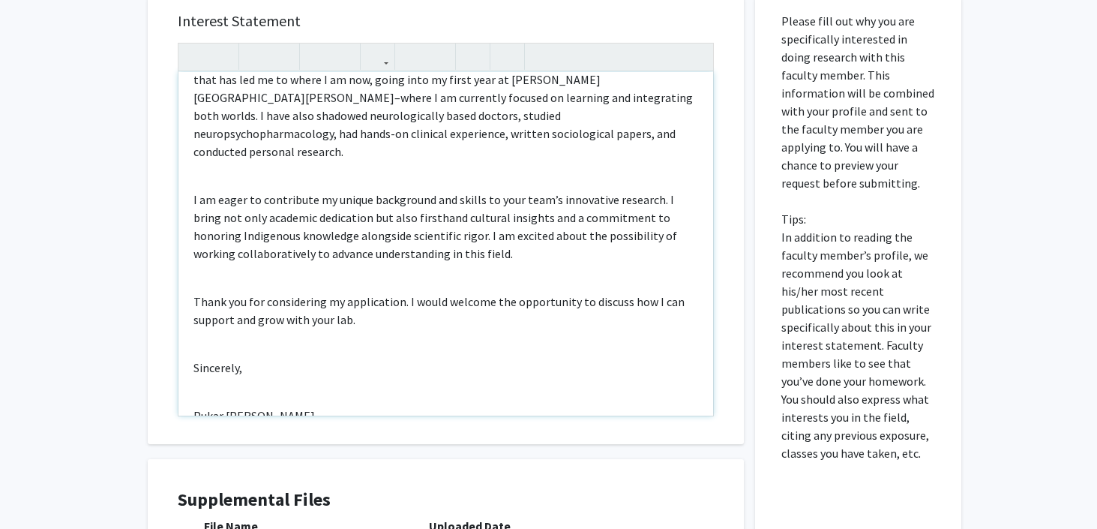
click at [216, 361] on div "Pukar Makani Lund Johns Hopkins University Email: plund3@jh.edu | Phone: +1 (20…" at bounding box center [445, 243] width 535 height 343
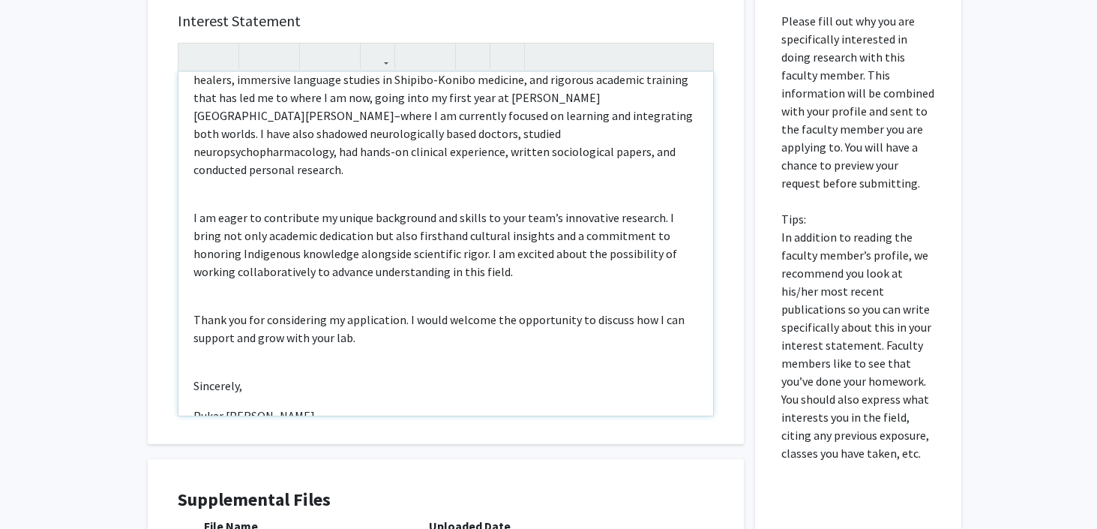
type textarea "<p>Pukar Makani Lund</p><p>Johns Hopkins University</p><p>Email: plund3@jh.edu …"
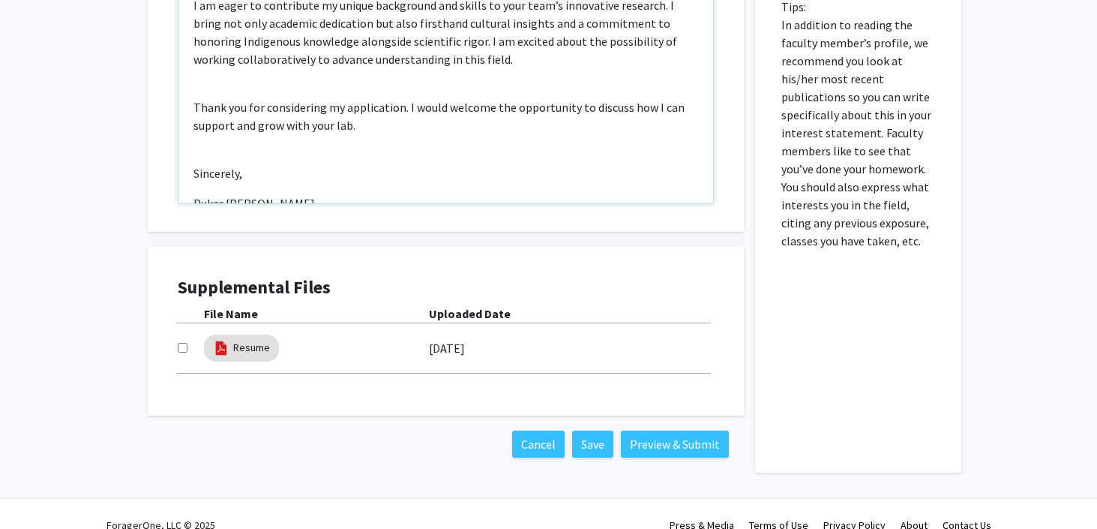
scroll to position [499, 0]
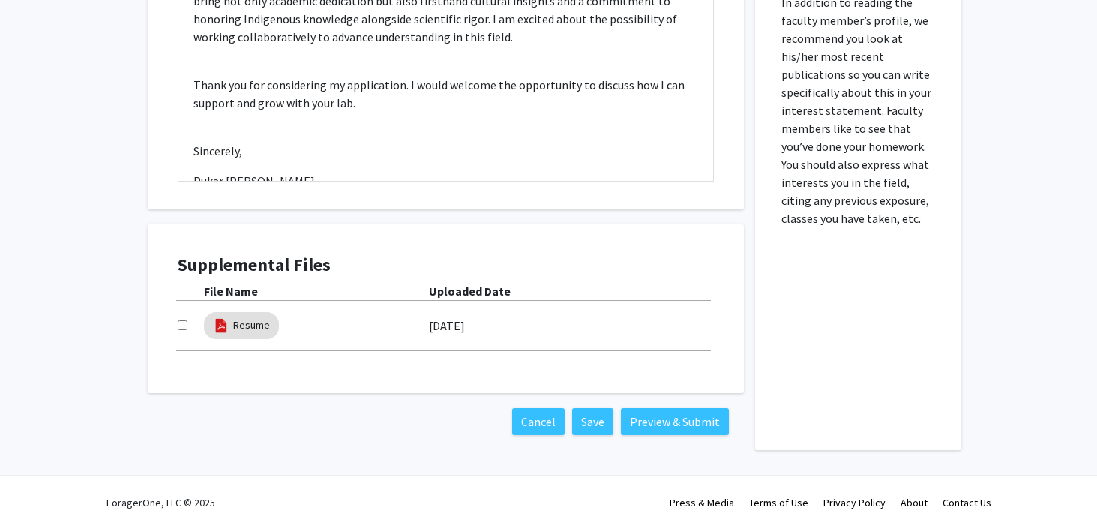
click at [184, 324] on input "checkbox" at bounding box center [183, 325] width 10 height 10
checkbox input "true"
click at [701, 427] on button "Preview & Submit" at bounding box center [675, 421] width 108 height 27
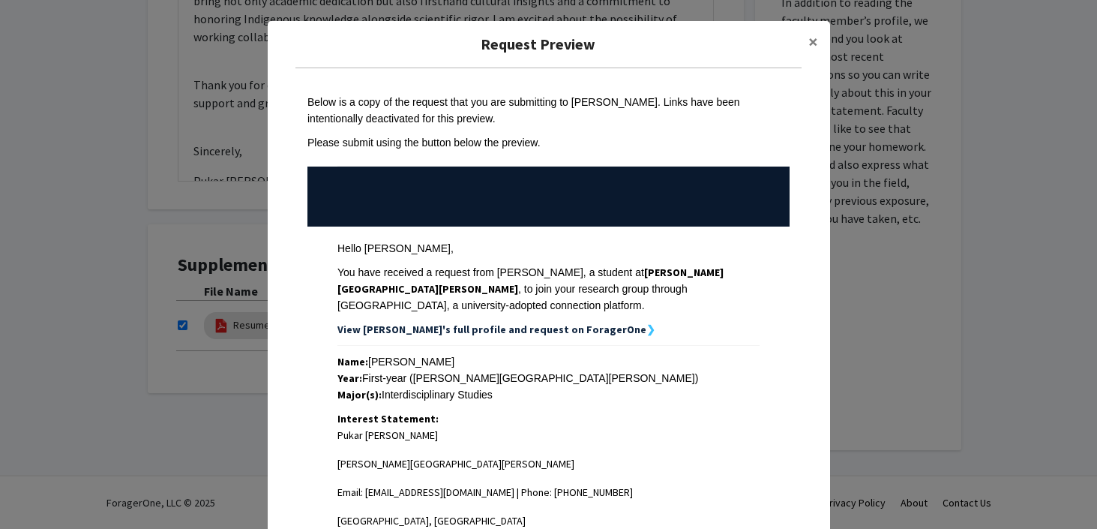
scroll to position [862, 0]
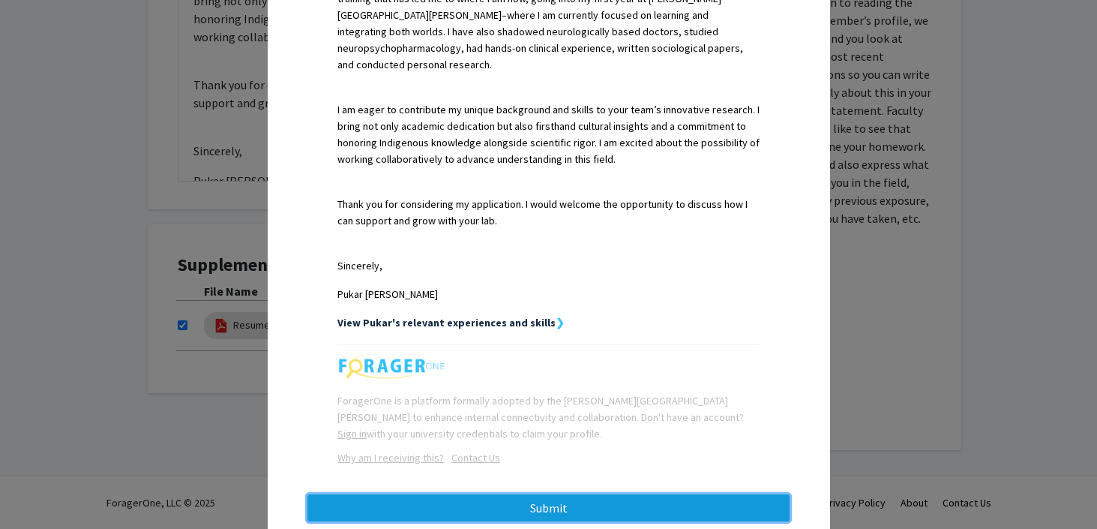
click at [589, 494] on button "Submit" at bounding box center [548, 507] width 482 height 27
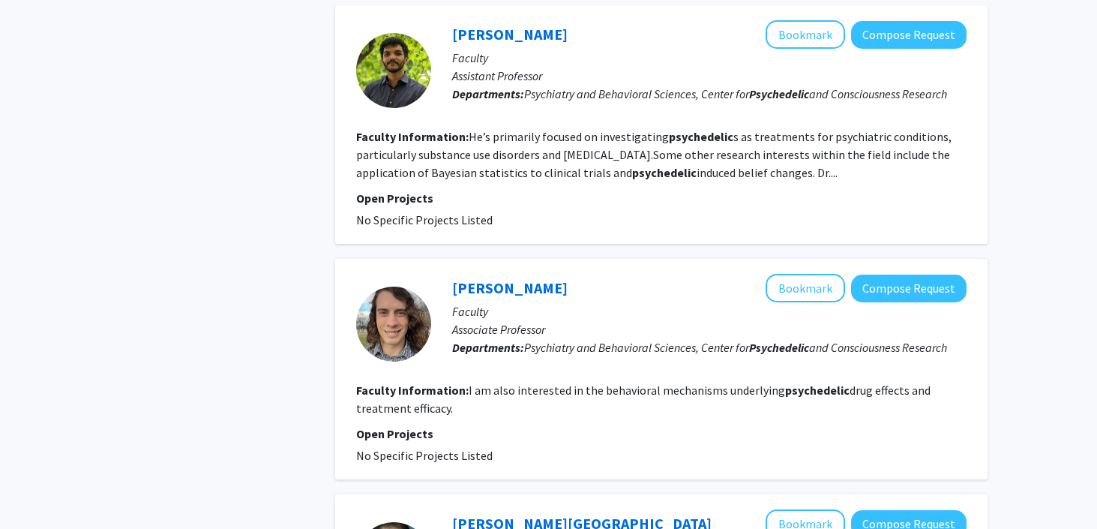
scroll to position [877, 0]
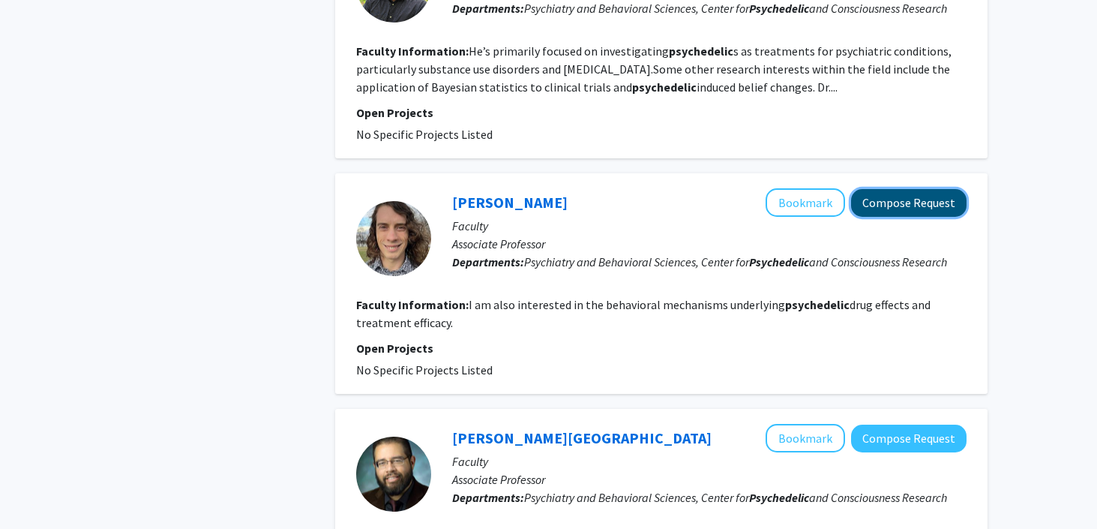
click at [904, 208] on button "Compose Request" at bounding box center [908, 203] width 115 height 28
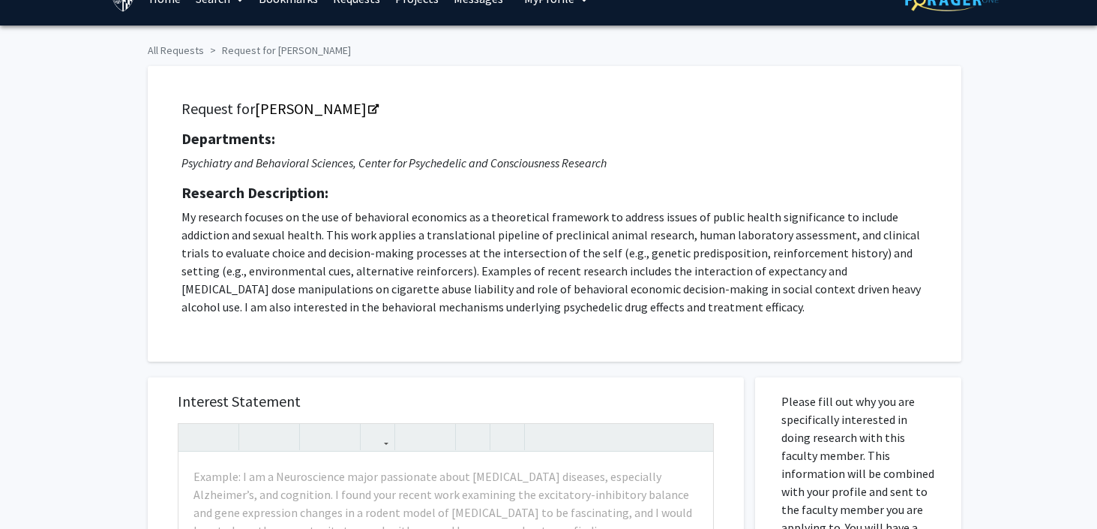
scroll to position [38, 0]
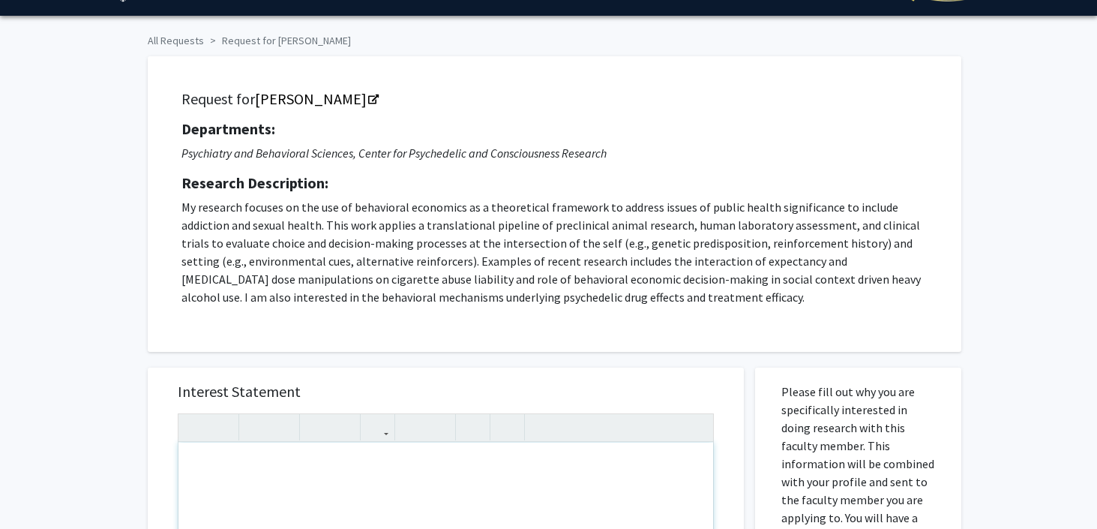
paste div "Note to users with screen readers: Please press Alt+0 or Option+0 to deactivate…"
type textarea "<l>Ipsum Dolors Amet</c><ad><e>Seddo Eiusmod Temporinci</u><la><e>Dolor: magna2…"
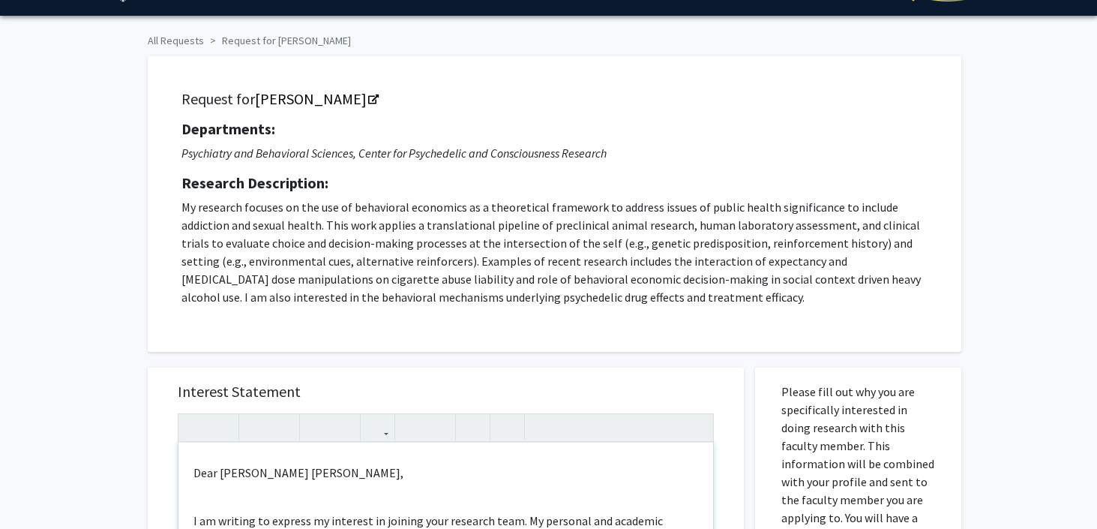
scroll to position [215, 0]
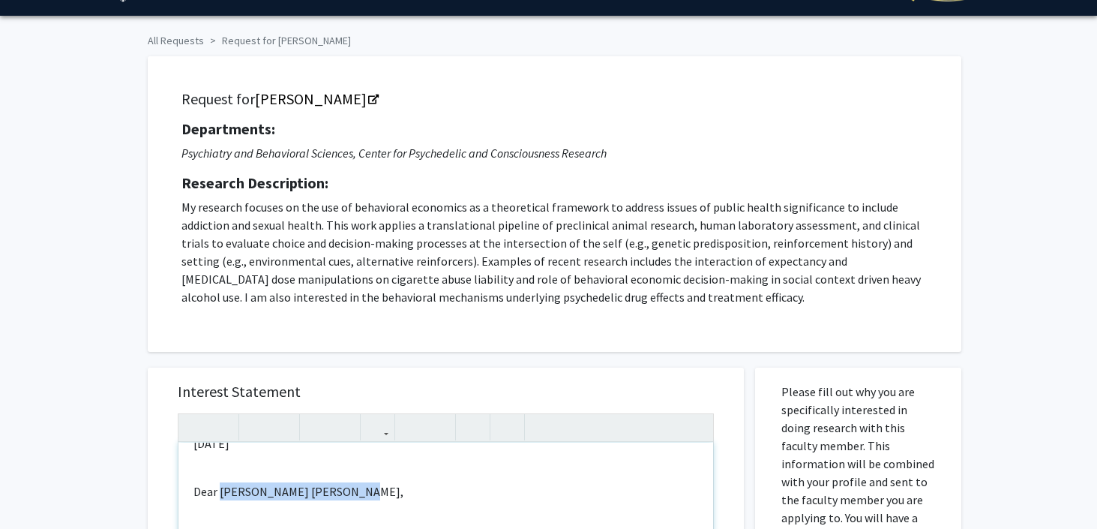
drag, startPoint x: 343, startPoint y: 495, endPoint x: 220, endPoint y: 499, distance: 123.0
click at [220, 499] on p "Dear [PERSON_NAME] [PERSON_NAME]," at bounding box center [445, 491] width 505 height 18
click at [218, 493] on p "Dear [PERSON_NAME]," at bounding box center [445, 491] width 505 height 18
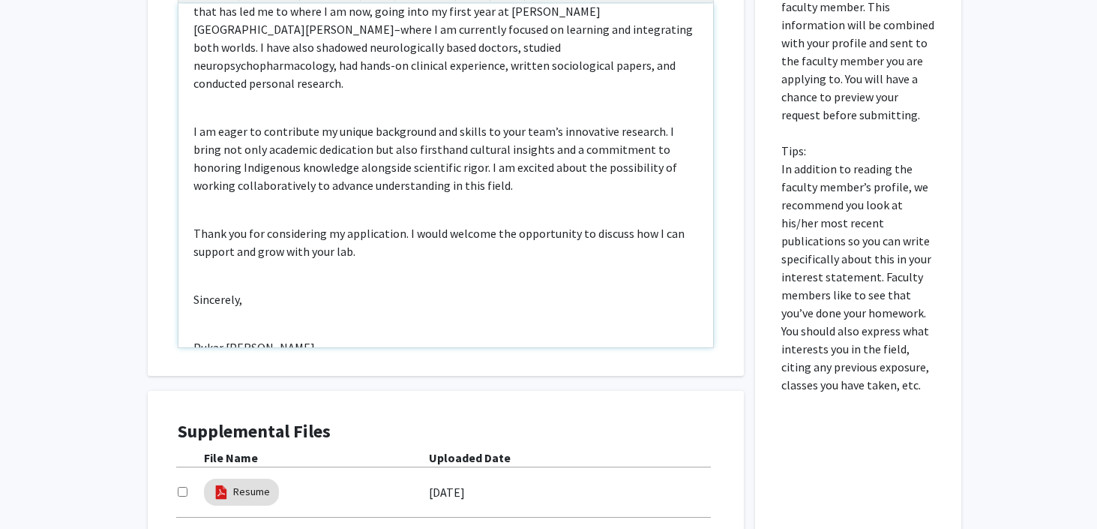
scroll to position [517, 0]
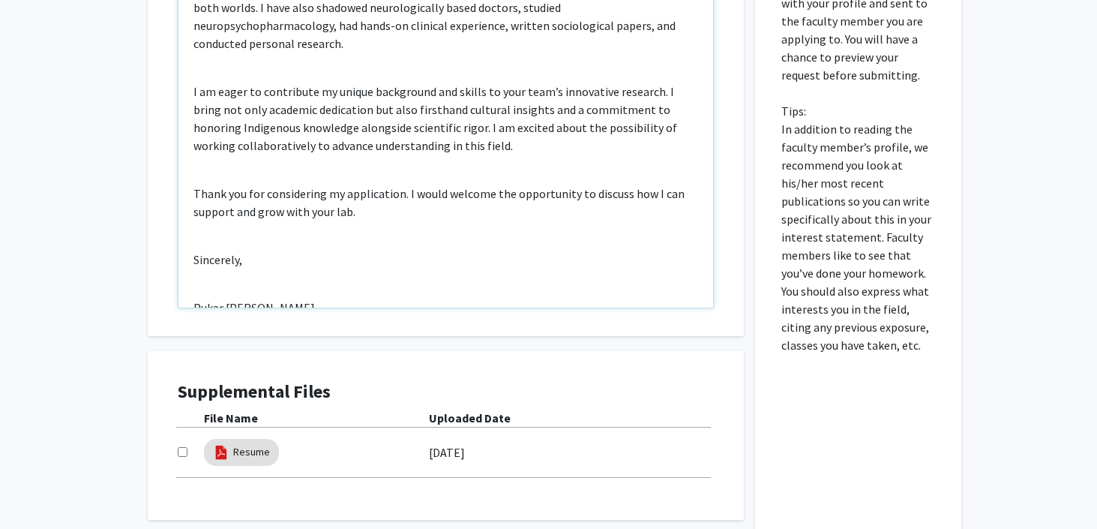
click at [192, 276] on div "[PERSON_NAME] [PERSON_NAME][GEOGRAPHIC_DATA][PERSON_NAME] Email: [EMAIL_ADDRESS…" at bounding box center [445, 135] width 535 height 343
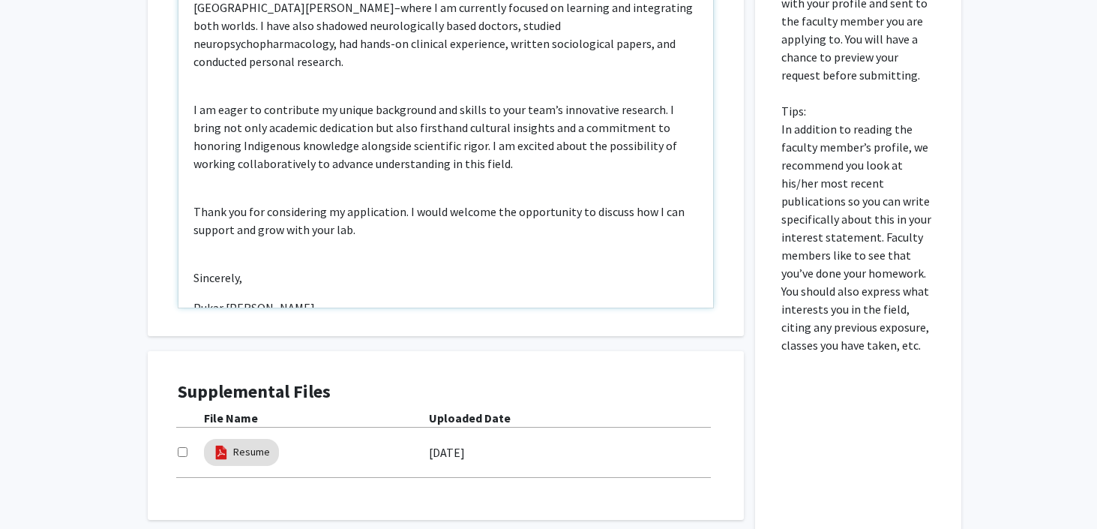
click at [214, 225] on div "Pukar Makani Lund Johns Hopkins University Email: plund3@jh.edu | Phone: +1 (20…" at bounding box center [445, 135] width 535 height 343
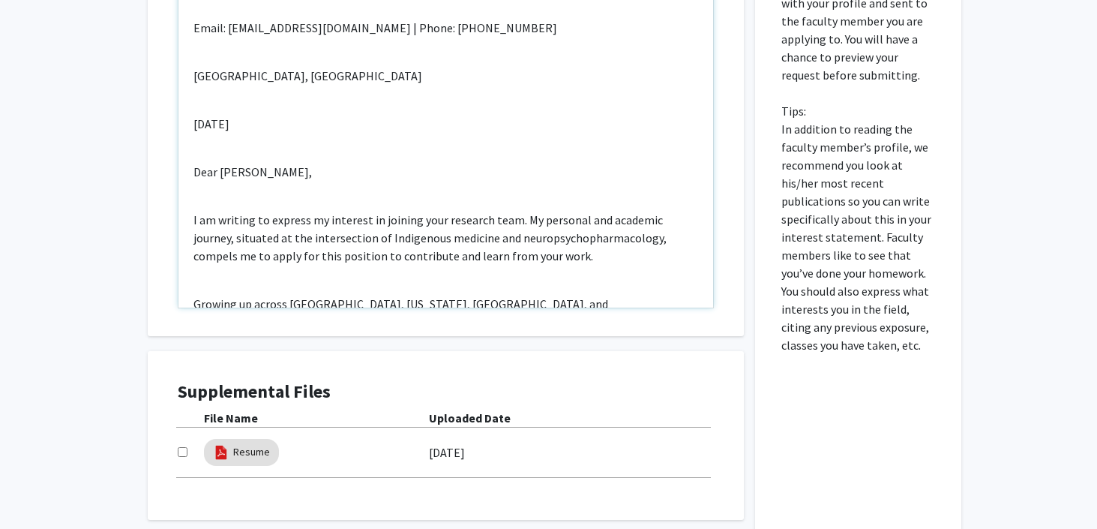
scroll to position [0, 0]
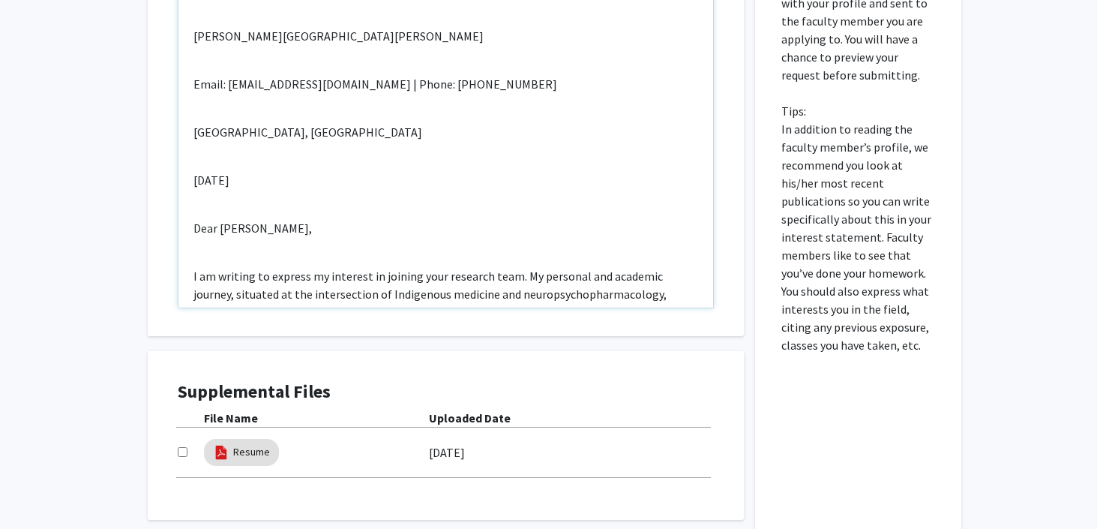
click at [198, 214] on div "Pukar Makani Lund Johns Hopkins University Email: plund3@jh.edu | Phone: +1 (20…" at bounding box center [445, 135] width 535 height 343
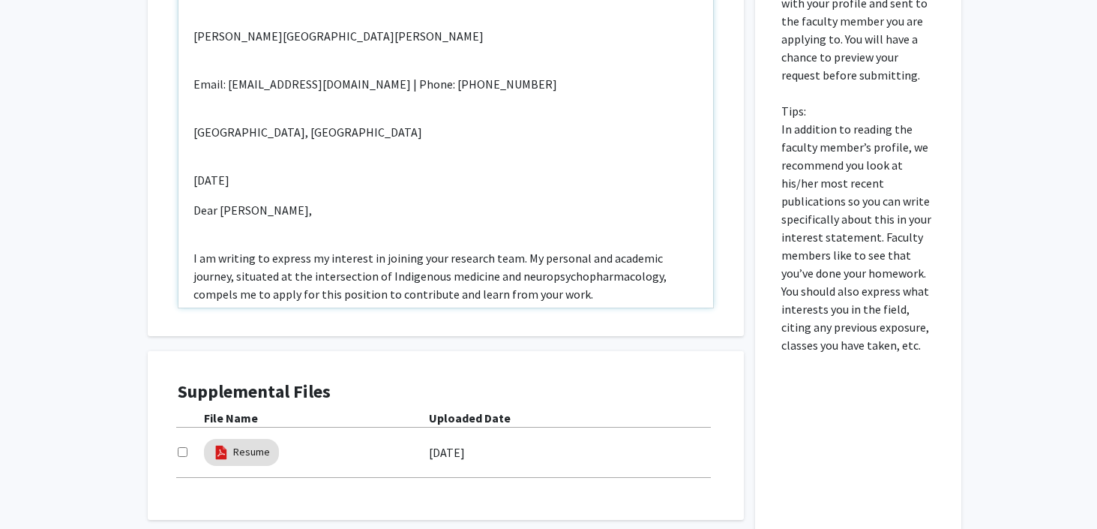
click at [198, 154] on div "Pukar Makani Lund Johns Hopkins University Email: plund3@jh.edu | Phone: +1 (20…" at bounding box center [445, 135] width 535 height 343
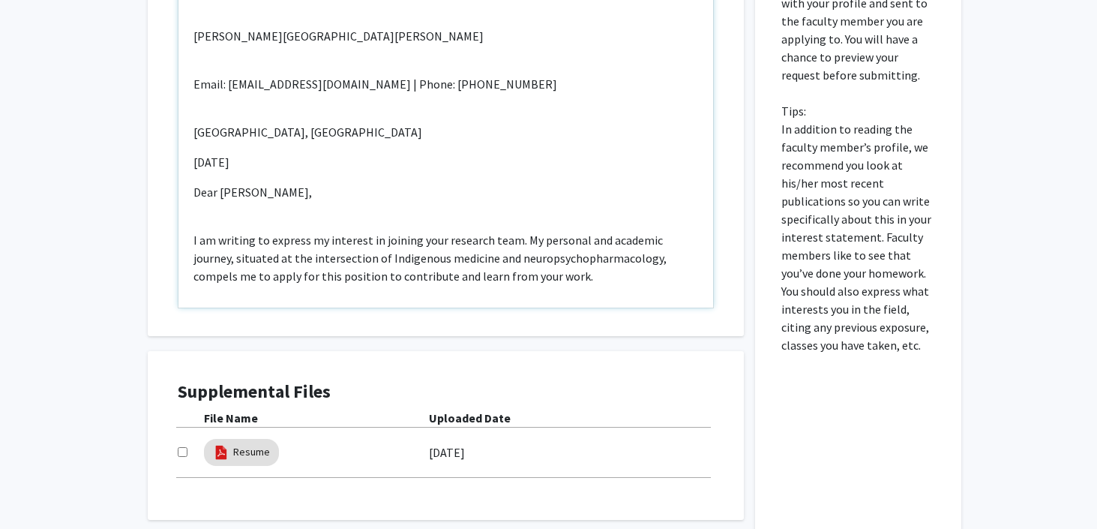
click at [194, 107] on div "Pukar Makani Lund Johns Hopkins University Email: plund3@jh.edu | Phone: +1 (20…" at bounding box center [445, 135] width 535 height 343
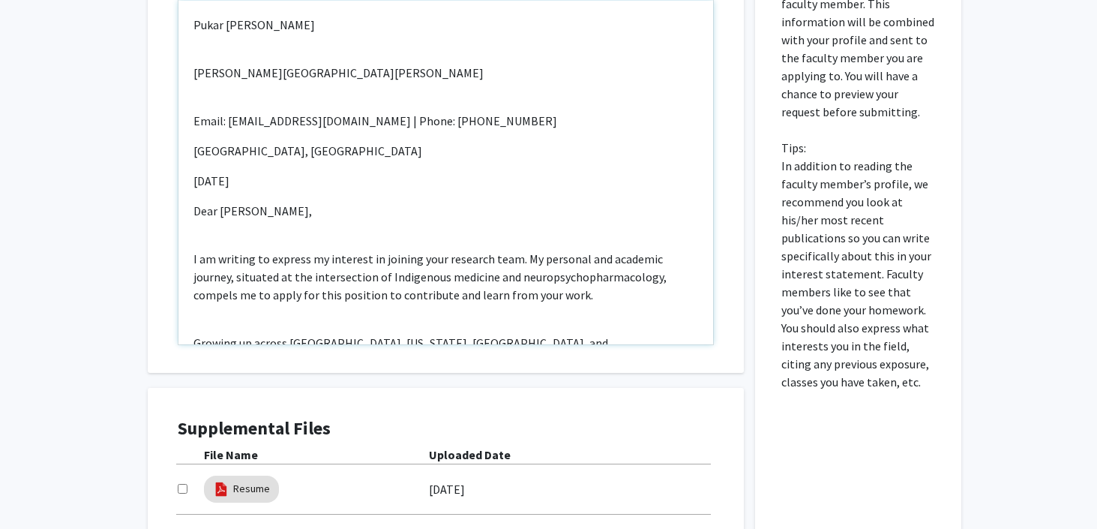
scroll to position [448, 0]
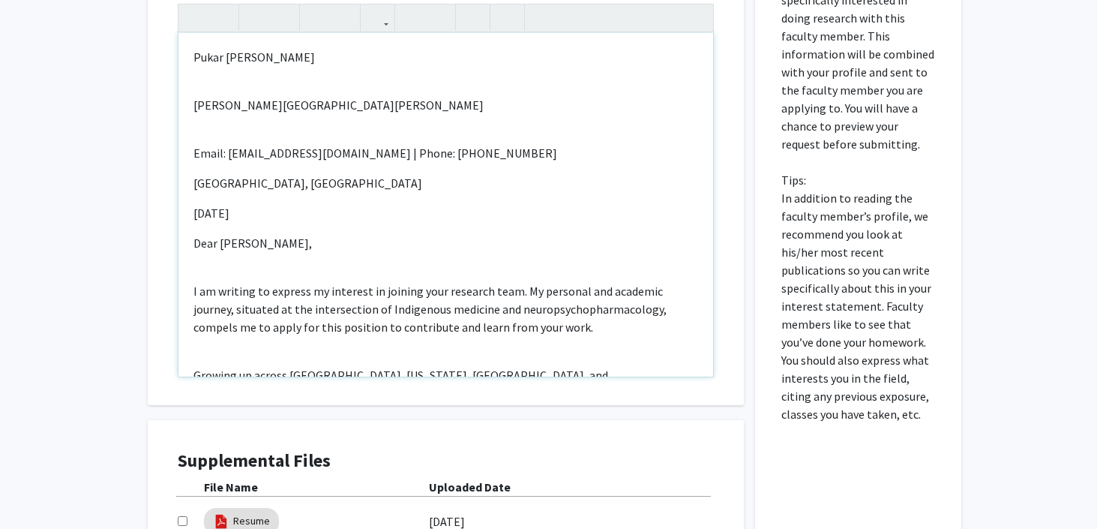
click at [200, 127] on div "Pukar Makani Lund Johns Hopkins University Email: plund3@jh.edu | Phone: +1 (20…" at bounding box center [445, 204] width 535 height 343
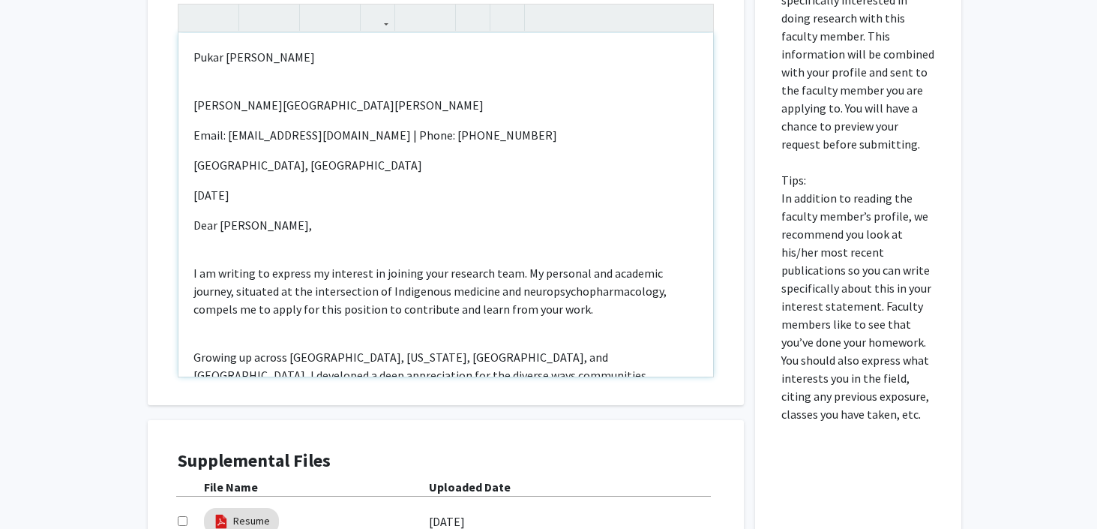
click at [205, 82] on div "Pukar Makani Lund Johns Hopkins University Email: plund3@jh.edu | Phone: +1 (20…" at bounding box center [445, 204] width 535 height 343
type textarea "<p>Pukar Makani Lund</p><p>Johns Hopkins University</p><p>Email: plund3@jh.edu …"
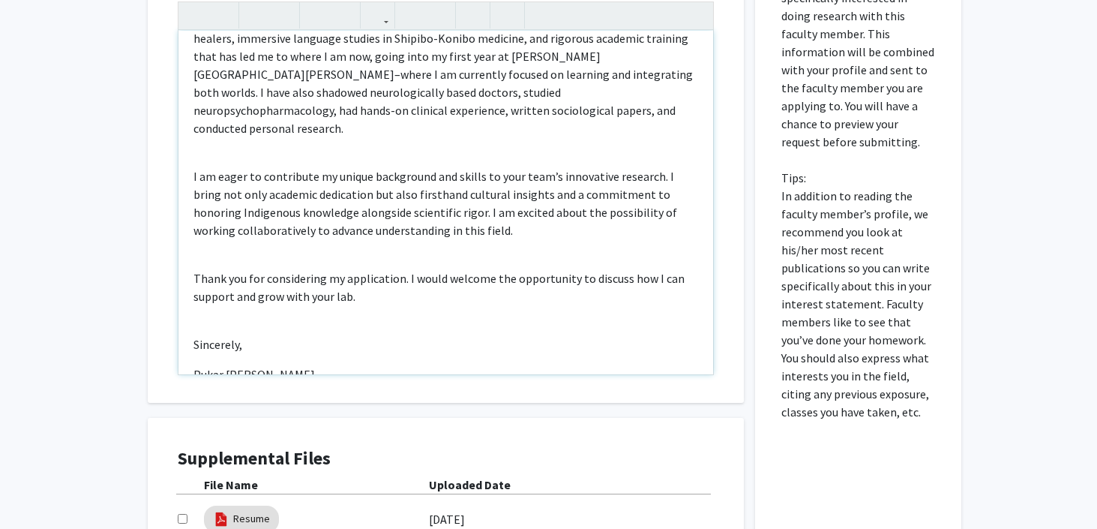
scroll to position [643, 0]
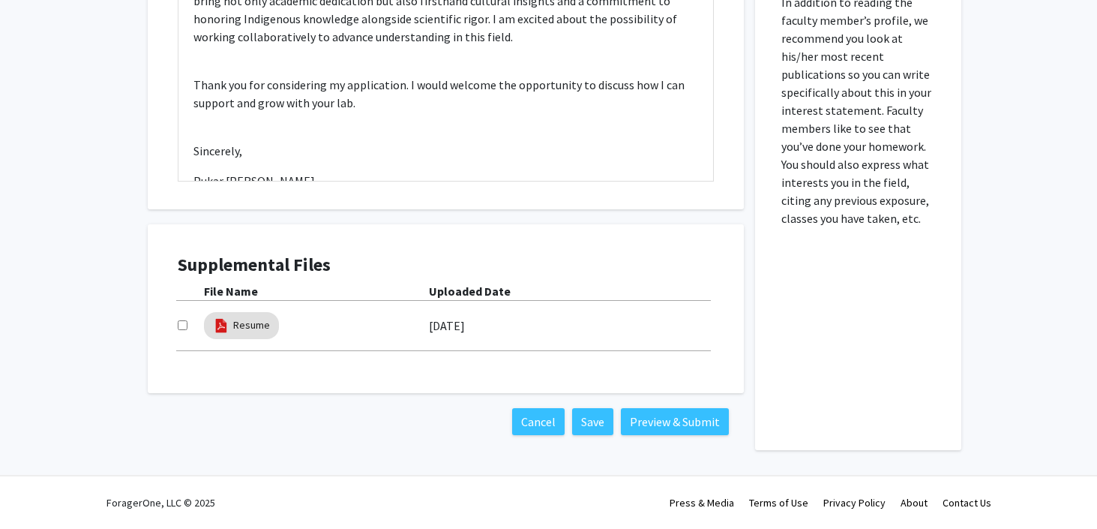
click at [178, 322] on input "checkbox" at bounding box center [183, 325] width 10 height 10
checkbox input "true"
click at [673, 419] on button "Preview & Submit" at bounding box center [675, 421] width 108 height 27
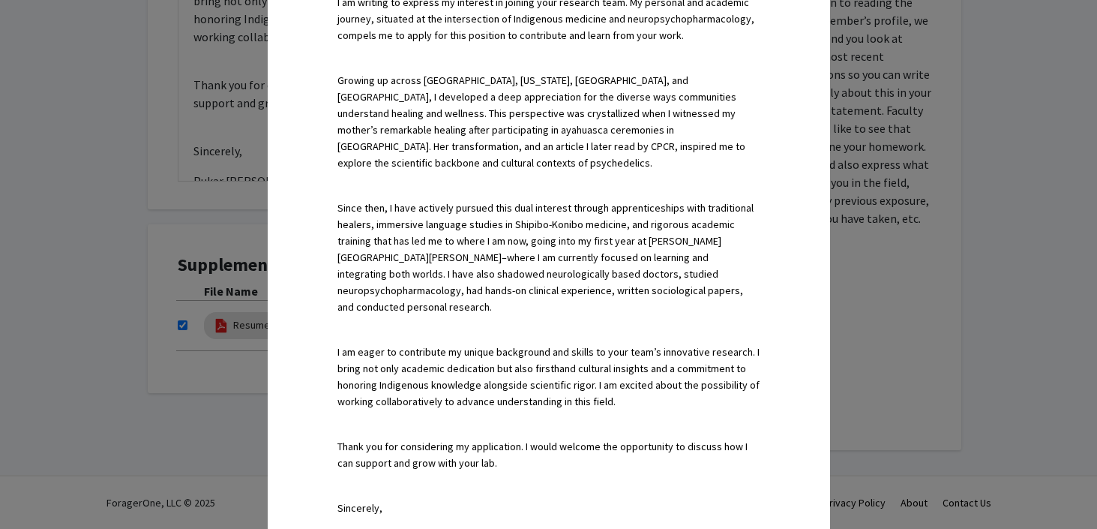
scroll to position [862, 0]
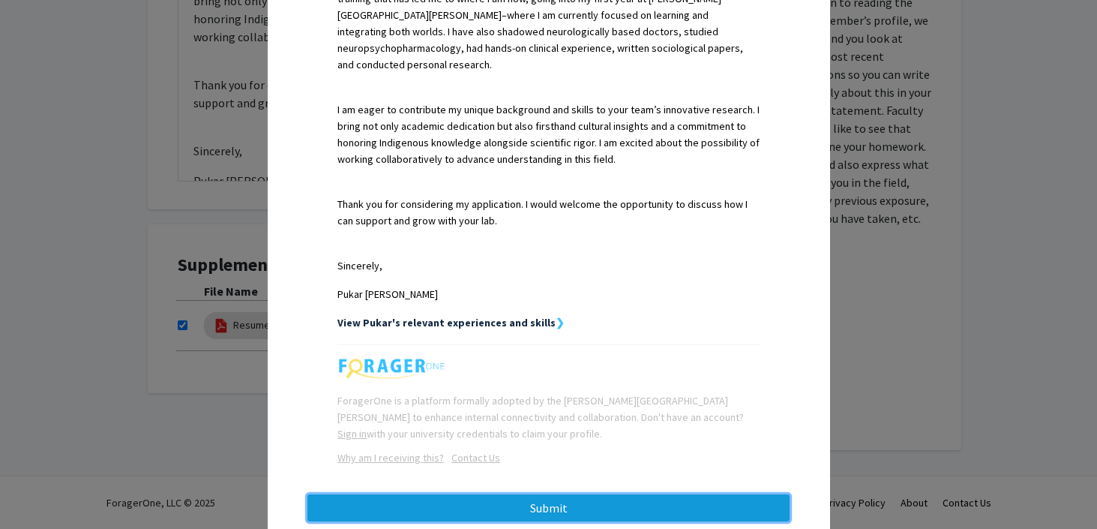
click at [664, 494] on button "Submit" at bounding box center [548, 507] width 482 height 27
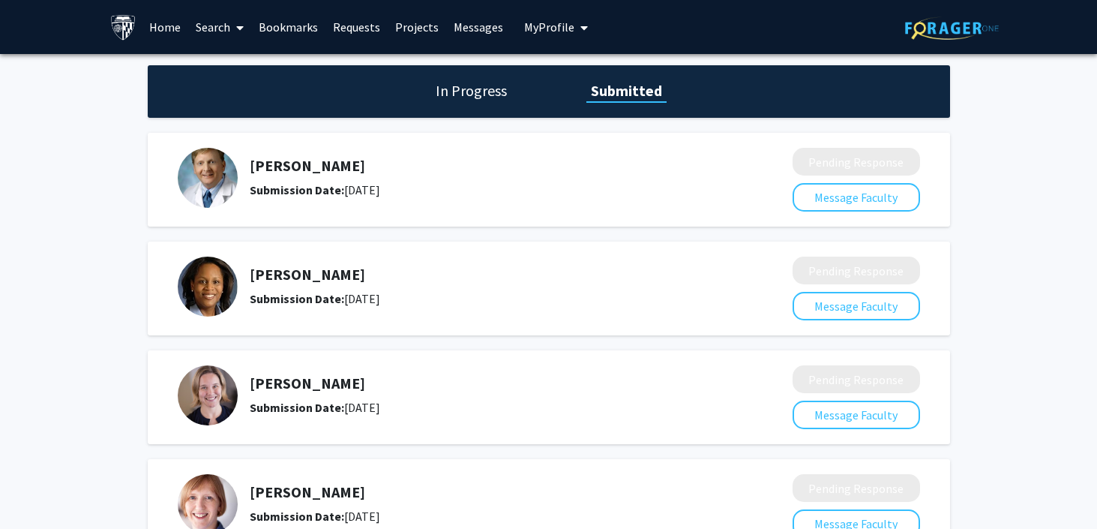
click at [238, 31] on icon at bounding box center [239, 28] width 7 height 12
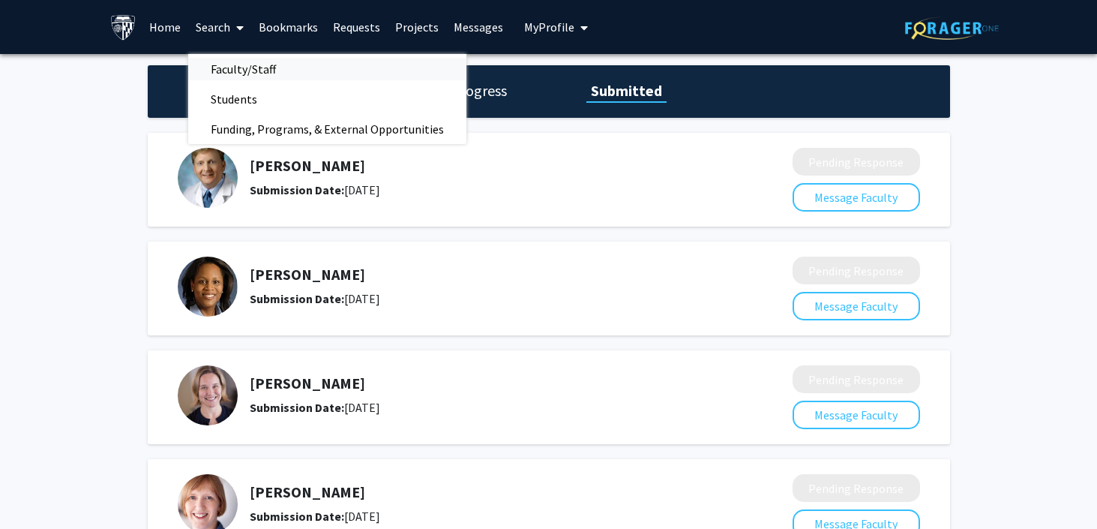
click at [271, 61] on span "Faculty/Staff" at bounding box center [243, 69] width 110 height 30
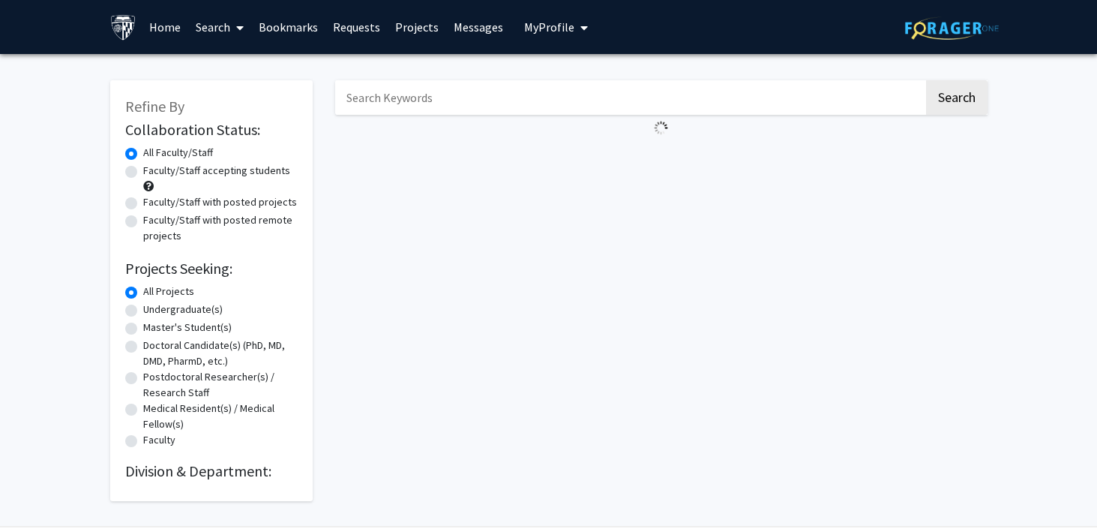
click at [446, 110] on input "Search Keywords" at bounding box center [629, 97] width 589 height 34
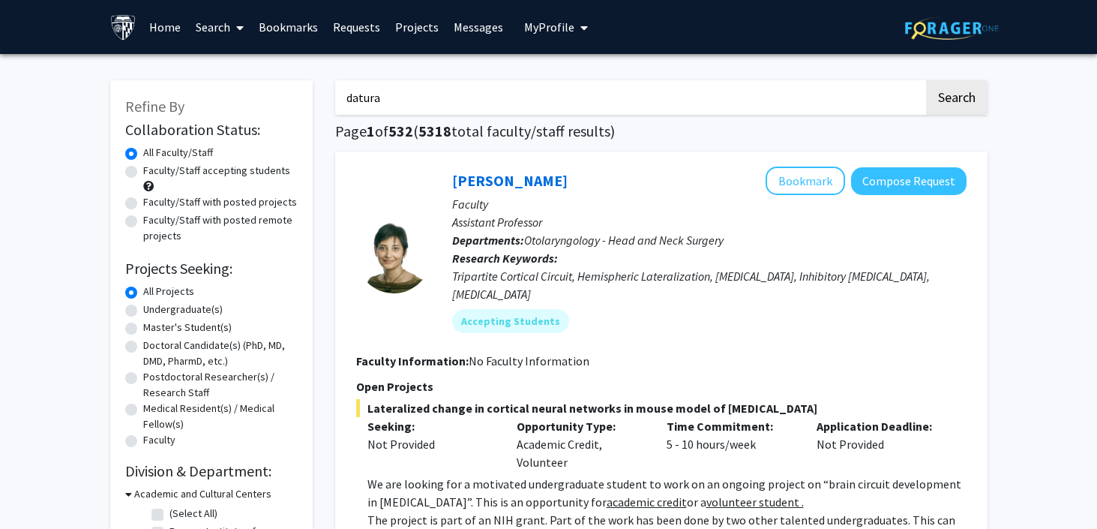
click at [926, 80] on button "Search" at bounding box center [956, 97] width 61 height 34
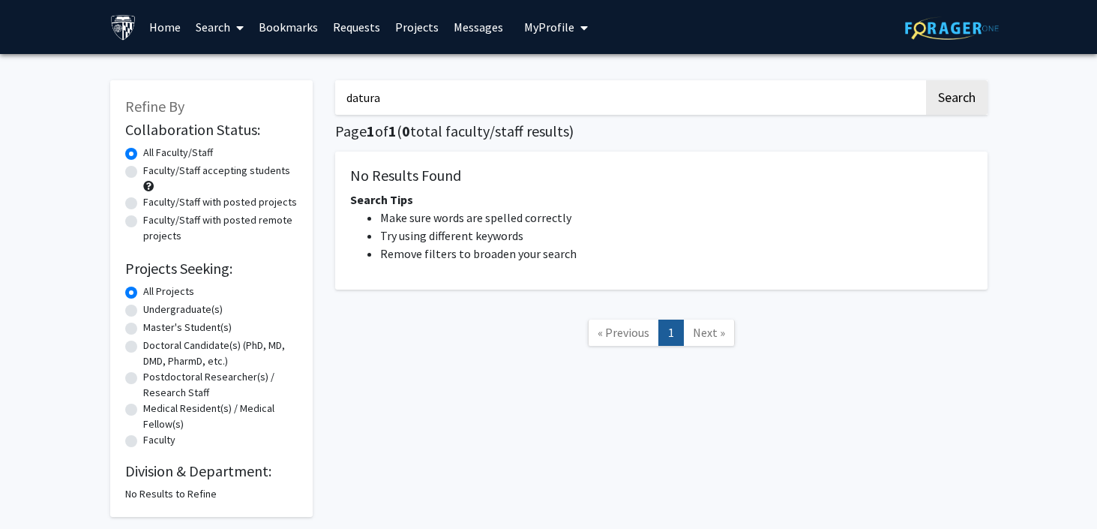
click at [527, 109] on input "datura" at bounding box center [629, 97] width 589 height 34
type input "scopalamine"
click at [926, 80] on button "Search" at bounding box center [956, 97] width 61 height 34
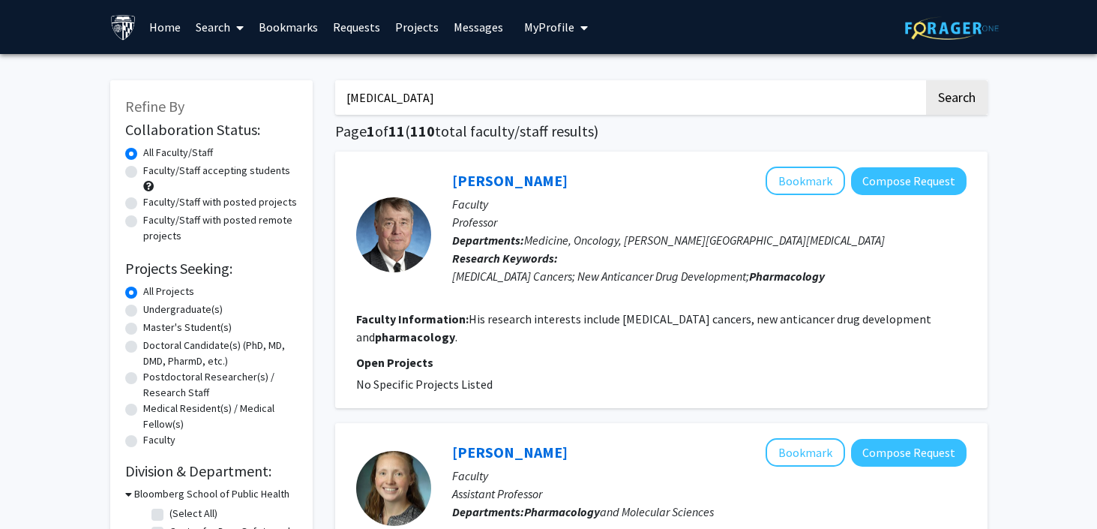
click at [926, 80] on button "Search" at bounding box center [956, 97] width 61 height 34
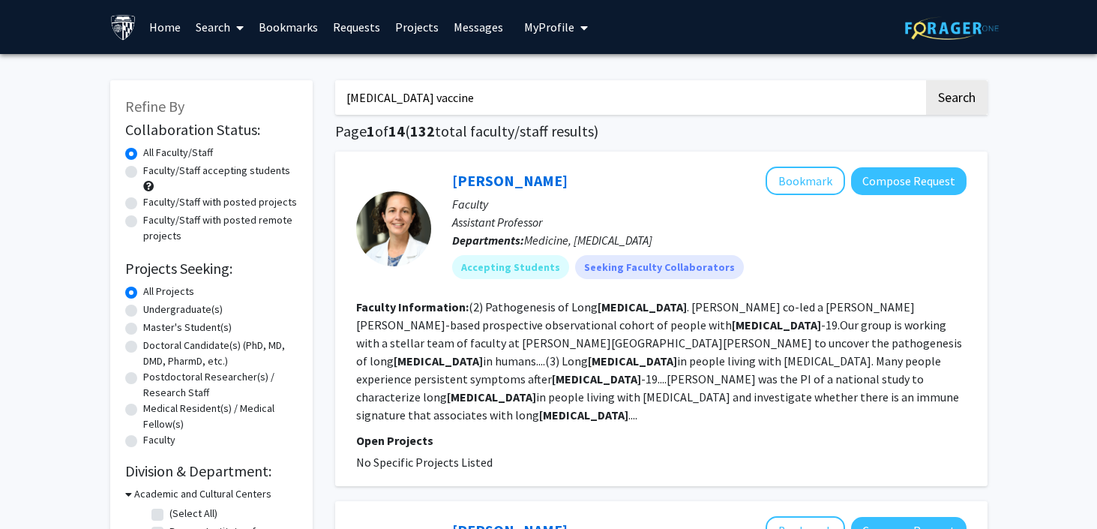
type input "covid vaccine"
click at [926, 80] on button "Search" at bounding box center [956, 97] width 61 height 34
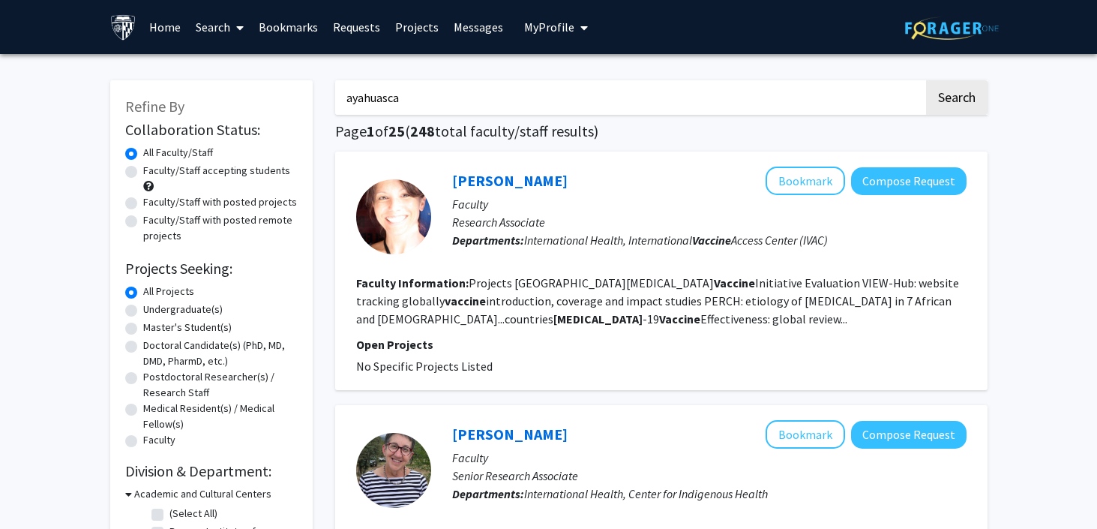
type input "ayahuasca"
click at [926, 80] on button "Search" at bounding box center [956, 97] width 61 height 34
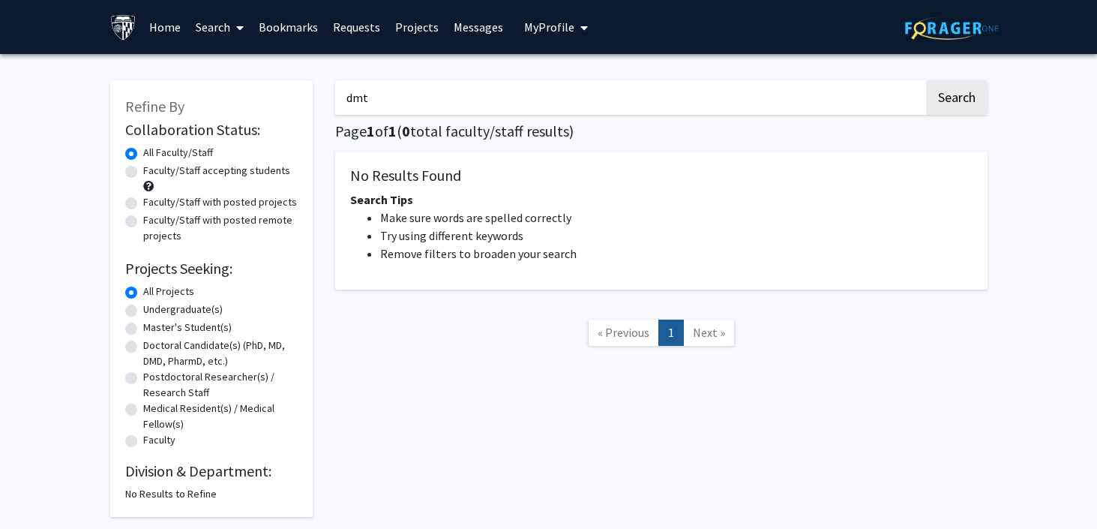
click at [926, 80] on button "Search" at bounding box center [956, 97] width 61 height 34
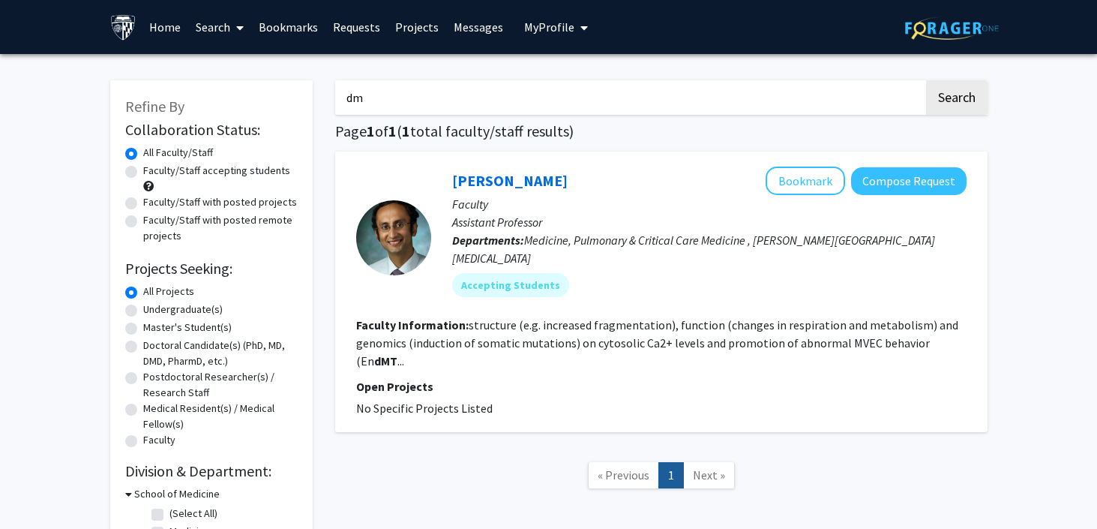
type input "d"
type input "s"
type input "schizophrenia"
click at [926, 80] on button "Search" at bounding box center [956, 97] width 61 height 34
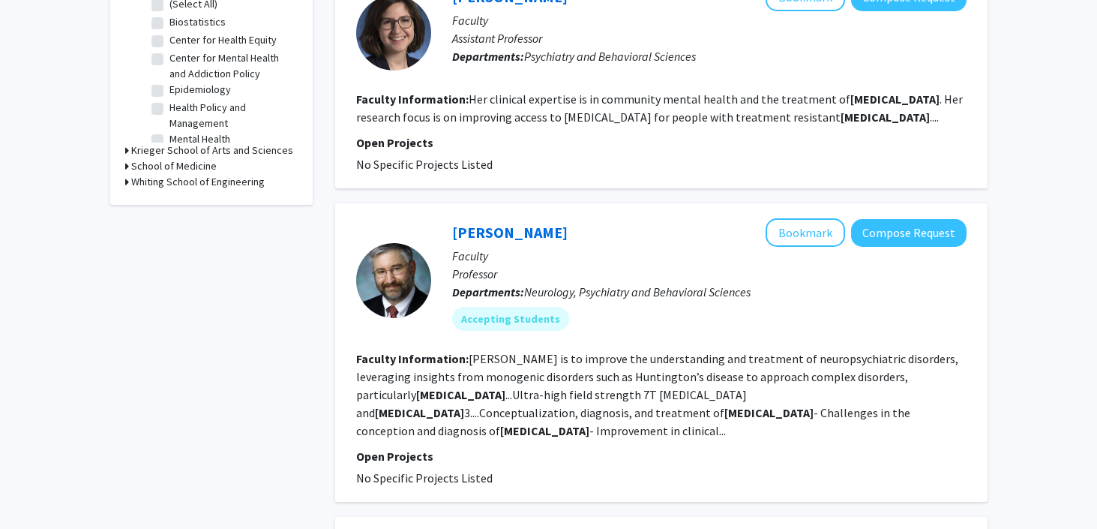
scroll to position [548, 0]
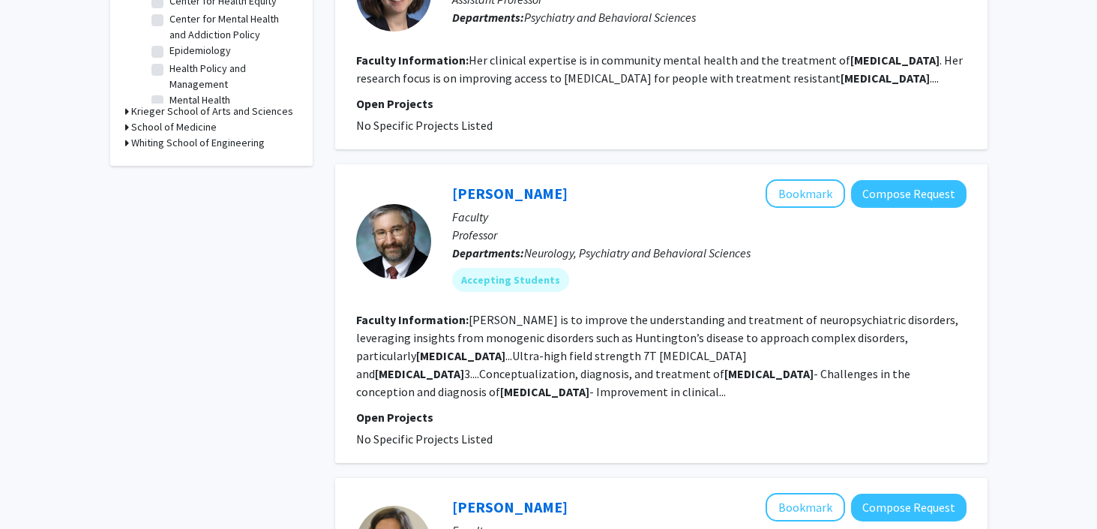
drag, startPoint x: 702, startPoint y: 245, endPoint x: 824, endPoint y: 262, distance: 123.3
click at [824, 262] on div "Russell Margolis Bookmark Compose Request Faculty Professor Departments: Neurol…" at bounding box center [698, 241] width 535 height 124
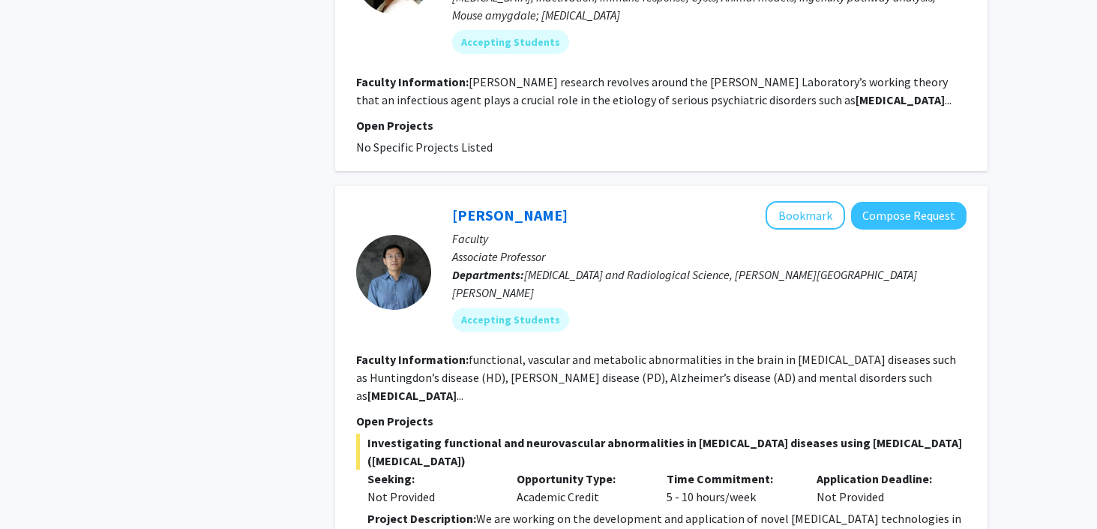
scroll to position [0, 0]
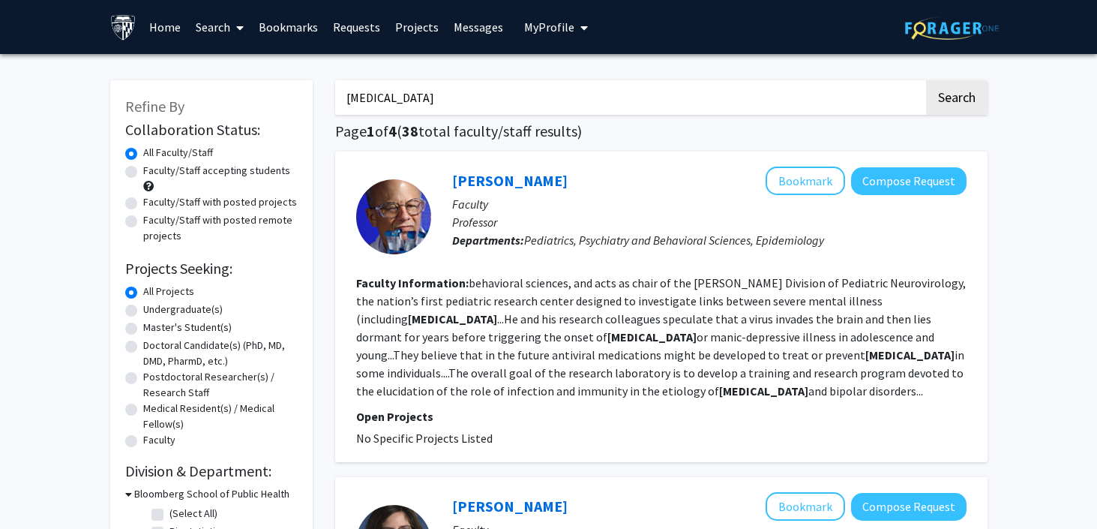
click at [115, 31] on img at bounding box center [123, 27] width 26 height 26
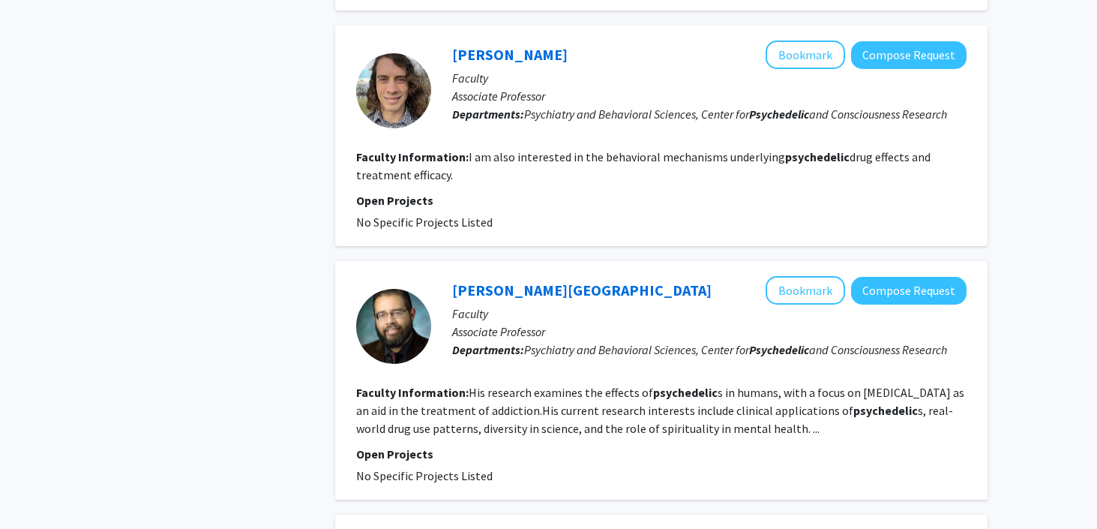
scroll to position [1023, 0]
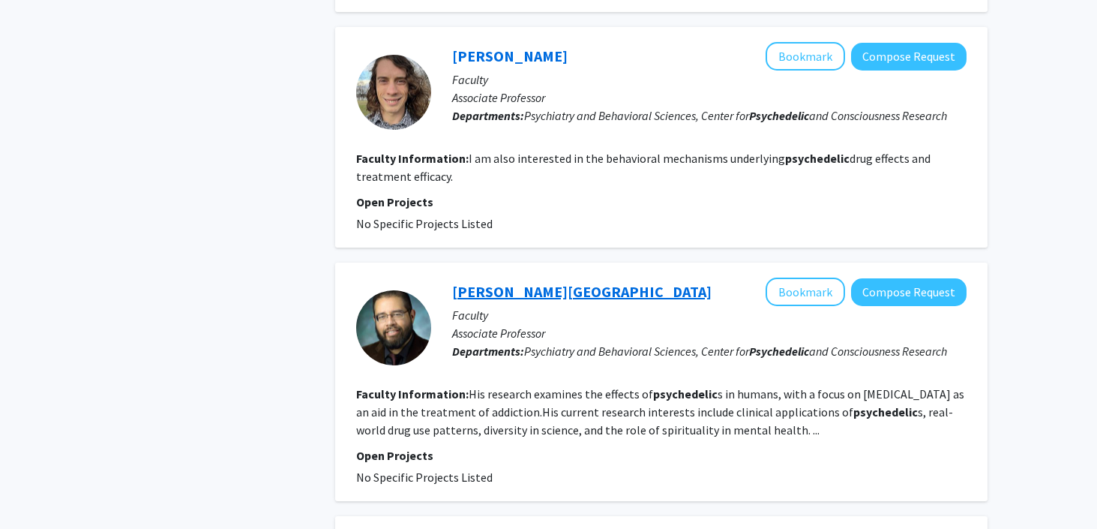
click at [494, 294] on link "[PERSON_NAME][GEOGRAPHIC_DATA]" at bounding box center [581, 291] width 259 height 19
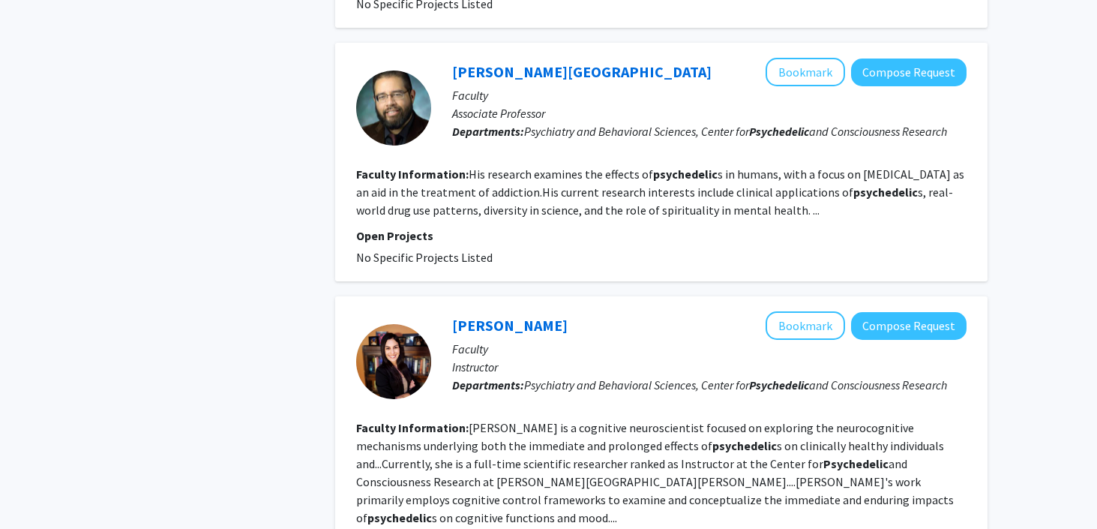
scroll to position [1243, 0]
click at [472, 319] on link "[PERSON_NAME]" at bounding box center [509, 324] width 115 height 19
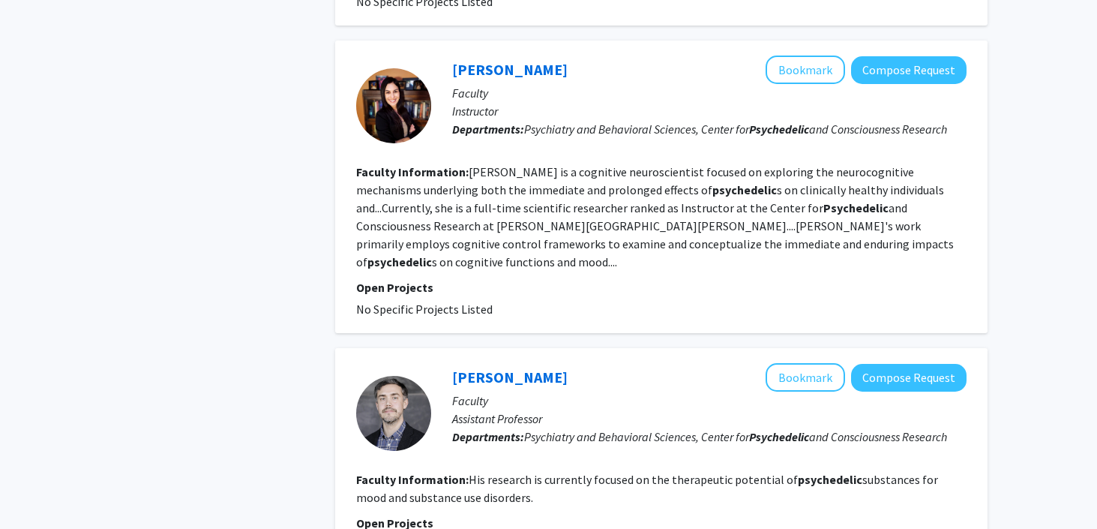
scroll to position [1501, 0]
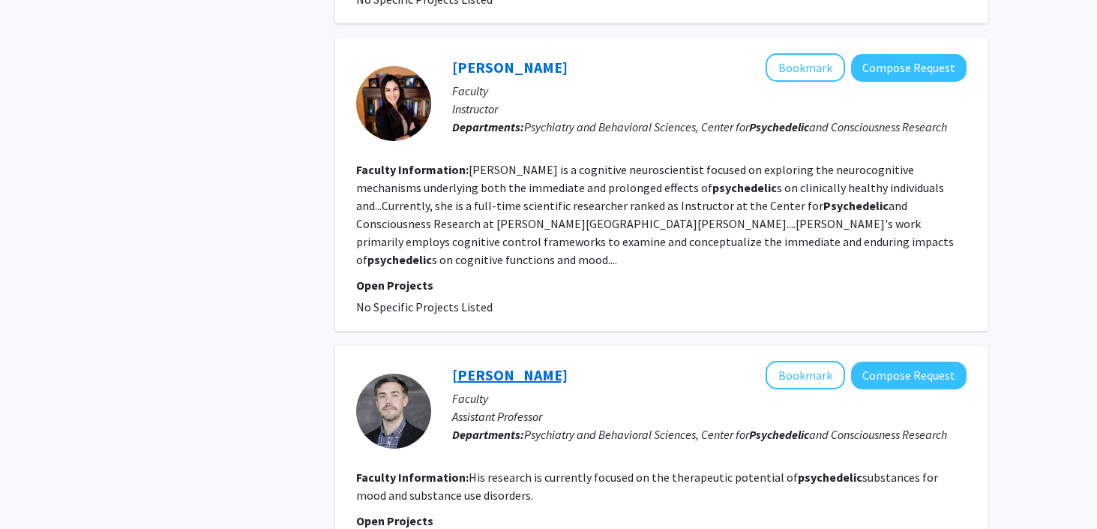
click at [476, 365] on link "[PERSON_NAME]" at bounding box center [509, 374] width 115 height 19
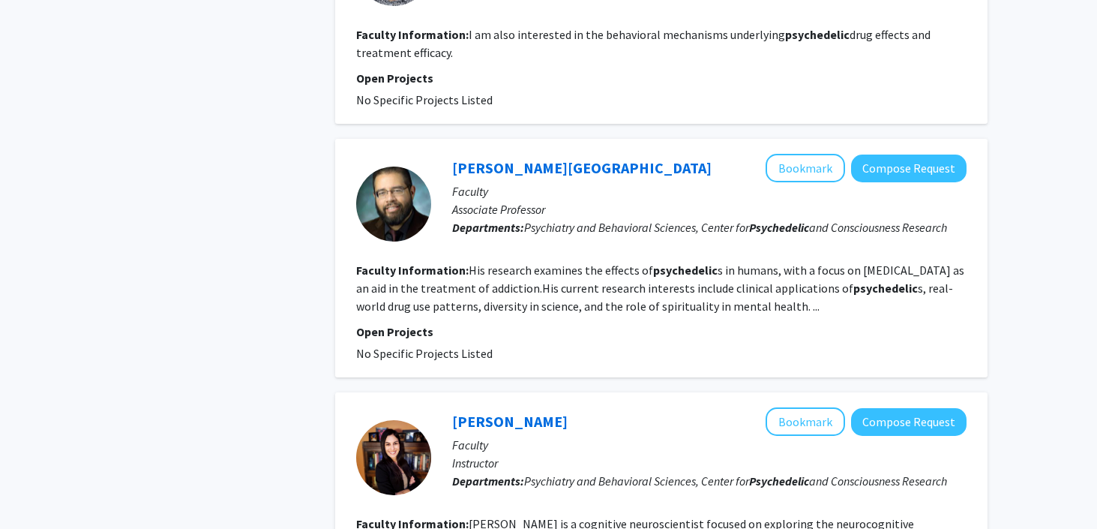
scroll to position [0, 0]
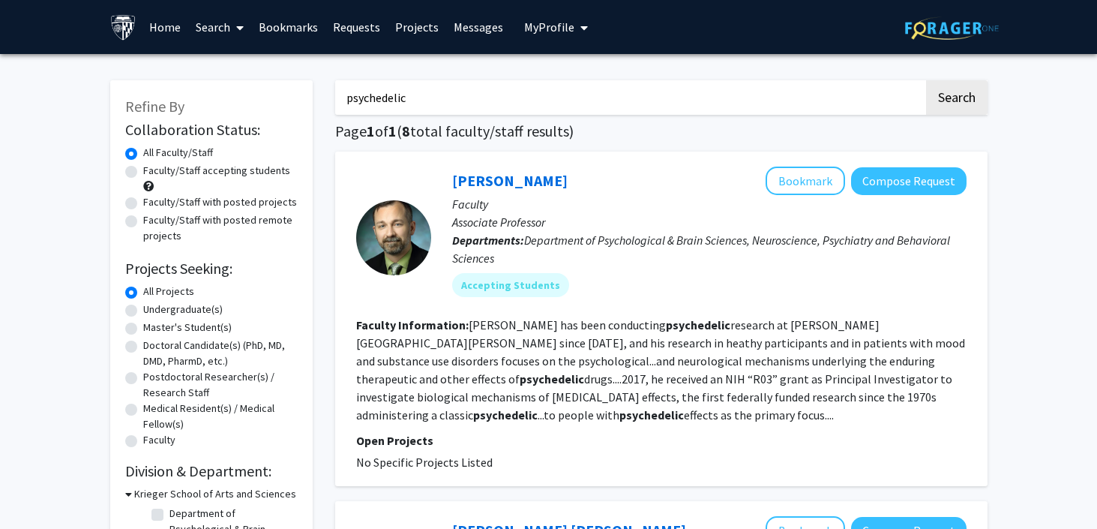
click at [477, 106] on input "psychedelic" at bounding box center [629, 97] width 589 height 34
type input "s"
click at [926, 80] on button "Search" at bounding box center [956, 97] width 61 height 34
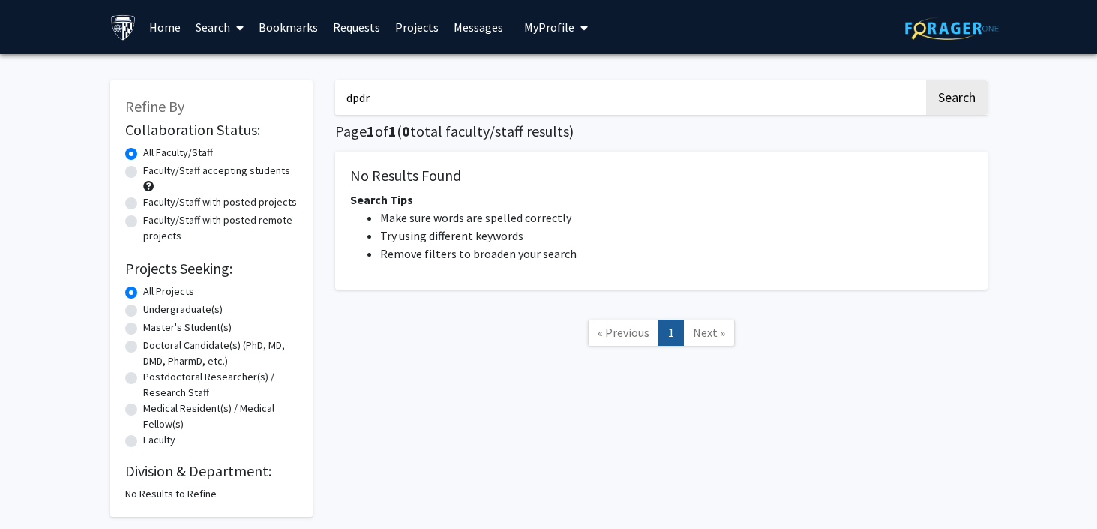
click at [490, 105] on input "dpdr" at bounding box center [629, 97] width 589 height 34
type input "derealization"
click at [926, 80] on button "Search" at bounding box center [956, 97] width 61 height 34
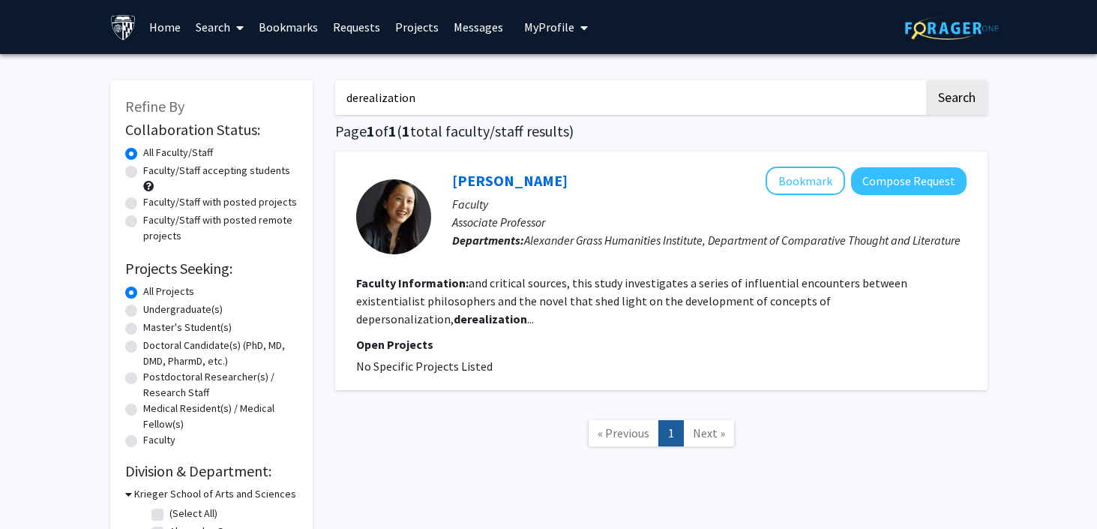
click at [545, 262] on div "[PERSON_NAME] Bookmark Compose Request Faculty Associate Professor Departments:…" at bounding box center [698, 216] width 535 height 100
click at [479, 185] on link "[PERSON_NAME]" at bounding box center [509, 180] width 115 height 19
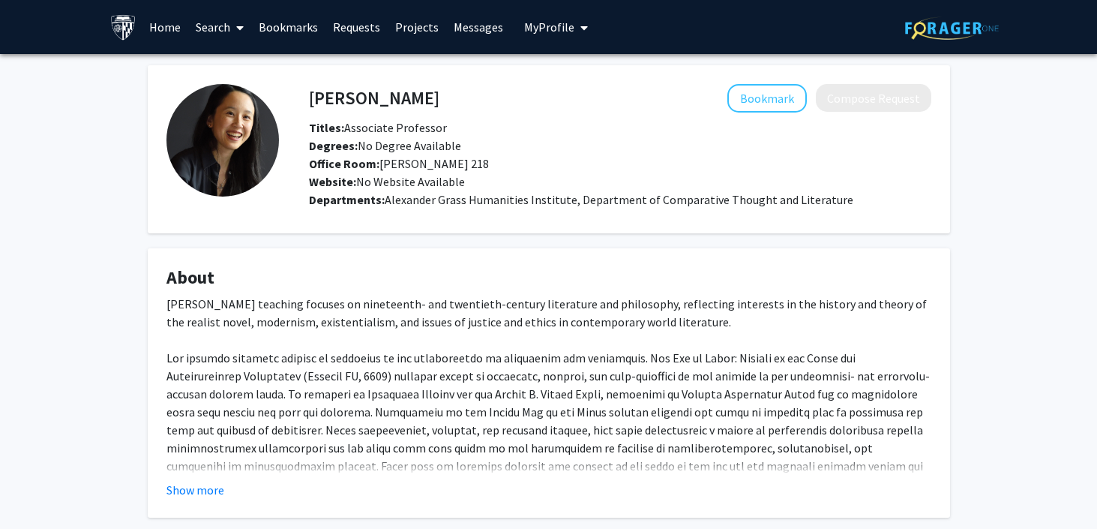
scroll to position [180, 0]
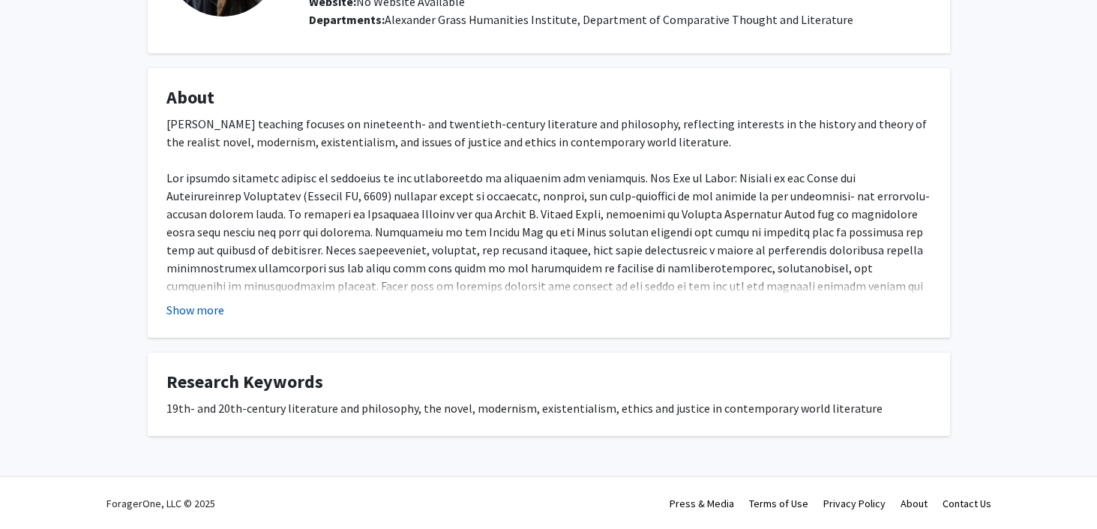
click at [211, 307] on button "Show more" at bounding box center [195, 310] width 58 height 18
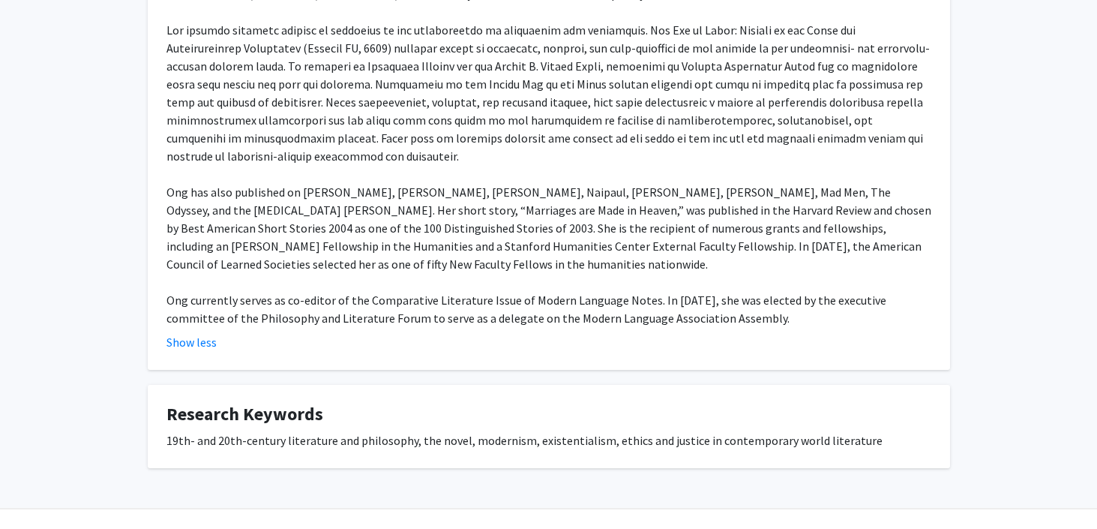
scroll to position [0, 0]
